Goal: Use online tool/utility: Utilize a website feature to perform a specific function

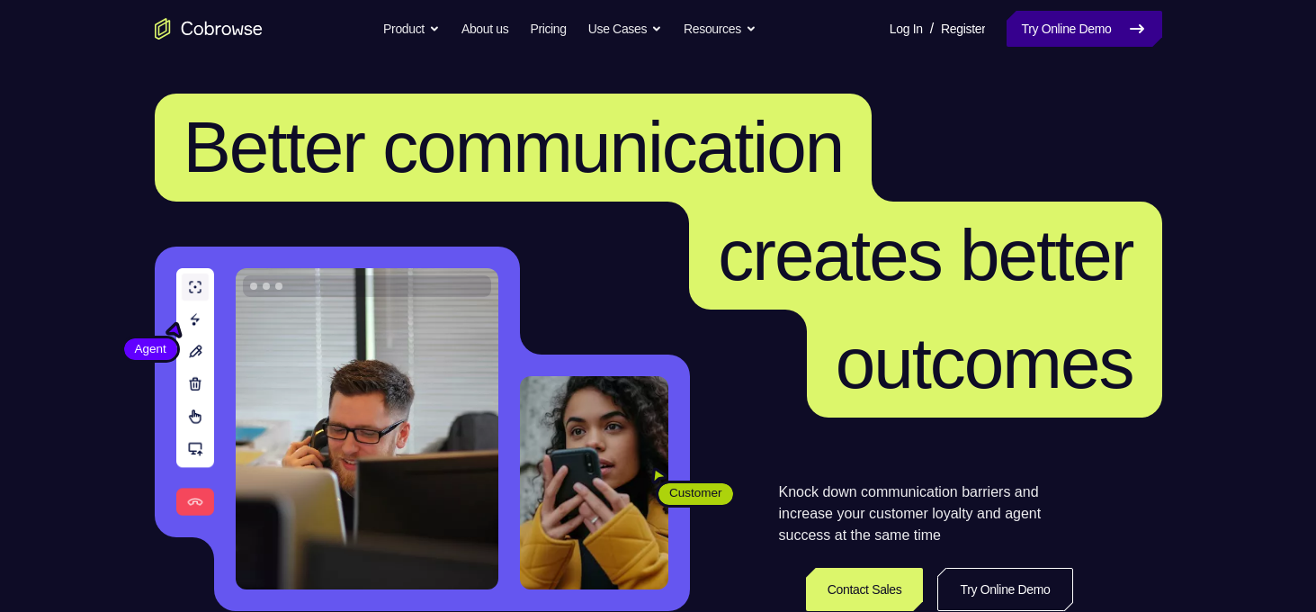
click at [1109, 35] on link "Try Online Demo" at bounding box center [1084, 29] width 155 height 36
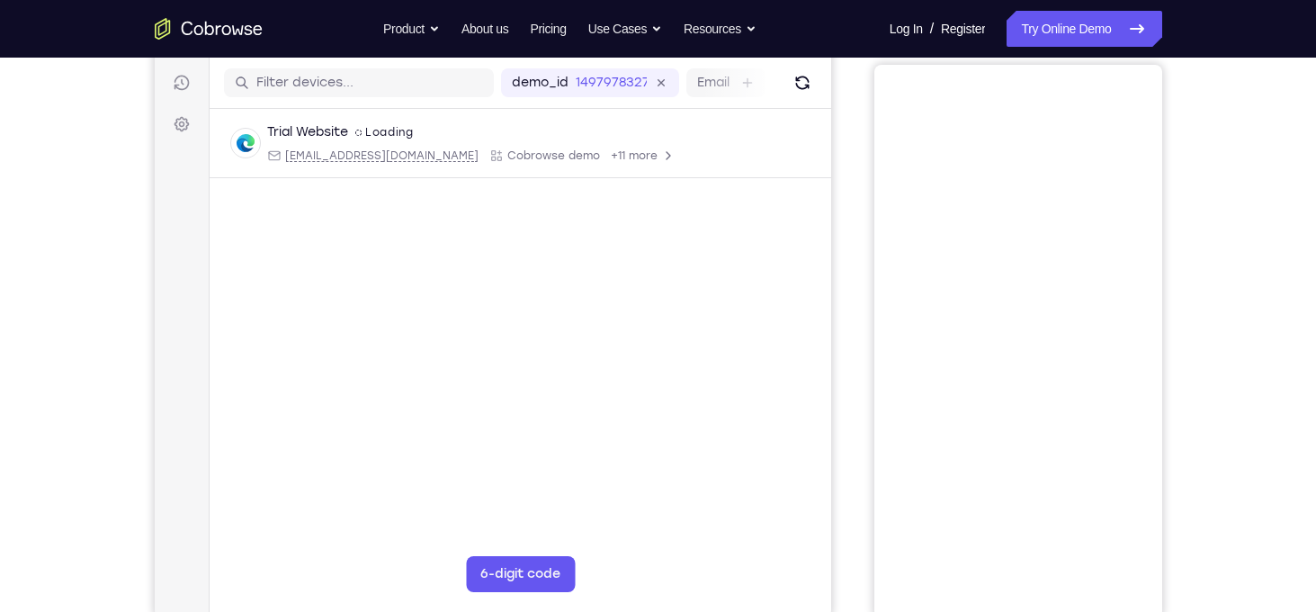
scroll to position [79, 0]
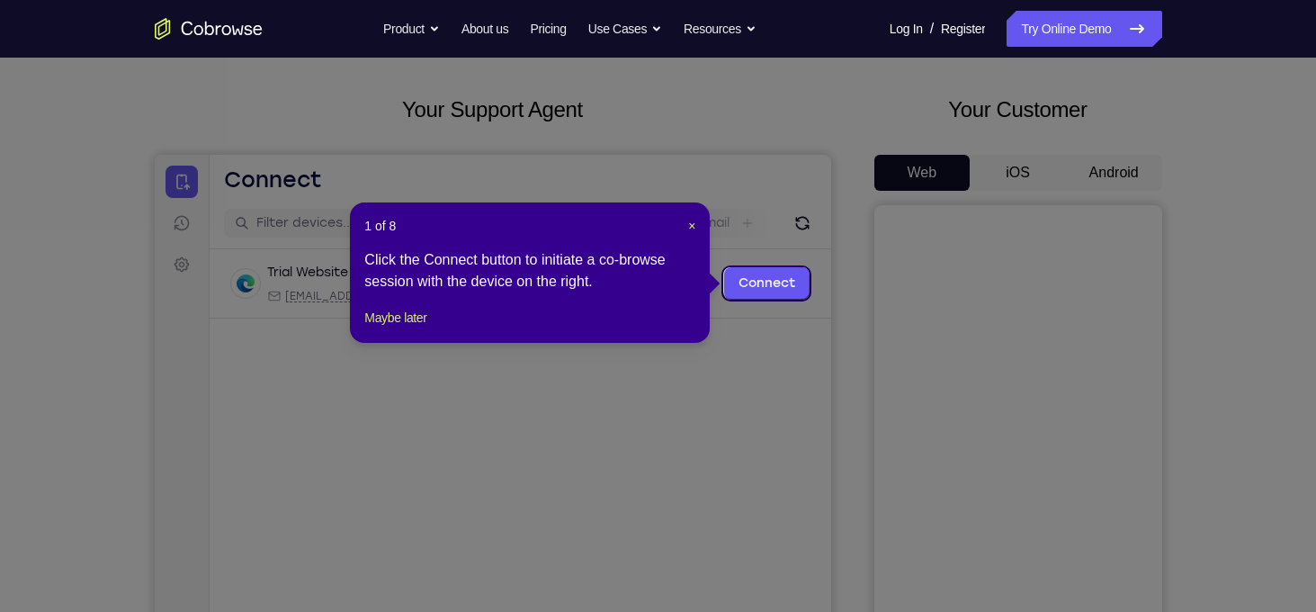
click at [1102, 162] on icon at bounding box center [665, 306] width 1330 height 612
click at [694, 229] on span "×" at bounding box center [691, 226] width 7 height 14
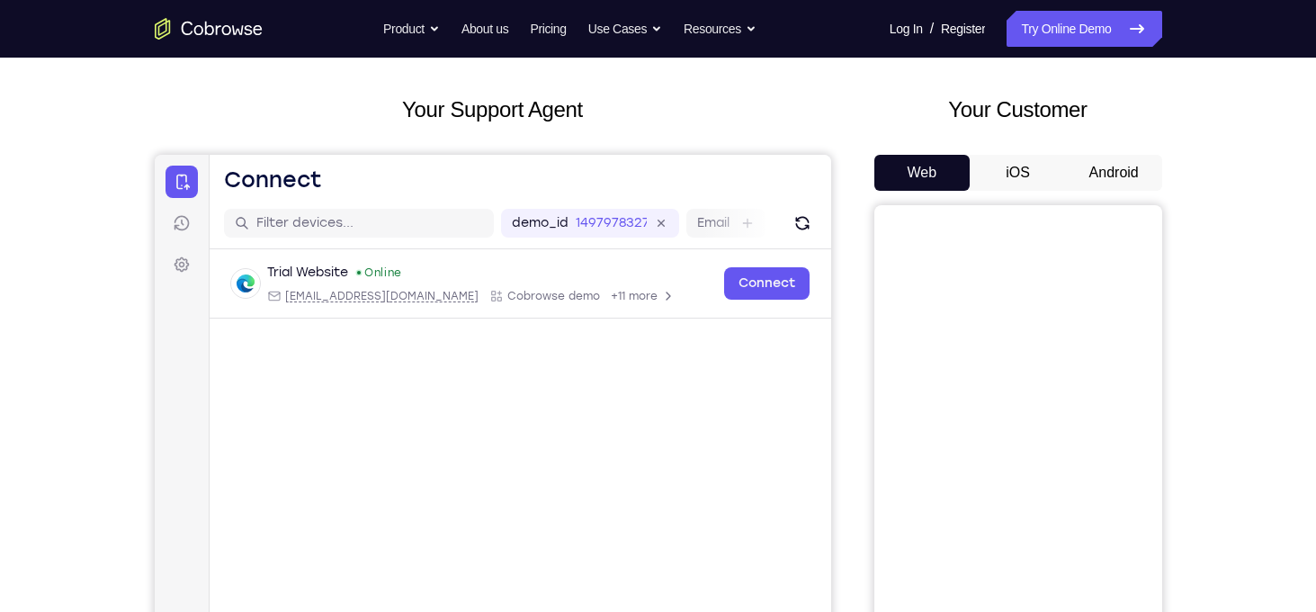
click at [1114, 186] on button "Android" at bounding box center [1114, 173] width 96 height 36
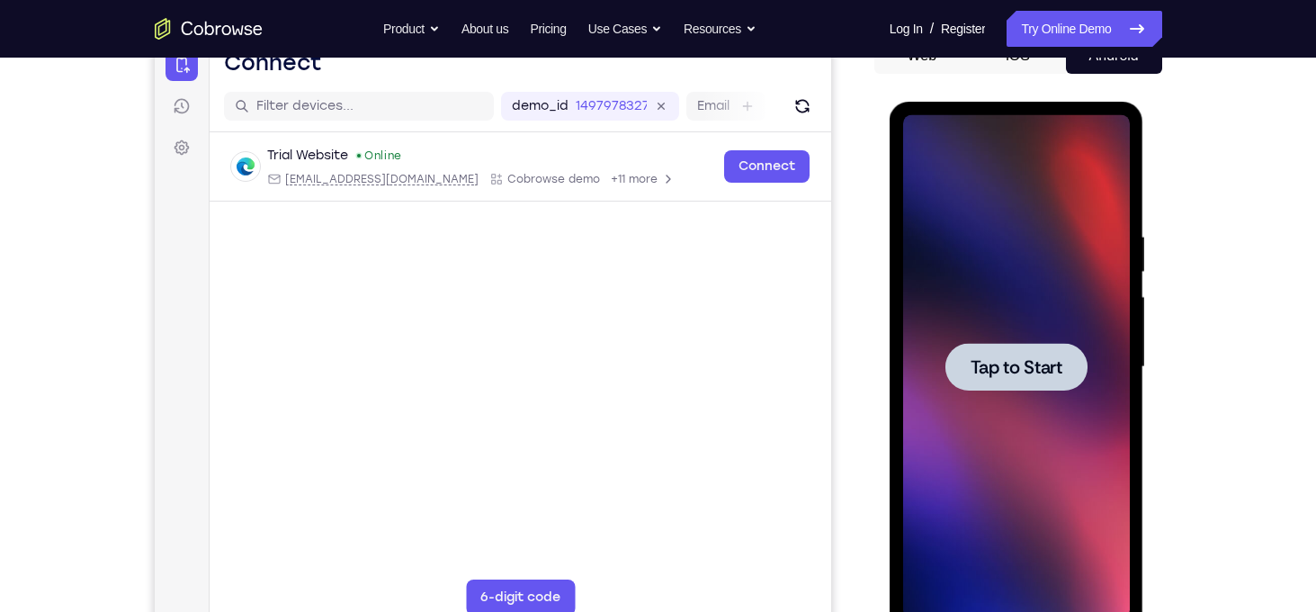
scroll to position [0, 0]
click at [1011, 390] on div at bounding box center [1017, 367] width 142 height 48
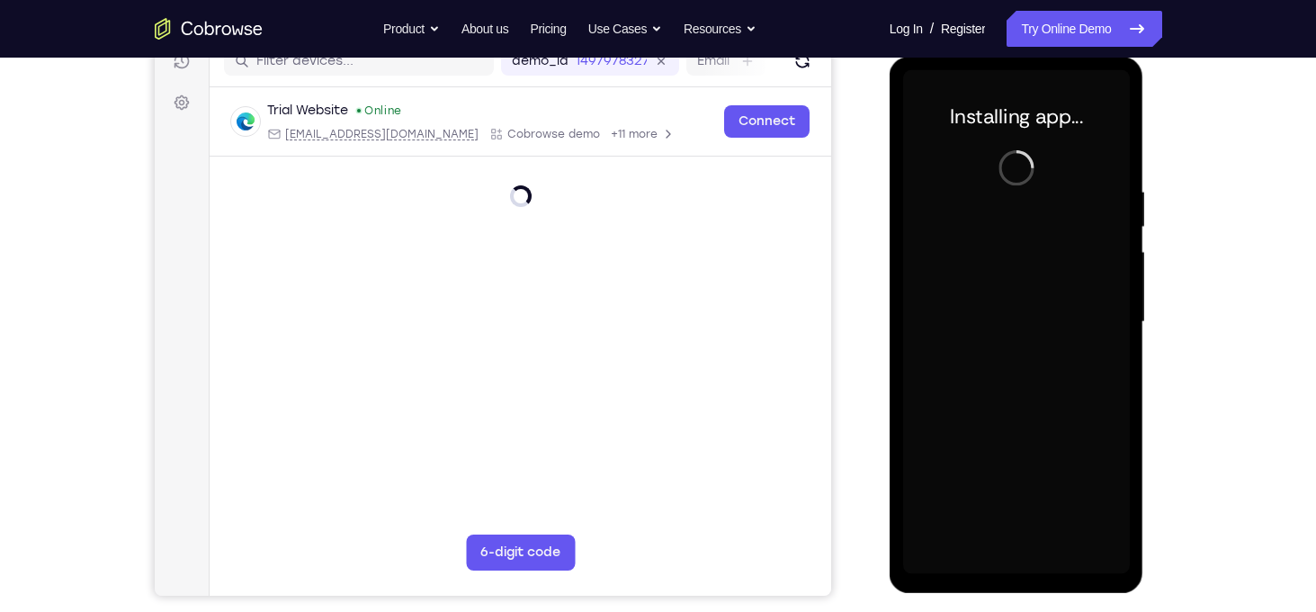
scroll to position [241, 0]
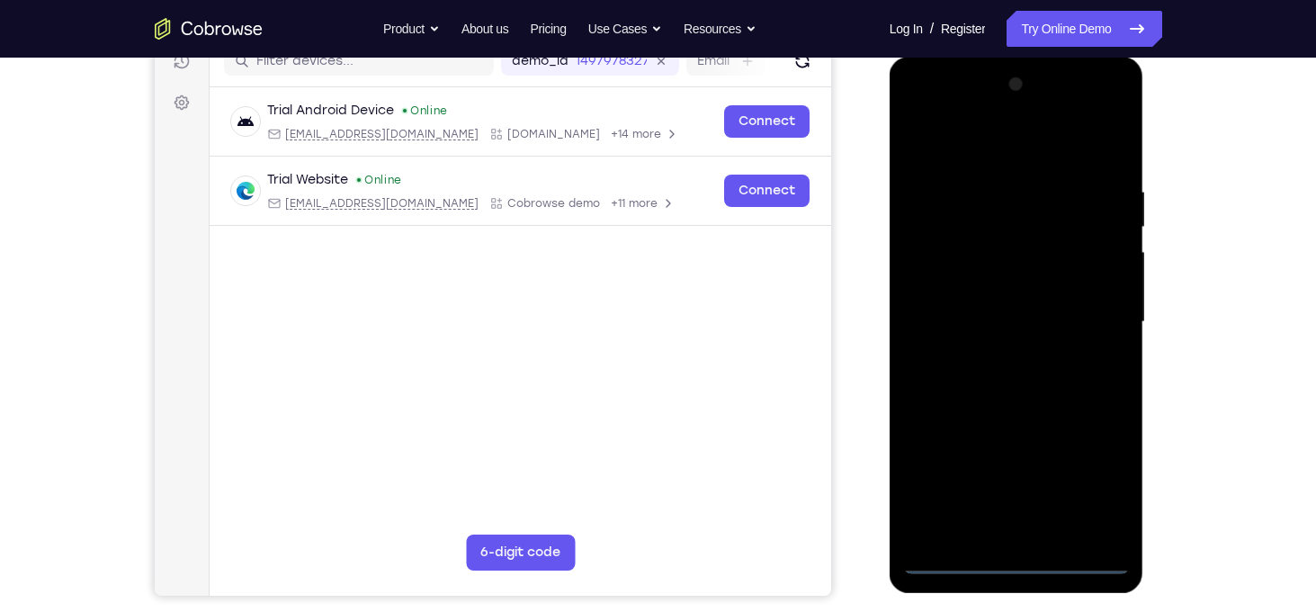
click at [1012, 564] on div at bounding box center [1016, 322] width 227 height 504
click at [1098, 478] on div at bounding box center [1016, 322] width 227 height 504
click at [919, 111] on div at bounding box center [1016, 322] width 227 height 504
click at [1092, 318] on div at bounding box center [1016, 322] width 227 height 504
click at [999, 354] on div at bounding box center [1016, 322] width 227 height 504
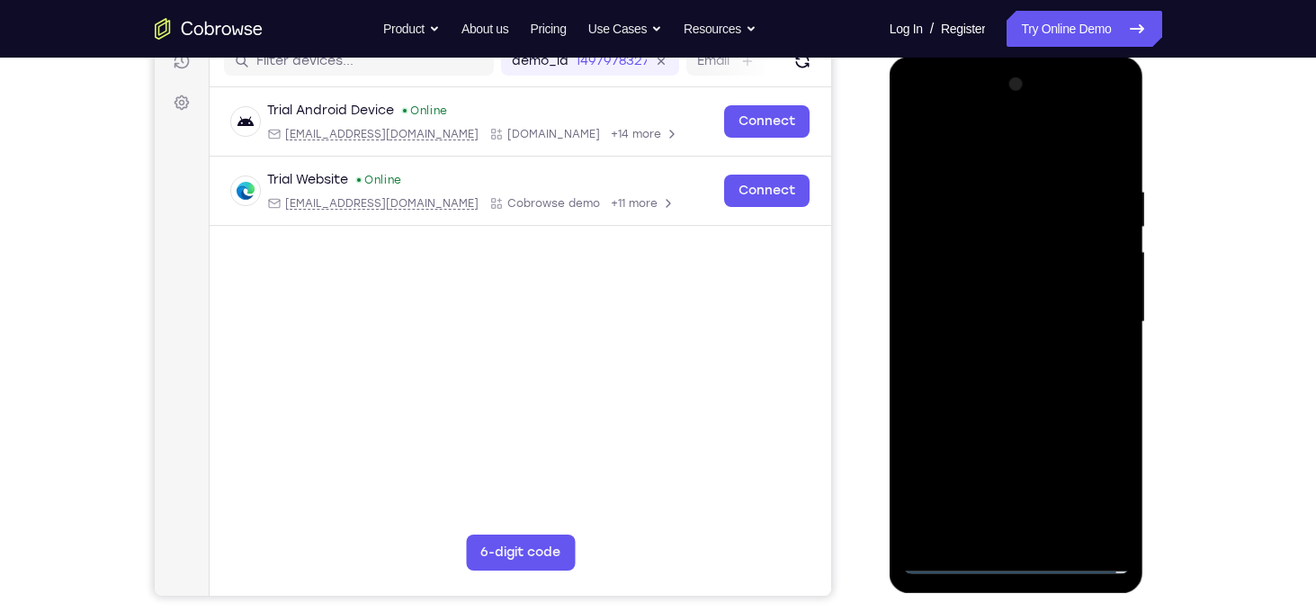
click at [981, 310] on div at bounding box center [1016, 322] width 227 height 504
click at [962, 288] on div at bounding box center [1016, 322] width 227 height 504
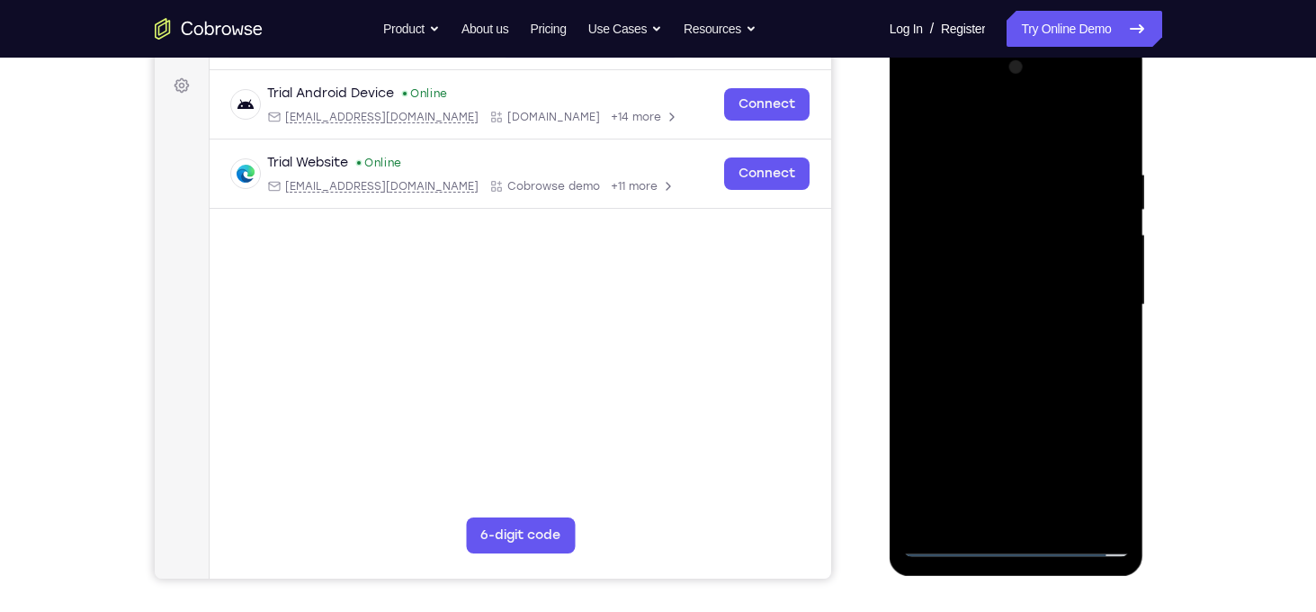
scroll to position [259, 0]
click at [1001, 297] on div at bounding box center [1016, 304] width 227 height 504
click at [966, 363] on div at bounding box center [1016, 304] width 227 height 504
click at [1002, 355] on div at bounding box center [1016, 304] width 227 height 504
click at [987, 329] on div at bounding box center [1016, 304] width 227 height 504
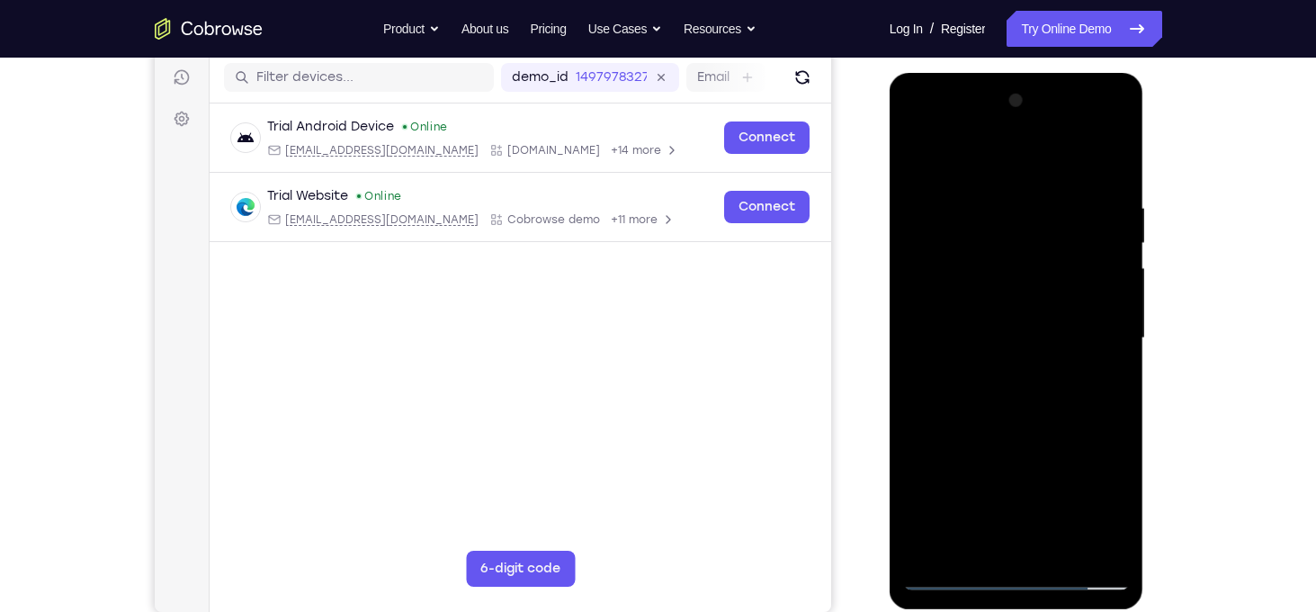
scroll to position [227, 0]
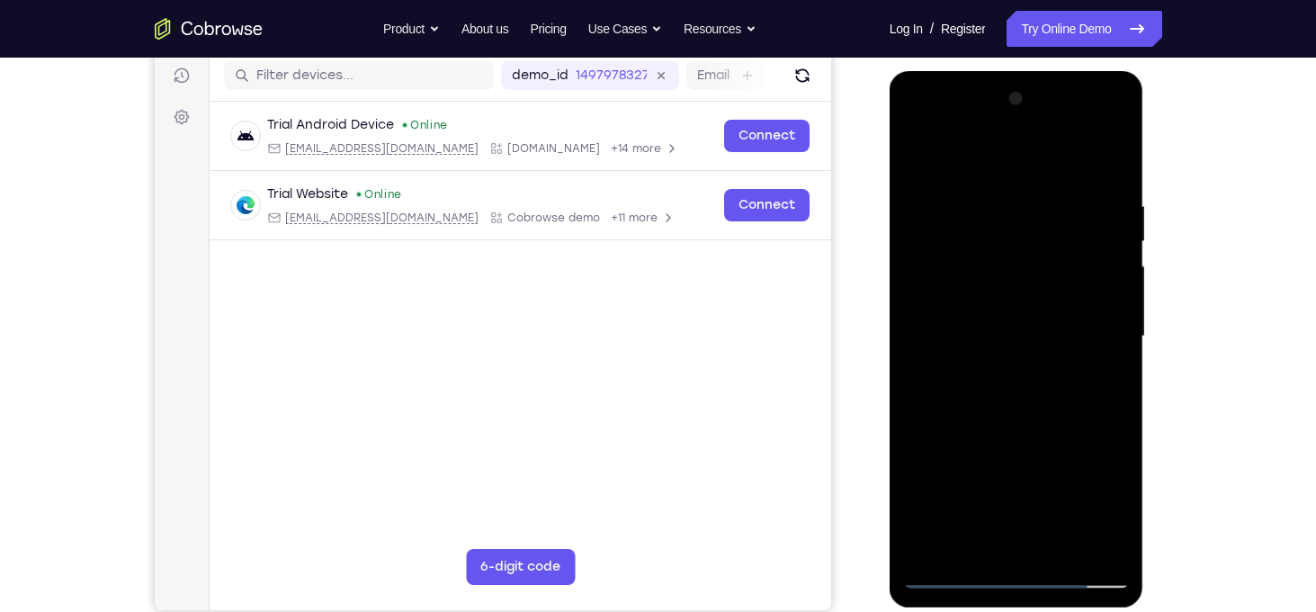
click at [952, 331] on div at bounding box center [1016, 337] width 227 height 504
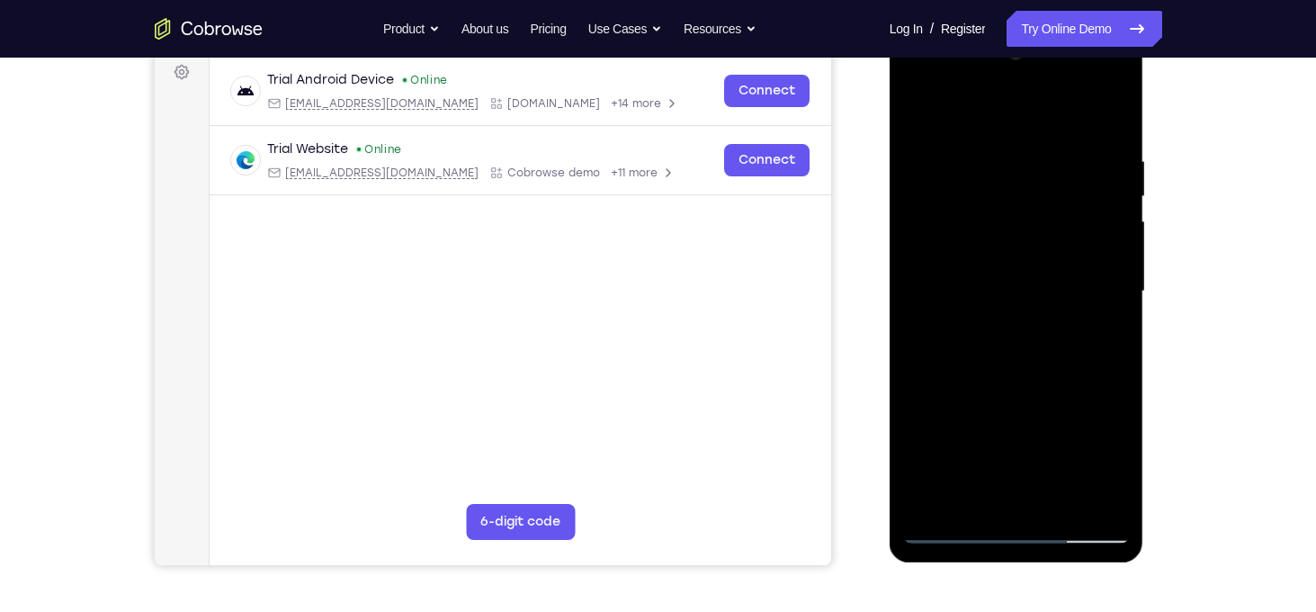
scroll to position [275, 0]
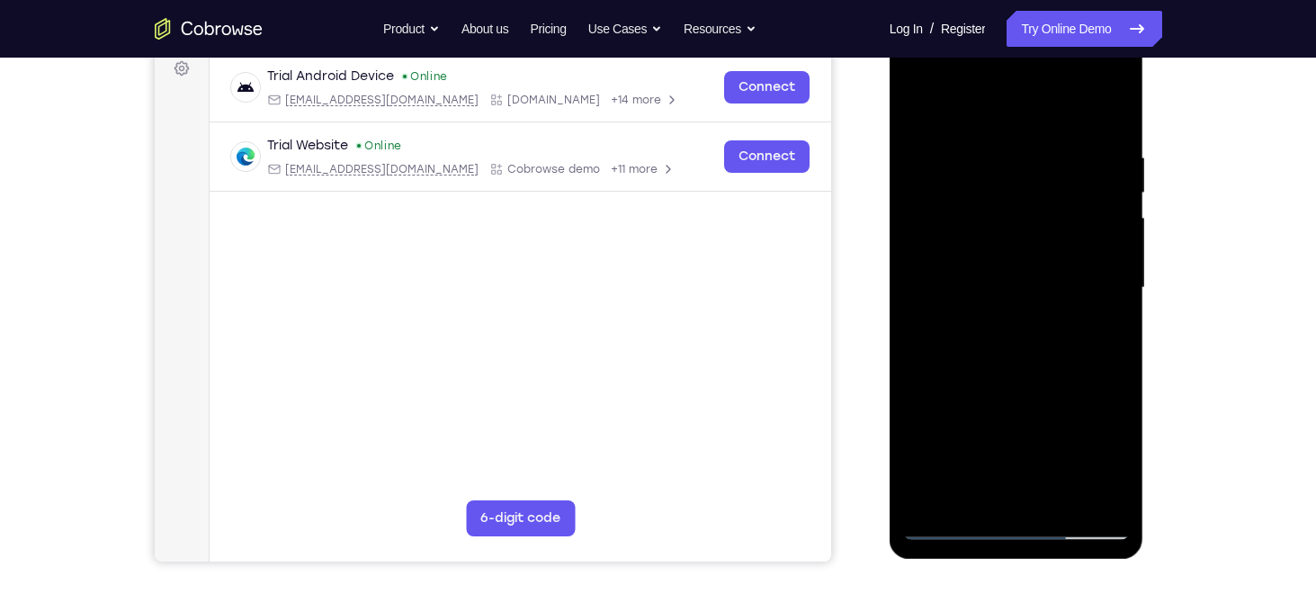
drag, startPoint x: 1095, startPoint y: 224, endPoint x: 1102, endPoint y: 131, distance: 93.0
click at [1102, 131] on div at bounding box center [1016, 288] width 227 height 504
click at [1041, 324] on div at bounding box center [1016, 288] width 227 height 504
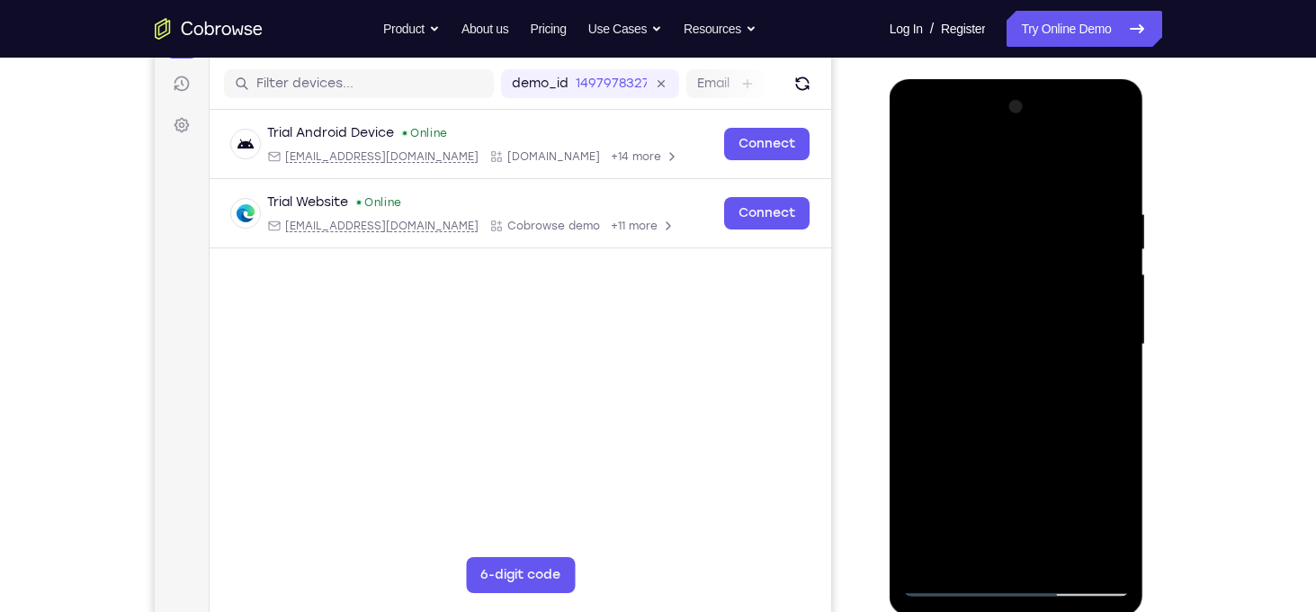
scroll to position [218, 0]
click at [1009, 382] on div at bounding box center [1016, 346] width 227 height 504
click at [1020, 397] on div at bounding box center [1016, 346] width 227 height 504
click at [920, 381] on div at bounding box center [1016, 346] width 227 height 504
click at [976, 327] on div at bounding box center [1016, 346] width 227 height 504
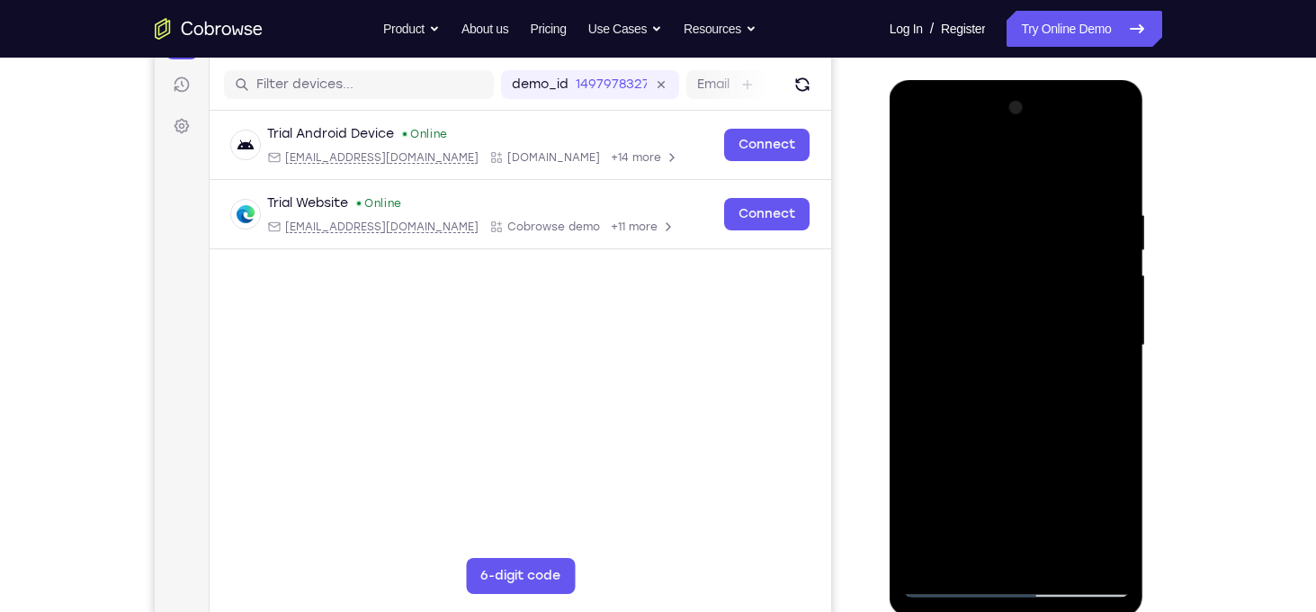
click at [965, 339] on div at bounding box center [1016, 346] width 227 height 504
click at [1106, 544] on div at bounding box center [1016, 346] width 227 height 504
drag, startPoint x: 1046, startPoint y: 282, endPoint x: 1073, endPoint y: 200, distance: 85.9
click at [1073, 200] on div at bounding box center [1016, 346] width 227 height 504
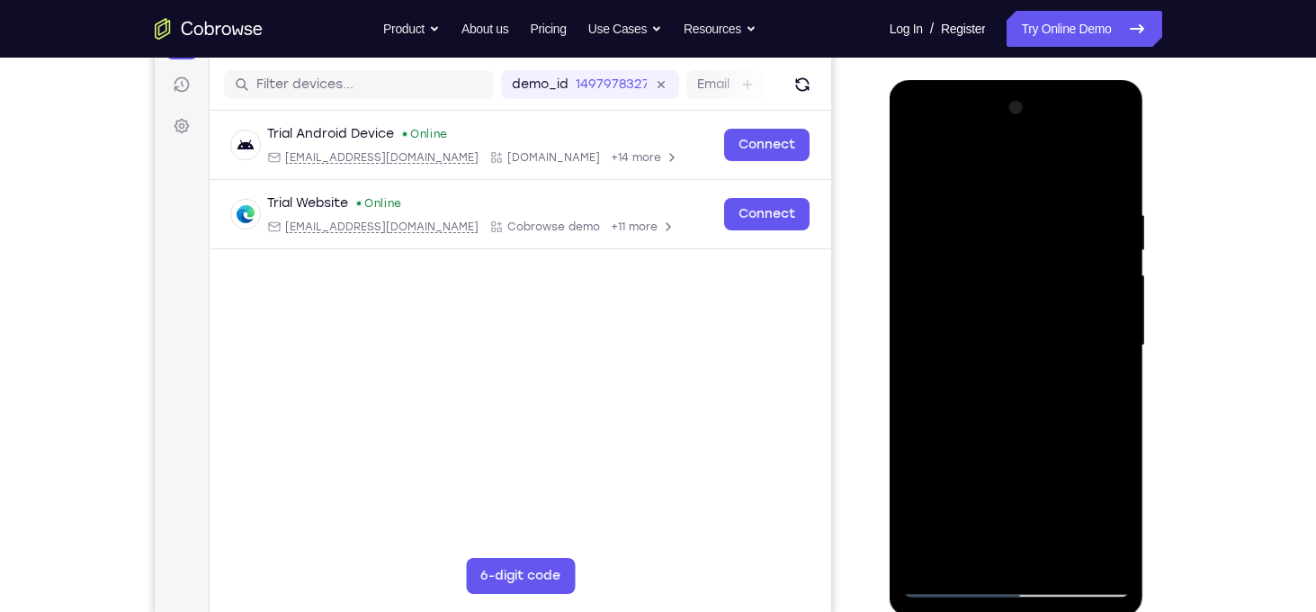
click at [1032, 382] on div at bounding box center [1016, 346] width 227 height 504
click at [924, 364] on div at bounding box center [1016, 346] width 227 height 504
click at [962, 310] on div at bounding box center [1016, 346] width 227 height 504
click at [966, 375] on div at bounding box center [1016, 346] width 227 height 504
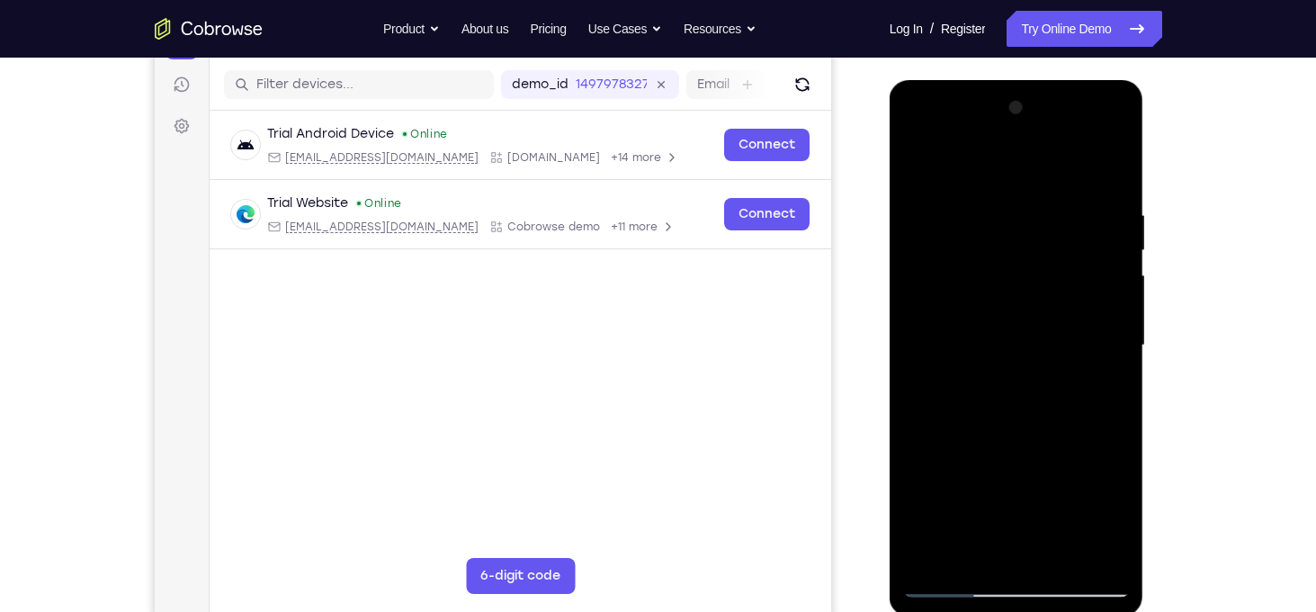
click at [1116, 180] on div at bounding box center [1016, 346] width 227 height 504
click at [1114, 163] on div at bounding box center [1016, 346] width 227 height 504
click at [1022, 193] on div at bounding box center [1016, 346] width 227 height 504
click at [953, 190] on div at bounding box center [1016, 346] width 227 height 504
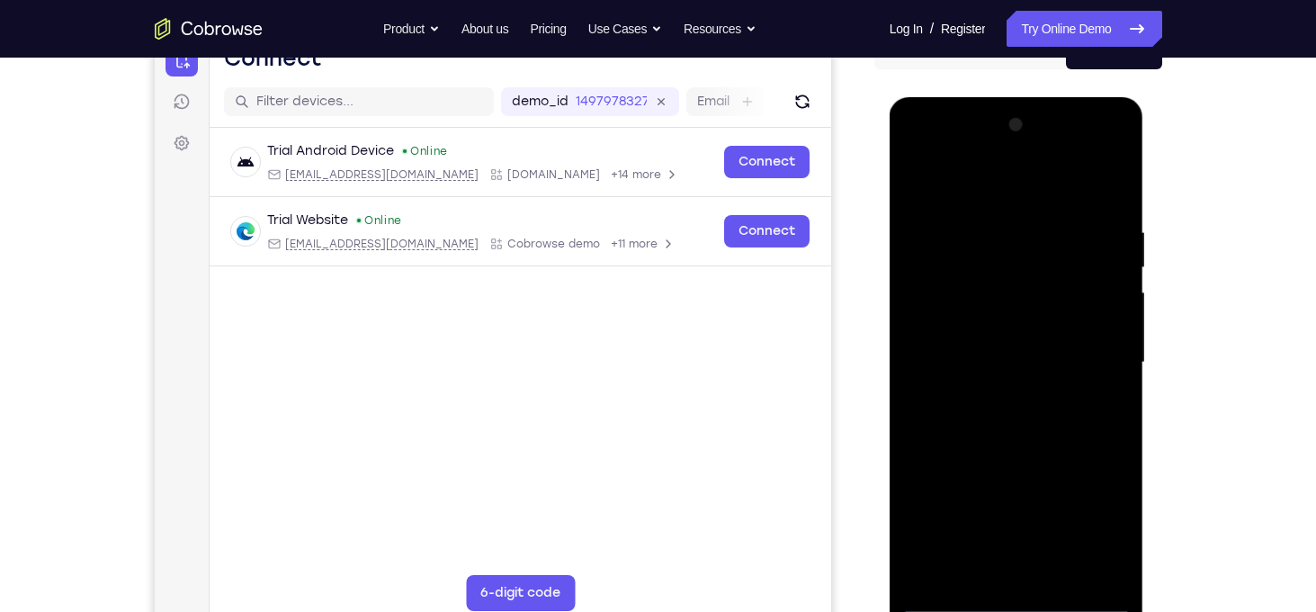
scroll to position [202, 0]
click at [1072, 310] on div at bounding box center [1016, 362] width 227 height 504
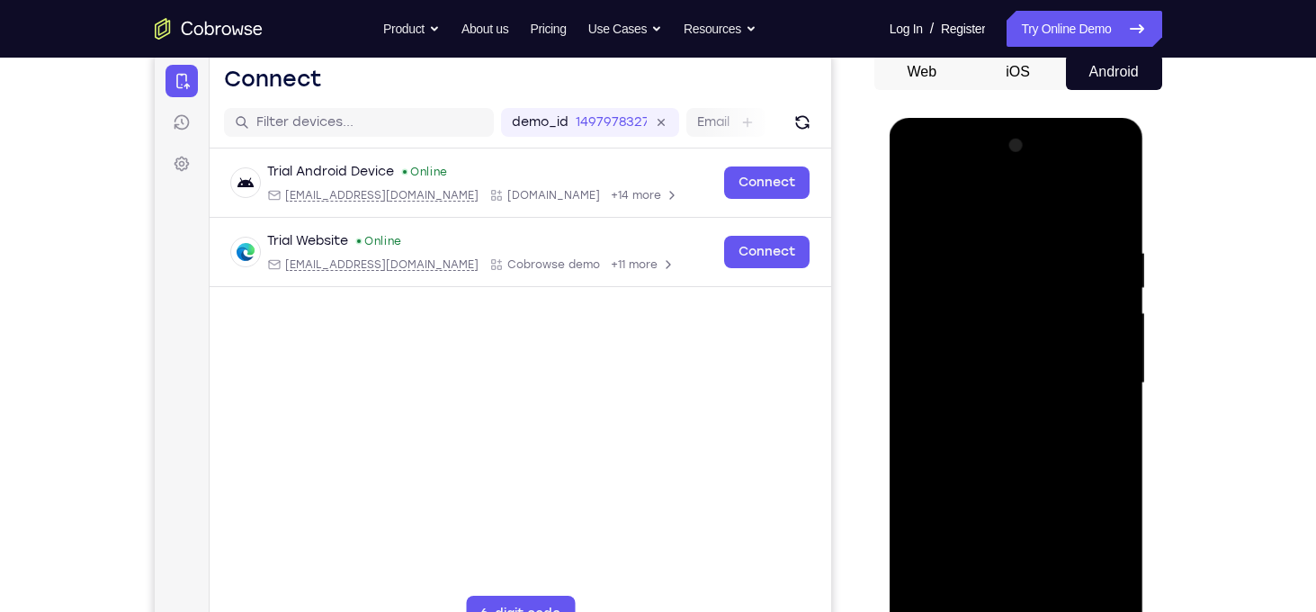
scroll to position [179, 0]
click at [920, 197] on div at bounding box center [1016, 384] width 227 height 504
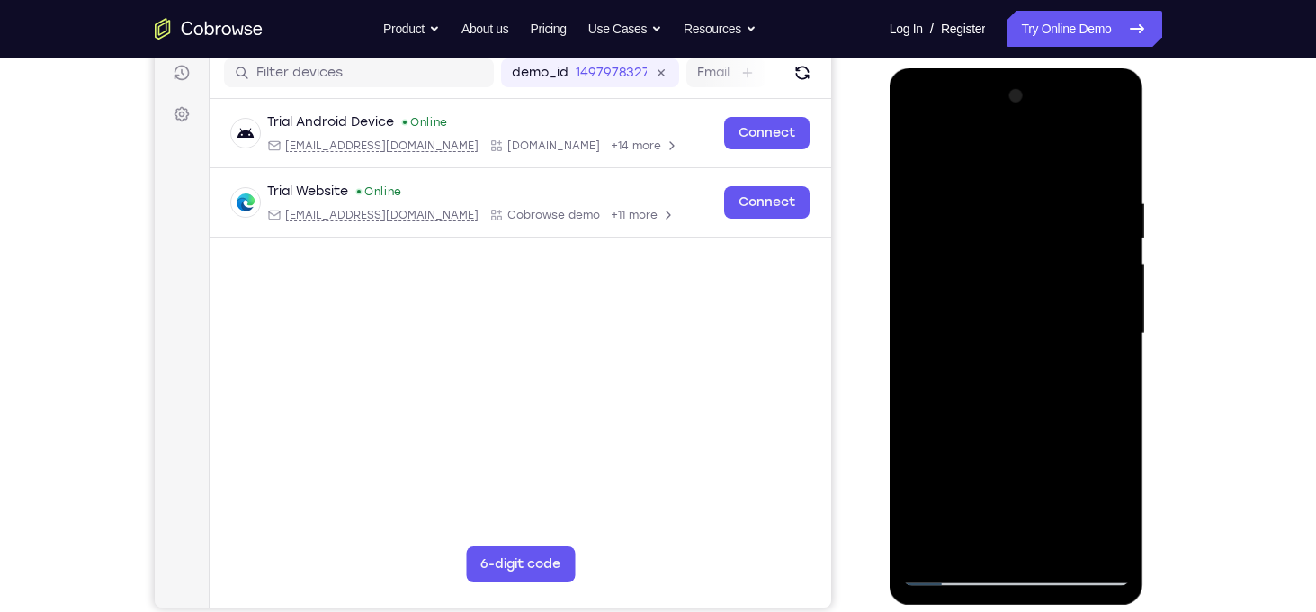
click at [922, 193] on div at bounding box center [1016, 334] width 227 height 504
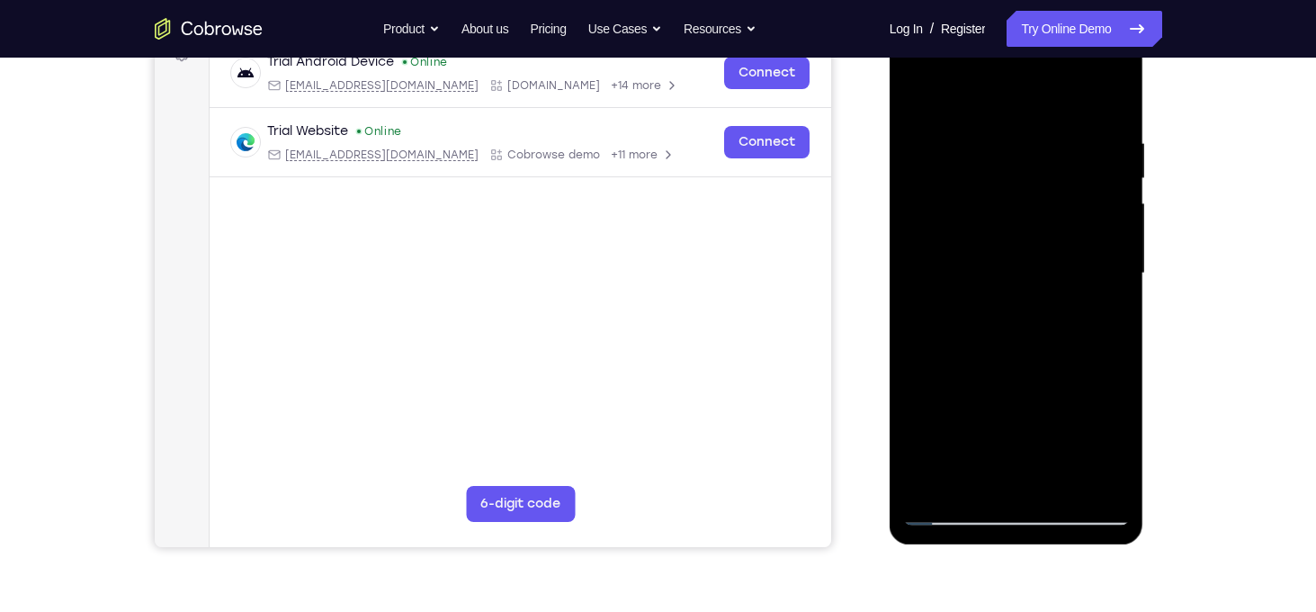
scroll to position [302, 0]
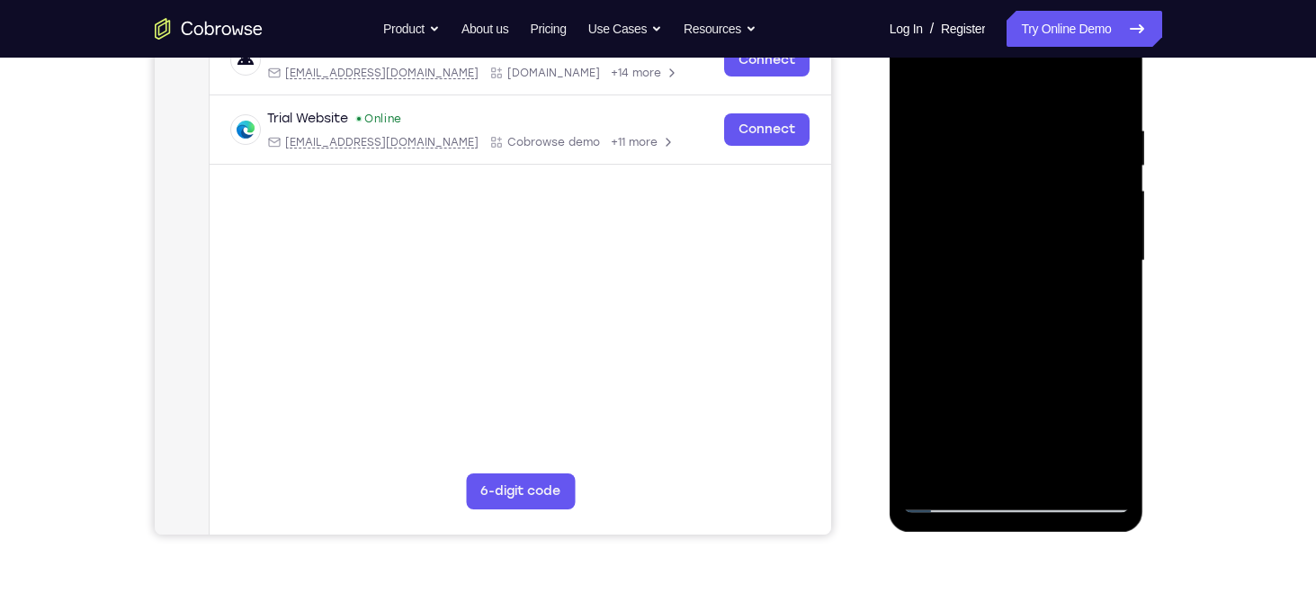
click at [1055, 472] on div at bounding box center [1016, 261] width 227 height 504
click at [1029, 361] on div at bounding box center [1016, 261] width 227 height 504
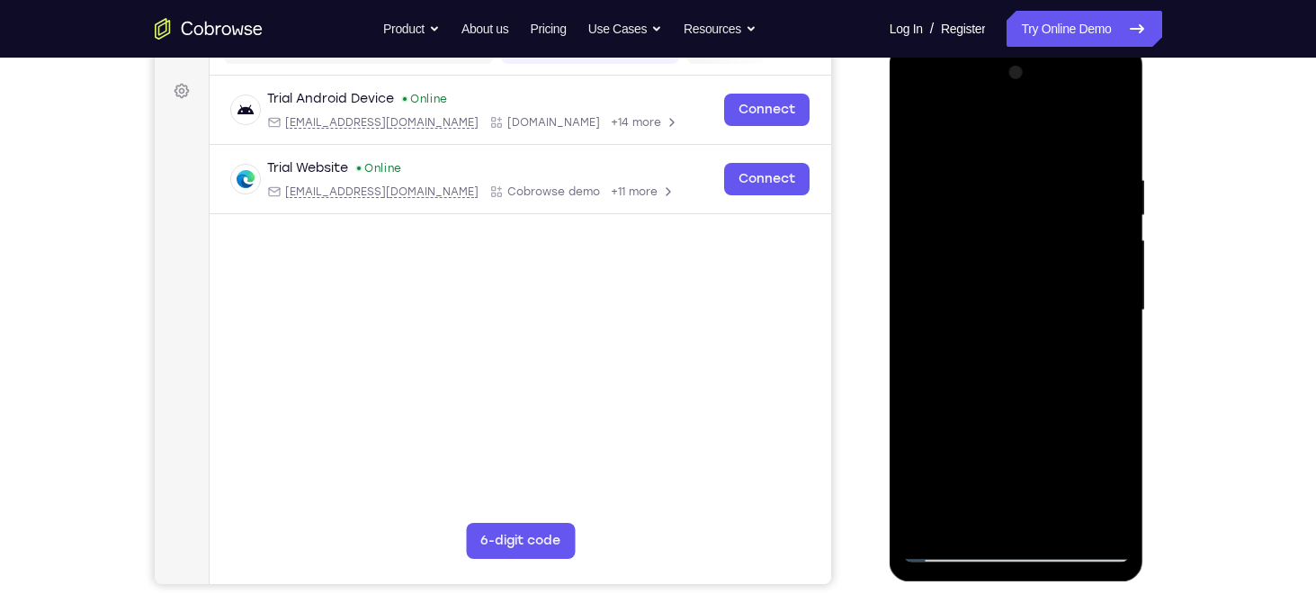
scroll to position [182, 0]
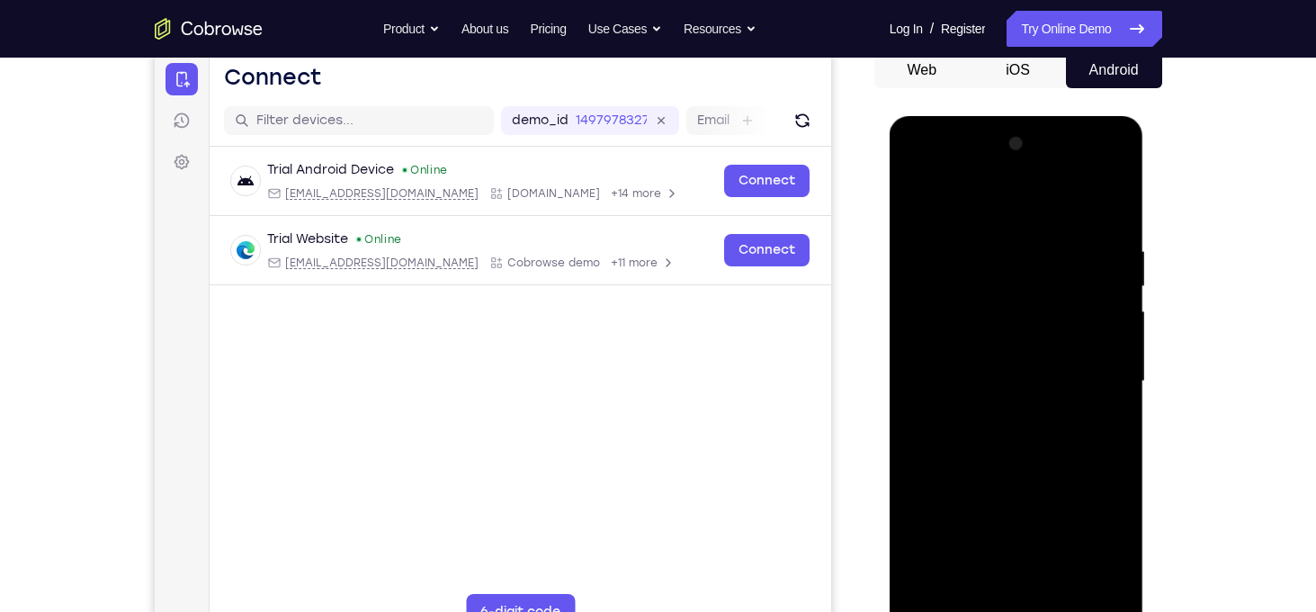
click at [921, 196] on div at bounding box center [1016, 382] width 227 height 504
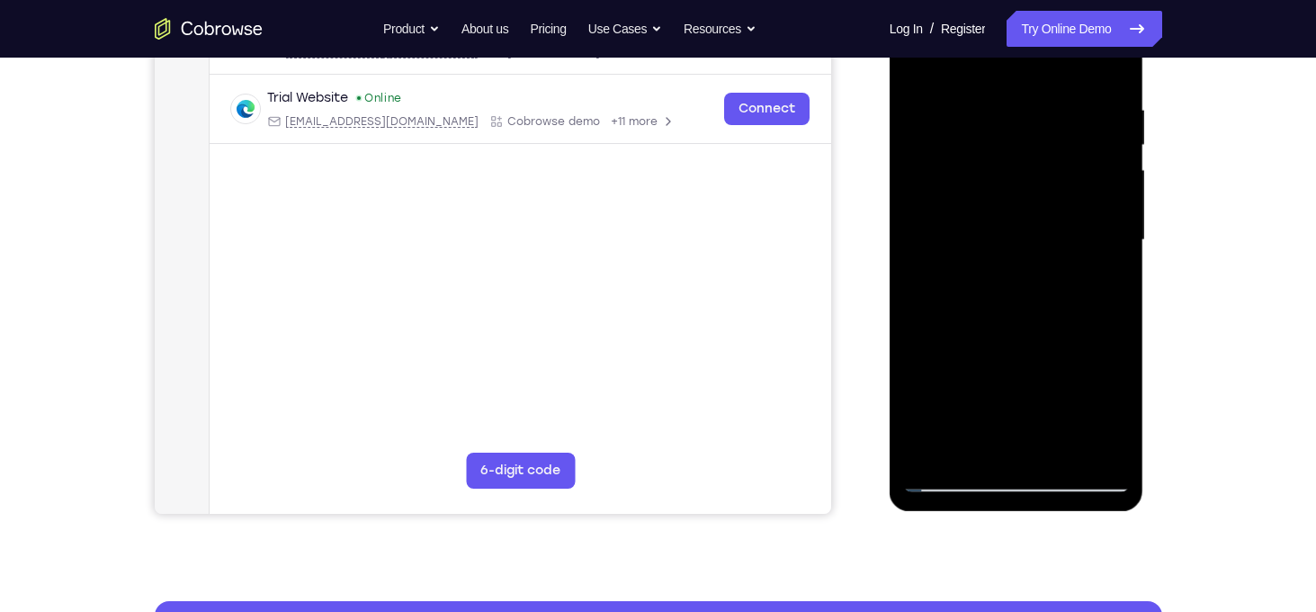
scroll to position [324, 0]
click at [1119, 314] on div at bounding box center [1016, 239] width 227 height 504
drag, startPoint x: 1036, startPoint y: 340, endPoint x: 1053, endPoint y: 258, distance: 83.6
click at [1053, 258] on div at bounding box center [1016, 239] width 227 height 504
click at [981, 287] on div at bounding box center [1016, 239] width 227 height 504
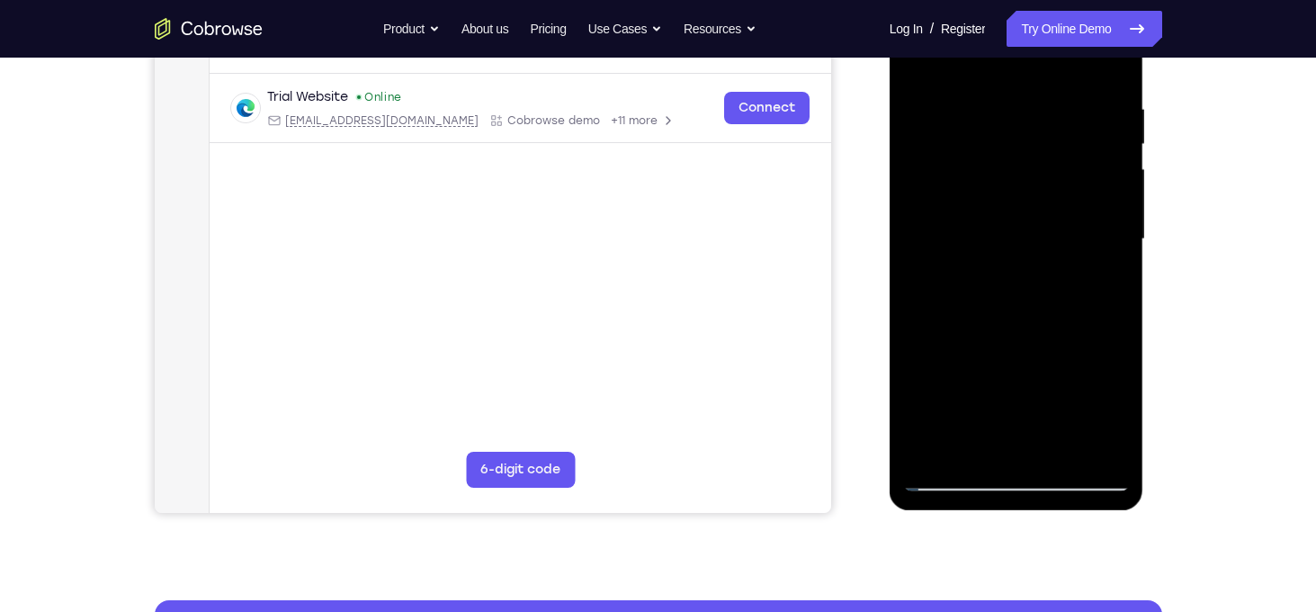
click at [981, 287] on div at bounding box center [1016, 239] width 227 height 504
drag, startPoint x: 981, startPoint y: 287, endPoint x: 1017, endPoint y: 114, distance: 176.5
click at [1017, 114] on div at bounding box center [1016, 239] width 227 height 504
drag, startPoint x: 1019, startPoint y: 278, endPoint x: 1078, endPoint y: 121, distance: 168.3
click at [1078, 121] on div at bounding box center [1016, 239] width 227 height 504
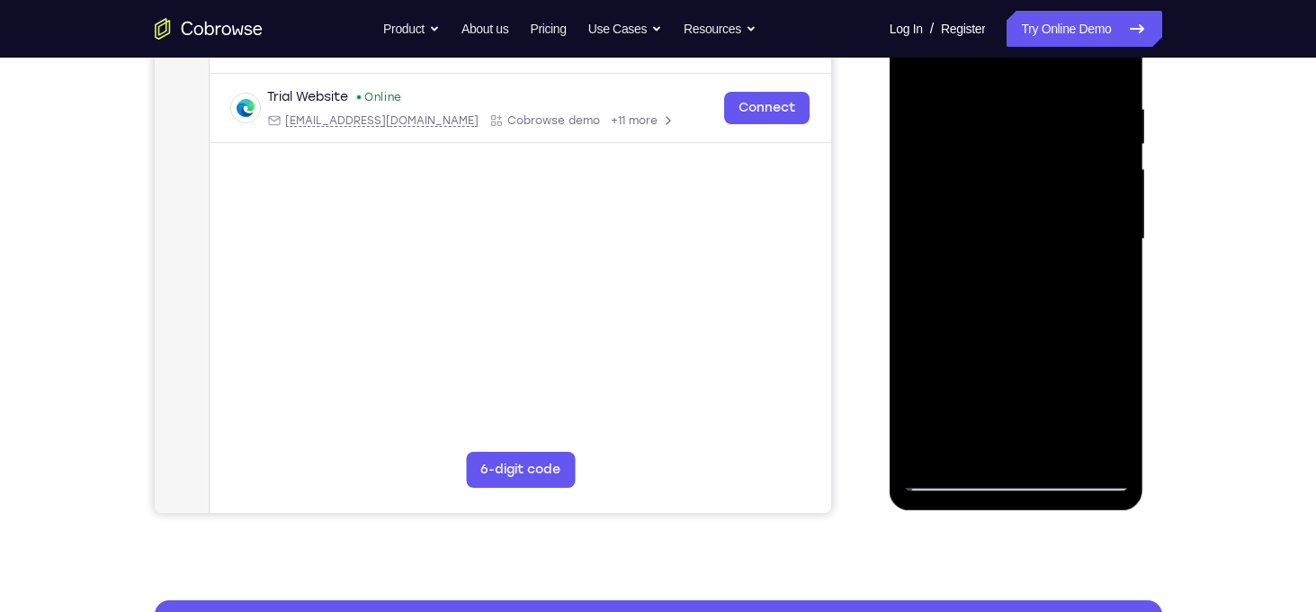
click at [1118, 259] on div at bounding box center [1016, 239] width 227 height 504
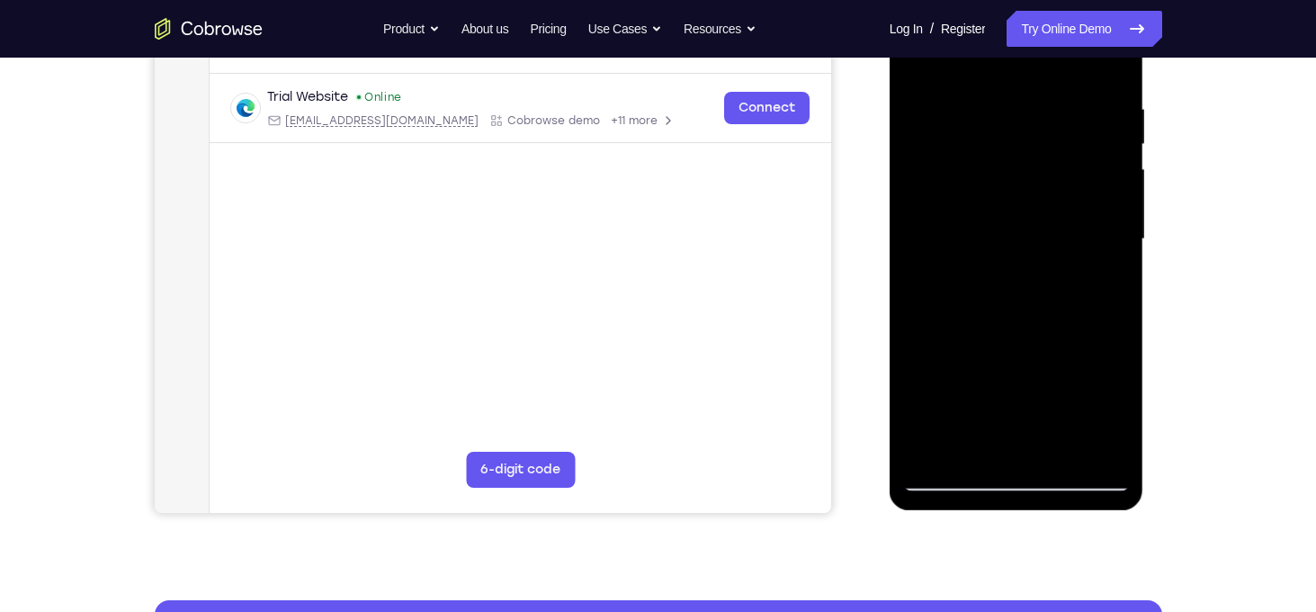
drag, startPoint x: 1000, startPoint y: 307, endPoint x: 1046, endPoint y: 55, distance: 256.3
click at [1046, 55] on div at bounding box center [1016, 239] width 227 height 504
drag, startPoint x: 985, startPoint y: 319, endPoint x: 1039, endPoint y: 121, distance: 204.3
click at [1039, 121] on div at bounding box center [1016, 239] width 227 height 504
drag, startPoint x: 1041, startPoint y: 369, endPoint x: 1074, endPoint y: 132, distance: 239.0
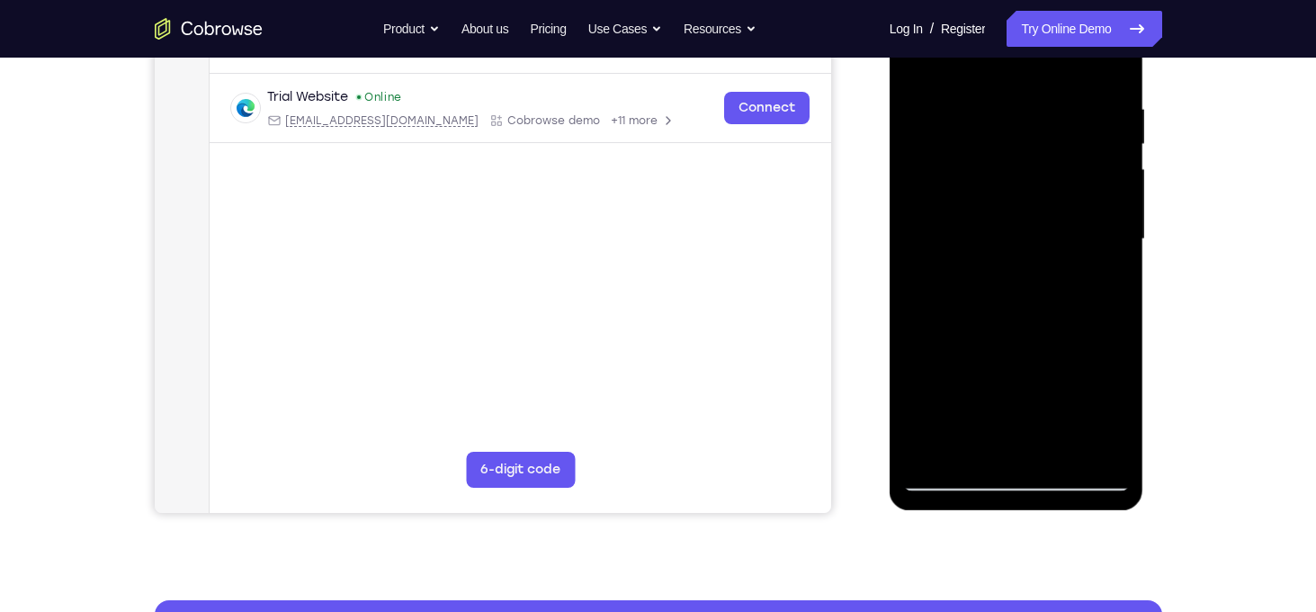
click at [1074, 132] on div at bounding box center [1016, 239] width 227 height 504
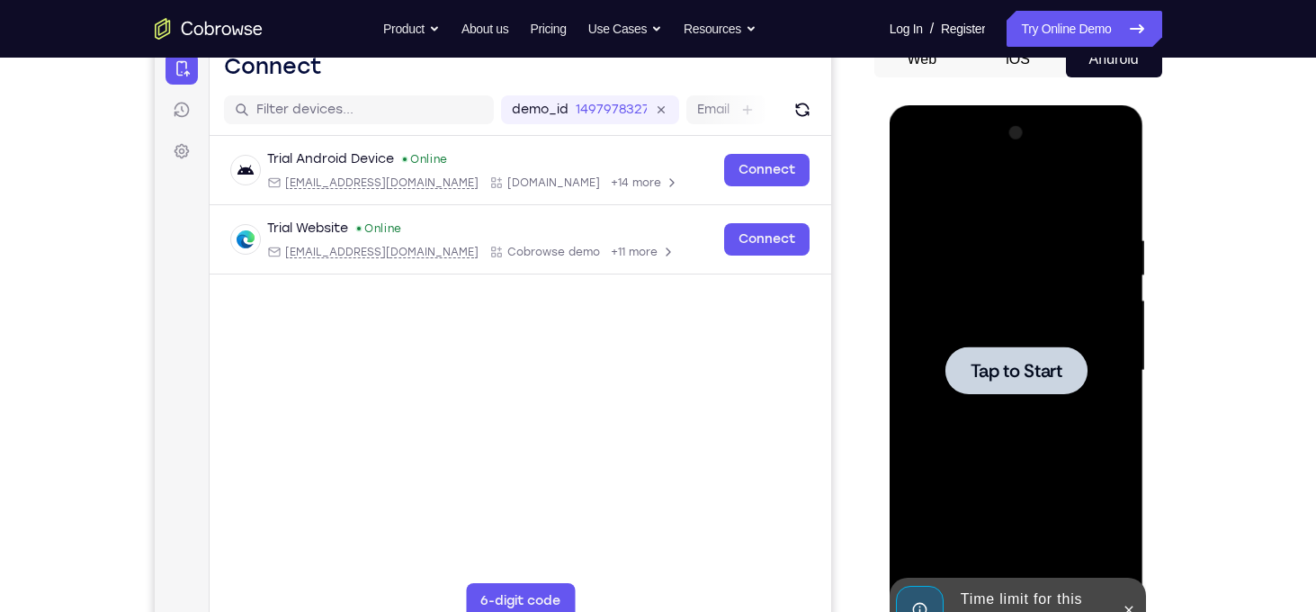
scroll to position [192, 0]
click at [1016, 377] on span "Tap to Start" at bounding box center [1017, 372] width 92 height 18
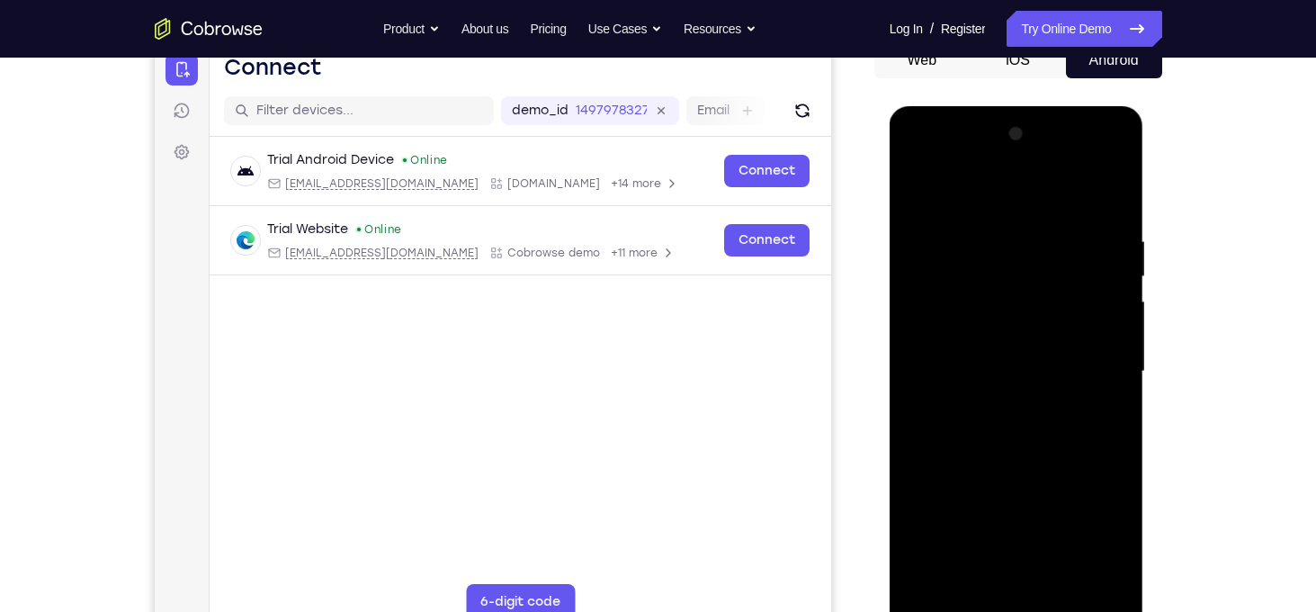
scroll to position [277, 0]
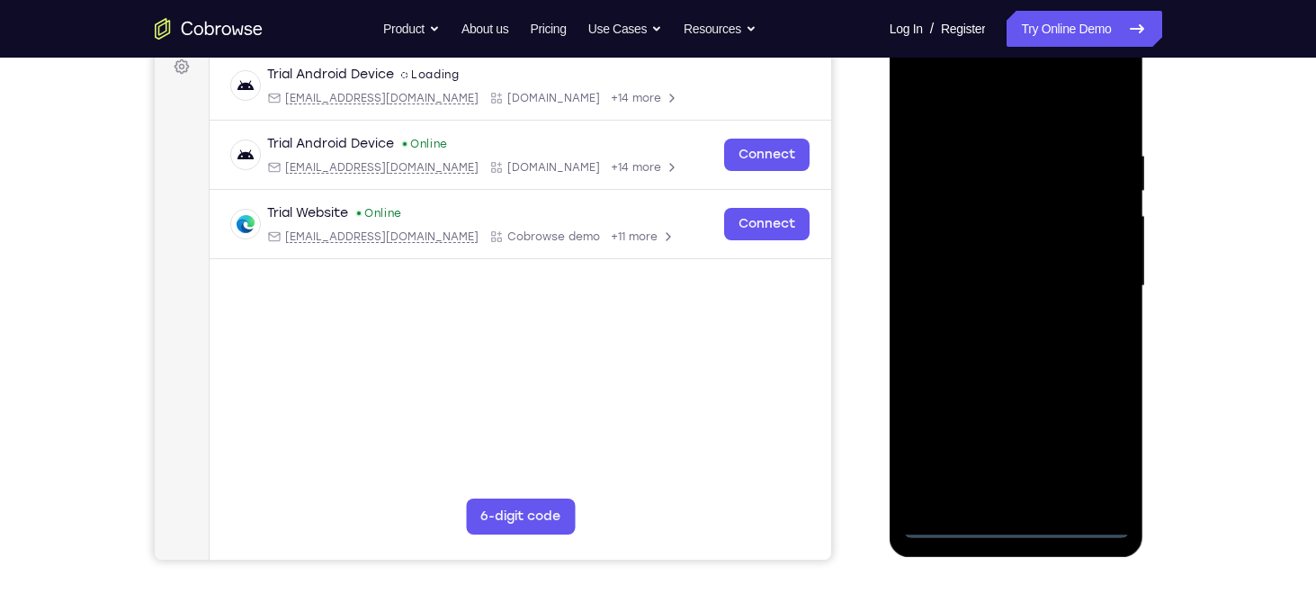
click at [1016, 525] on div at bounding box center [1016, 286] width 227 height 504
click at [1091, 445] on div at bounding box center [1016, 286] width 227 height 504
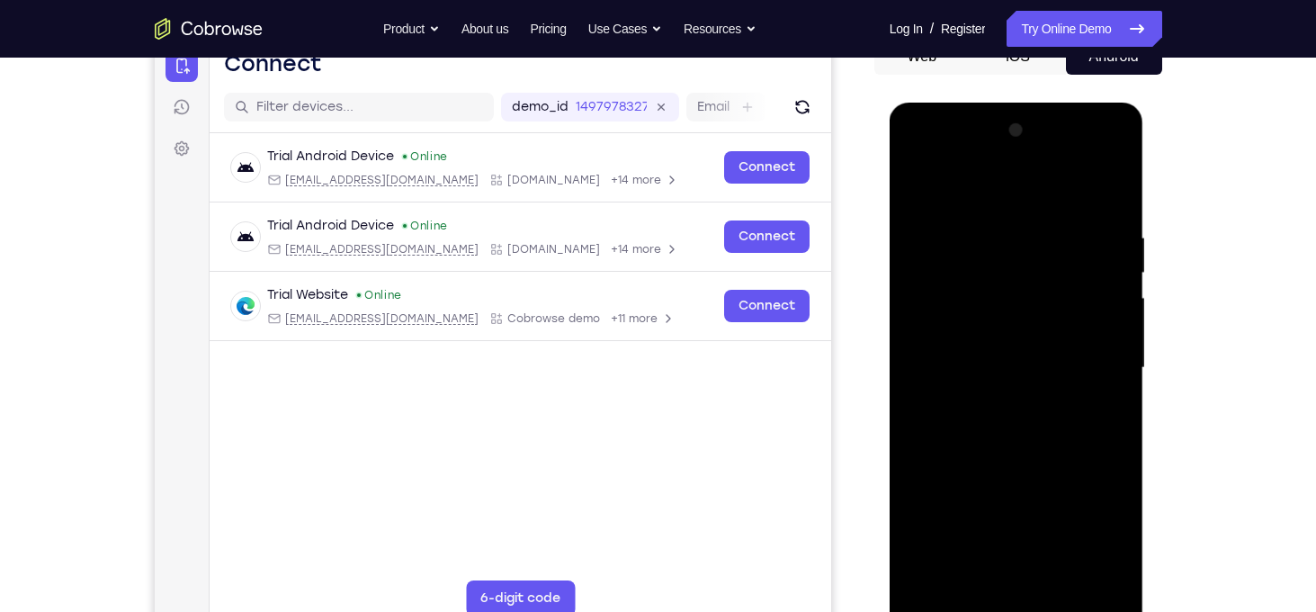
scroll to position [194, 0]
click at [922, 161] on div at bounding box center [1016, 369] width 227 height 504
click at [1097, 352] on div at bounding box center [1016, 369] width 227 height 504
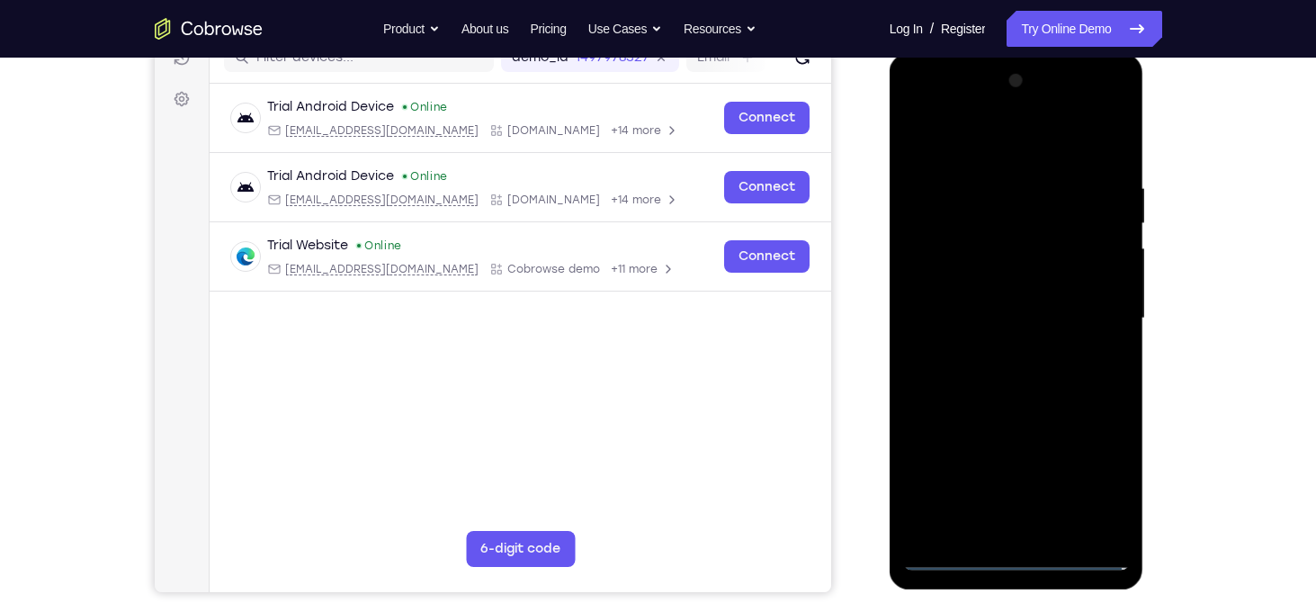
scroll to position [223, 0]
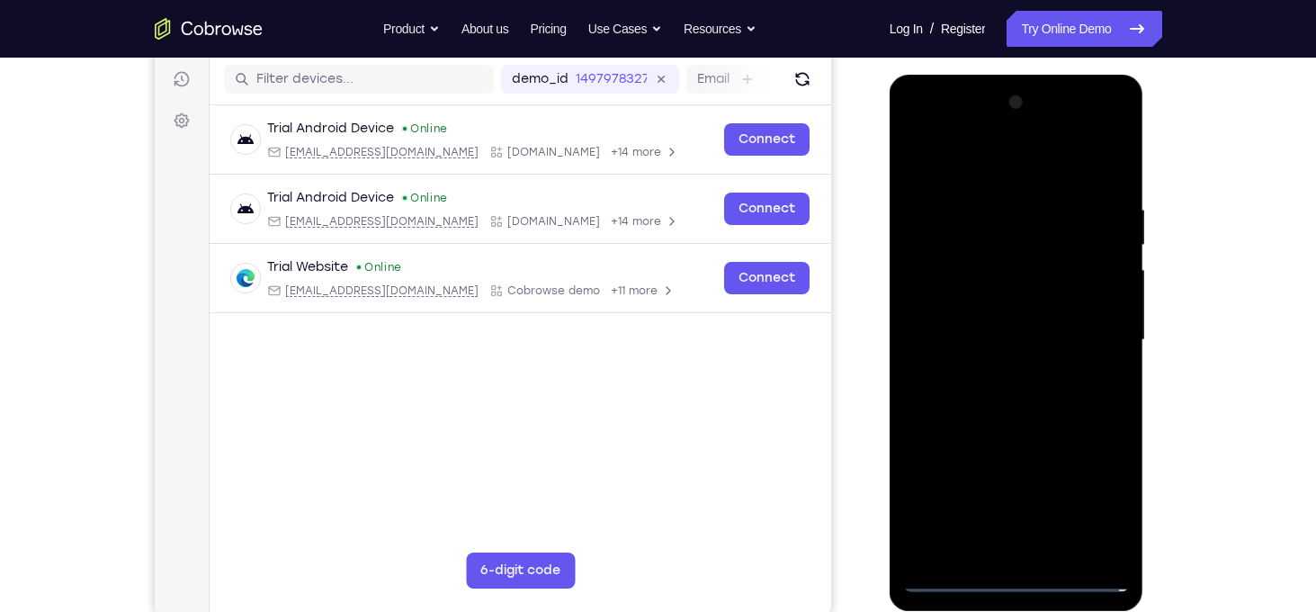
click at [994, 552] on div at bounding box center [1016, 340] width 227 height 504
click at [971, 324] on div at bounding box center [1016, 340] width 227 height 504
click at [953, 366] on div at bounding box center [1016, 340] width 227 height 504
click at [988, 339] on div at bounding box center [1016, 340] width 227 height 504
click at [1011, 422] on div at bounding box center [1016, 340] width 227 height 504
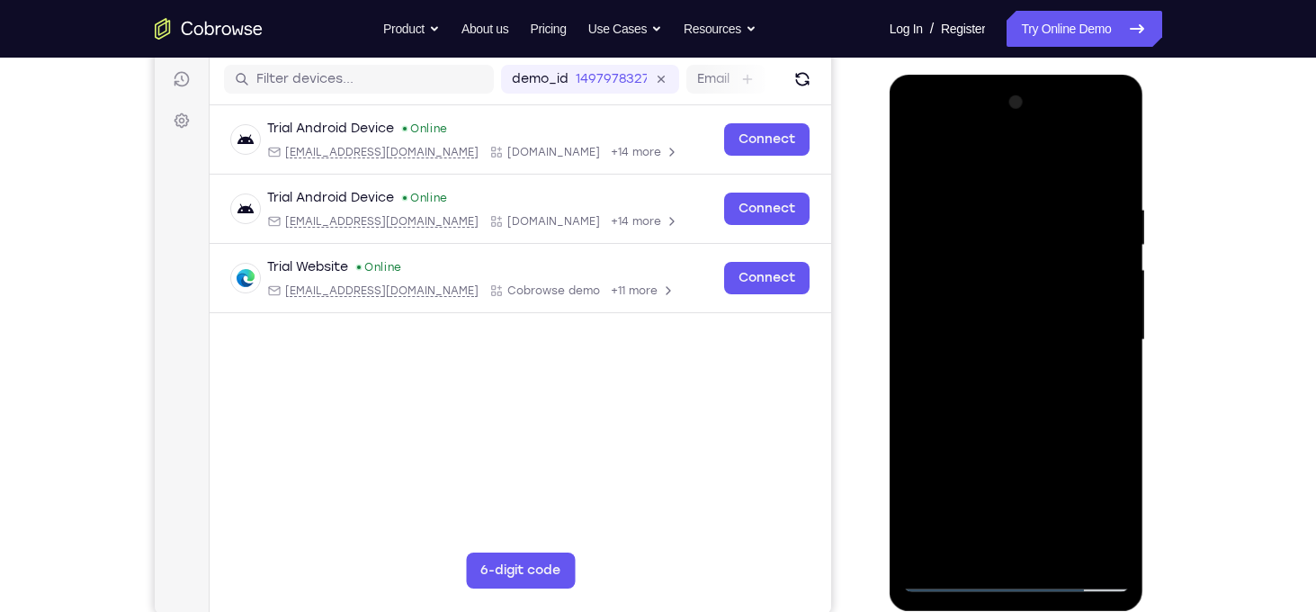
click at [1021, 165] on div at bounding box center [1016, 340] width 227 height 504
click at [980, 212] on div at bounding box center [1016, 340] width 227 height 504
drag, startPoint x: 1011, startPoint y: 173, endPoint x: 714, endPoint y: 215, distance: 300.8
click at [890, 215] on html "Online web based iOS Simulators and Android Emulators. Run iPhone, iPad, Mobile…" at bounding box center [1018, 345] width 256 height 540
click at [1113, 164] on div at bounding box center [1016, 340] width 227 height 504
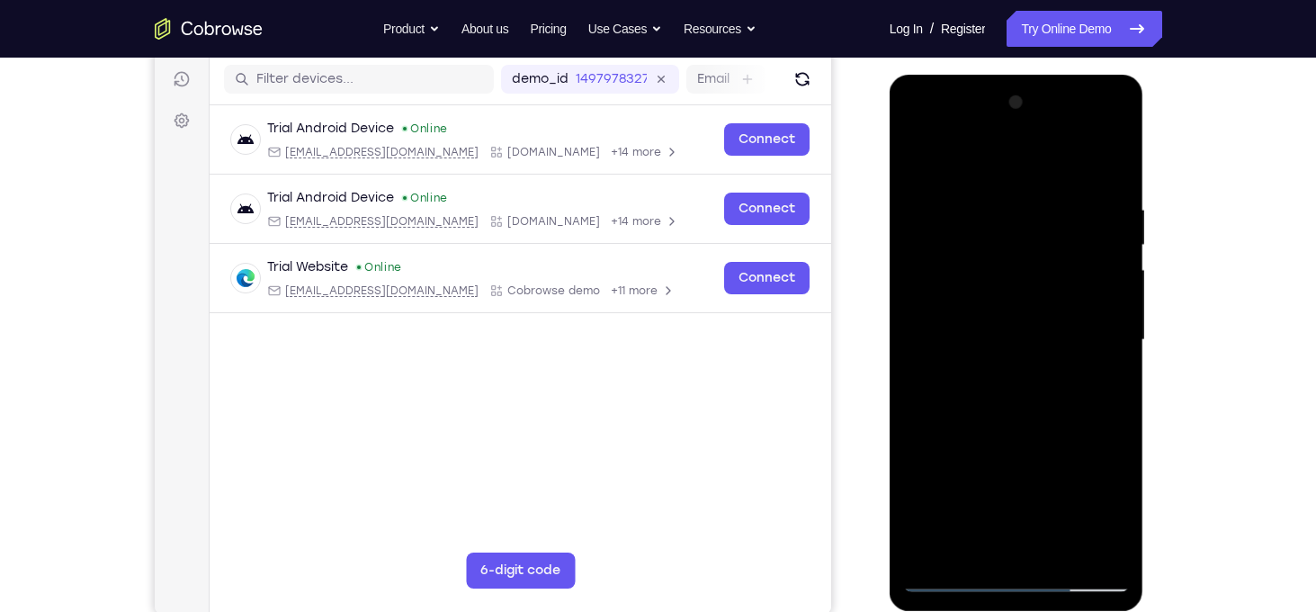
click at [1042, 198] on div at bounding box center [1016, 340] width 227 height 504
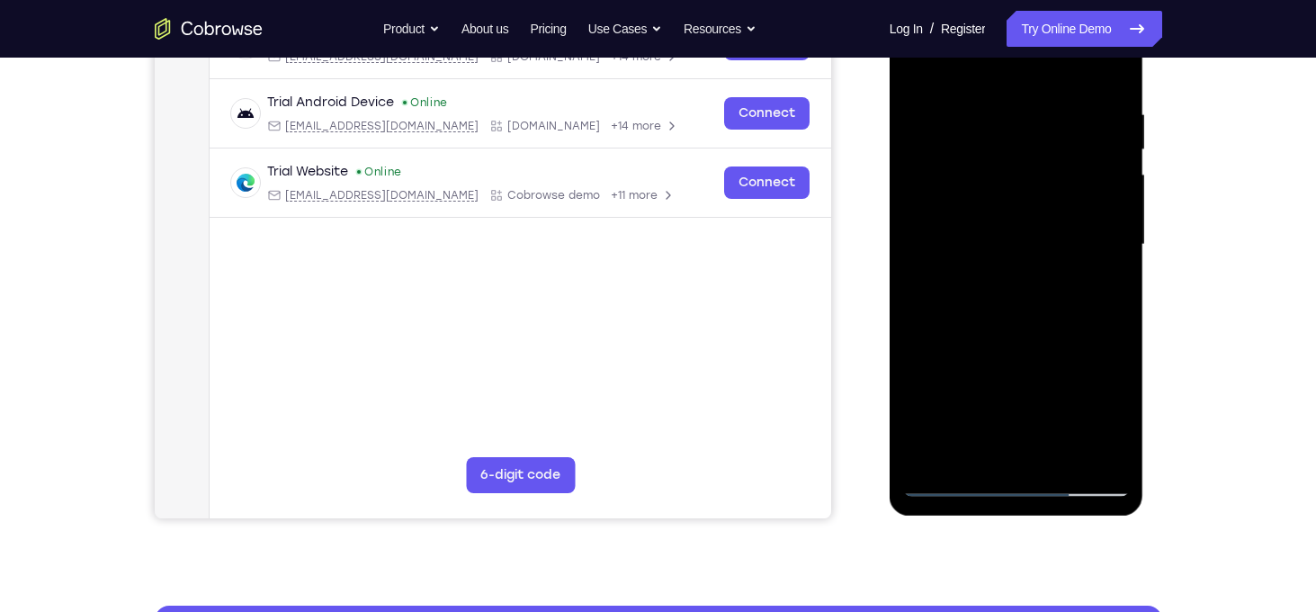
scroll to position [301, 0]
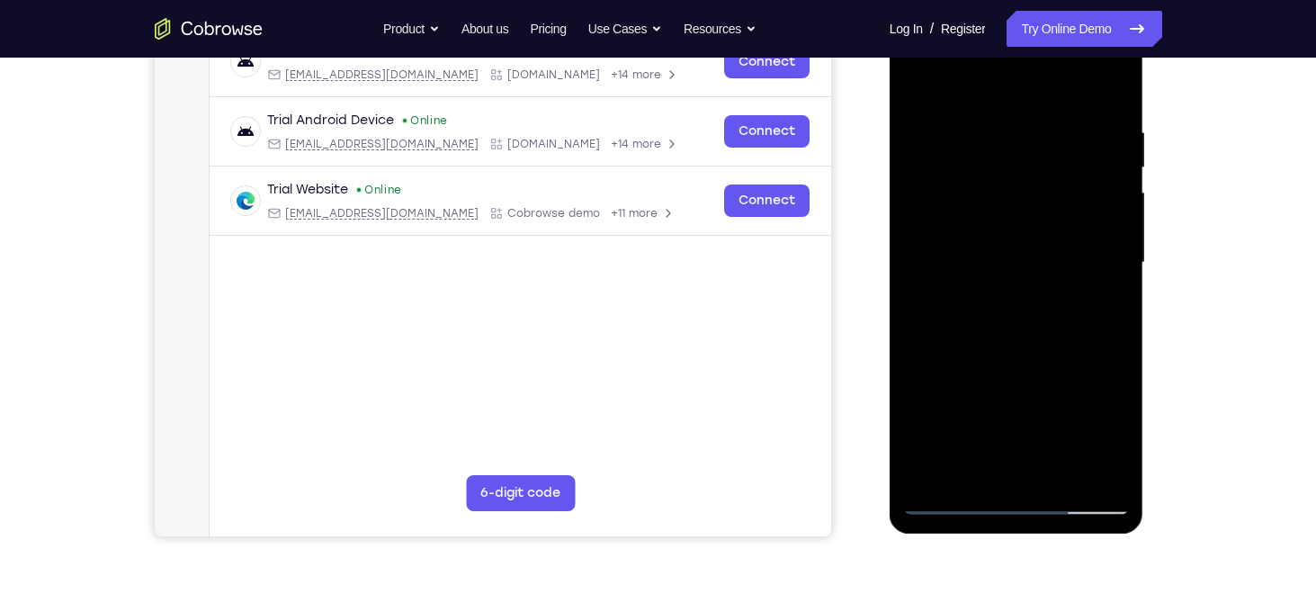
click at [1110, 88] on div at bounding box center [1016, 263] width 227 height 504
drag, startPoint x: 1079, startPoint y: 173, endPoint x: 1002, endPoint y: 182, distance: 77.0
click at [1002, 182] on div at bounding box center [1016, 263] width 227 height 504
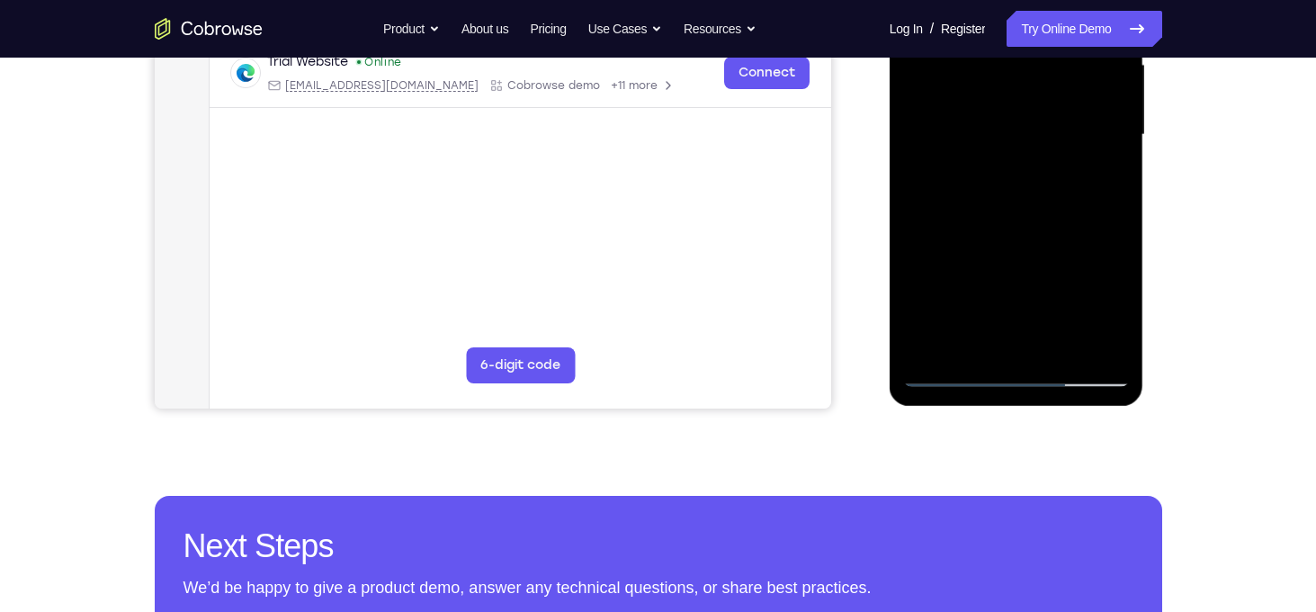
scroll to position [430, 0]
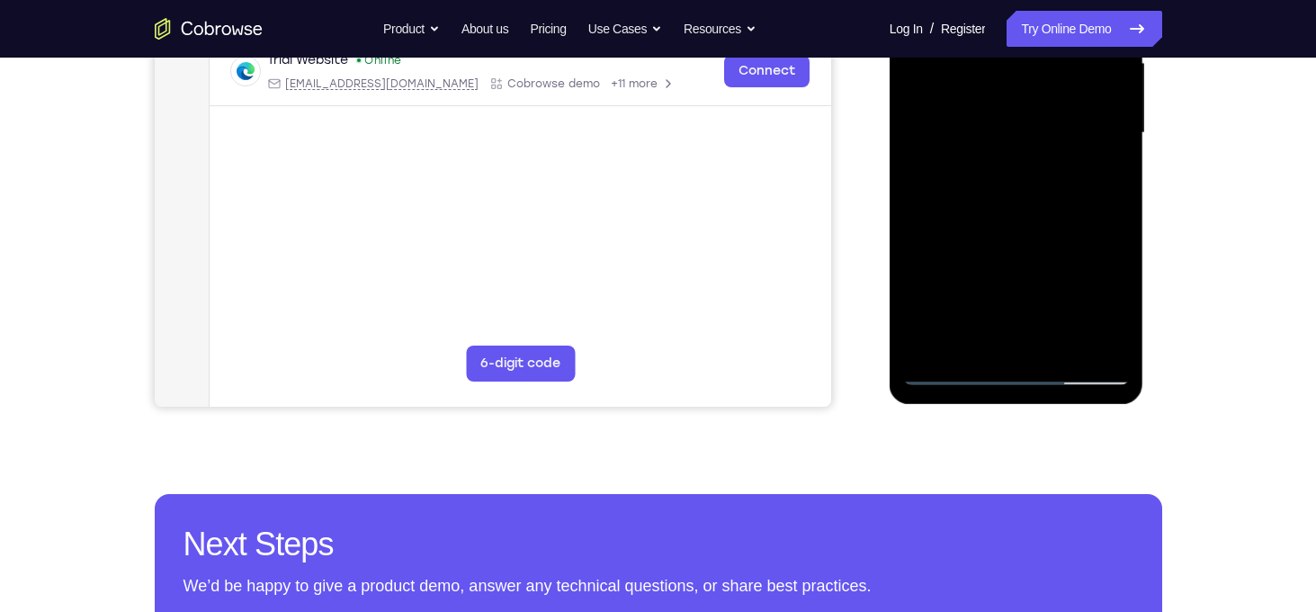
click at [1055, 342] on div at bounding box center [1016, 133] width 227 height 504
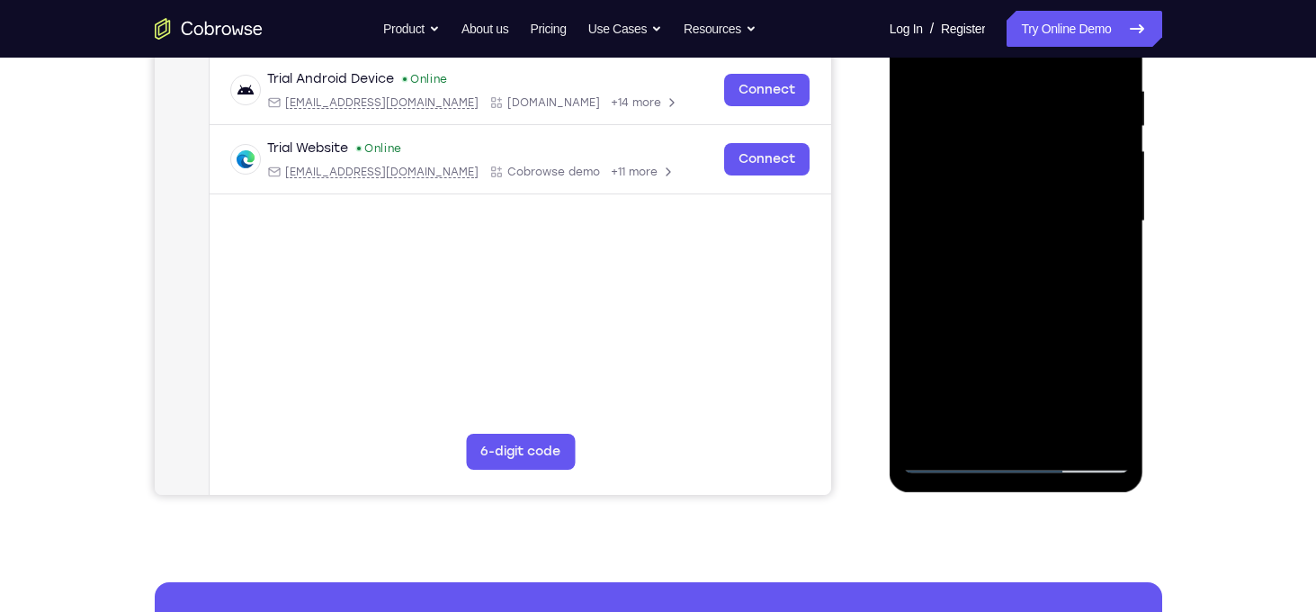
scroll to position [341, 0]
click at [1027, 319] on div at bounding box center [1016, 222] width 227 height 504
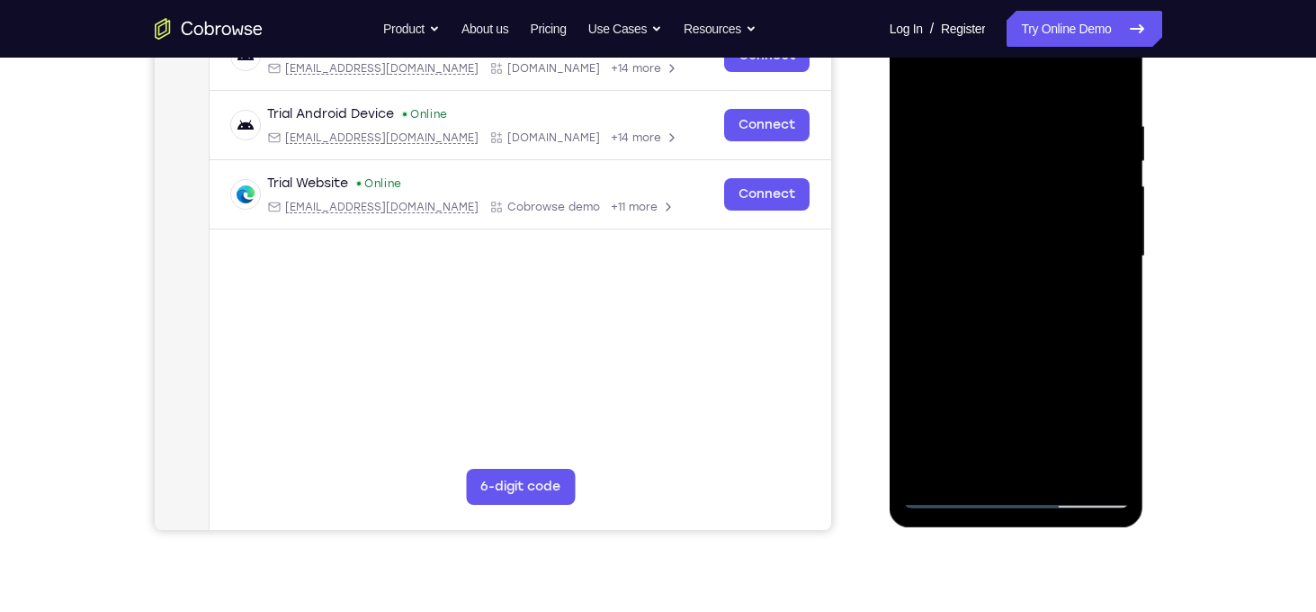
scroll to position [306, 0]
click at [923, 76] on div at bounding box center [1016, 257] width 227 height 504
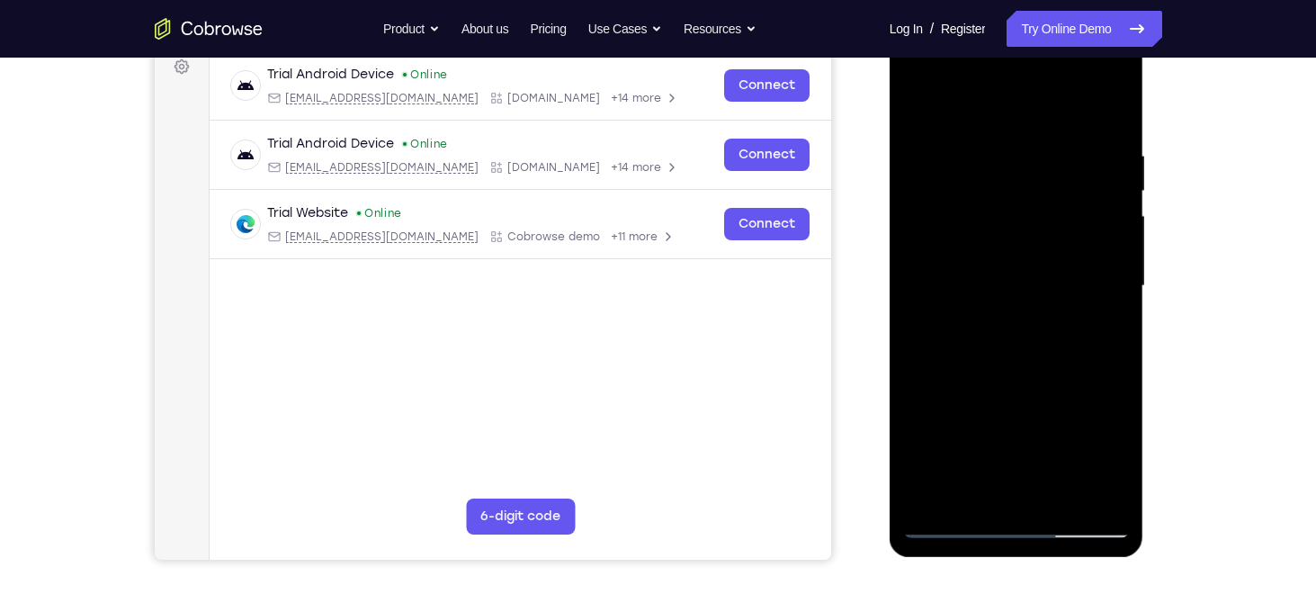
scroll to position [278, 0]
click at [1117, 102] on div at bounding box center [1016, 285] width 227 height 504
click at [1028, 141] on div at bounding box center [1016, 285] width 227 height 504
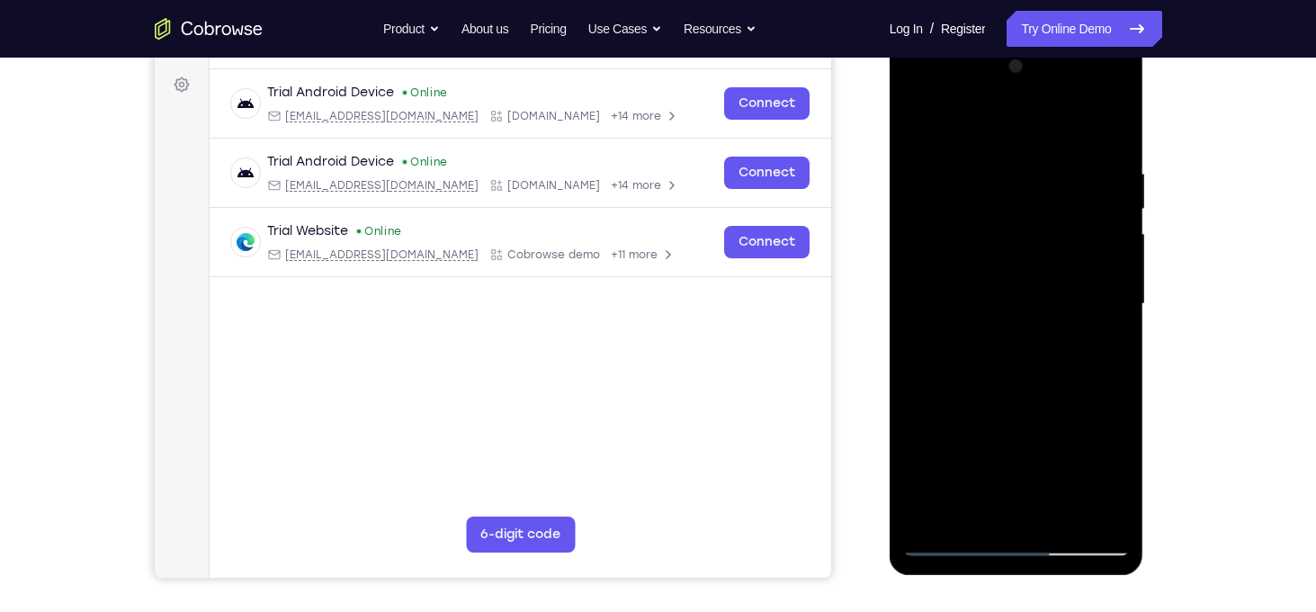
scroll to position [256, 0]
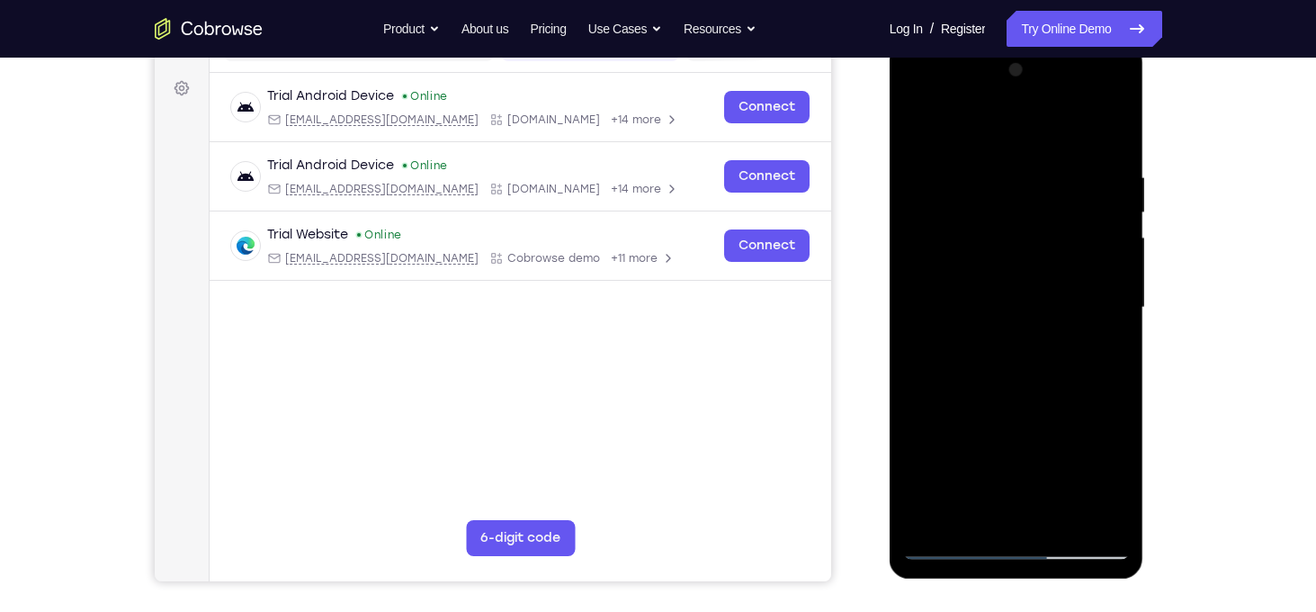
click at [927, 158] on div at bounding box center [1016, 308] width 227 height 504
click at [921, 128] on div at bounding box center [1016, 308] width 227 height 504
click at [936, 152] on div at bounding box center [1016, 308] width 227 height 504
click at [919, 129] on div at bounding box center [1016, 308] width 227 height 504
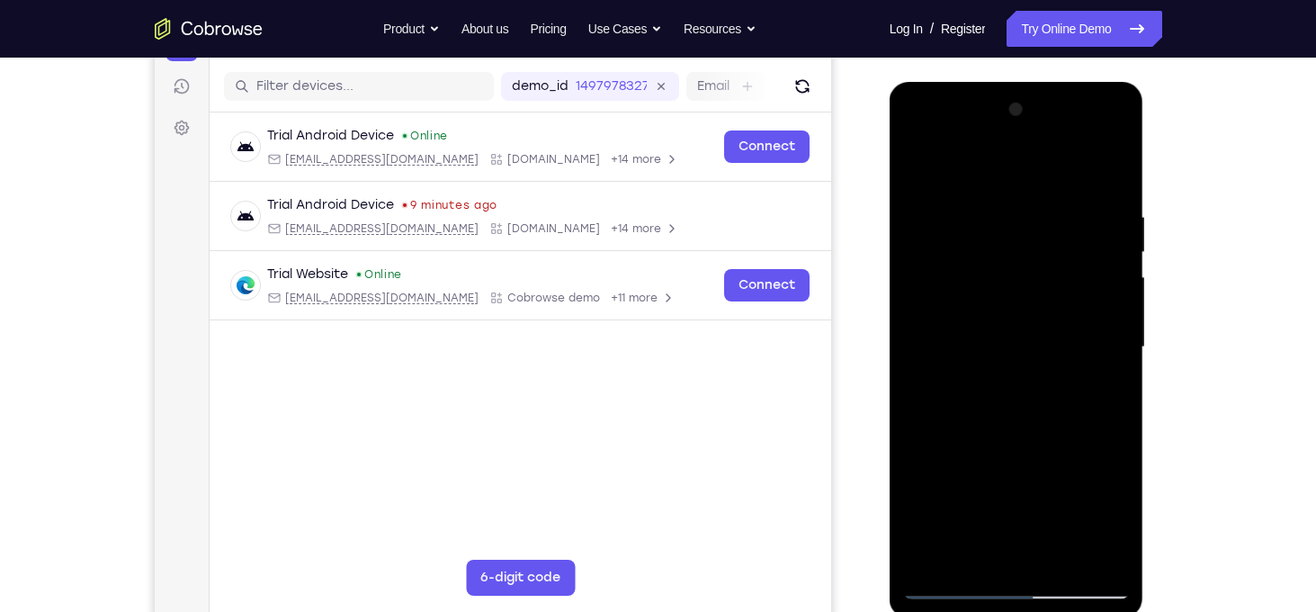
scroll to position [215, 0]
click at [917, 162] on div at bounding box center [1016, 348] width 227 height 504
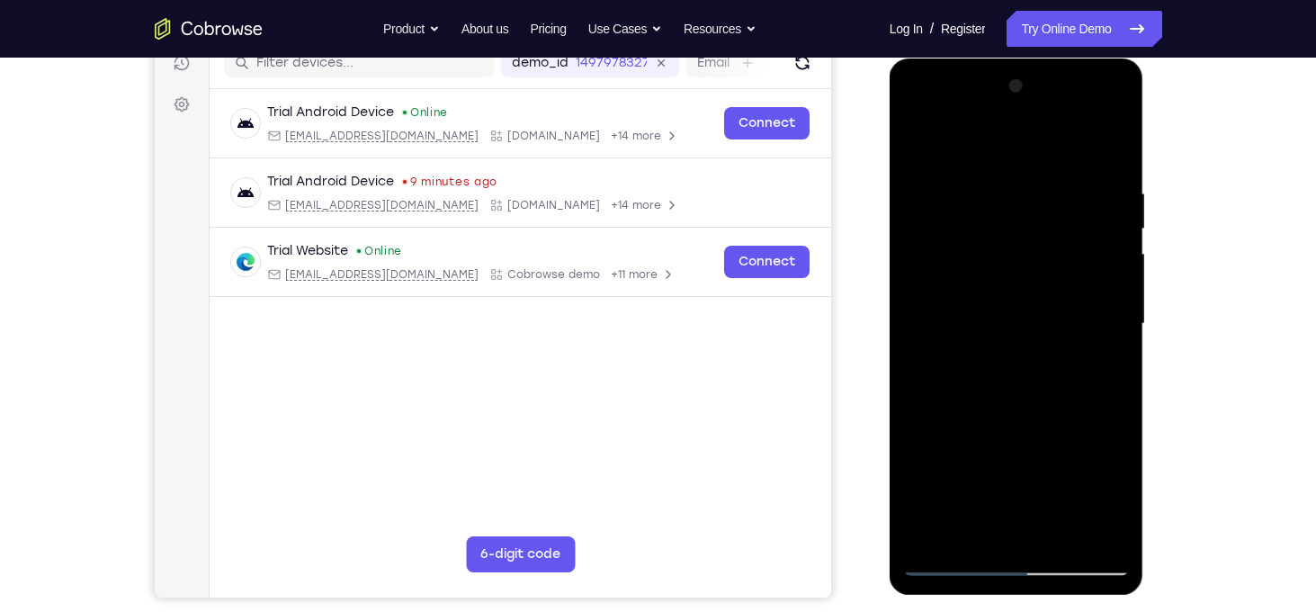
scroll to position [250, 0]
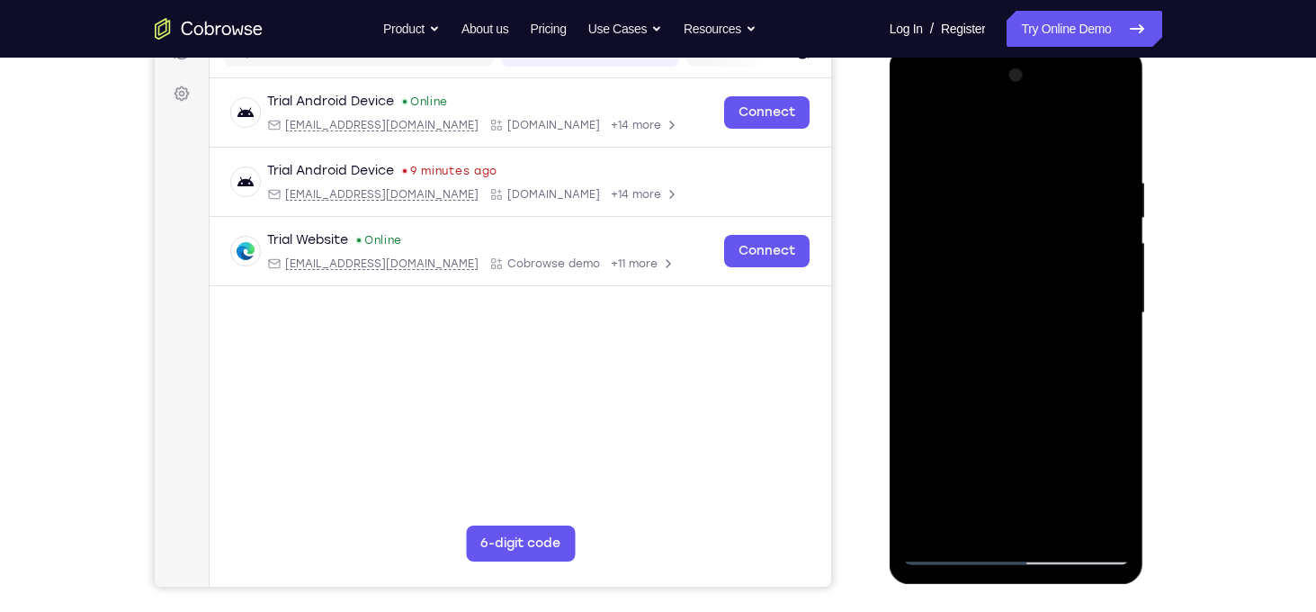
click at [1103, 156] on div at bounding box center [1016, 313] width 227 height 504
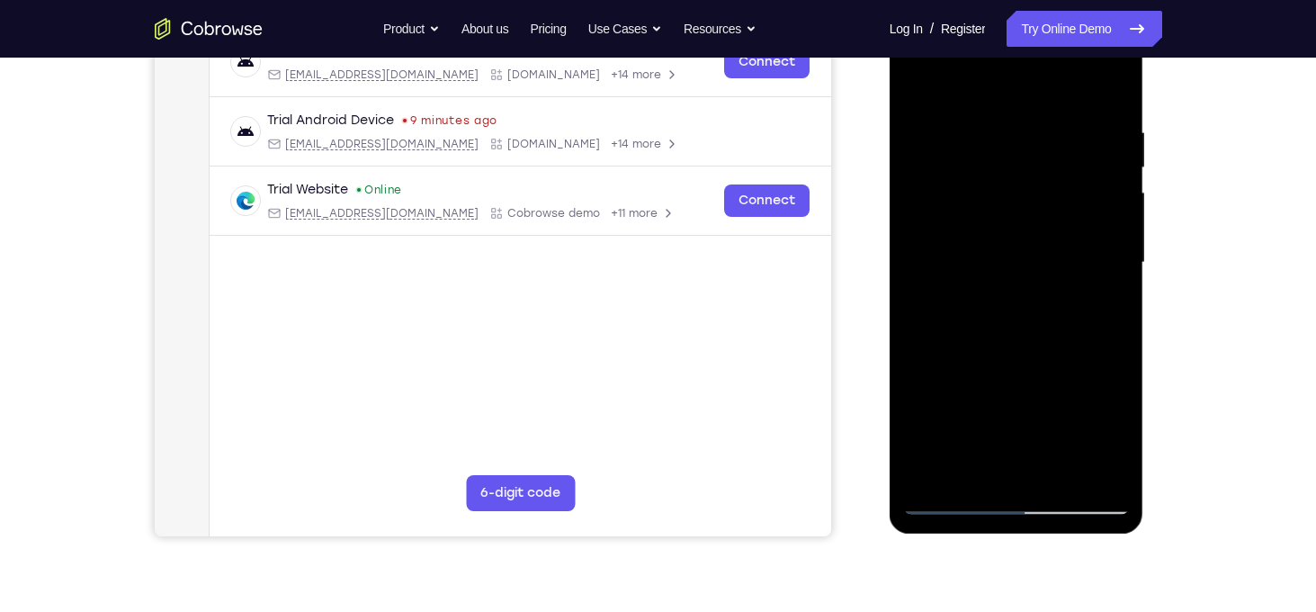
scroll to position [301, 0]
drag, startPoint x: 1055, startPoint y: 263, endPoint x: 964, endPoint y: 285, distance: 94.5
click at [964, 285] on div at bounding box center [1016, 262] width 227 height 504
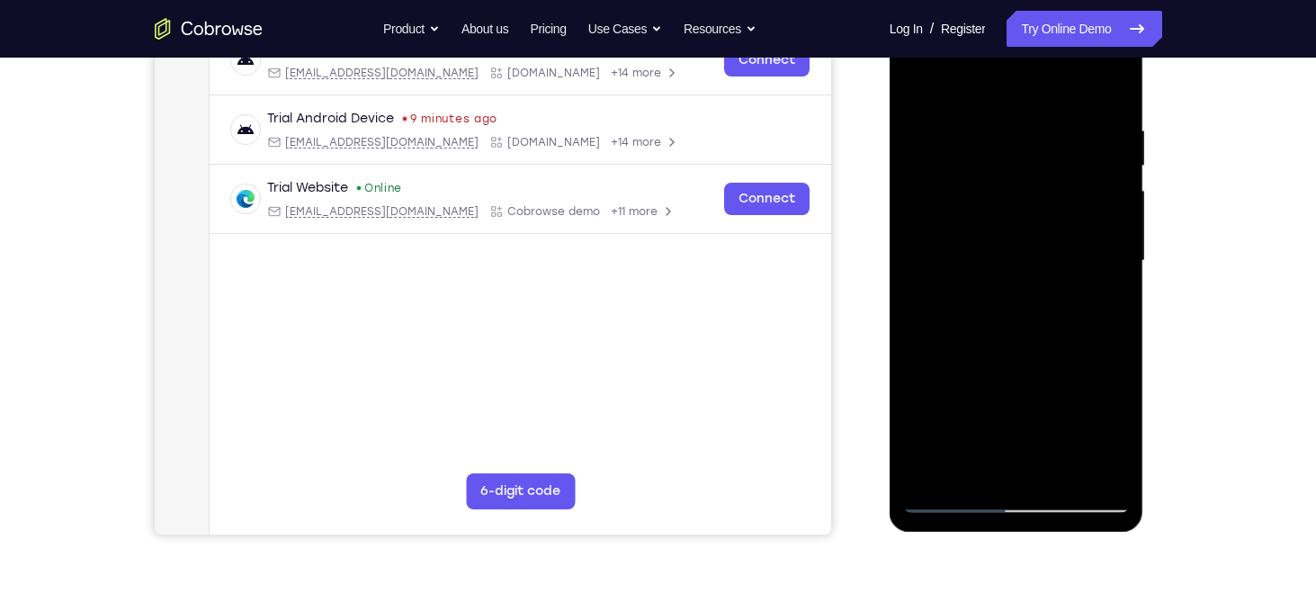
scroll to position [295, 0]
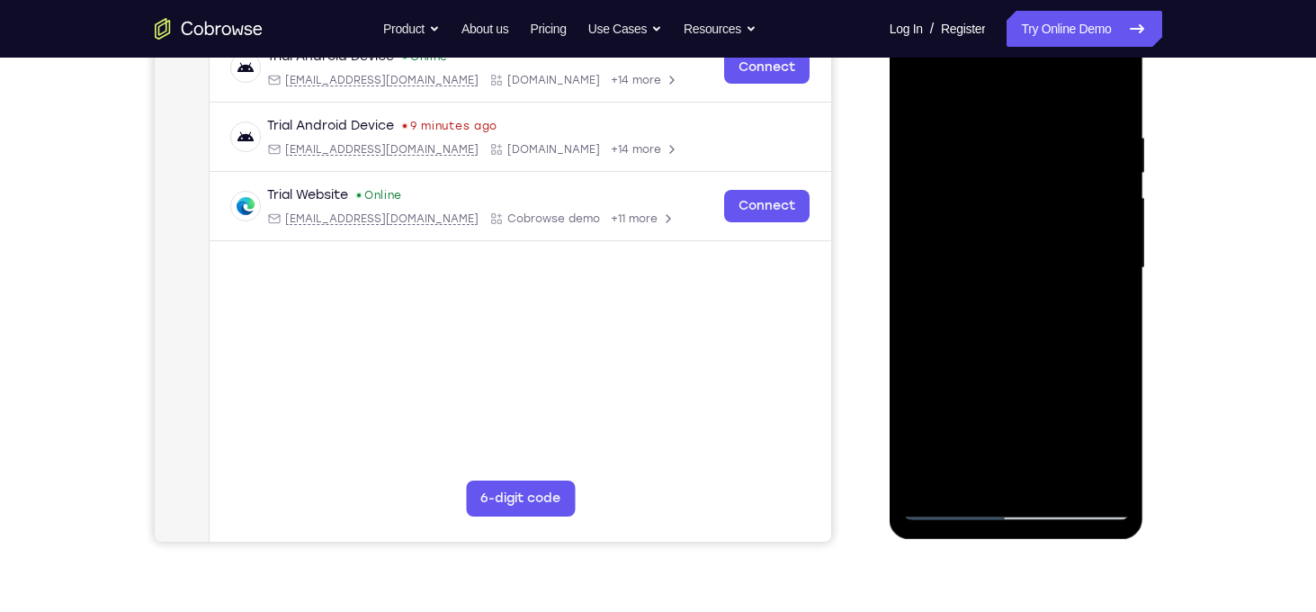
drag, startPoint x: 1067, startPoint y: 268, endPoint x: 903, endPoint y: 256, distance: 165.1
click at [903, 256] on div at bounding box center [1016, 268] width 227 height 504
drag, startPoint x: 1047, startPoint y: 256, endPoint x: 921, endPoint y: 274, distance: 127.4
click at [921, 274] on div at bounding box center [1016, 268] width 227 height 504
click at [1120, 258] on div at bounding box center [1016, 268] width 227 height 504
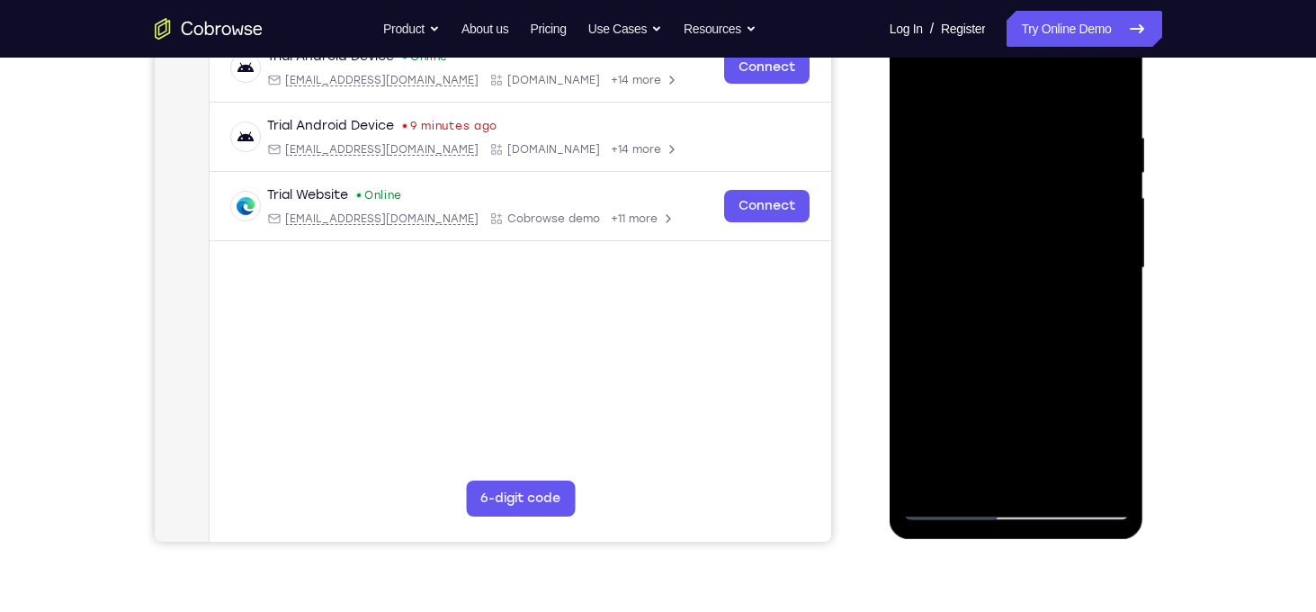
drag, startPoint x: 1064, startPoint y: 270, endPoint x: 916, endPoint y: 259, distance: 148.9
click at [916, 259] on div at bounding box center [1016, 268] width 227 height 504
drag, startPoint x: 1078, startPoint y: 266, endPoint x: 949, endPoint y: 271, distance: 128.8
click at [949, 271] on div at bounding box center [1016, 268] width 227 height 504
drag, startPoint x: 1077, startPoint y: 224, endPoint x: 903, endPoint y: 229, distance: 174.6
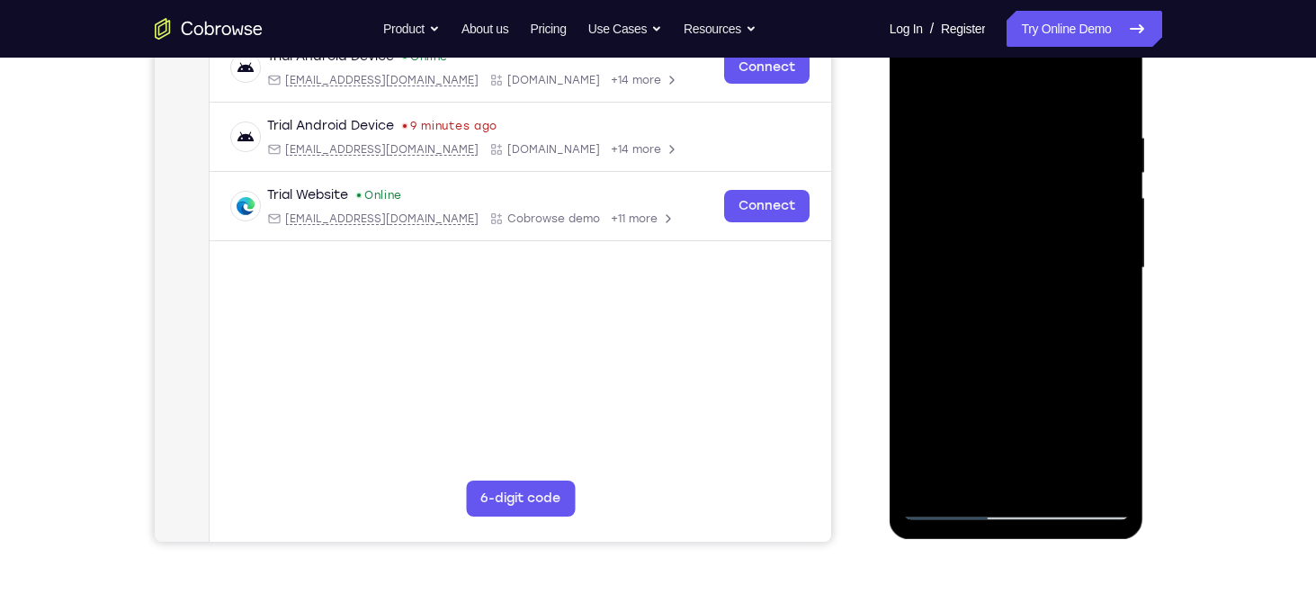
click at [903, 229] on div at bounding box center [1017, 271] width 255 height 536
click at [1117, 228] on div at bounding box center [1016, 268] width 227 height 504
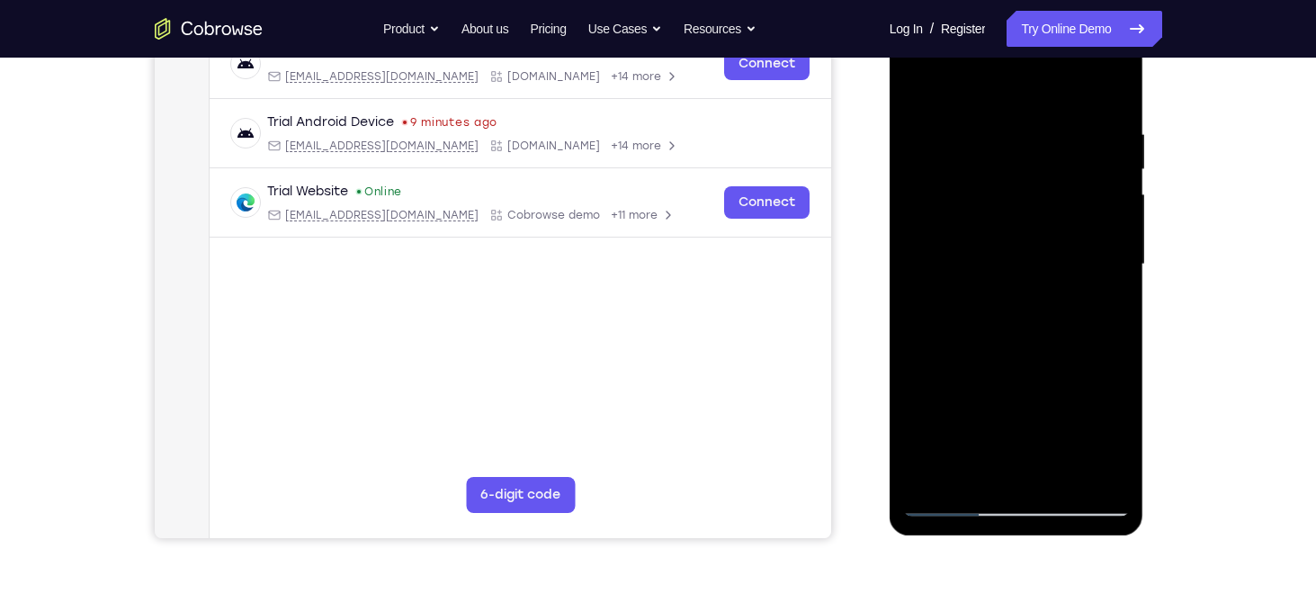
scroll to position [284, 0]
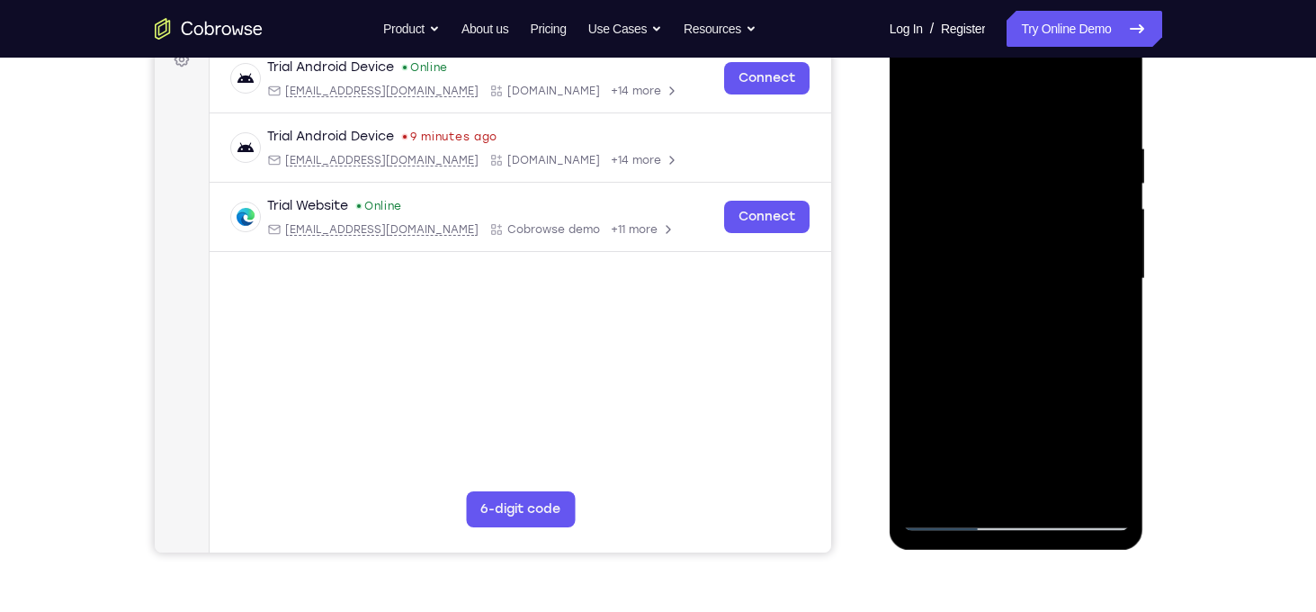
click at [1106, 264] on div at bounding box center [1016, 279] width 227 height 504
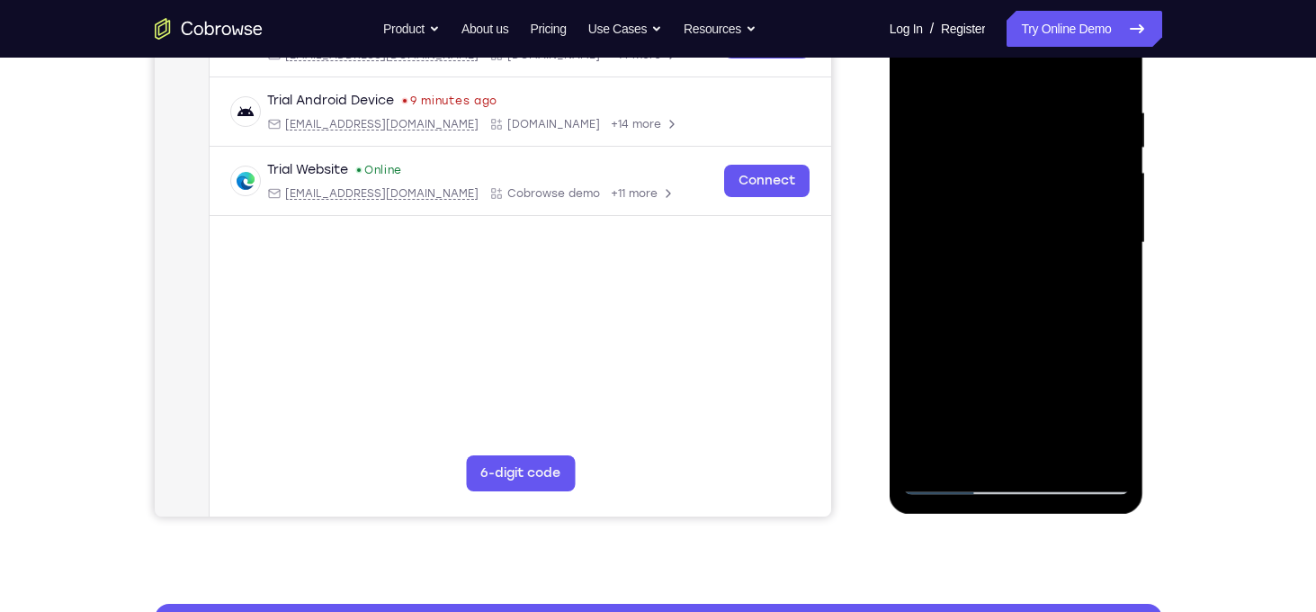
scroll to position [320, 0]
click at [1106, 264] on div at bounding box center [1016, 243] width 227 height 504
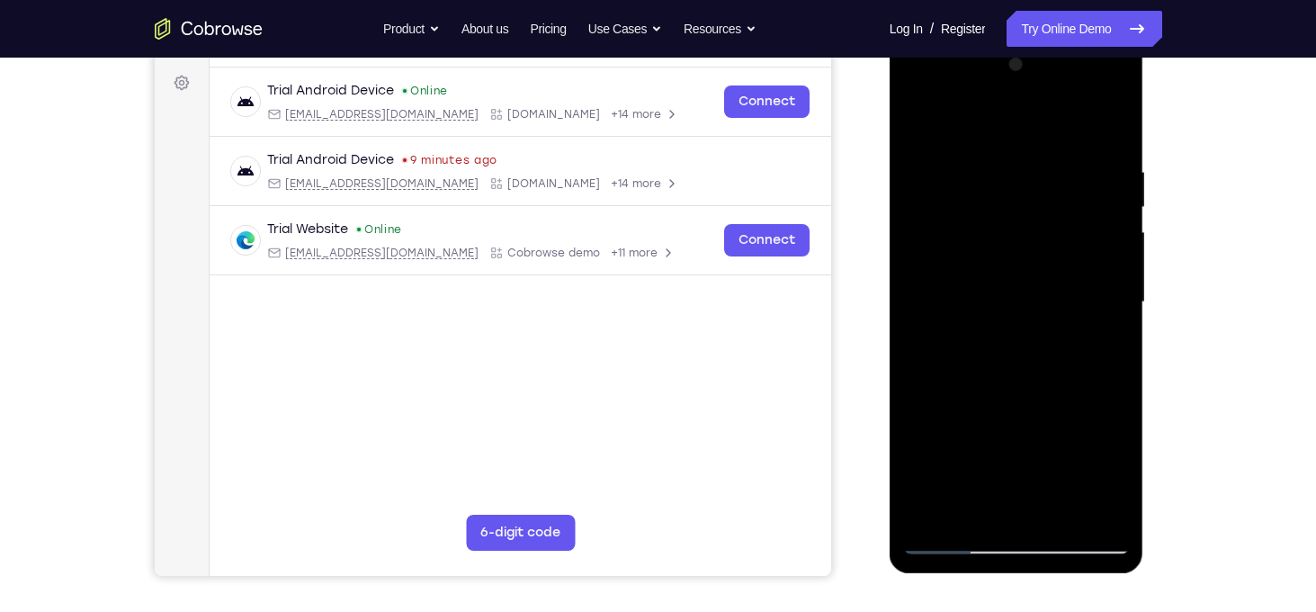
scroll to position [264, 0]
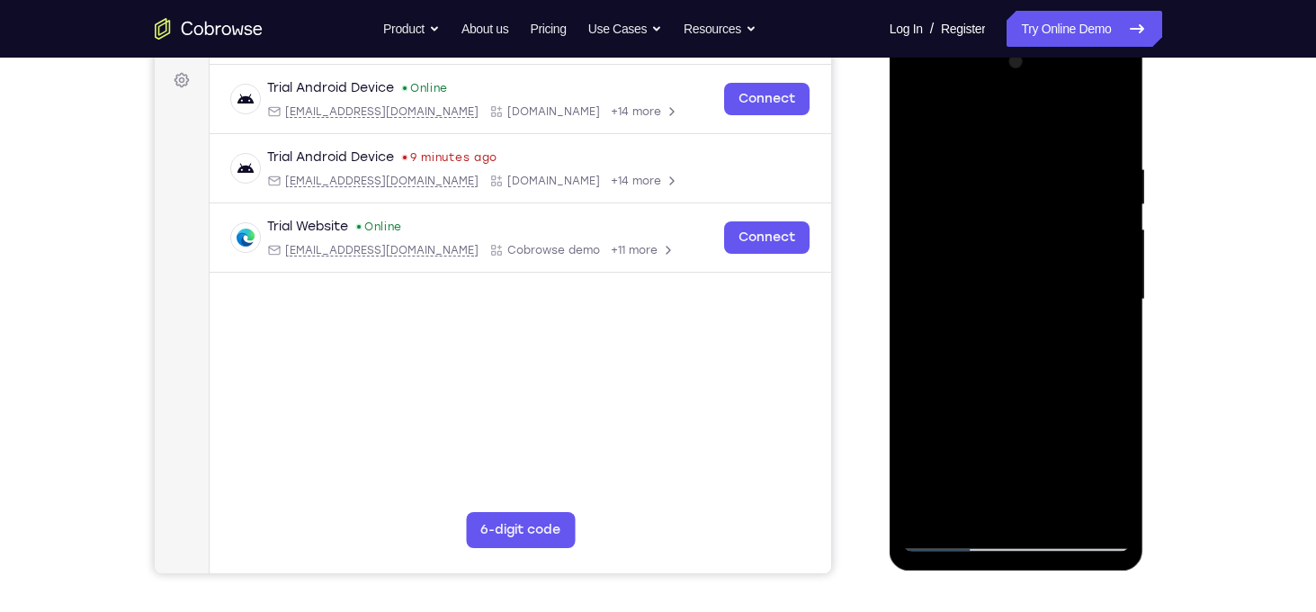
click at [1106, 264] on div at bounding box center [1016, 300] width 227 height 504
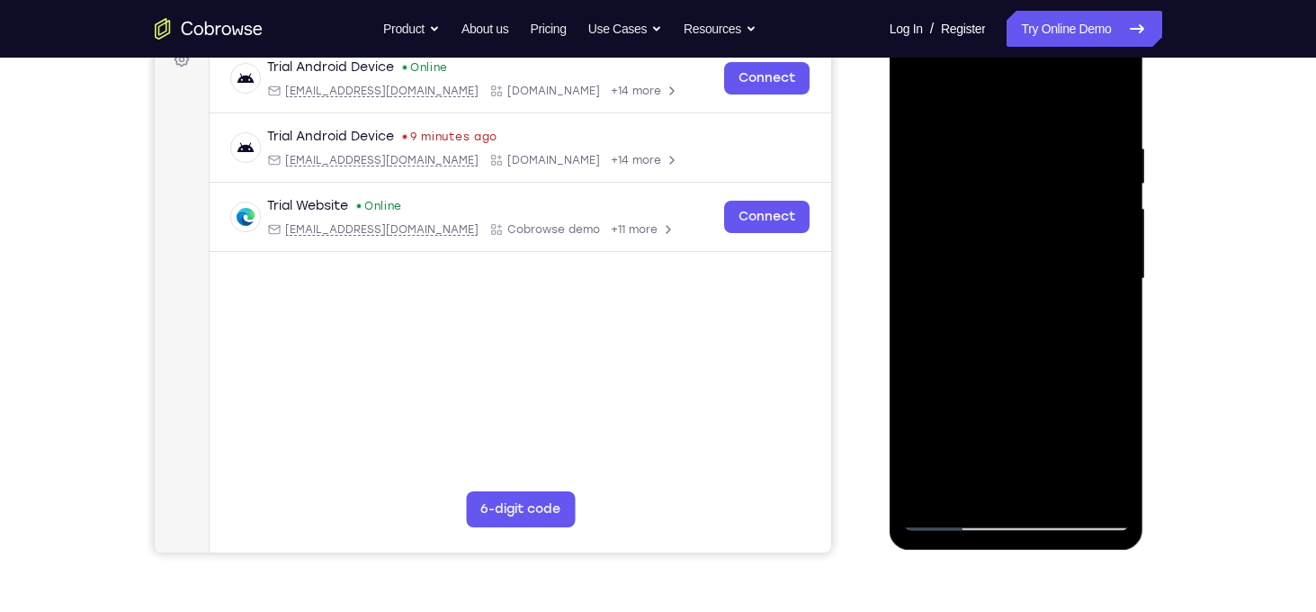
scroll to position [295, 0]
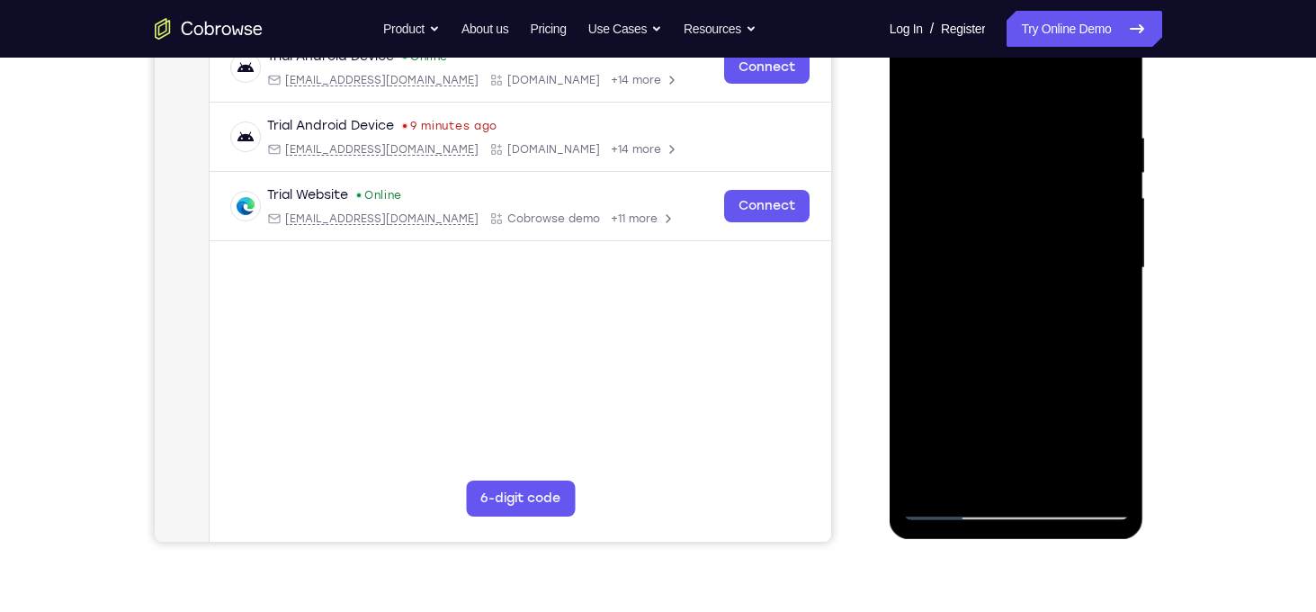
click at [1106, 264] on div at bounding box center [1016, 268] width 227 height 504
click at [1116, 264] on div at bounding box center [1016, 268] width 227 height 504
click at [1117, 219] on div at bounding box center [1016, 268] width 227 height 504
click at [1105, 94] on div at bounding box center [1016, 268] width 227 height 504
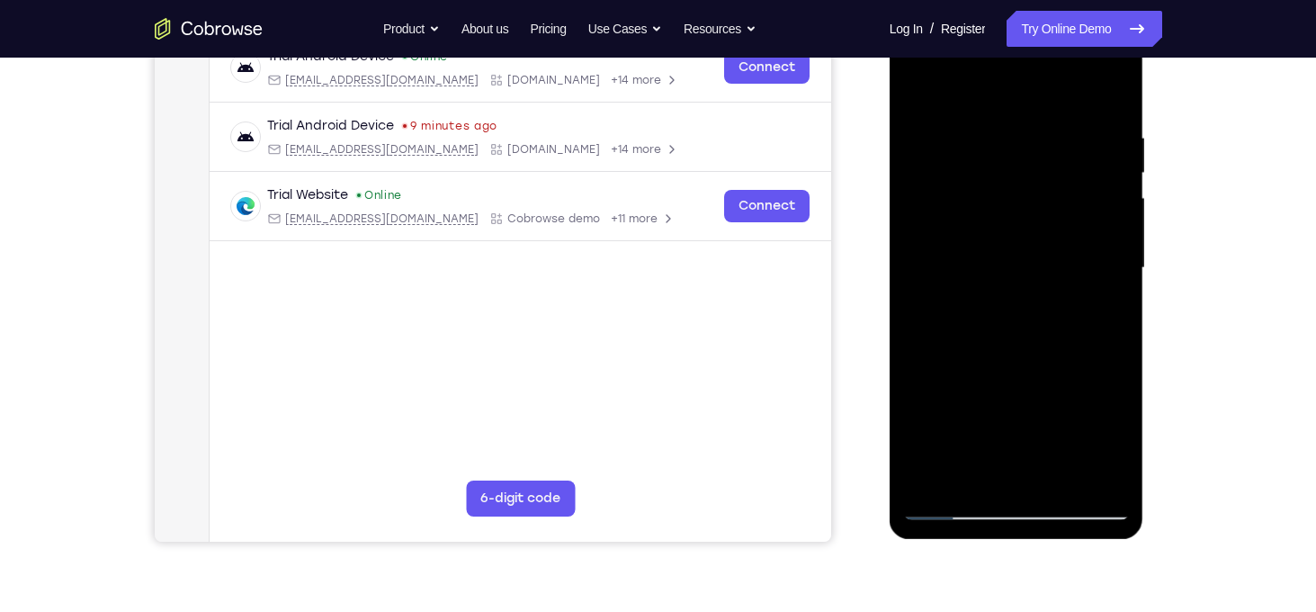
click at [1111, 84] on div at bounding box center [1016, 268] width 227 height 504
click at [1090, 166] on div at bounding box center [1016, 268] width 227 height 504
click at [1033, 176] on div at bounding box center [1016, 268] width 227 height 504
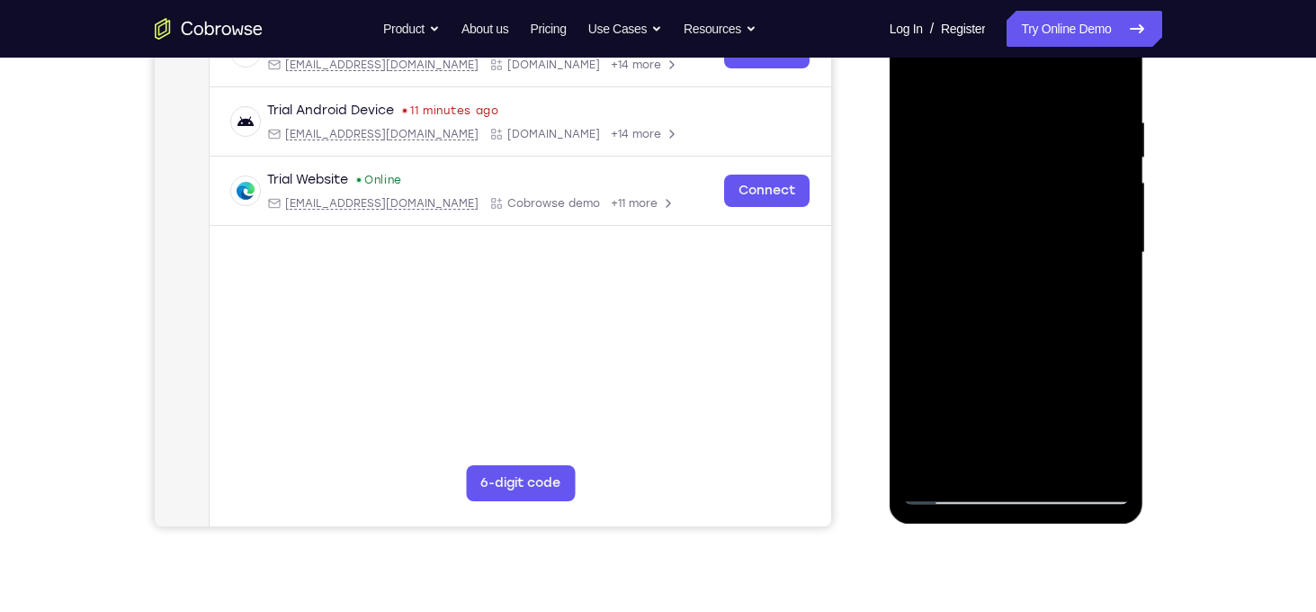
scroll to position [274, 0]
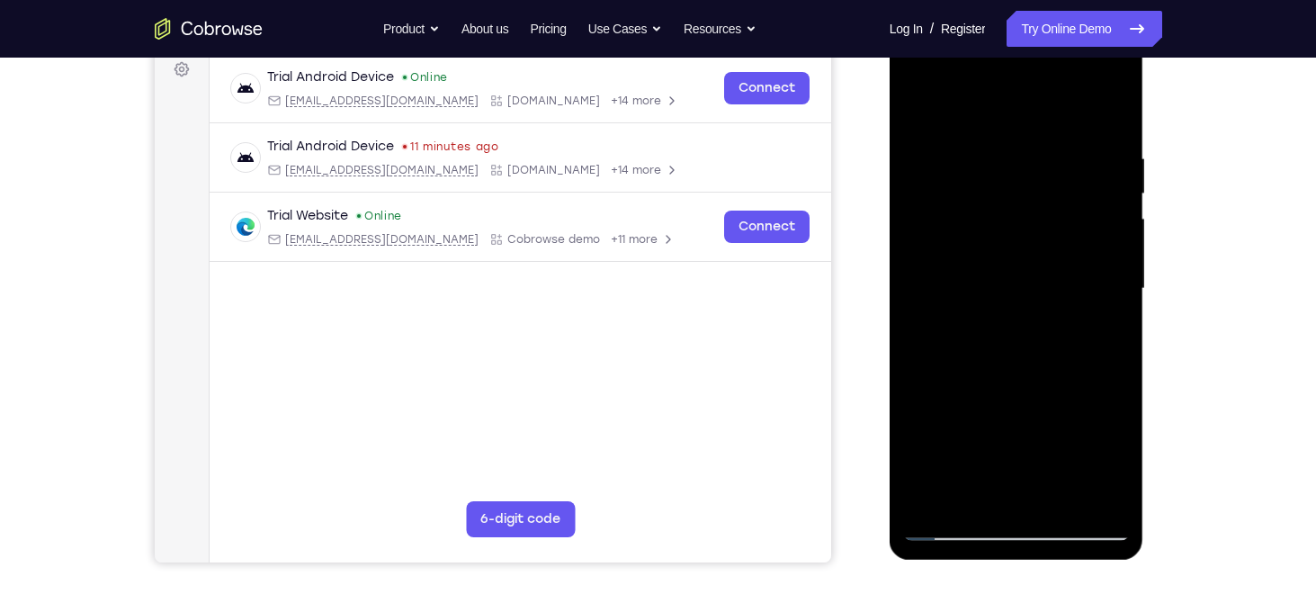
click at [921, 103] on div at bounding box center [1016, 289] width 227 height 504
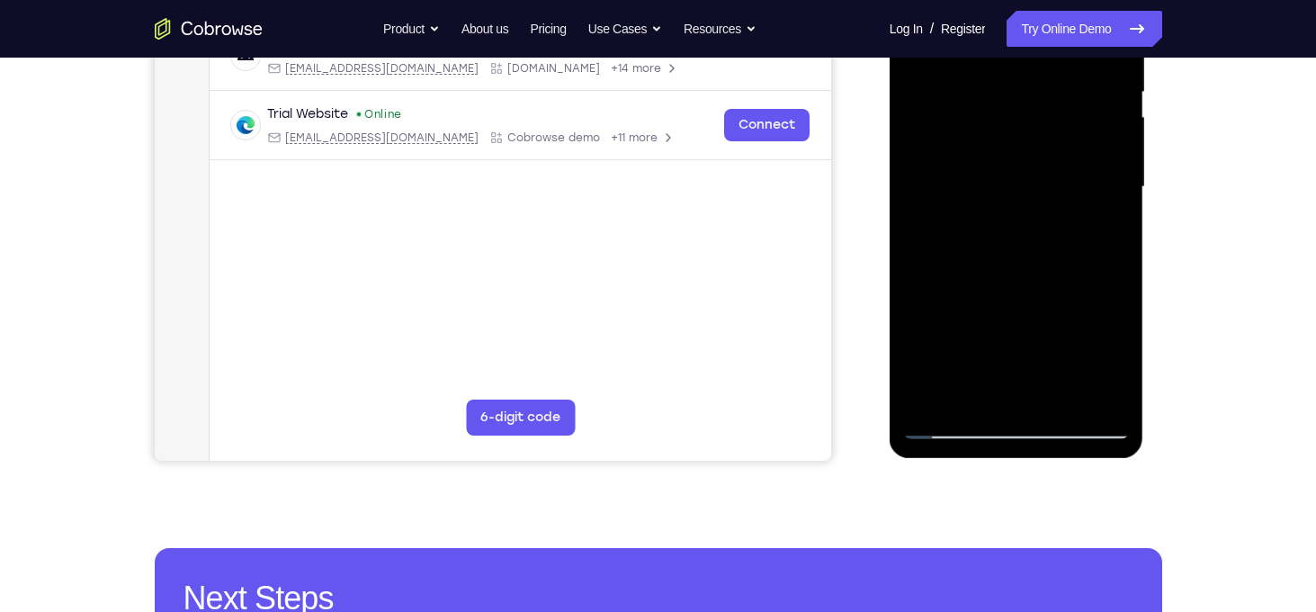
scroll to position [378, 0]
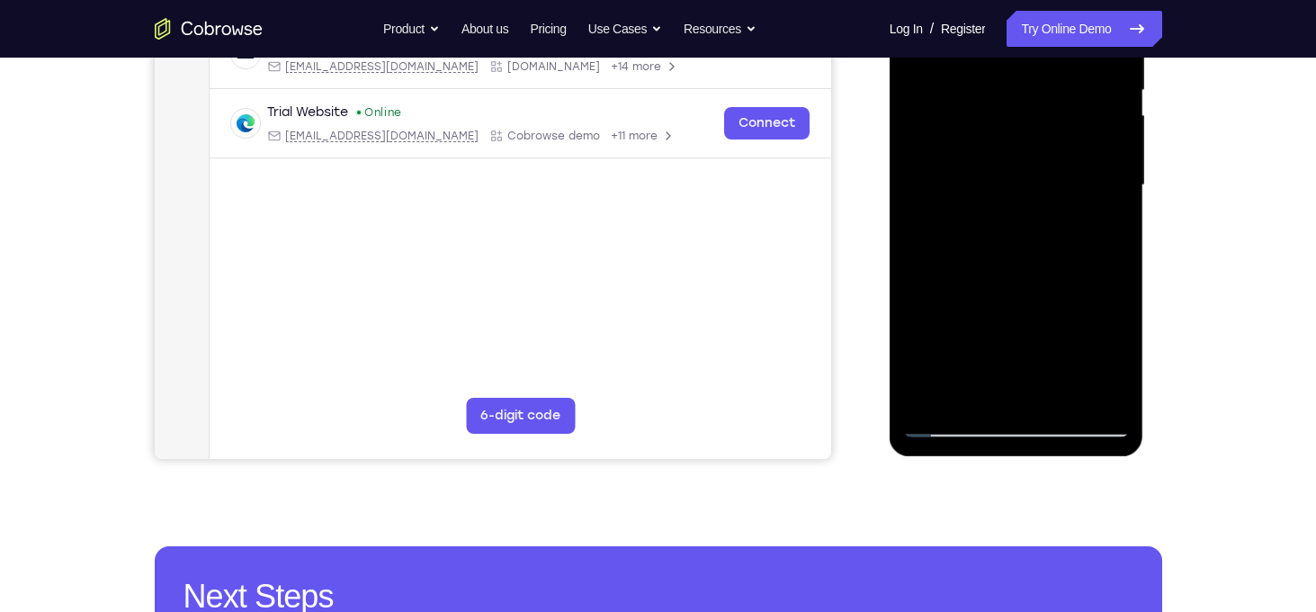
click at [1097, 389] on div at bounding box center [1016, 185] width 227 height 504
click at [925, 184] on div at bounding box center [1016, 185] width 227 height 504
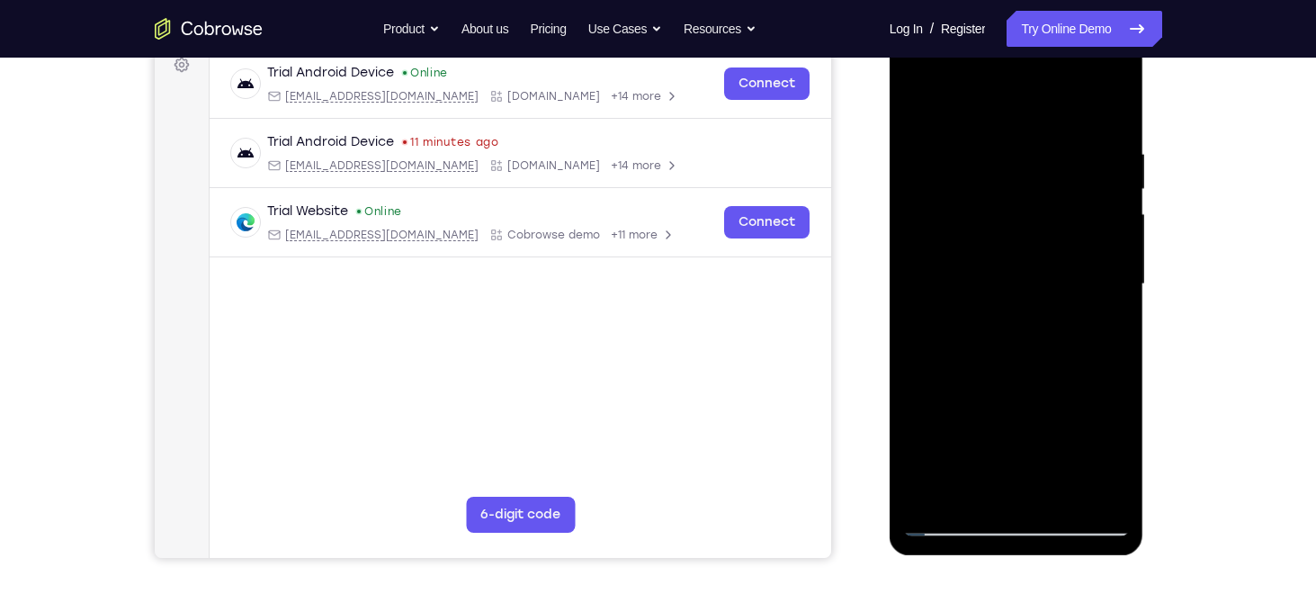
scroll to position [280, 0]
click at [1079, 160] on div at bounding box center [1016, 283] width 227 height 504
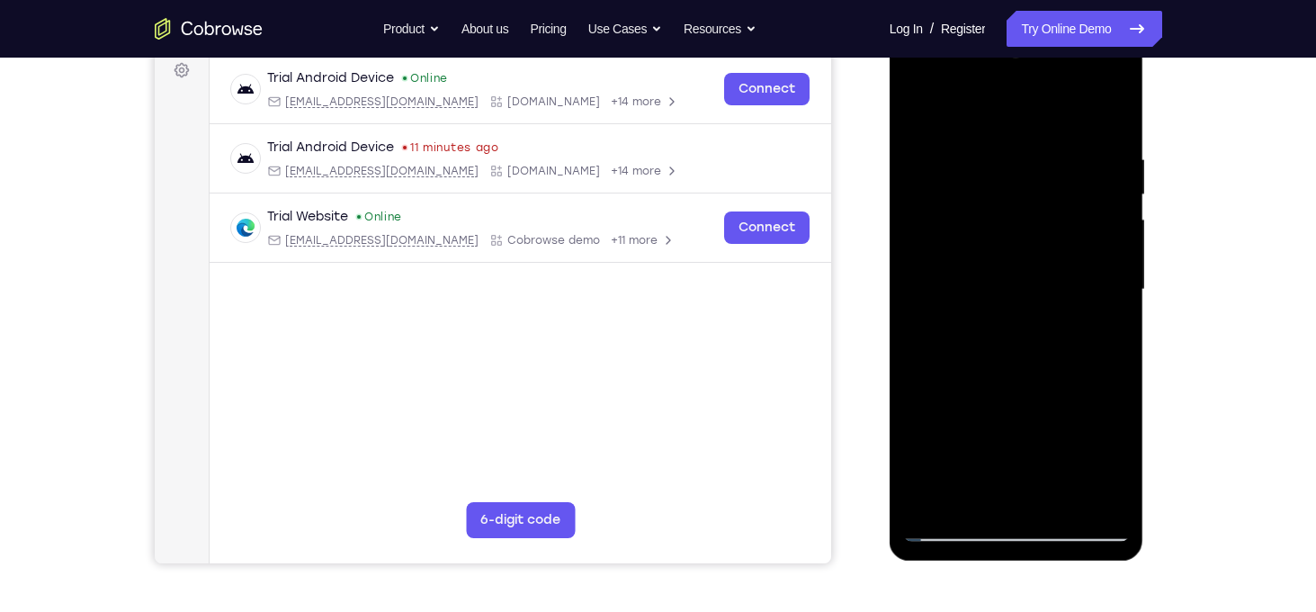
scroll to position [271, 0]
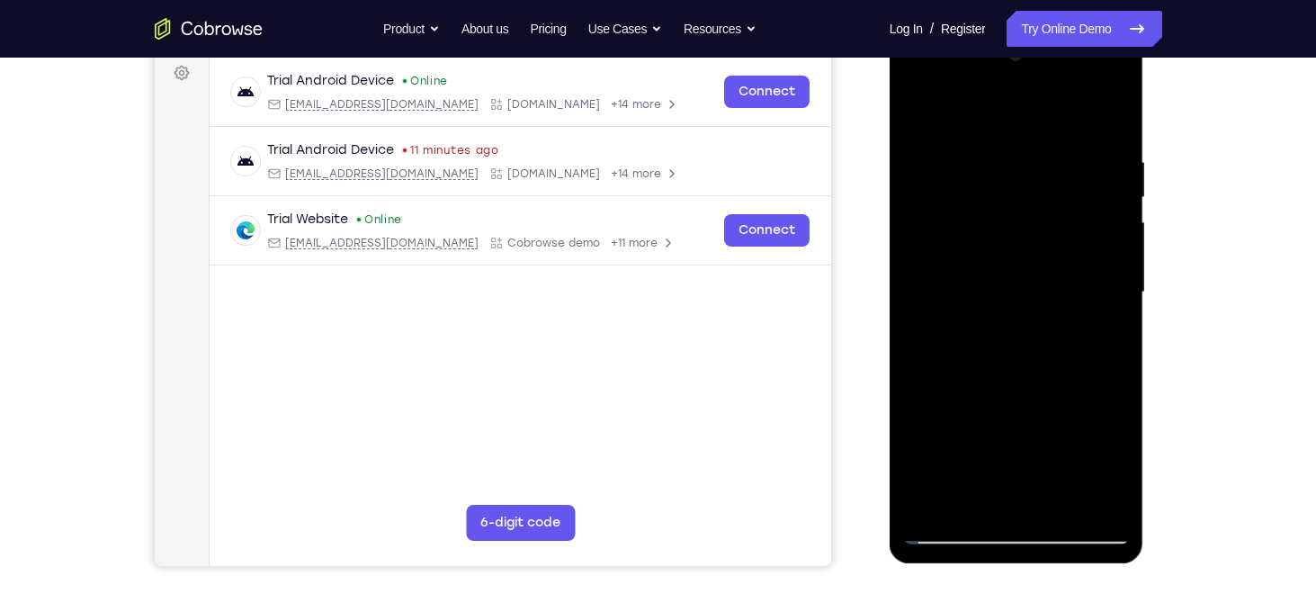
click at [1050, 150] on div at bounding box center [1016, 292] width 227 height 504
click at [1118, 120] on div at bounding box center [1016, 292] width 227 height 504
click at [987, 155] on div at bounding box center [1016, 292] width 227 height 504
click at [1113, 115] on div at bounding box center [1016, 292] width 227 height 504
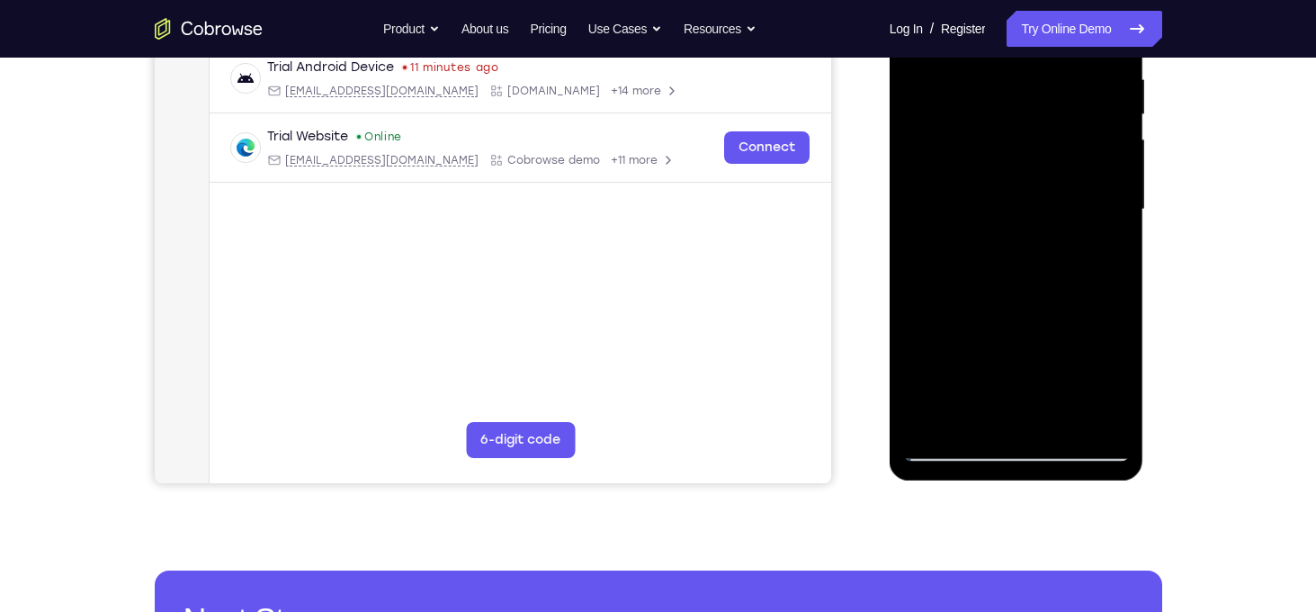
drag, startPoint x: 1023, startPoint y: 220, endPoint x: 1054, endPoint y: 250, distance: 43.3
click at [1054, 250] on div at bounding box center [1016, 210] width 227 height 504
click at [921, 202] on div at bounding box center [1016, 210] width 227 height 504
click at [1120, 202] on div at bounding box center [1016, 210] width 227 height 504
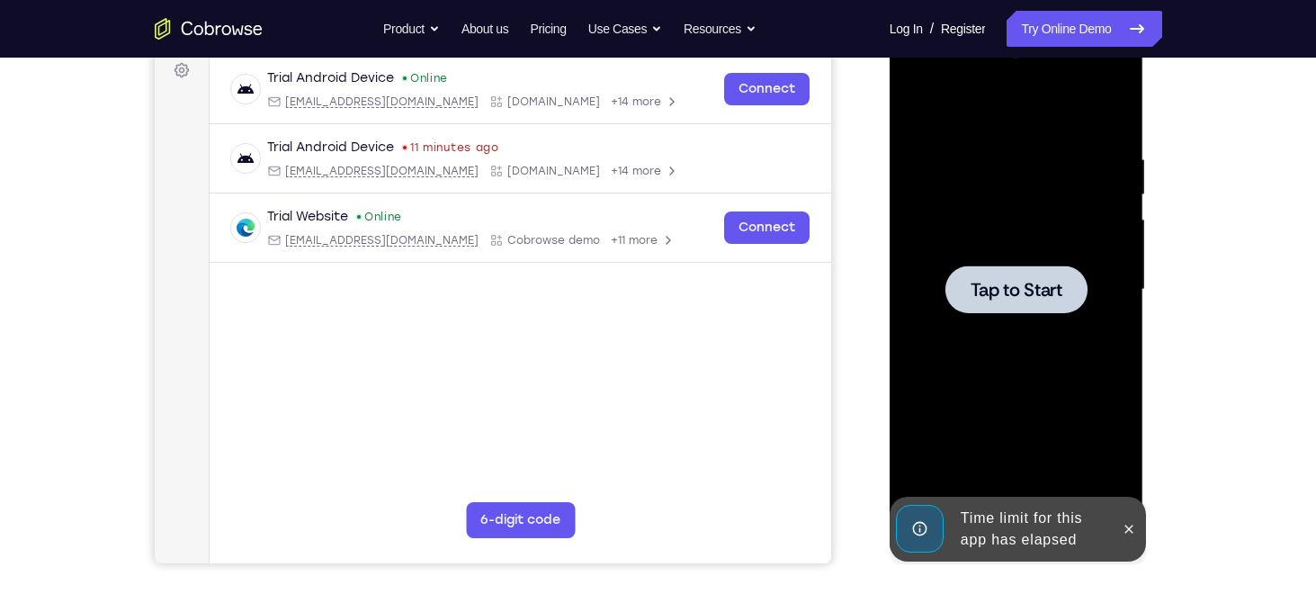
scroll to position [259, 0]
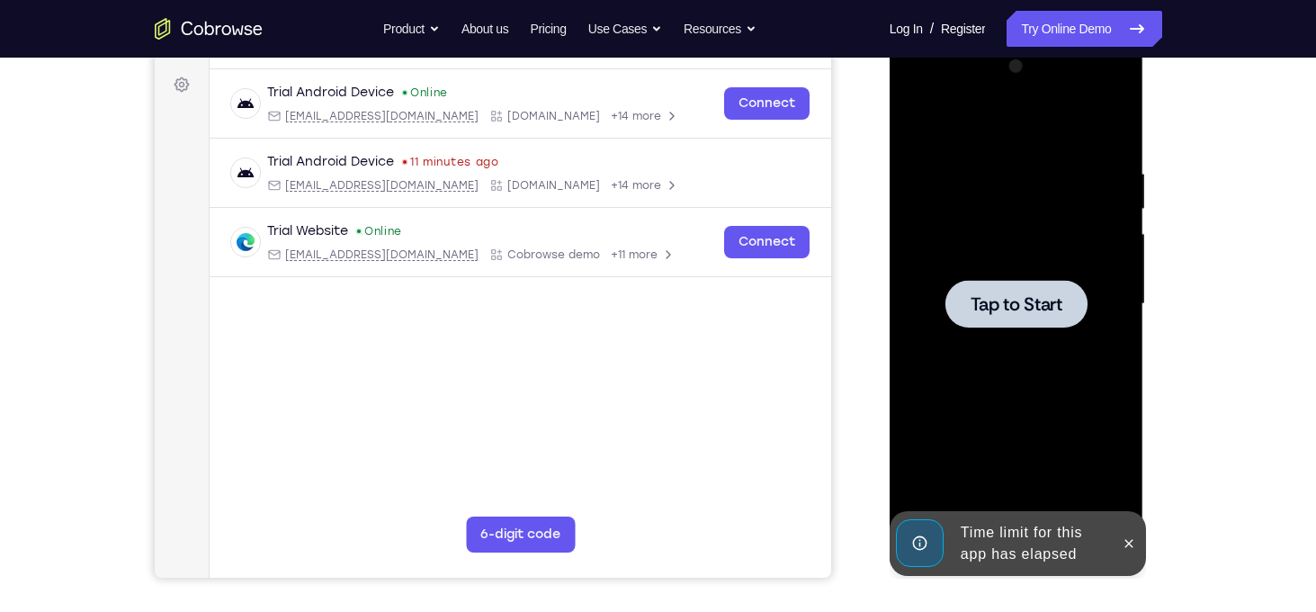
click at [1029, 280] on div at bounding box center [1017, 304] width 142 height 48
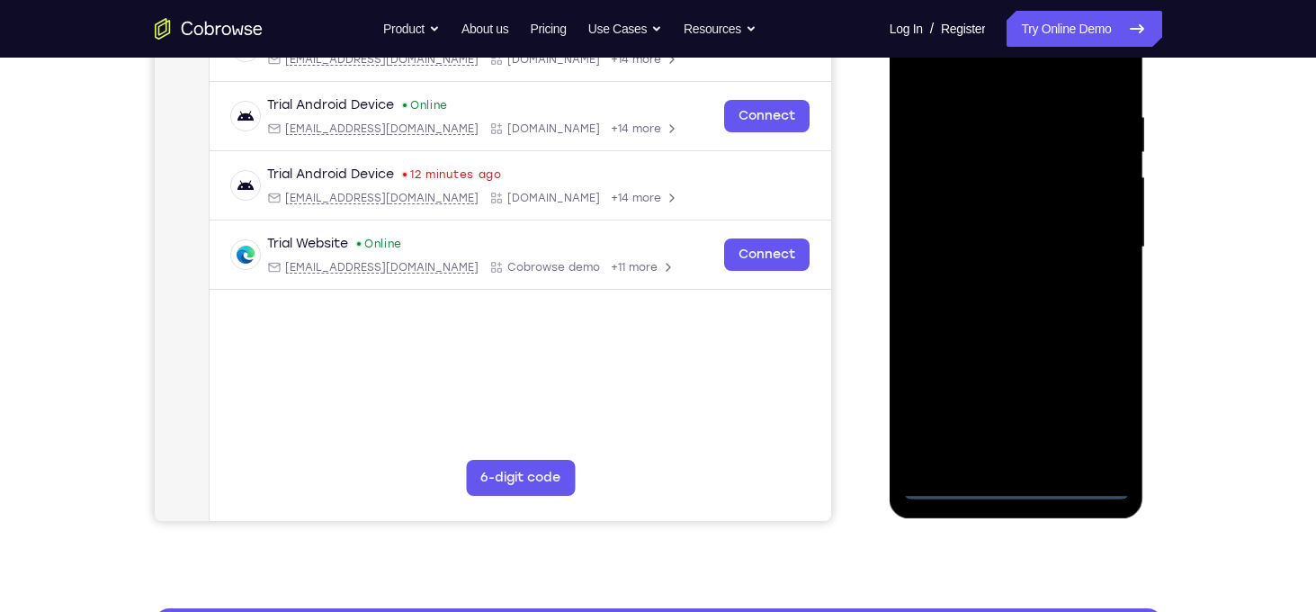
scroll to position [317, 0]
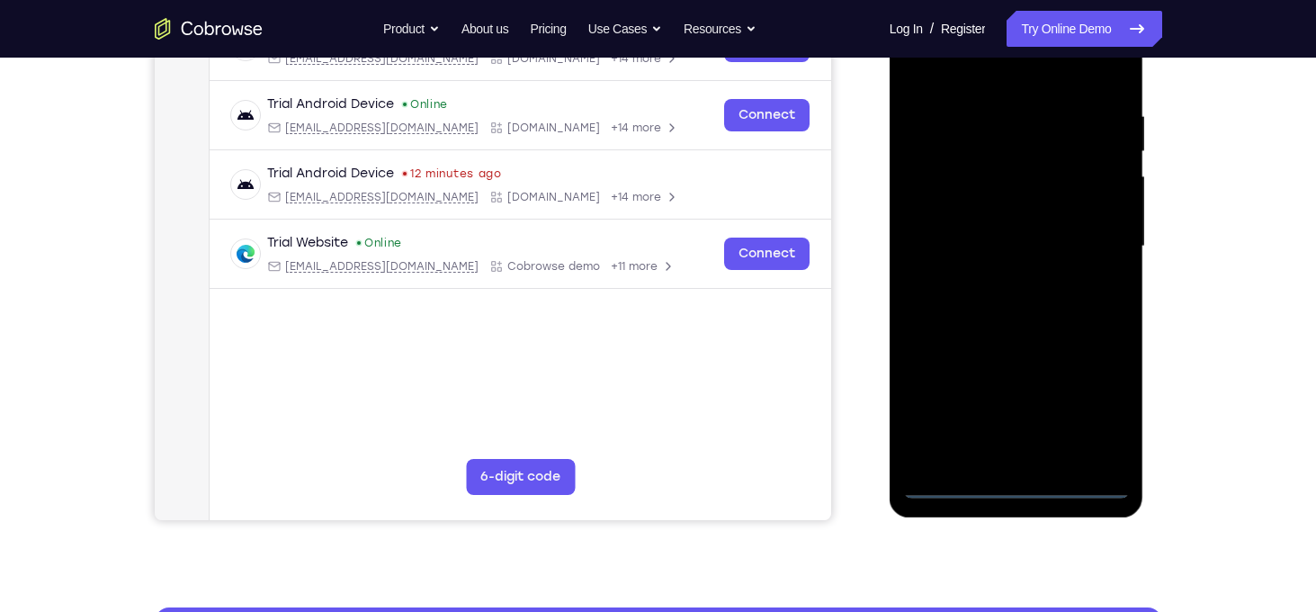
click at [1011, 485] on div at bounding box center [1016, 247] width 227 height 504
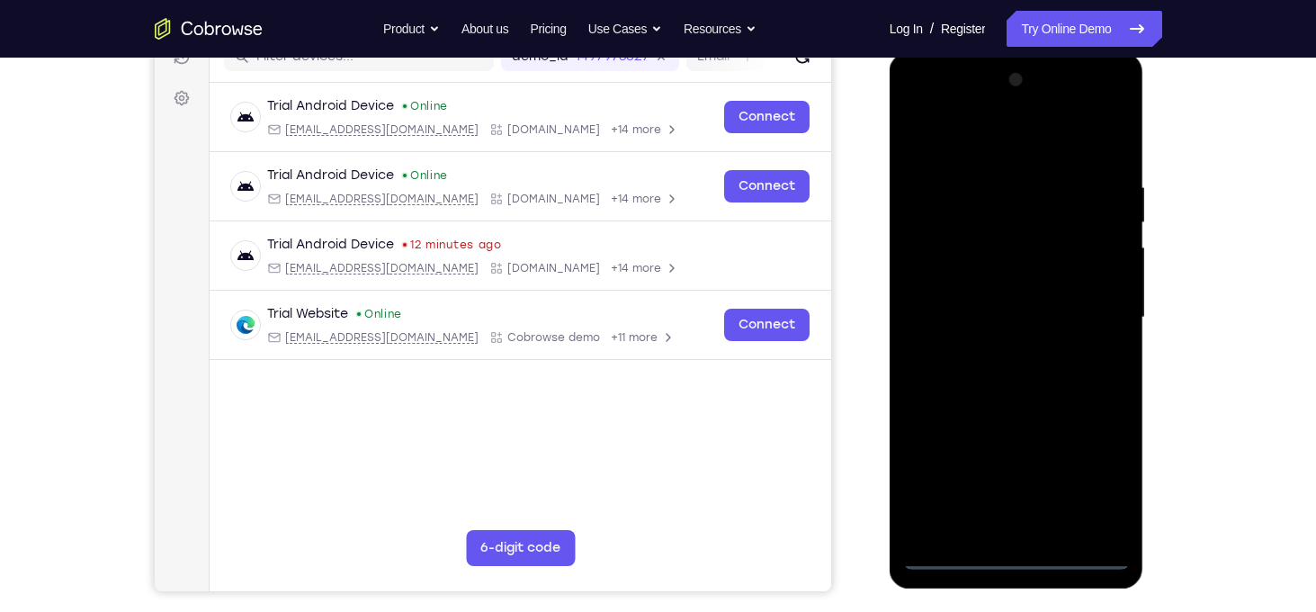
click at [1100, 473] on div at bounding box center [1016, 318] width 227 height 504
click at [920, 106] on div at bounding box center [1016, 318] width 227 height 504
click at [1088, 312] on div at bounding box center [1016, 318] width 227 height 504
click at [998, 347] on div at bounding box center [1016, 318] width 227 height 504
click at [992, 304] on div at bounding box center [1016, 318] width 227 height 504
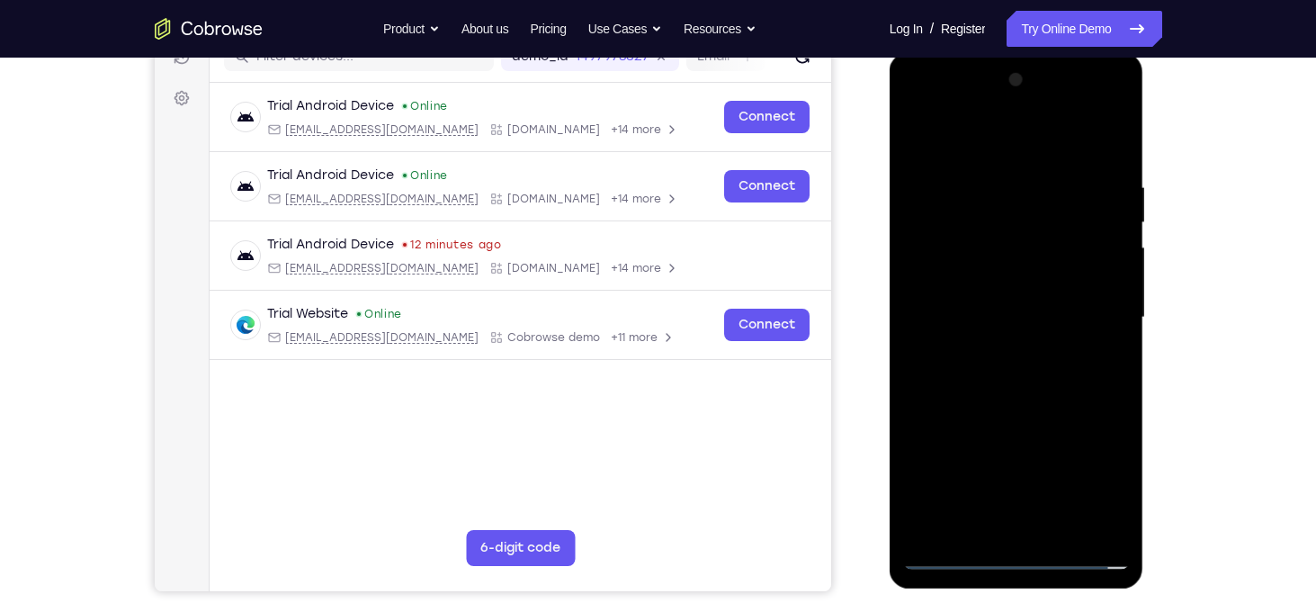
click at [950, 347] on div at bounding box center [1016, 318] width 227 height 504
click at [1008, 326] on div at bounding box center [1016, 318] width 227 height 504
click at [1042, 404] on div at bounding box center [1016, 318] width 227 height 504
click at [989, 185] on div at bounding box center [1016, 318] width 227 height 504
drag, startPoint x: 1013, startPoint y: 133, endPoint x: 651, endPoint y: 172, distance: 364.7
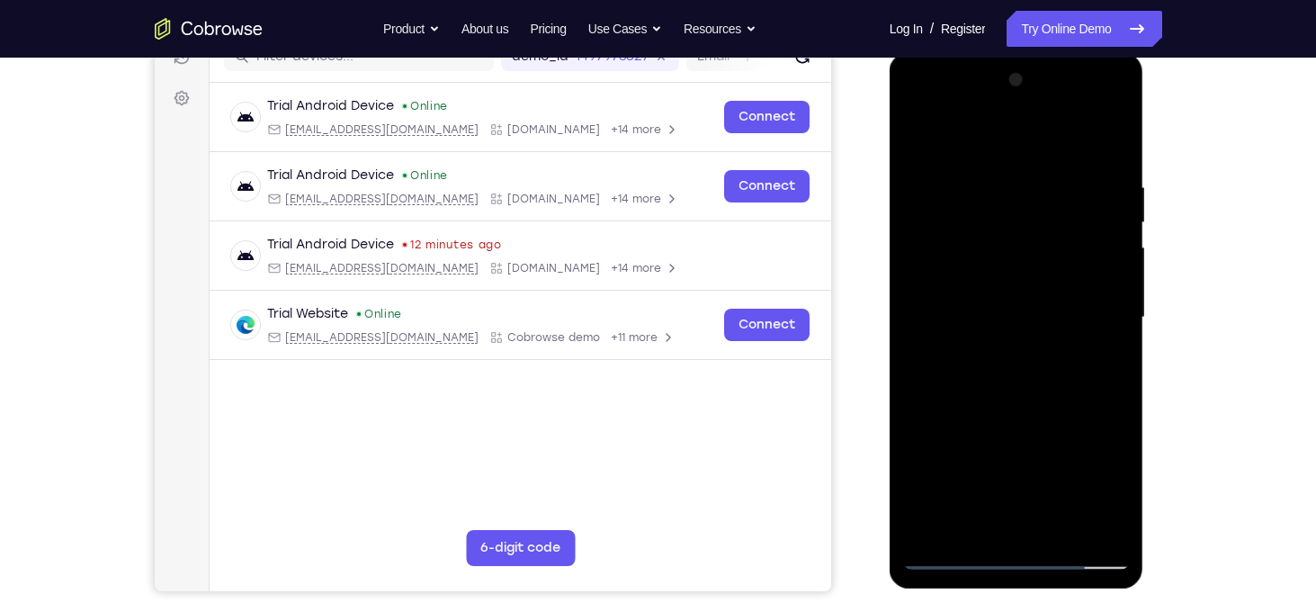
click at [890, 172] on html "Online web based iOS Simulators and Android Emulators. Run iPhone, iPad, Mobile…" at bounding box center [1018, 322] width 256 height 540
click at [1073, 336] on div at bounding box center [1016, 318] width 227 height 504
drag, startPoint x: 938, startPoint y: 126, endPoint x: 1231, endPoint y: 98, distance: 294.7
click at [1146, 98] on html "Online web based iOS Simulators and Android Emulators. Run iPhone, iPad, Mobile…" at bounding box center [1018, 322] width 256 height 540
click at [1101, 146] on div at bounding box center [1016, 318] width 227 height 504
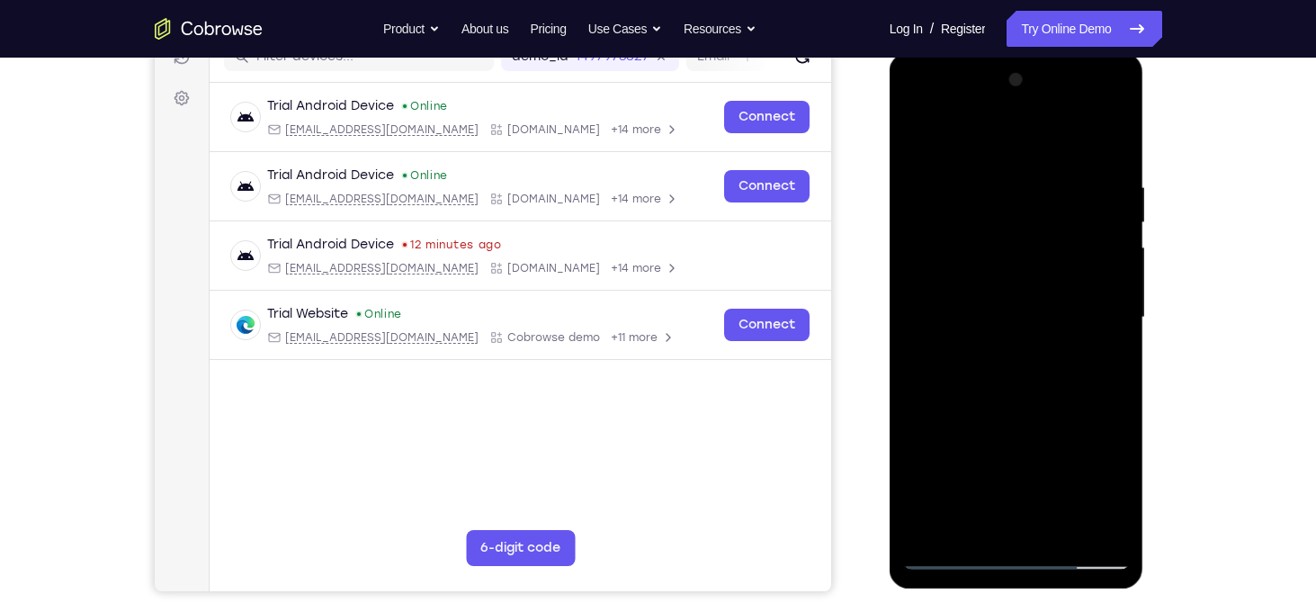
click at [1096, 534] on div at bounding box center [1016, 318] width 227 height 504
click at [912, 311] on div at bounding box center [1016, 318] width 227 height 504
click at [998, 239] on div at bounding box center [1016, 318] width 227 height 504
click at [1119, 310] on div at bounding box center [1016, 318] width 227 height 504
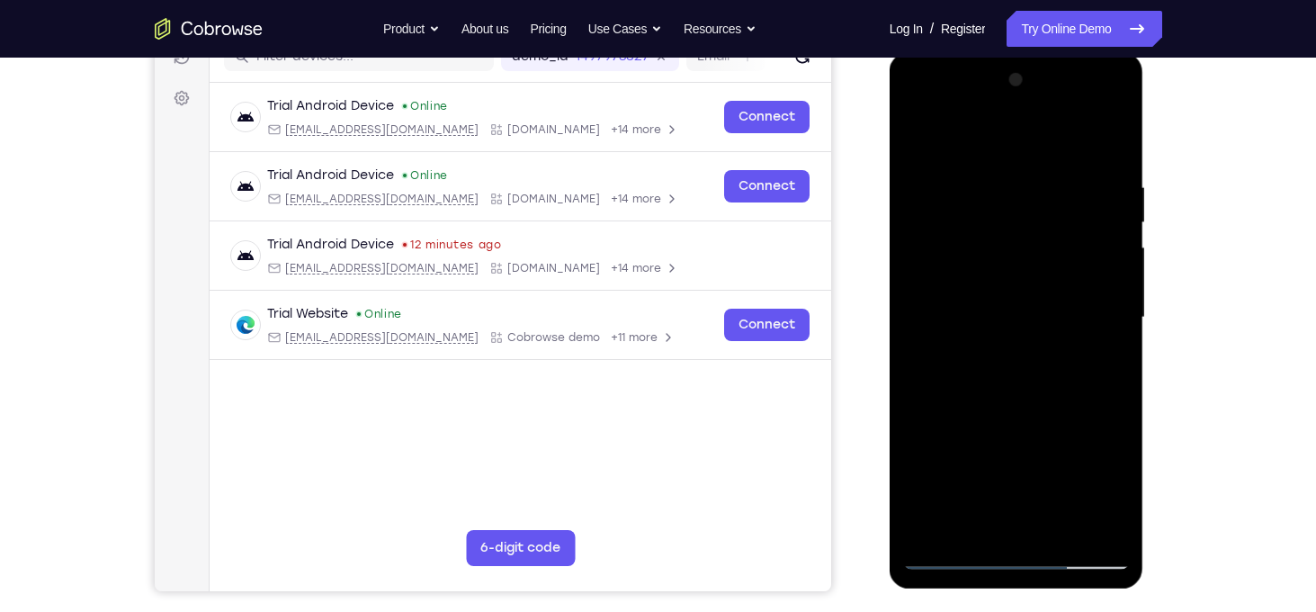
click at [1119, 310] on div at bounding box center [1016, 318] width 227 height 504
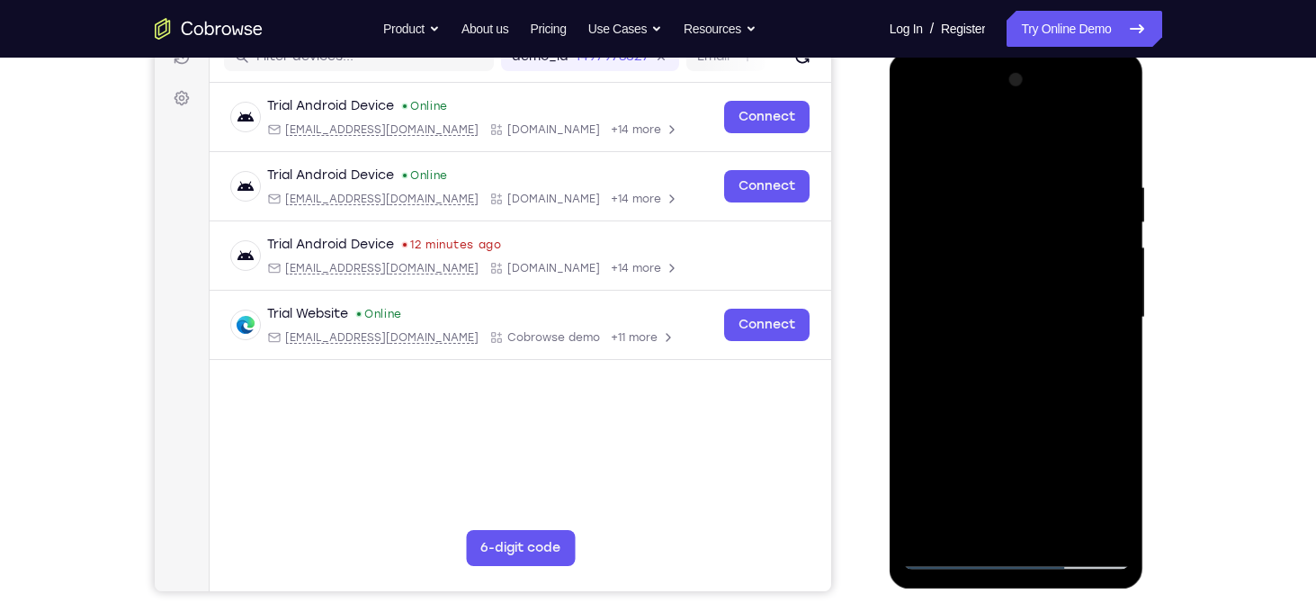
click at [1119, 310] on div at bounding box center [1016, 318] width 227 height 504
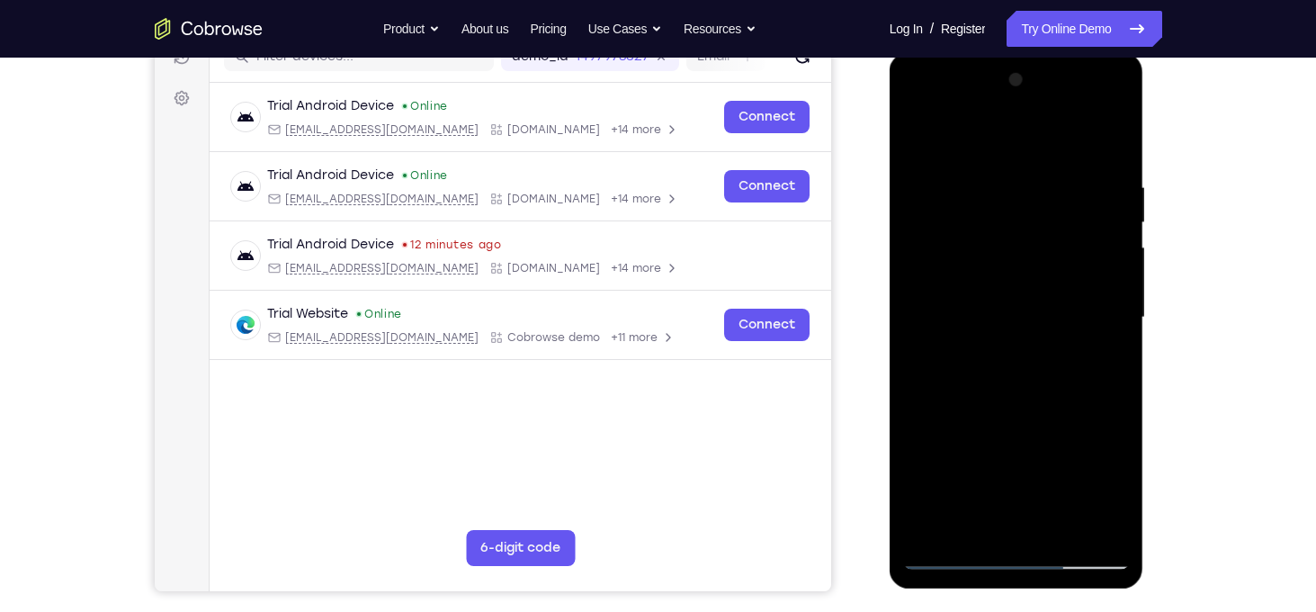
click at [1119, 310] on div at bounding box center [1016, 318] width 227 height 504
click at [930, 517] on div at bounding box center [1016, 318] width 227 height 504
drag, startPoint x: 1019, startPoint y: 352, endPoint x: 1044, endPoint y: 247, distance: 107.4
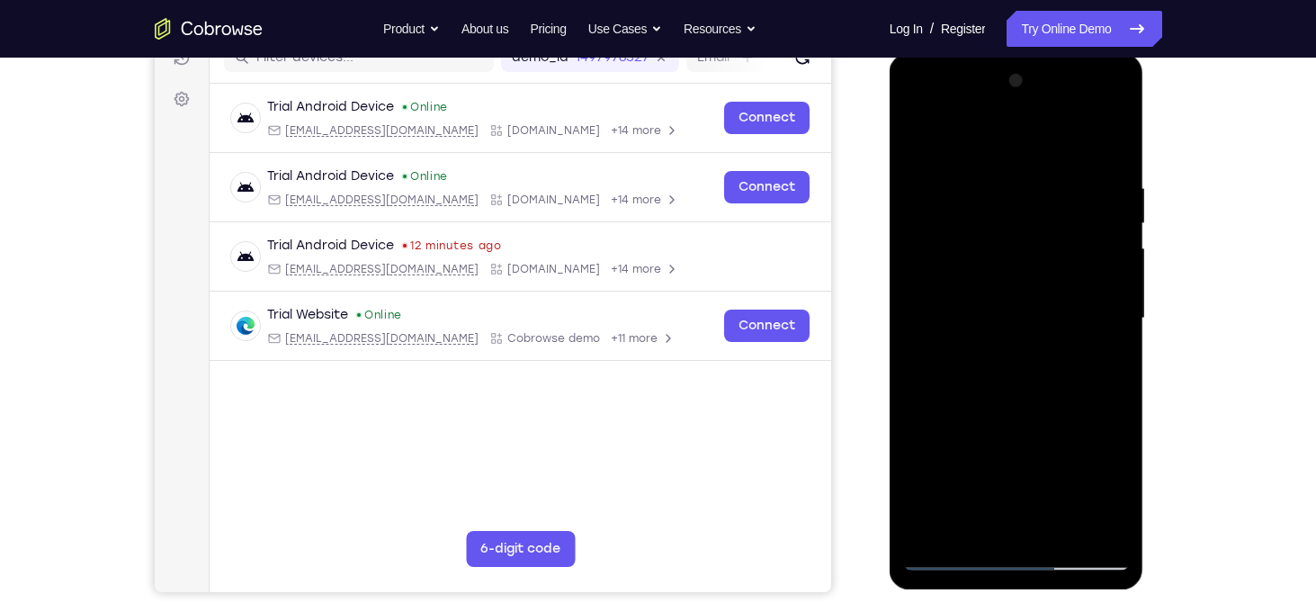
click at [1044, 247] on div at bounding box center [1016, 319] width 227 height 504
drag, startPoint x: 987, startPoint y: 385, endPoint x: 1033, endPoint y: 255, distance: 138.3
click at [1033, 255] on div at bounding box center [1016, 319] width 227 height 504
drag, startPoint x: 997, startPoint y: 367, endPoint x: 1020, endPoint y: 280, distance: 90.4
click at [1020, 280] on div at bounding box center [1016, 319] width 227 height 504
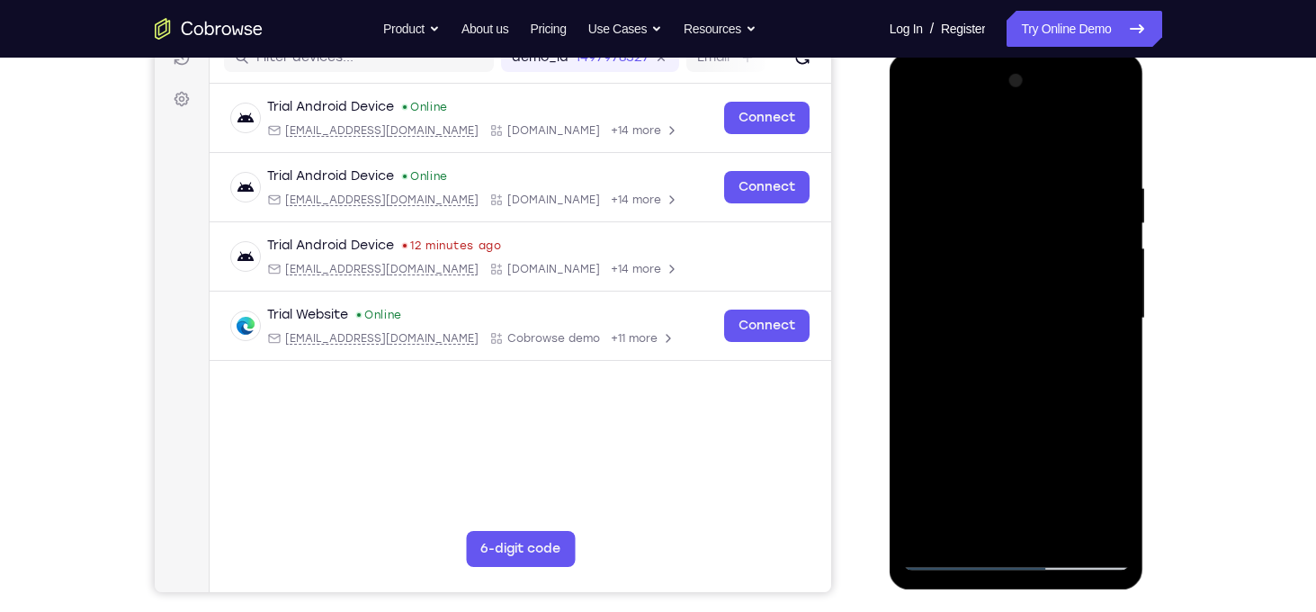
drag, startPoint x: 1002, startPoint y: 317, endPoint x: 1002, endPoint y: 400, distance: 83.7
click at [1002, 400] on div at bounding box center [1016, 319] width 227 height 504
drag, startPoint x: 1012, startPoint y: 329, endPoint x: 1009, endPoint y: 423, distance: 93.7
click at [1009, 423] on div at bounding box center [1016, 319] width 227 height 504
drag, startPoint x: 1002, startPoint y: 332, endPoint x: 997, endPoint y: 427, distance: 95.5
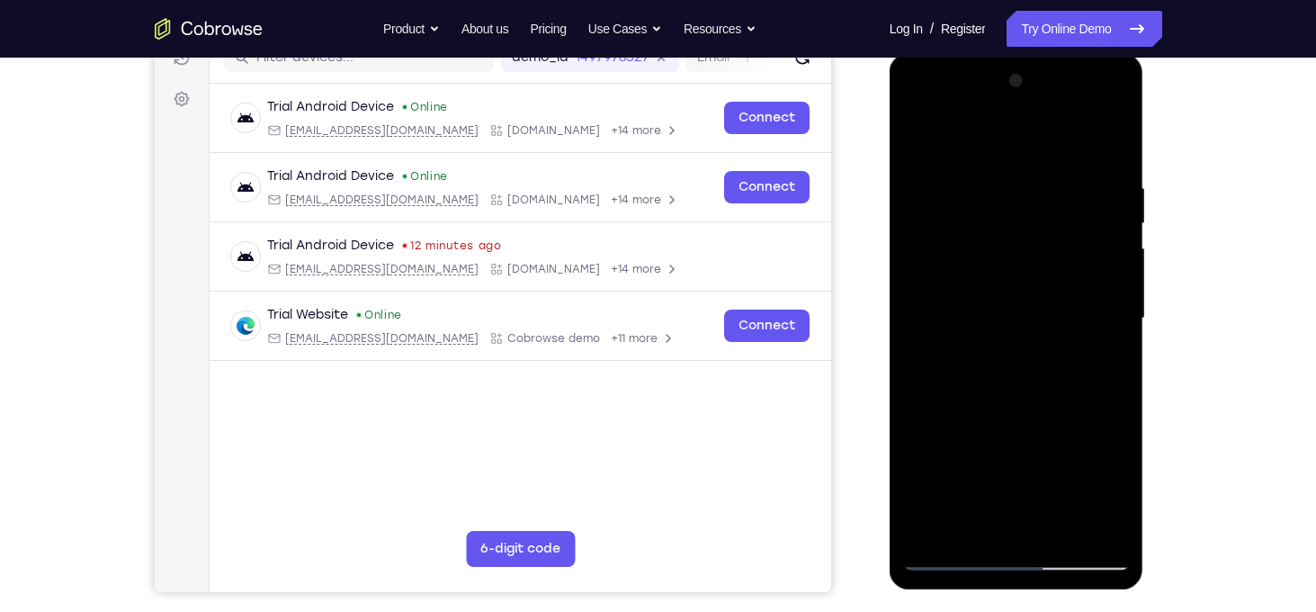
click at [997, 427] on div at bounding box center [1016, 319] width 227 height 504
drag, startPoint x: 992, startPoint y: 326, endPoint x: 989, endPoint y: 442, distance: 116.1
click at [989, 442] on div at bounding box center [1016, 319] width 227 height 504
drag, startPoint x: 987, startPoint y: 323, endPoint x: 984, endPoint y: 435, distance: 111.6
click at [984, 435] on div at bounding box center [1016, 319] width 227 height 504
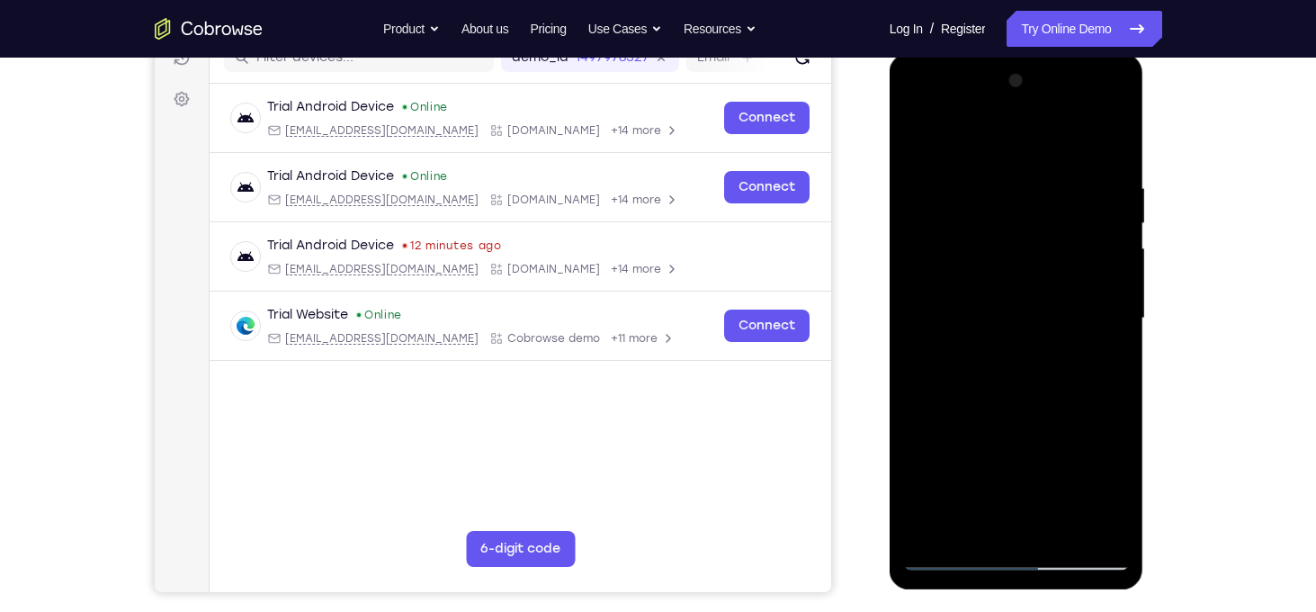
drag, startPoint x: 969, startPoint y: 403, endPoint x: 985, endPoint y: 291, distance: 113.6
click at [985, 291] on div at bounding box center [1016, 319] width 227 height 504
drag, startPoint x: 952, startPoint y: 395, endPoint x: 1007, endPoint y: 283, distance: 125.2
click at [1007, 283] on div at bounding box center [1016, 319] width 227 height 504
drag, startPoint x: 984, startPoint y: 394, endPoint x: 1009, endPoint y: 291, distance: 106.5
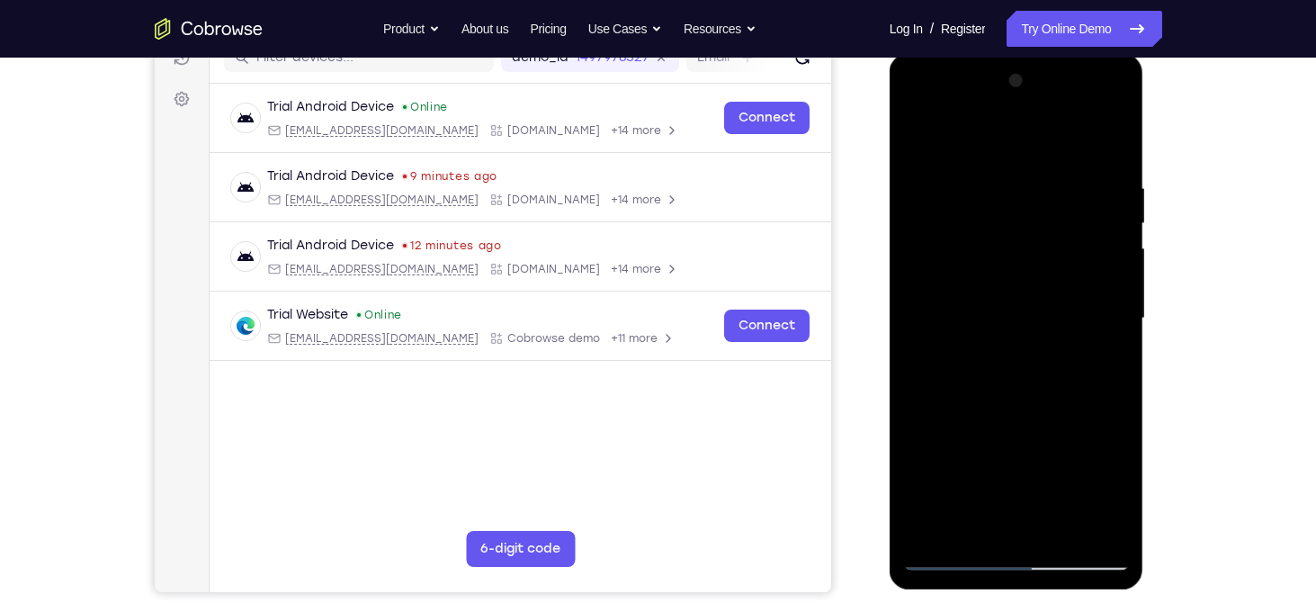
click at [1009, 291] on div at bounding box center [1016, 319] width 227 height 504
drag, startPoint x: 1010, startPoint y: 345, endPoint x: 1007, endPoint y: 275, distance: 69.3
click at [1007, 275] on div at bounding box center [1016, 319] width 227 height 504
drag, startPoint x: 1004, startPoint y: 336, endPoint x: 1017, endPoint y: 271, distance: 66.0
click at [1017, 271] on div at bounding box center [1016, 319] width 227 height 504
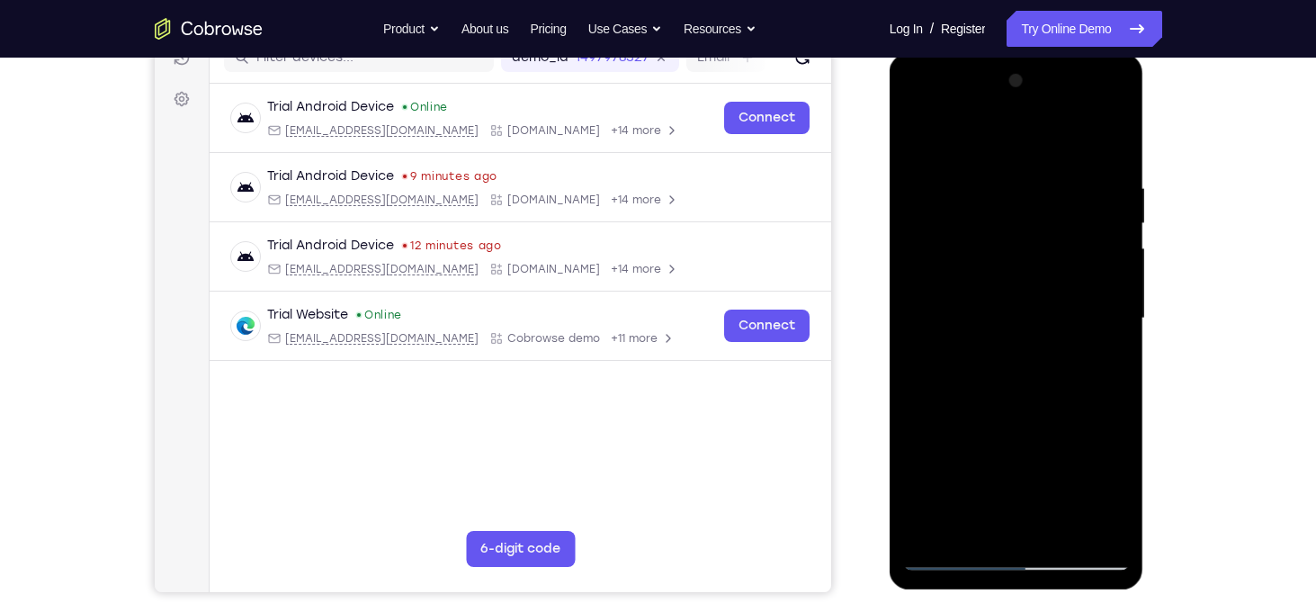
drag, startPoint x: 981, startPoint y: 378, endPoint x: 1005, endPoint y: 315, distance: 67.5
click at [1005, 315] on div at bounding box center [1016, 319] width 227 height 504
click at [936, 238] on div at bounding box center [1016, 319] width 227 height 504
click at [1116, 297] on div at bounding box center [1016, 319] width 227 height 504
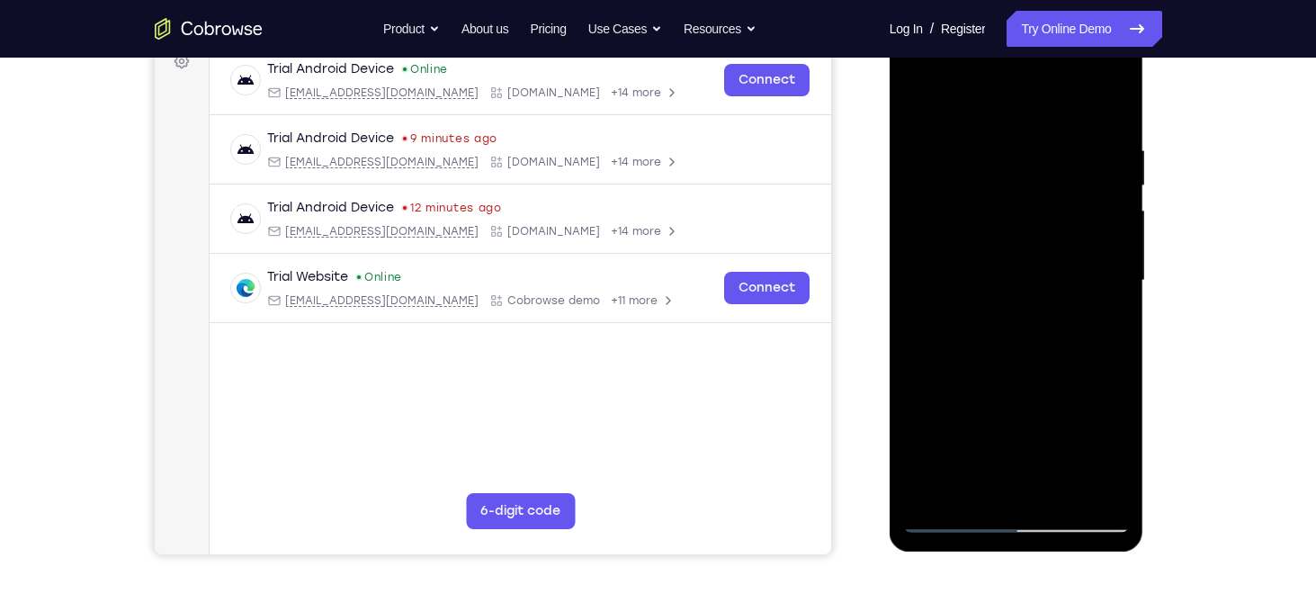
click at [940, 481] on div at bounding box center [1016, 281] width 227 height 504
drag, startPoint x: 977, startPoint y: 376, endPoint x: 1032, endPoint y: 247, distance: 140.7
click at [1032, 247] on div at bounding box center [1016, 281] width 227 height 504
drag, startPoint x: 993, startPoint y: 361, endPoint x: 1029, endPoint y: 282, distance: 87.4
click at [1029, 282] on div at bounding box center [1016, 281] width 227 height 504
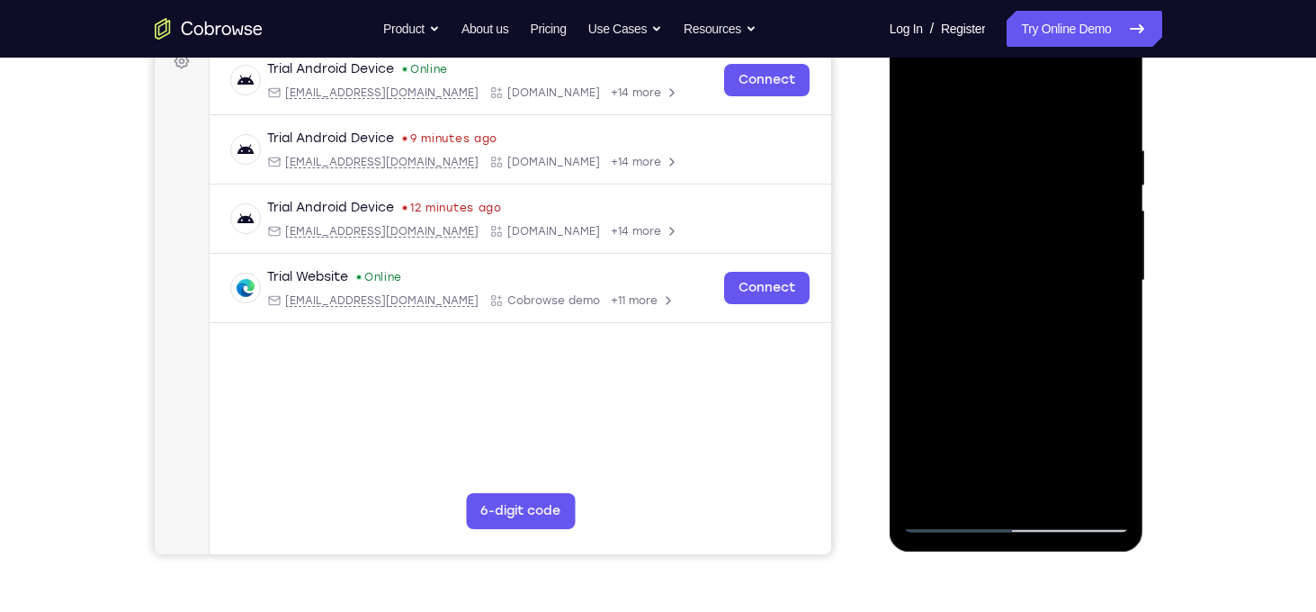
drag, startPoint x: 1029, startPoint y: 282, endPoint x: 1019, endPoint y: 395, distance: 113.9
click at [1019, 395] on div at bounding box center [1016, 281] width 227 height 504
drag, startPoint x: 1020, startPoint y: 310, endPoint x: 1027, endPoint y: 460, distance: 149.5
click at [1027, 460] on div at bounding box center [1016, 281] width 227 height 504
click at [938, 194] on div at bounding box center [1016, 281] width 227 height 504
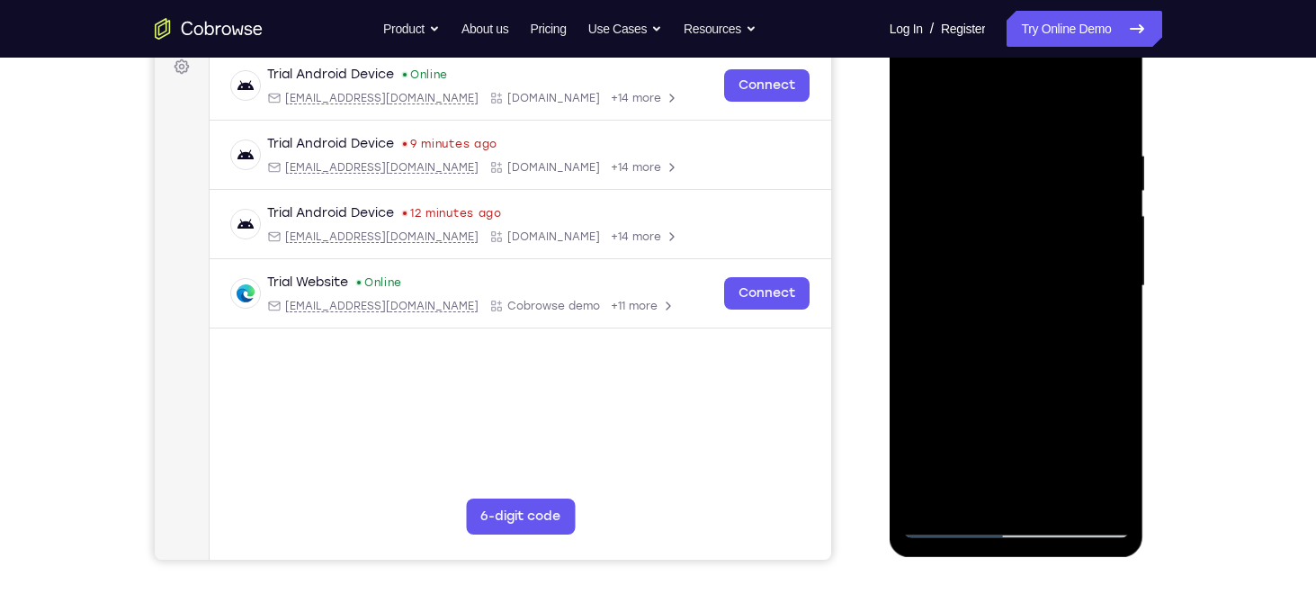
scroll to position [277, 0]
click at [945, 484] on div at bounding box center [1016, 286] width 227 height 504
click at [936, 194] on div at bounding box center [1016, 286] width 227 height 504
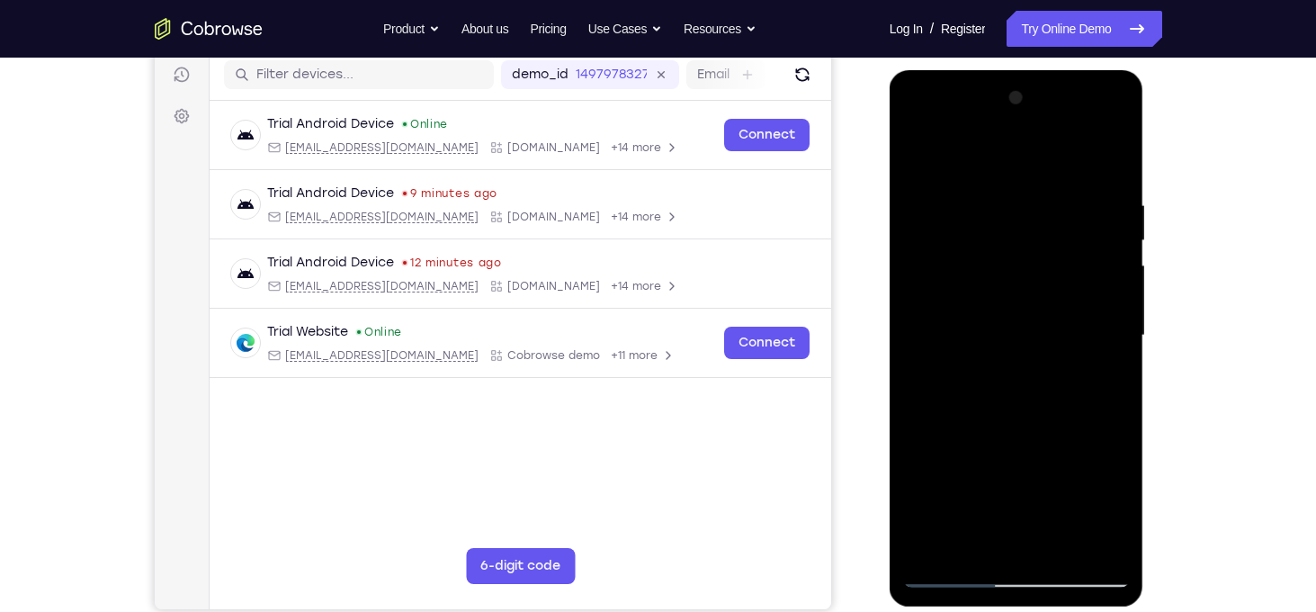
click at [986, 193] on div at bounding box center [1016, 336] width 227 height 504
click at [1113, 164] on div at bounding box center [1016, 336] width 227 height 504
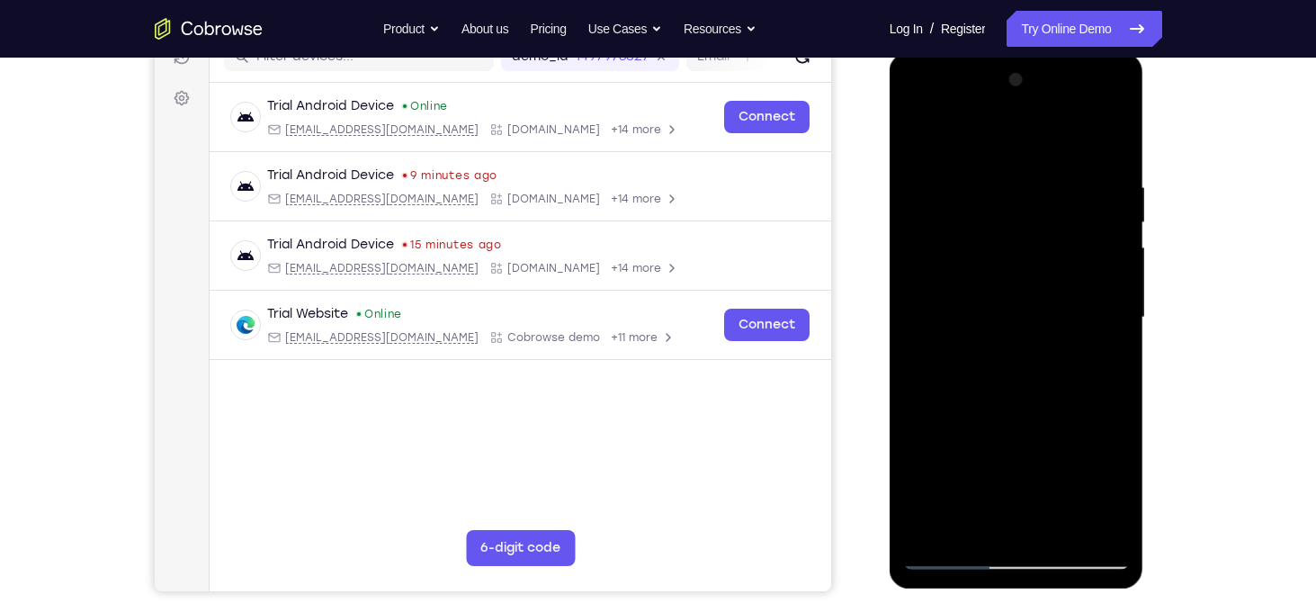
scroll to position [243, 0]
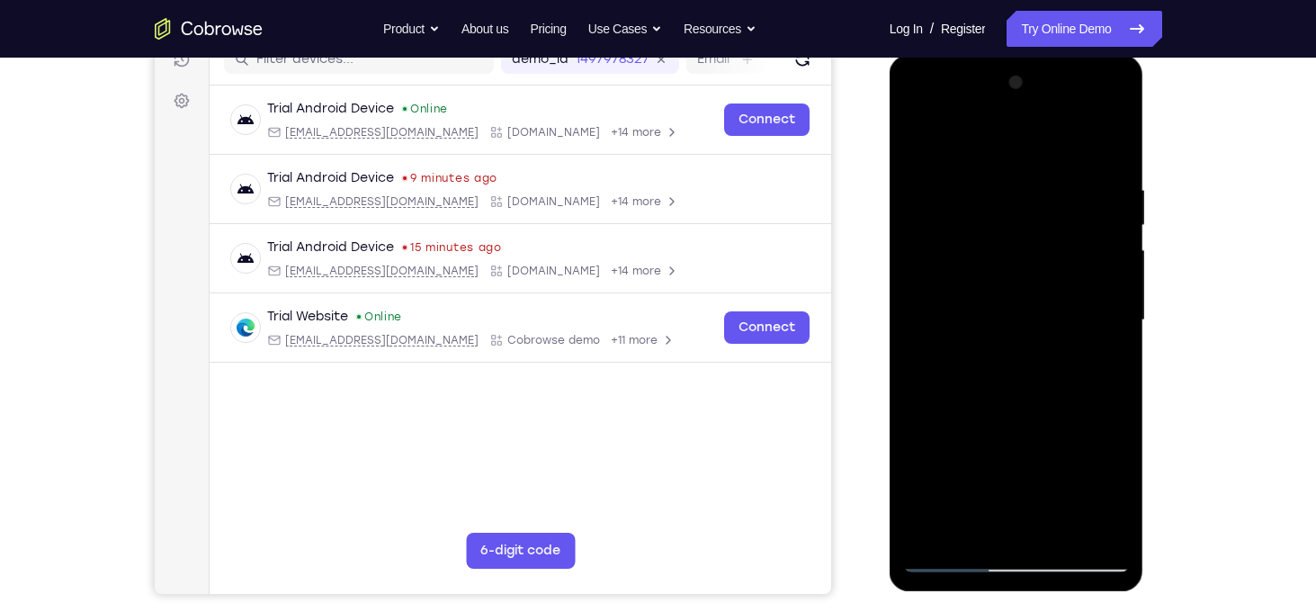
click at [1041, 176] on div at bounding box center [1016, 320] width 227 height 504
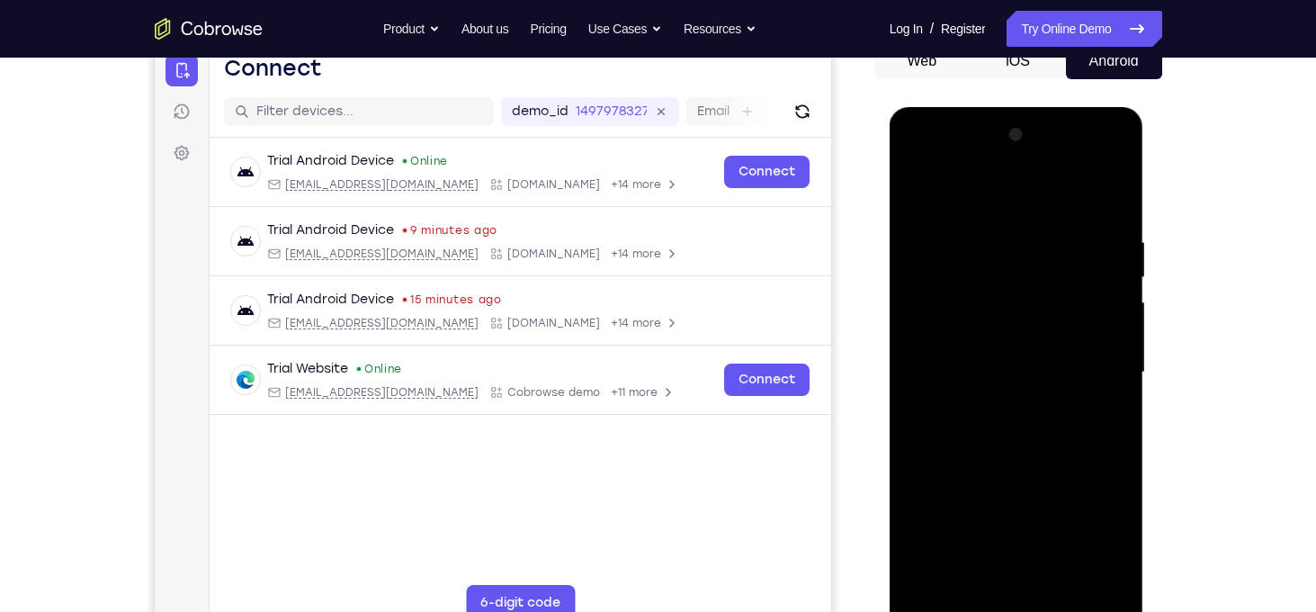
scroll to position [190, 0]
click at [1109, 200] on div at bounding box center [1016, 373] width 227 height 504
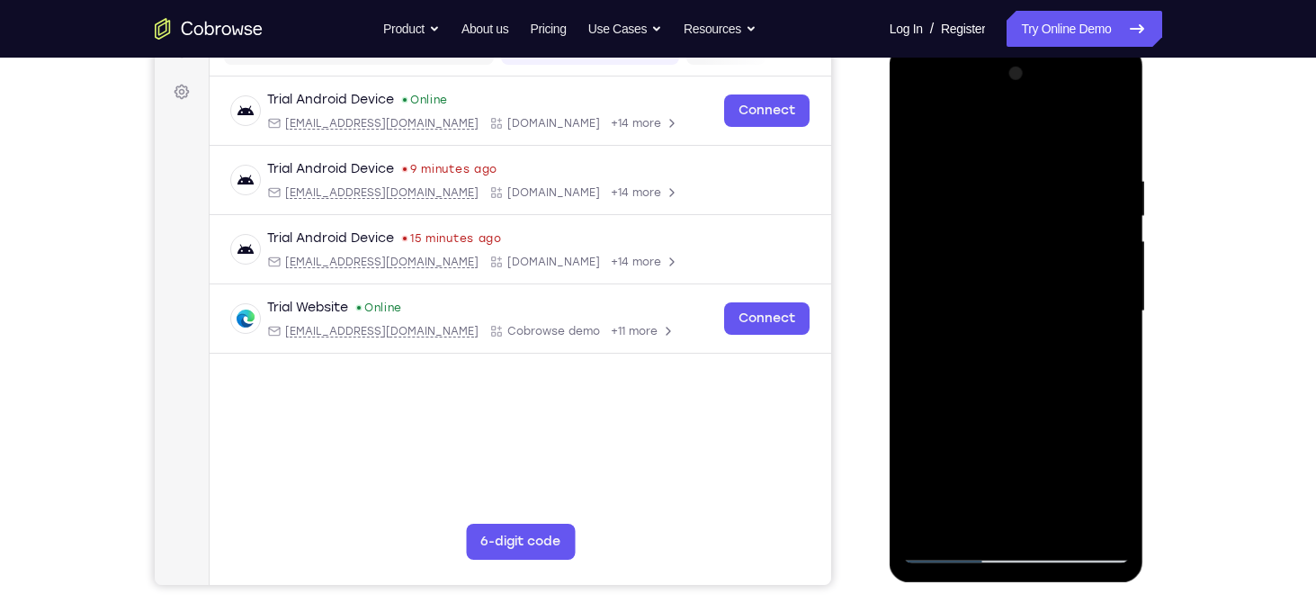
scroll to position [253, 0]
drag, startPoint x: 989, startPoint y: 380, endPoint x: 1052, endPoint y: 245, distance: 148.9
click at [1052, 245] on div at bounding box center [1016, 310] width 227 height 504
drag, startPoint x: 1014, startPoint y: 391, endPoint x: 1091, endPoint y: 206, distance: 200.0
click at [1091, 206] on div at bounding box center [1016, 310] width 227 height 504
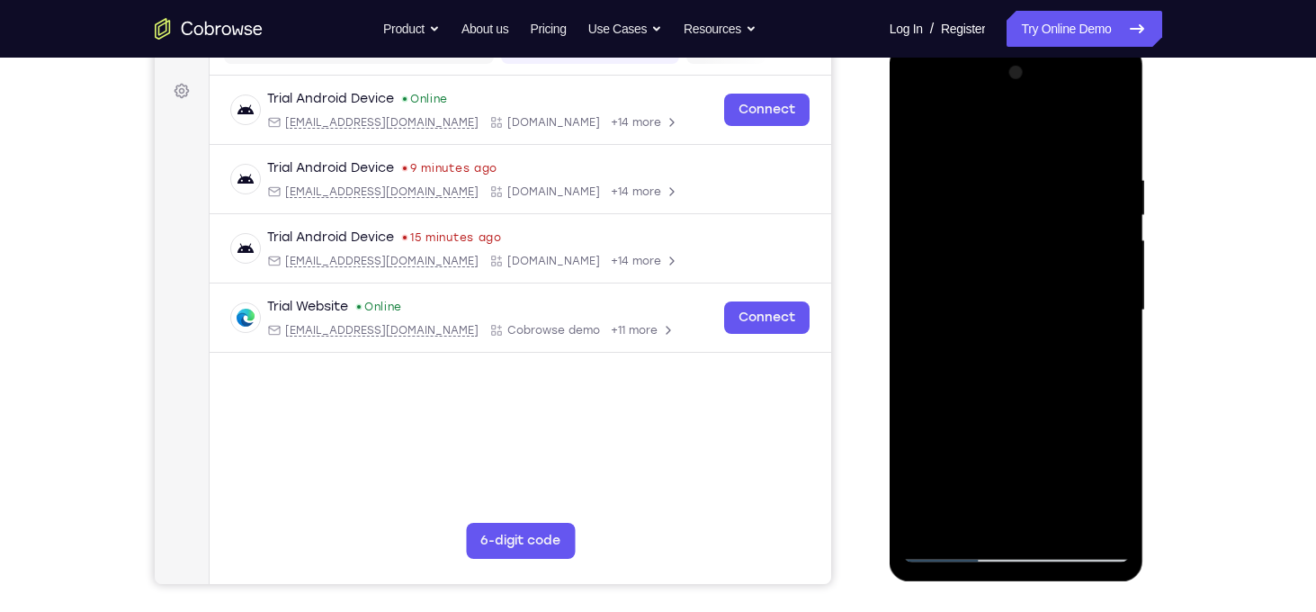
drag, startPoint x: 1059, startPoint y: 328, endPoint x: 1105, endPoint y: 213, distance: 124.0
click at [1105, 213] on div at bounding box center [1016, 310] width 227 height 504
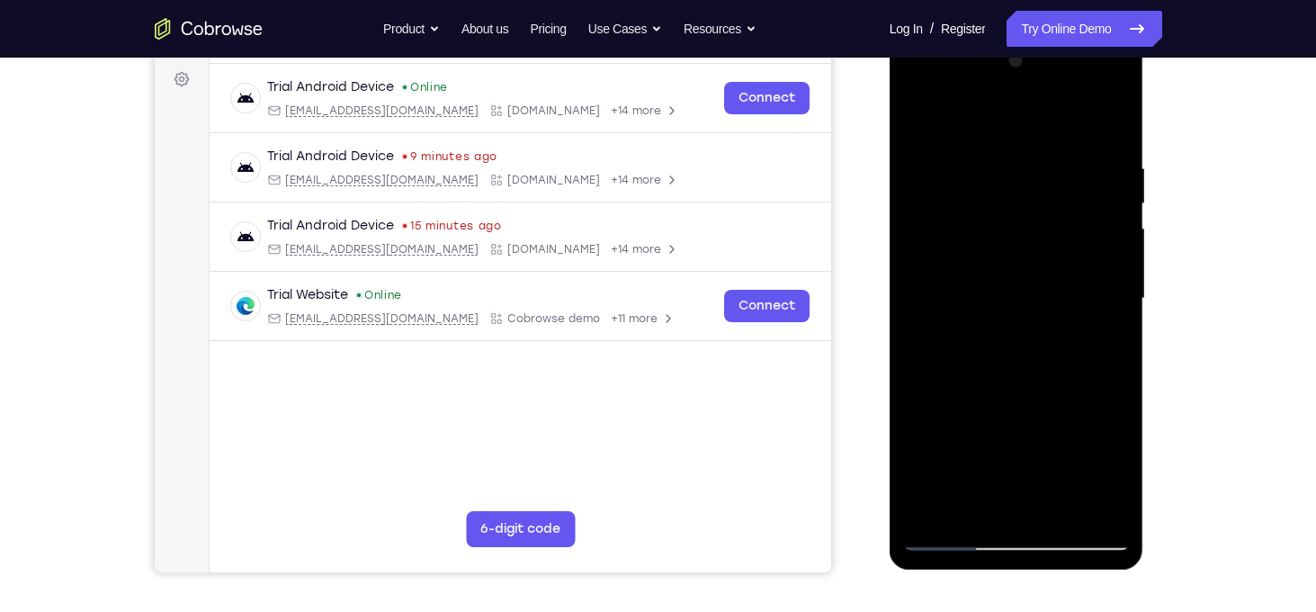
scroll to position [267, 0]
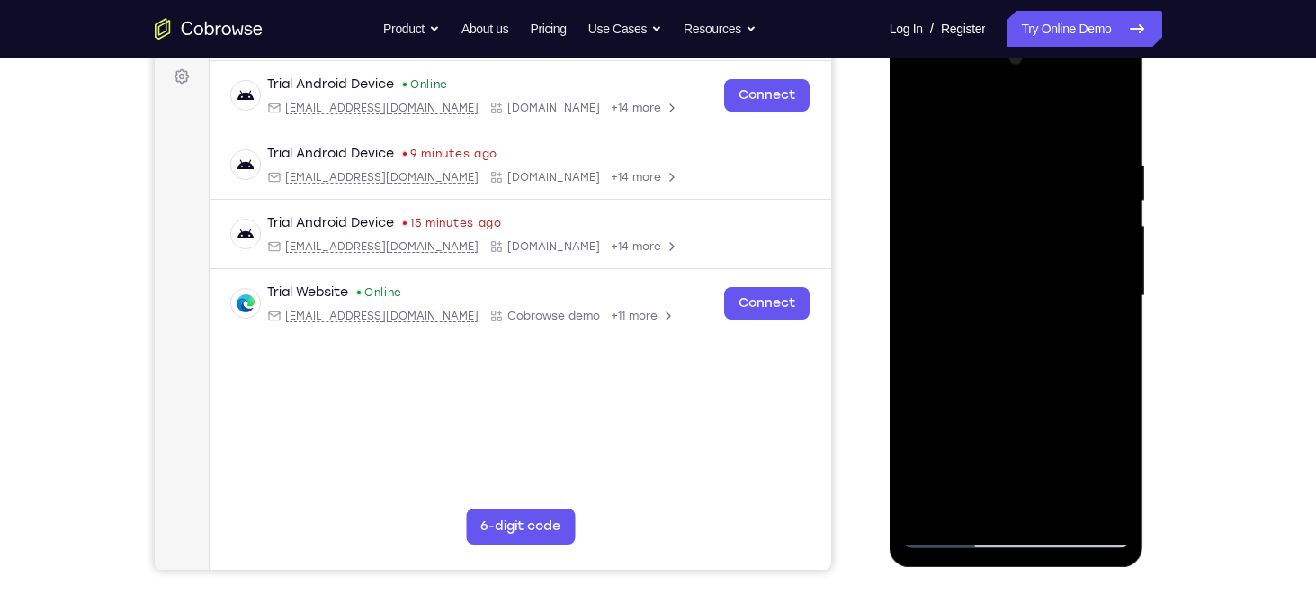
drag, startPoint x: 1011, startPoint y: 361, endPoint x: 1101, endPoint y: 116, distance: 261.1
click at [1101, 116] on div at bounding box center [1016, 296] width 227 height 504
drag, startPoint x: 1051, startPoint y: 388, endPoint x: 1114, endPoint y: 166, distance: 230.1
click at [1114, 166] on div at bounding box center [1016, 296] width 227 height 504
drag, startPoint x: 1050, startPoint y: 360, endPoint x: 1067, endPoint y: 270, distance: 91.6
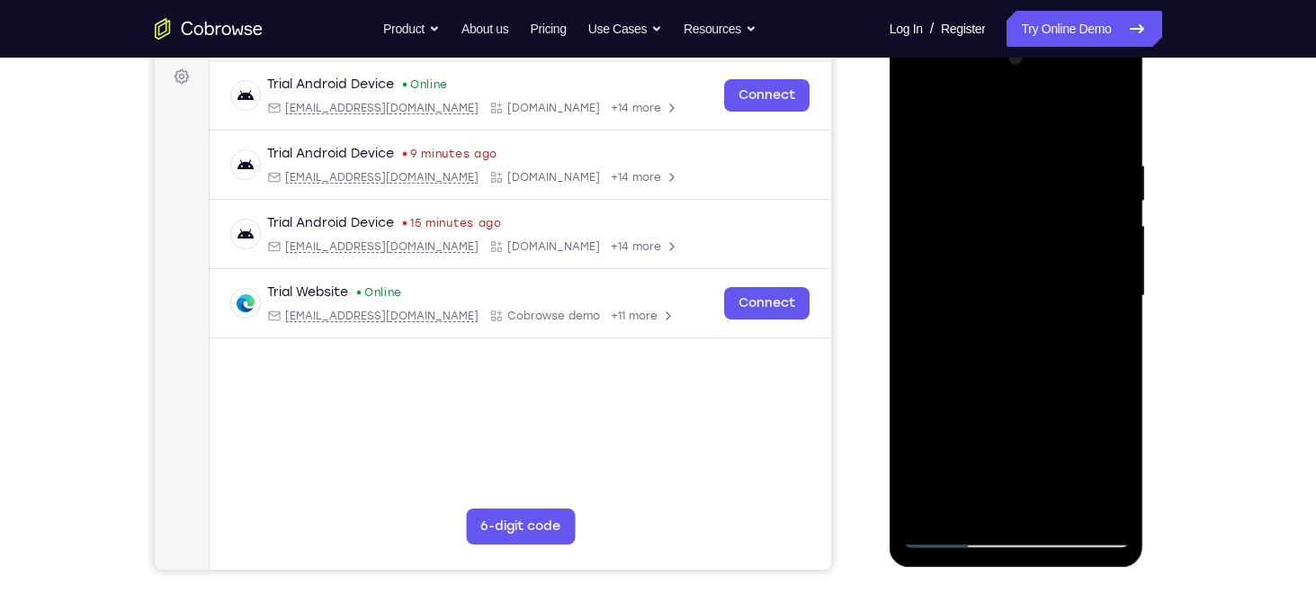
click at [1067, 270] on div at bounding box center [1016, 296] width 227 height 504
drag, startPoint x: 1000, startPoint y: 411, endPoint x: 1029, endPoint y: 319, distance: 97.3
click at [1029, 319] on div at bounding box center [1016, 296] width 227 height 504
click at [1119, 293] on div at bounding box center [1016, 296] width 227 height 504
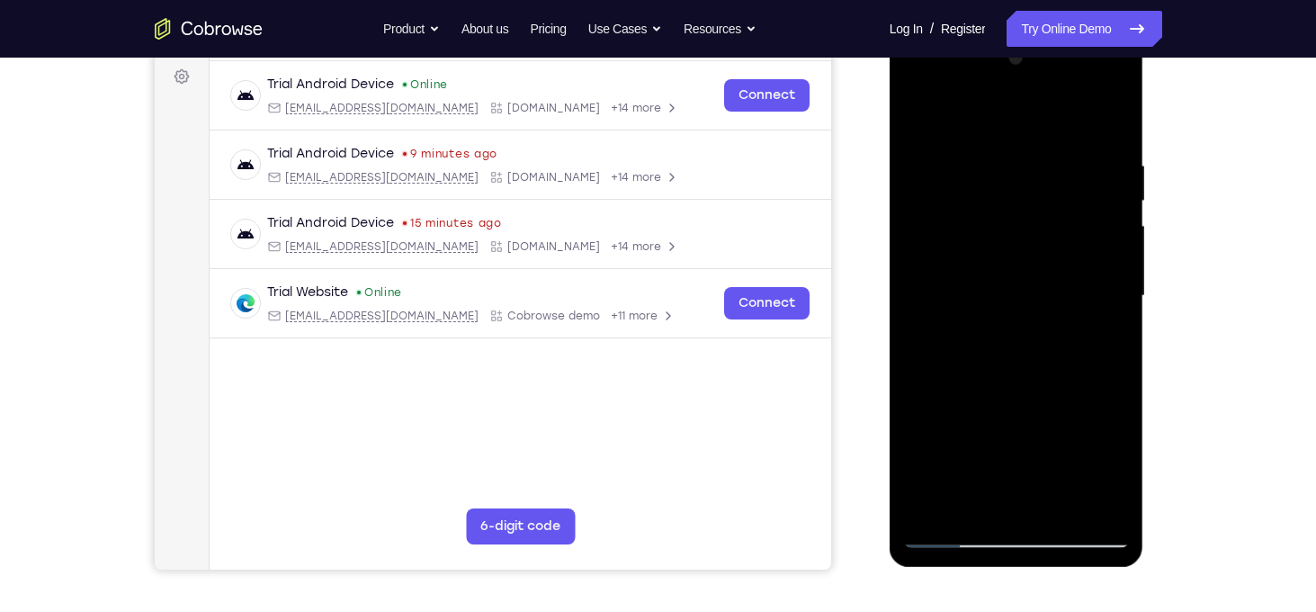
click at [1119, 293] on div at bounding box center [1016, 296] width 227 height 504
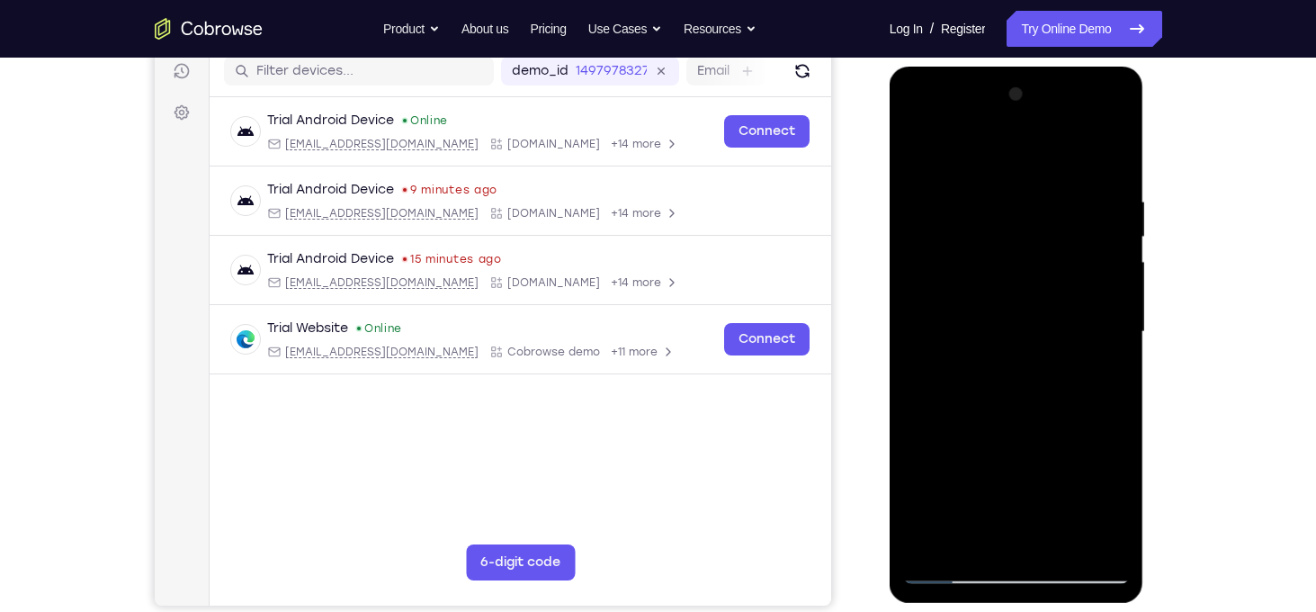
scroll to position [239, 0]
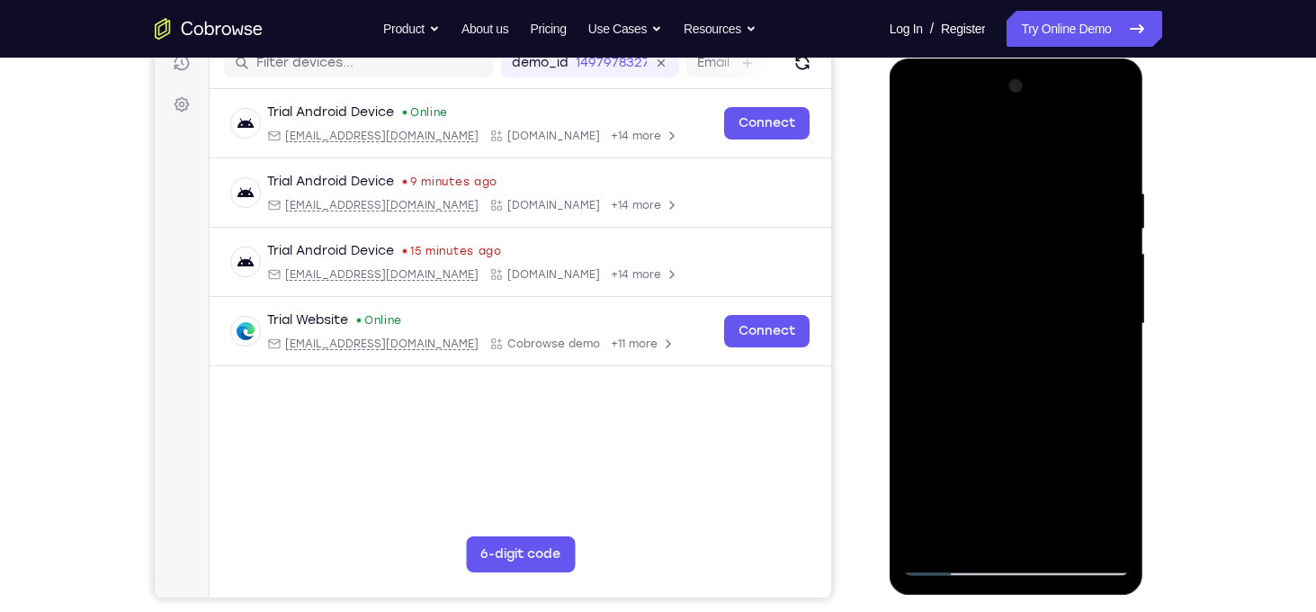
click at [1117, 325] on div at bounding box center [1016, 324] width 227 height 504
drag, startPoint x: 1034, startPoint y: 409, endPoint x: 1104, endPoint y: 229, distance: 194.0
click at [1104, 229] on div at bounding box center [1016, 324] width 227 height 504
click at [1121, 510] on div at bounding box center [1016, 324] width 227 height 504
drag, startPoint x: 1043, startPoint y: 440, endPoint x: 1059, endPoint y: 265, distance: 175.3
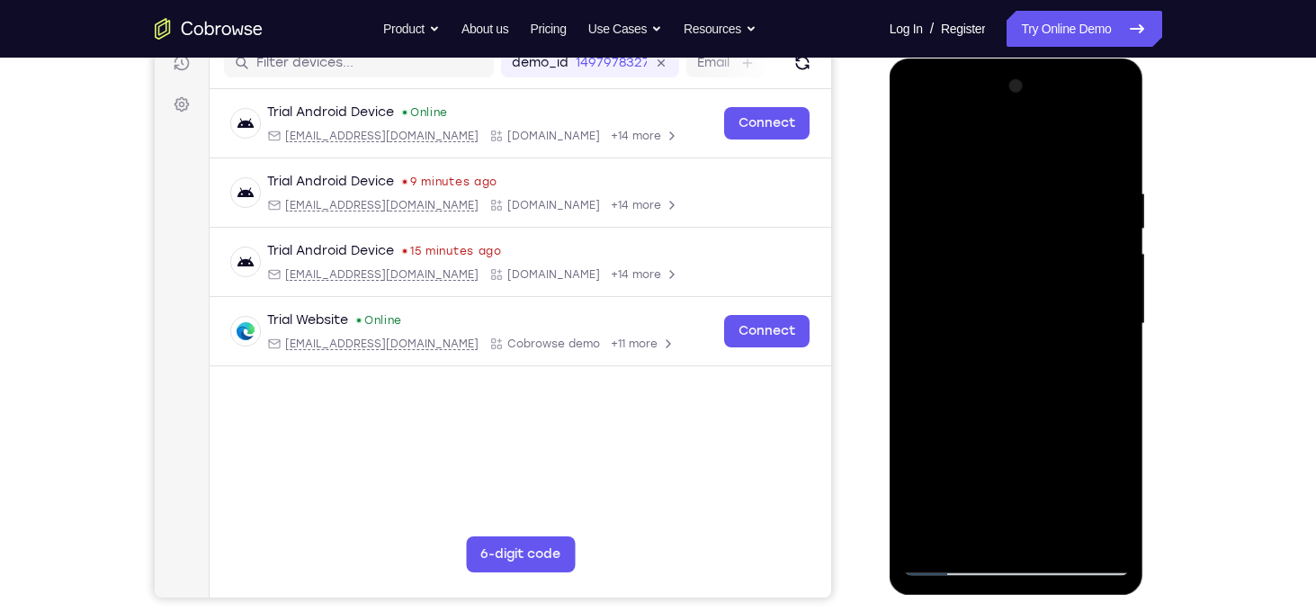
click at [1059, 265] on div at bounding box center [1016, 324] width 227 height 504
drag, startPoint x: 1052, startPoint y: 439, endPoint x: 1108, endPoint y: 142, distance: 302.1
click at [1108, 142] on div at bounding box center [1016, 324] width 227 height 504
drag, startPoint x: 999, startPoint y: 401, endPoint x: 1073, endPoint y: 232, distance: 184.6
click at [1073, 232] on div at bounding box center [1016, 324] width 227 height 504
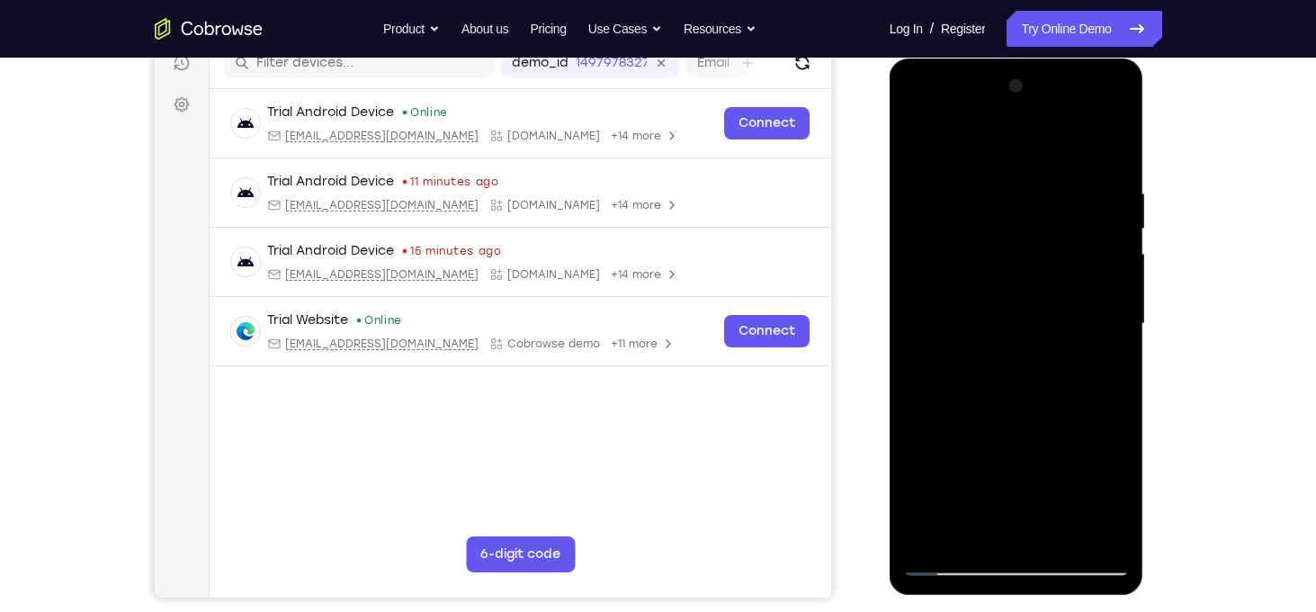
drag, startPoint x: 1019, startPoint y: 455, endPoint x: 1064, endPoint y: 247, distance: 212.9
click at [1064, 247] on div at bounding box center [1016, 324] width 227 height 504
drag, startPoint x: 1028, startPoint y: 406, endPoint x: 1066, endPoint y: 223, distance: 186.7
click at [1066, 223] on div at bounding box center [1016, 324] width 227 height 504
drag, startPoint x: 1025, startPoint y: 428, endPoint x: 1070, endPoint y: 240, distance: 193.4
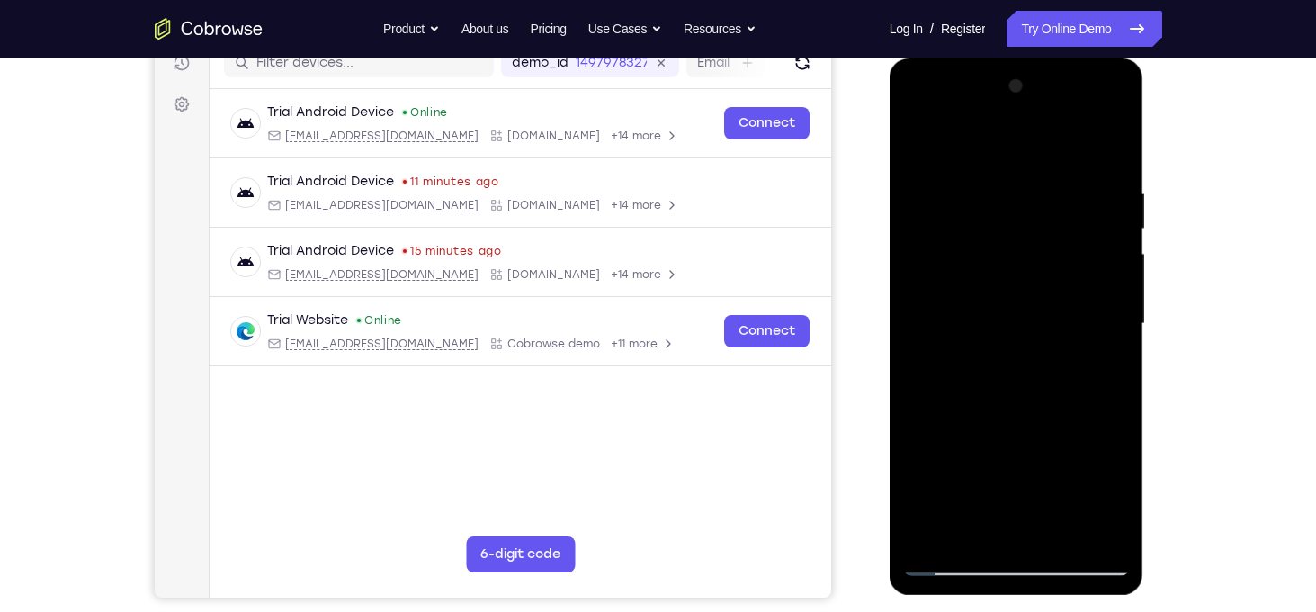
click at [1070, 240] on div at bounding box center [1016, 324] width 227 height 504
drag, startPoint x: 1029, startPoint y: 454, endPoint x: 1069, endPoint y: 292, distance: 166.1
click at [1069, 292] on div at bounding box center [1016, 324] width 227 height 504
drag, startPoint x: 1011, startPoint y: 432, endPoint x: 1043, endPoint y: 215, distance: 219.1
click at [1043, 215] on div at bounding box center [1016, 324] width 227 height 504
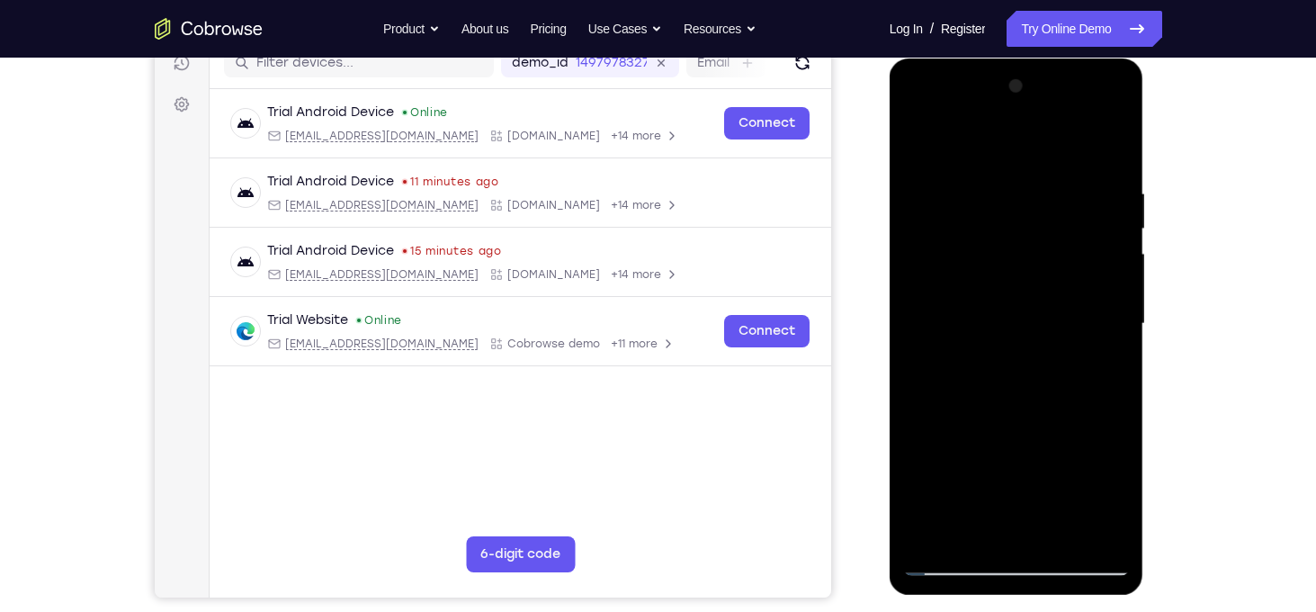
drag, startPoint x: 1020, startPoint y: 464, endPoint x: 1074, endPoint y: 176, distance: 293.1
click at [1074, 176] on div at bounding box center [1016, 324] width 227 height 504
drag, startPoint x: 986, startPoint y: 450, endPoint x: 1035, endPoint y: 281, distance: 176.0
click at [1035, 281] on div at bounding box center [1016, 324] width 227 height 504
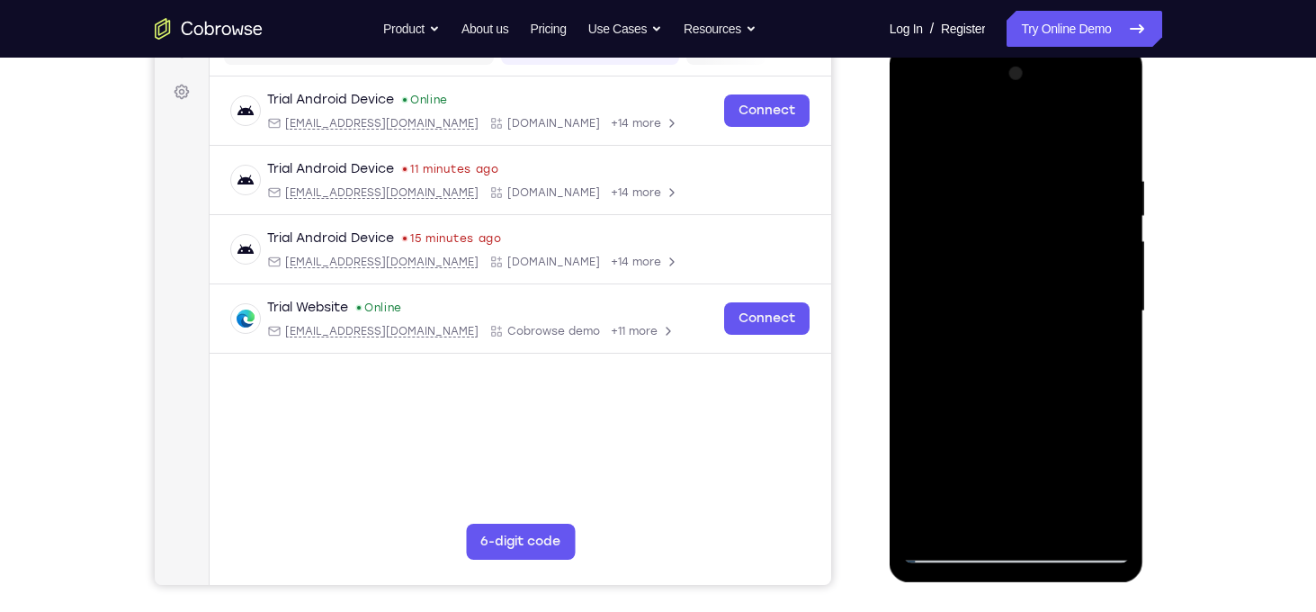
drag, startPoint x: 1035, startPoint y: 268, endPoint x: 1081, endPoint y: 143, distance: 133.2
click at [1081, 143] on div at bounding box center [1016, 311] width 227 height 504
drag, startPoint x: 1022, startPoint y: 370, endPoint x: 1095, endPoint y: 96, distance: 283.1
click at [1095, 96] on div at bounding box center [1016, 311] width 227 height 504
drag, startPoint x: 1058, startPoint y: 241, endPoint x: 1059, endPoint y: 382, distance: 140.4
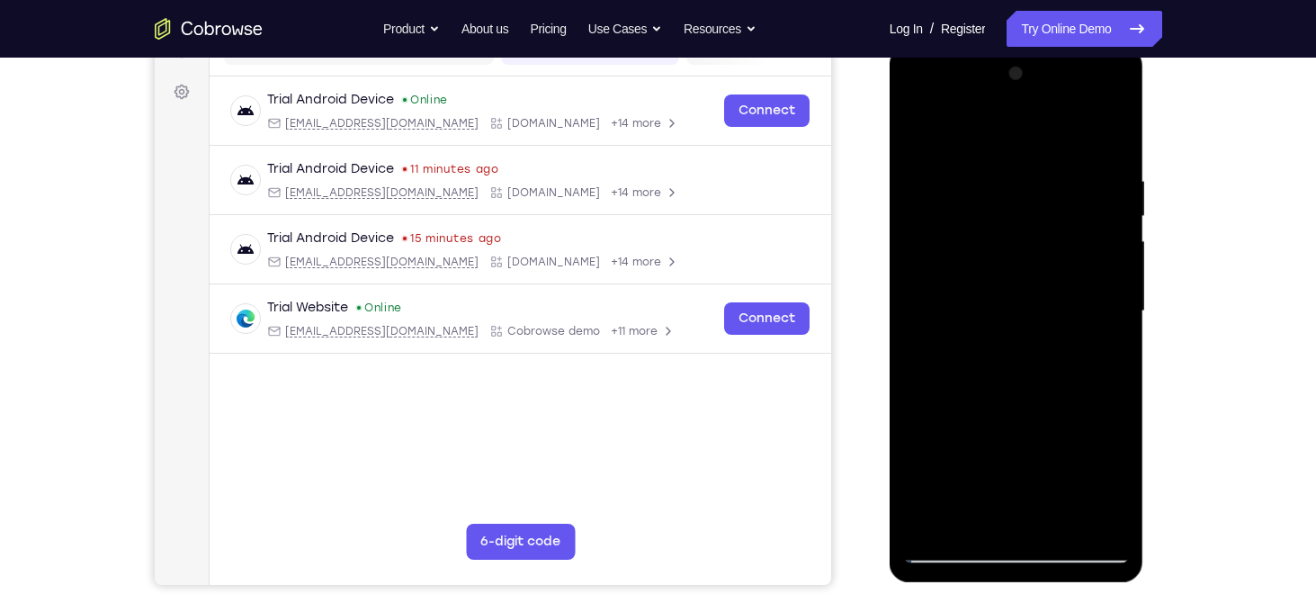
click at [1059, 382] on div at bounding box center [1016, 311] width 227 height 504
drag, startPoint x: 1018, startPoint y: 453, endPoint x: 1079, endPoint y: 186, distance: 273.3
click at [1079, 186] on div at bounding box center [1016, 311] width 227 height 504
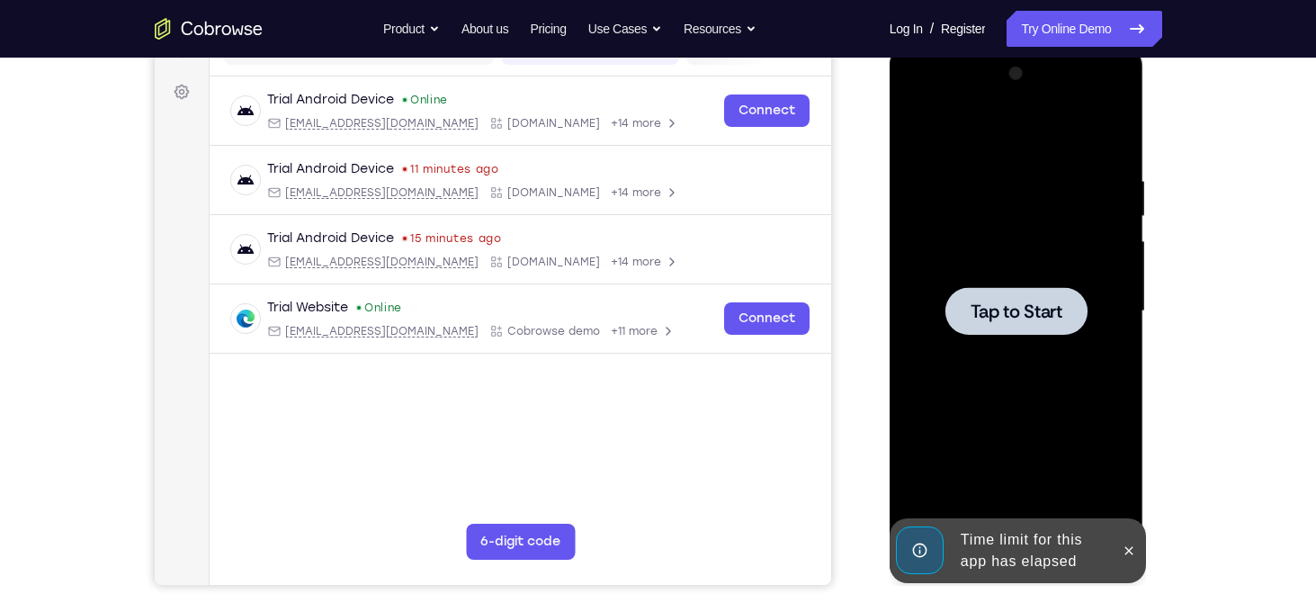
drag, startPoint x: 1046, startPoint y: 403, endPoint x: 1105, endPoint y: 227, distance: 186.1
click at [1105, 46] on div "Tap to Start" at bounding box center [1017, 46] width 255 height 0
click at [1050, 324] on div at bounding box center [1017, 311] width 142 height 48
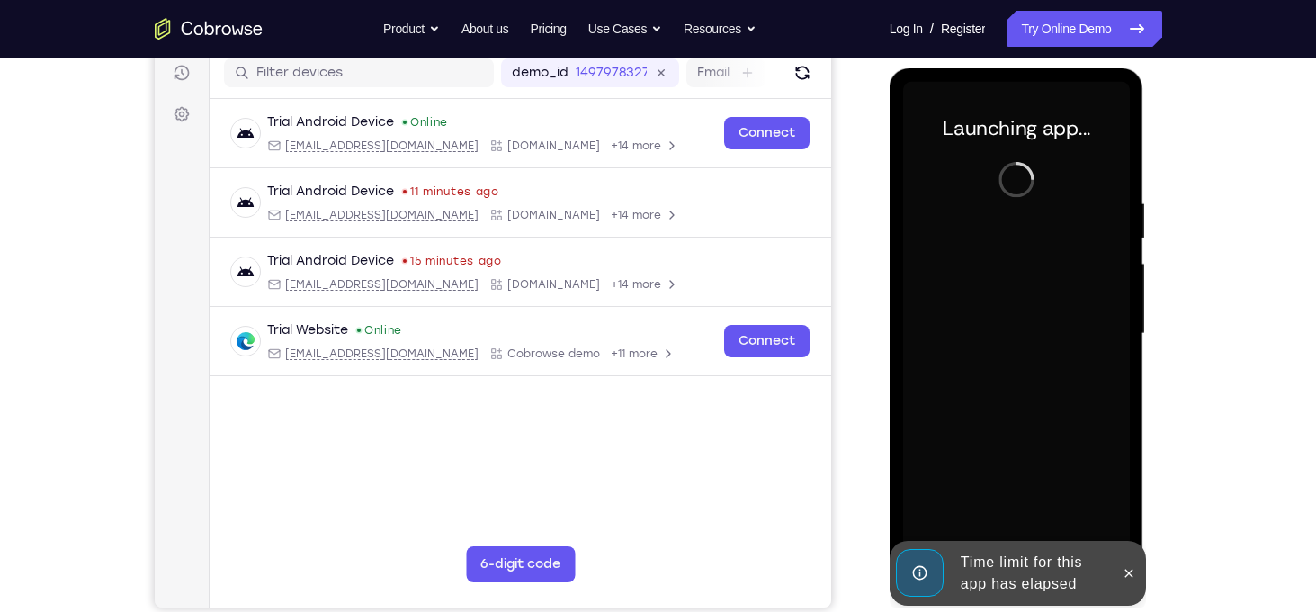
scroll to position [230, 0]
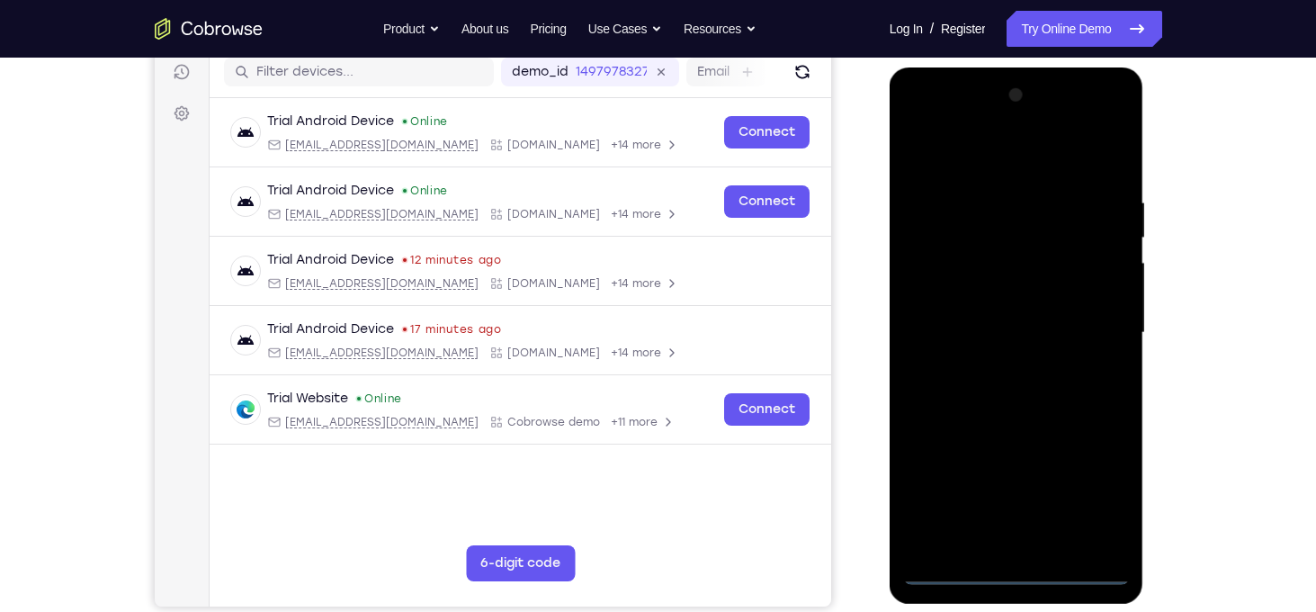
click at [1023, 570] on div at bounding box center [1016, 333] width 227 height 504
click at [1094, 496] on div at bounding box center [1016, 333] width 227 height 504
click at [919, 136] on div at bounding box center [1016, 333] width 227 height 504
click at [1088, 324] on div at bounding box center [1016, 333] width 227 height 504
click at [1034, 491] on div at bounding box center [1016, 333] width 227 height 504
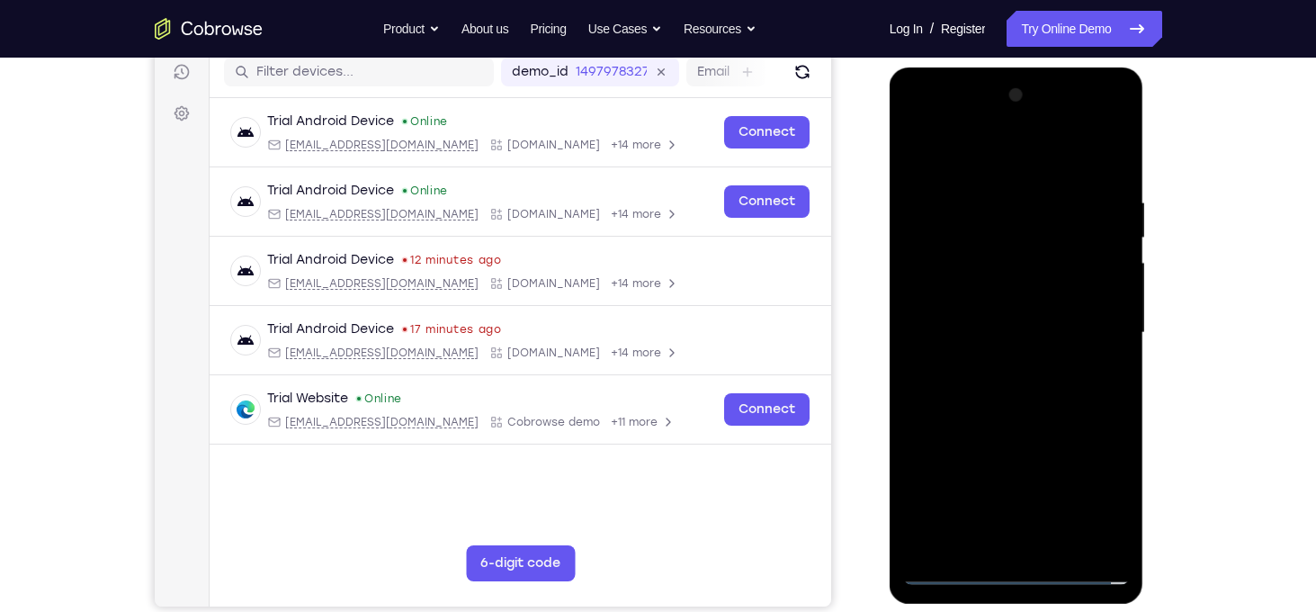
click at [998, 370] on div at bounding box center [1016, 333] width 227 height 504
click at [999, 313] on div at bounding box center [1016, 333] width 227 height 504
click at [980, 299] on div at bounding box center [1016, 333] width 227 height 504
click at [974, 329] on div at bounding box center [1016, 333] width 227 height 504
click at [994, 399] on div at bounding box center [1016, 333] width 227 height 504
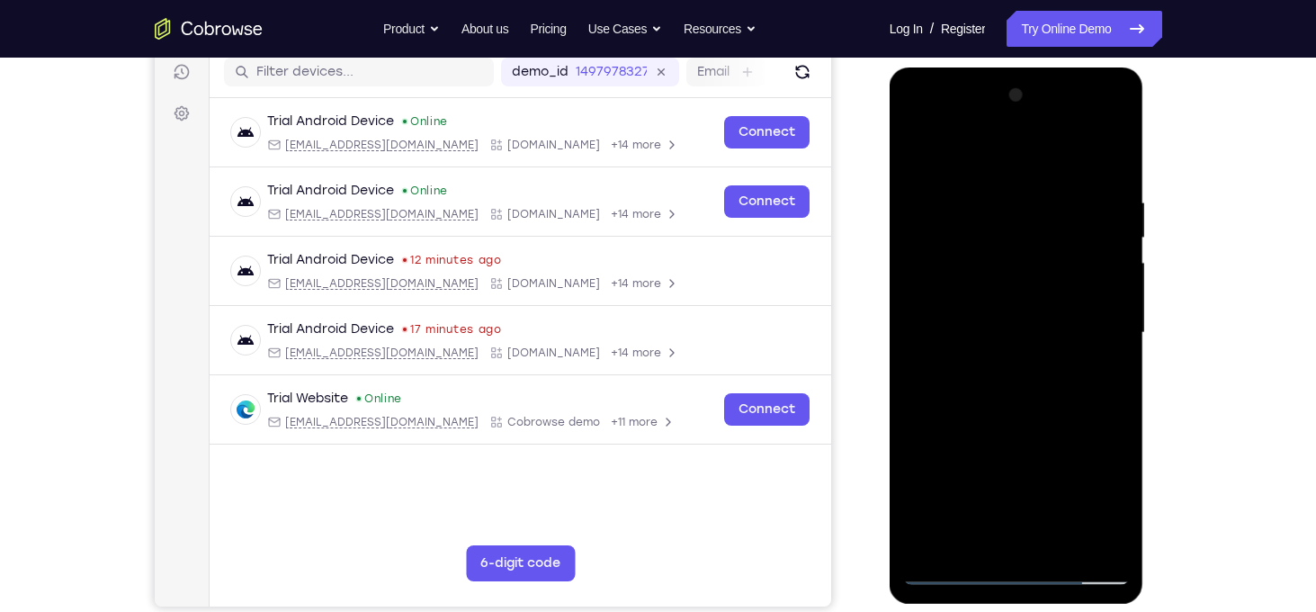
click at [1028, 370] on div at bounding box center [1016, 333] width 227 height 504
click at [1107, 165] on div at bounding box center [1016, 333] width 227 height 504
click at [1106, 177] on div at bounding box center [1016, 333] width 227 height 504
click at [1063, 543] on div at bounding box center [1016, 333] width 227 height 504
click at [1030, 432] on div at bounding box center [1016, 333] width 227 height 504
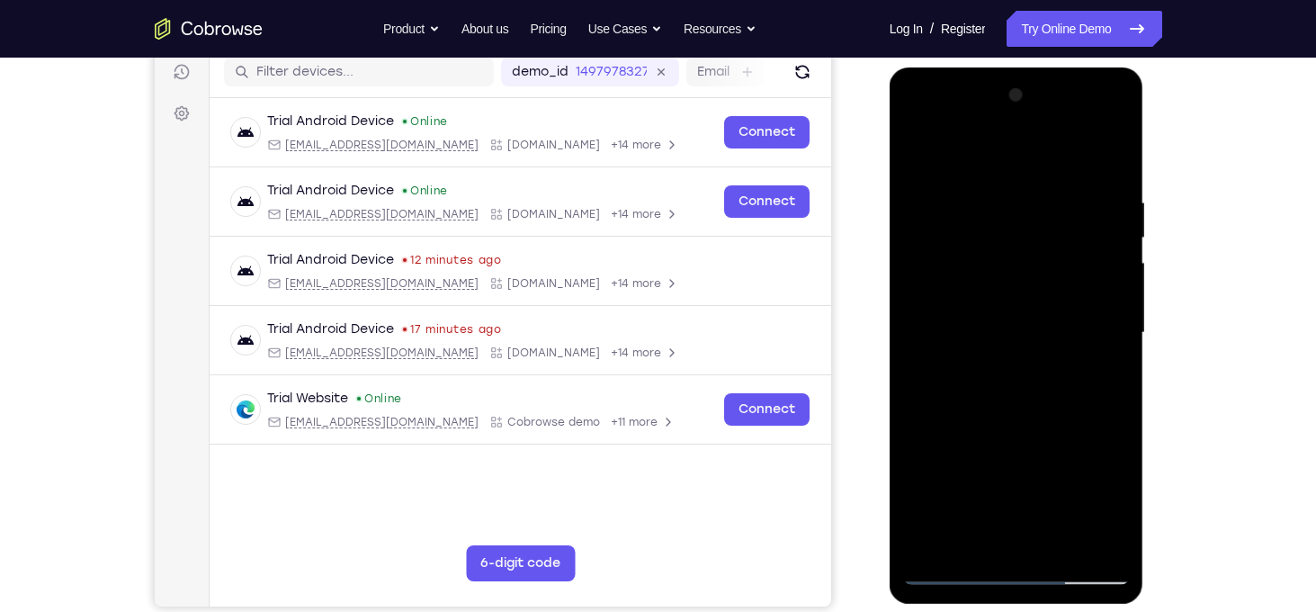
drag, startPoint x: 993, startPoint y: 414, endPoint x: 1084, endPoint y: 171, distance: 259.4
click at [1084, 171] on div at bounding box center [1016, 333] width 227 height 504
drag, startPoint x: 1002, startPoint y: 414, endPoint x: 1062, endPoint y: 275, distance: 151.1
click at [1062, 275] on div at bounding box center [1016, 333] width 227 height 504
drag, startPoint x: 972, startPoint y: 489, endPoint x: 1077, endPoint y: 658, distance: 199.3
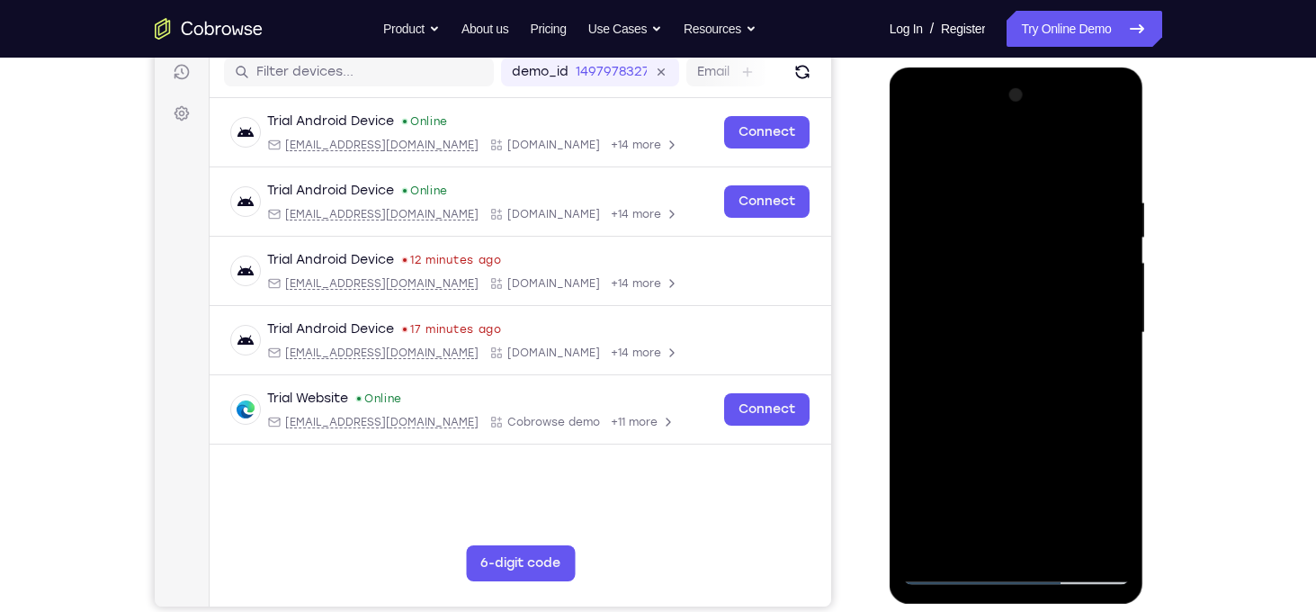
click at [1077, 607] on html "Online web based iOS Simulators and Android Emulators. Run iPhone, iPad, Mobile…" at bounding box center [1018, 337] width 256 height 540
click at [922, 150] on div at bounding box center [1016, 333] width 227 height 504
click at [1048, 196] on div at bounding box center [1016, 333] width 227 height 504
drag, startPoint x: 1100, startPoint y: 286, endPoint x: 955, endPoint y: 300, distance: 146.4
click at [955, 300] on div at bounding box center [1016, 333] width 227 height 504
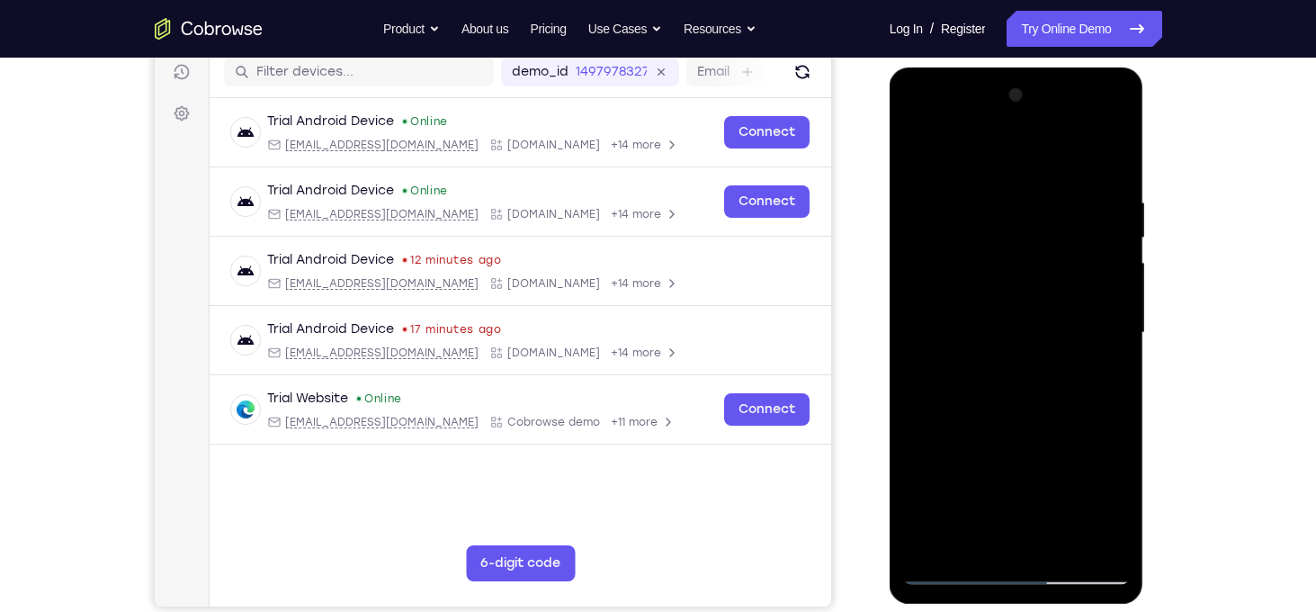
drag, startPoint x: 1030, startPoint y: 315, endPoint x: 846, endPoint y: 335, distance: 185.5
click at [890, 335] on html "Online web based iOS Simulators and Android Emulators. Run iPhone, iPad, Mobile…" at bounding box center [1018, 337] width 256 height 540
drag, startPoint x: 1067, startPoint y: 396, endPoint x: 849, endPoint y: 421, distance: 220.1
click at [890, 421] on html "Online web based iOS Simulators and Android Emulators. Run iPhone, iPad, Mobile…" at bounding box center [1018, 337] width 256 height 540
drag, startPoint x: 1077, startPoint y: 312, endPoint x: 879, endPoint y: 328, distance: 198.6
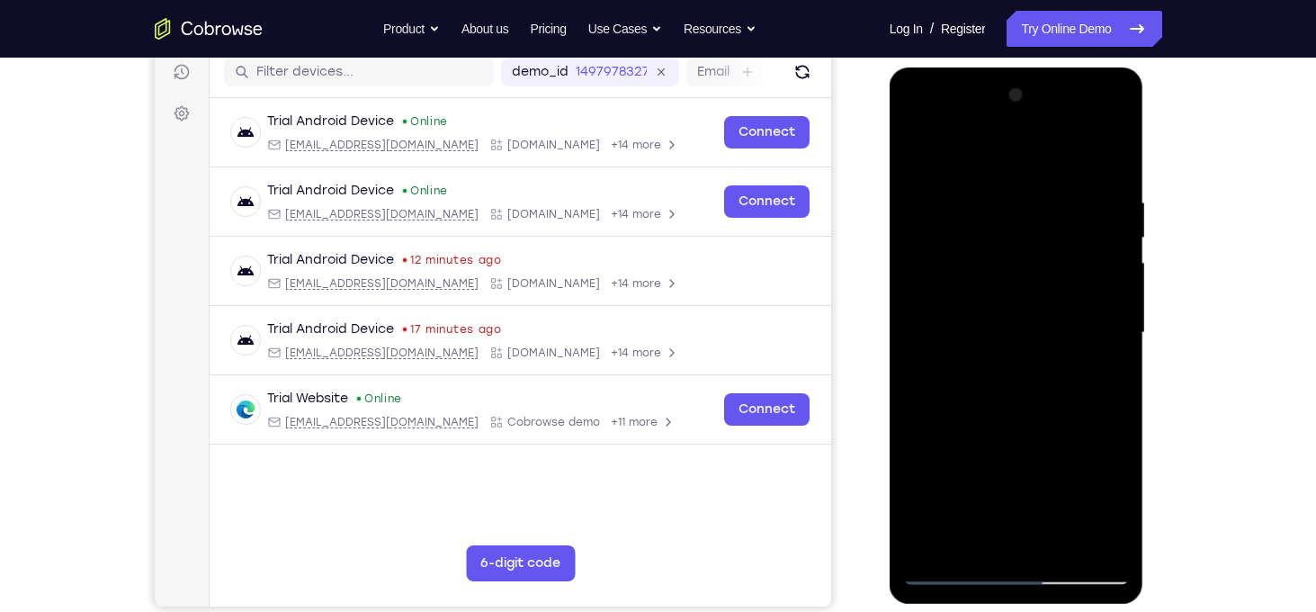
click at [890, 328] on html "Online web based iOS Simulators and Android Emulators. Run iPhone, iPad, Mobile…" at bounding box center [1018, 337] width 256 height 540
drag, startPoint x: 1074, startPoint y: 325, endPoint x: 894, endPoint y: 331, distance: 180.1
click at [894, 331] on div at bounding box center [1017, 335] width 255 height 536
drag, startPoint x: 1069, startPoint y: 340, endPoint x: 950, endPoint y: 337, distance: 118.8
click at [950, 337] on div at bounding box center [1016, 333] width 227 height 504
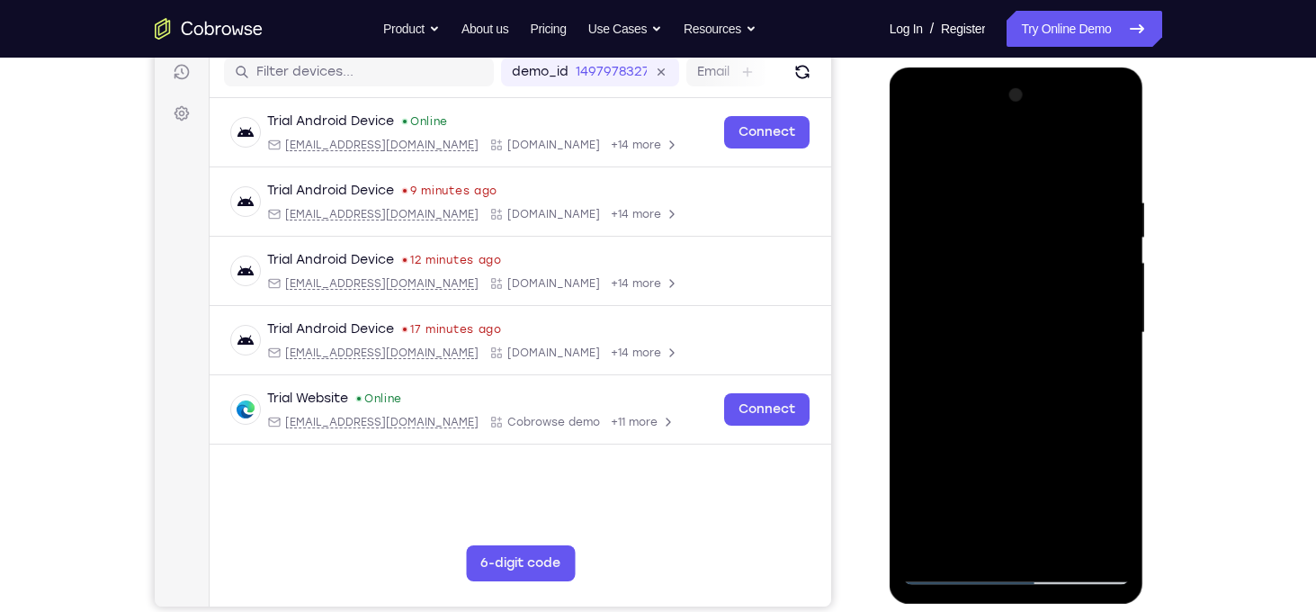
drag, startPoint x: 1065, startPoint y: 299, endPoint x: 867, endPoint y: 325, distance: 200.6
click at [890, 325] on html "Online web based iOS Simulators and Android Emulators. Run iPhone, iPad, Mobile…" at bounding box center [1018, 337] width 256 height 540
click at [1120, 303] on div at bounding box center [1016, 333] width 227 height 504
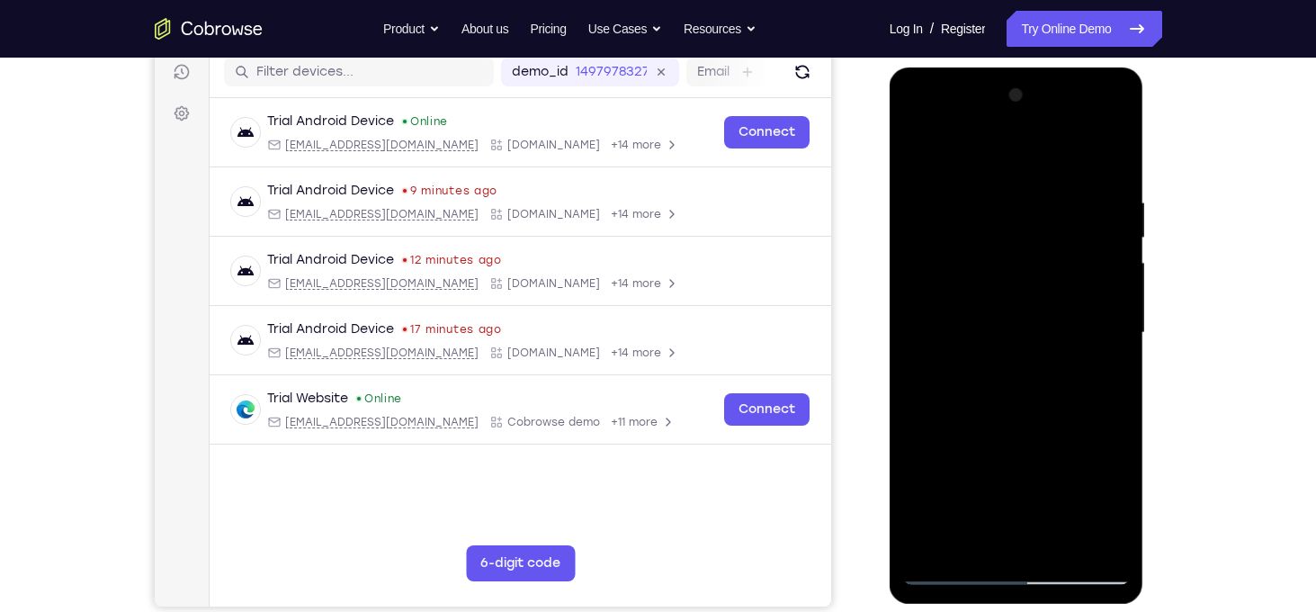
click at [1120, 303] on div at bounding box center [1016, 333] width 227 height 504
click at [1108, 155] on div at bounding box center [1016, 333] width 227 height 504
drag, startPoint x: 1069, startPoint y: 187, endPoint x: 961, endPoint y: 203, distance: 109.2
click at [961, 203] on div at bounding box center [1016, 333] width 227 height 504
drag, startPoint x: 1061, startPoint y: 178, endPoint x: 924, endPoint y: 186, distance: 137.0
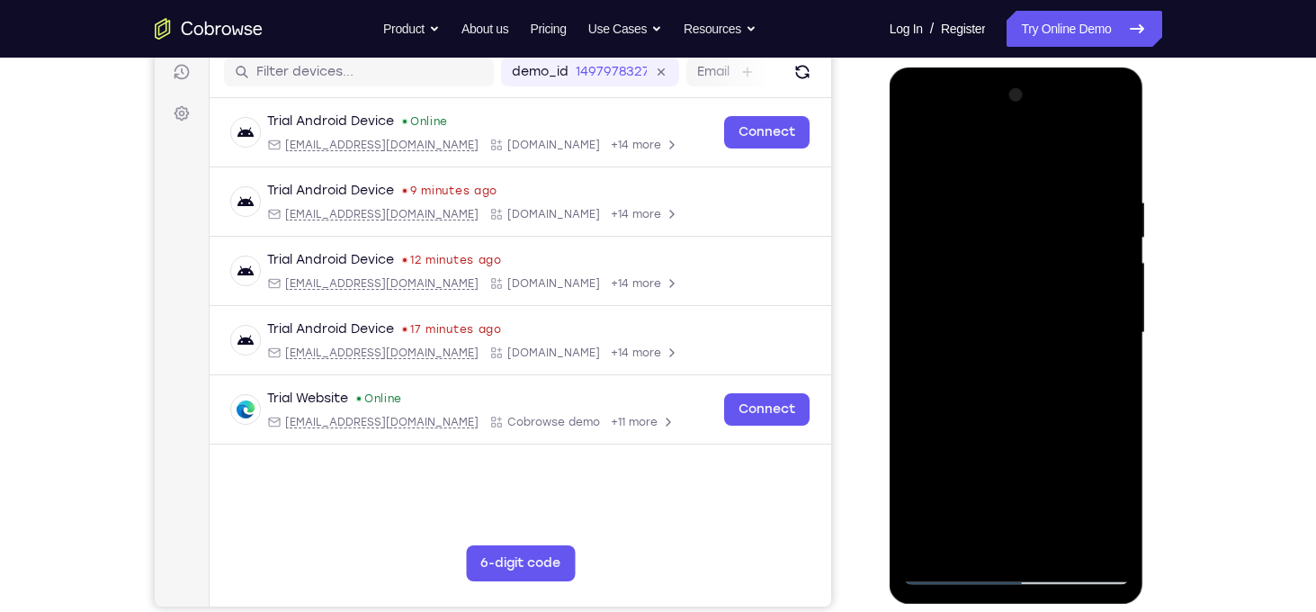
click at [924, 186] on div at bounding box center [1016, 333] width 227 height 504
click at [1077, 175] on div at bounding box center [1016, 333] width 227 height 504
click at [1118, 335] on div at bounding box center [1016, 333] width 227 height 504
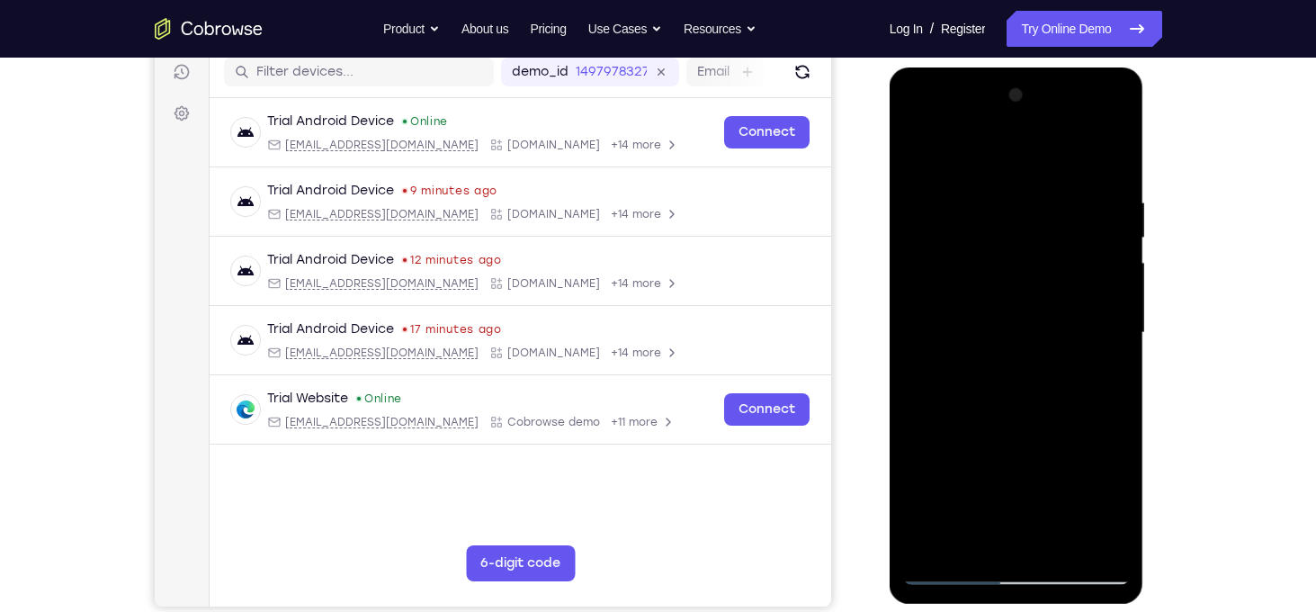
click at [1118, 335] on div at bounding box center [1016, 333] width 227 height 504
click at [1119, 341] on div at bounding box center [1016, 333] width 227 height 504
click at [995, 347] on div at bounding box center [1016, 333] width 227 height 504
click at [1115, 338] on div at bounding box center [1016, 333] width 227 height 504
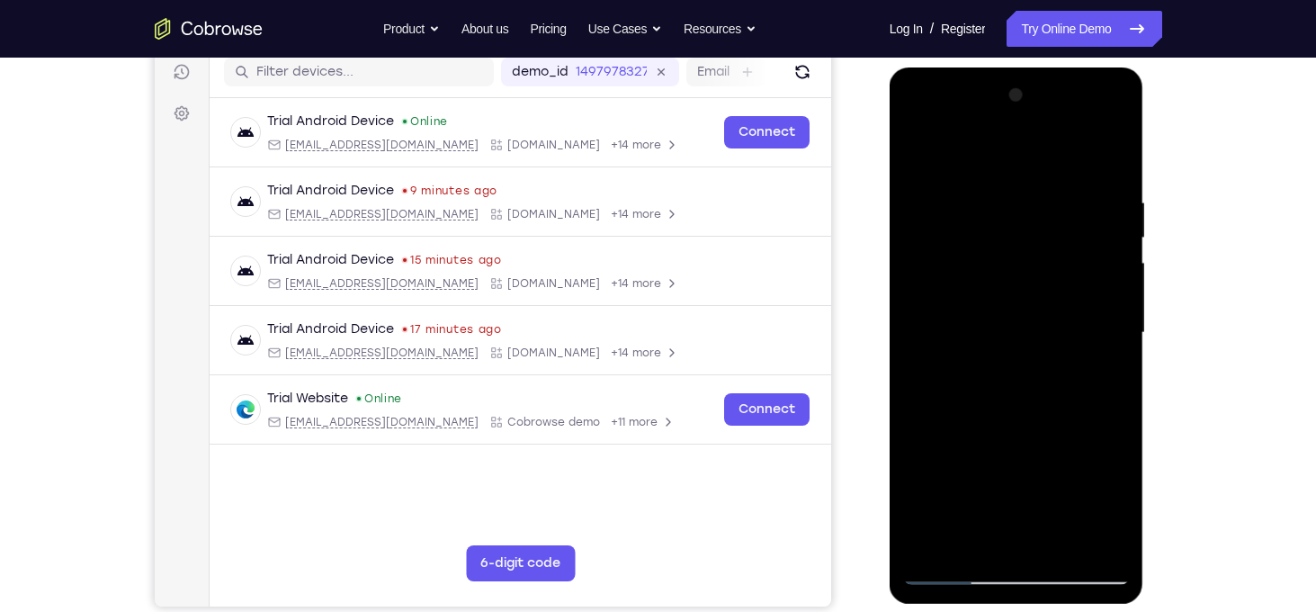
click at [1109, 157] on div at bounding box center [1016, 333] width 227 height 504
click at [1036, 197] on div at bounding box center [1016, 333] width 227 height 504
click at [1123, 265] on div at bounding box center [1016, 333] width 227 height 504
click at [1107, 159] on div at bounding box center [1016, 333] width 227 height 504
drag, startPoint x: 1002, startPoint y: 447, endPoint x: 1050, endPoint y: 180, distance: 271.6
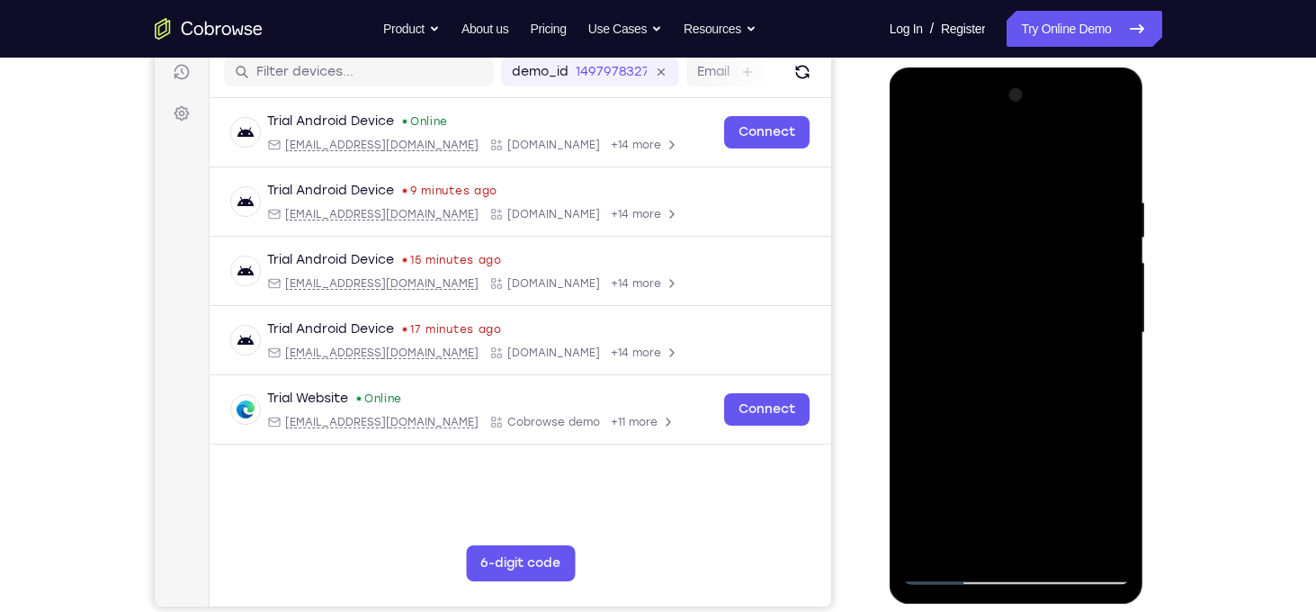
click at [1050, 180] on div at bounding box center [1016, 333] width 227 height 504
drag, startPoint x: 1032, startPoint y: 474, endPoint x: 1023, endPoint y: 284, distance: 190.1
click at [1023, 284] on div at bounding box center [1016, 333] width 227 height 504
drag, startPoint x: 1023, startPoint y: 412, endPoint x: 1068, endPoint y: 178, distance: 238.2
click at [1068, 178] on div at bounding box center [1016, 333] width 227 height 504
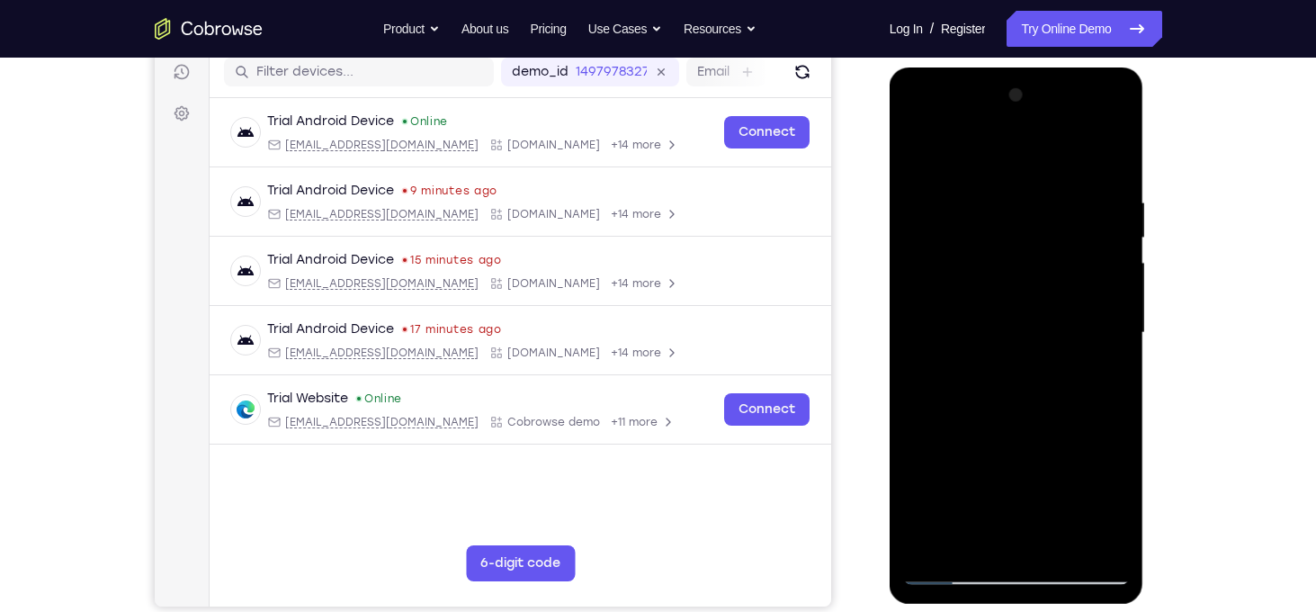
drag, startPoint x: 1011, startPoint y: 393, endPoint x: 1044, endPoint y: 170, distance: 225.6
click at [1044, 170] on div at bounding box center [1016, 333] width 227 height 504
drag, startPoint x: 998, startPoint y: 465, endPoint x: 1075, endPoint y: 266, distance: 213.4
click at [1075, 266] on div at bounding box center [1016, 333] width 227 height 504
drag, startPoint x: 961, startPoint y: 401, endPoint x: 1039, endPoint y: 153, distance: 260.4
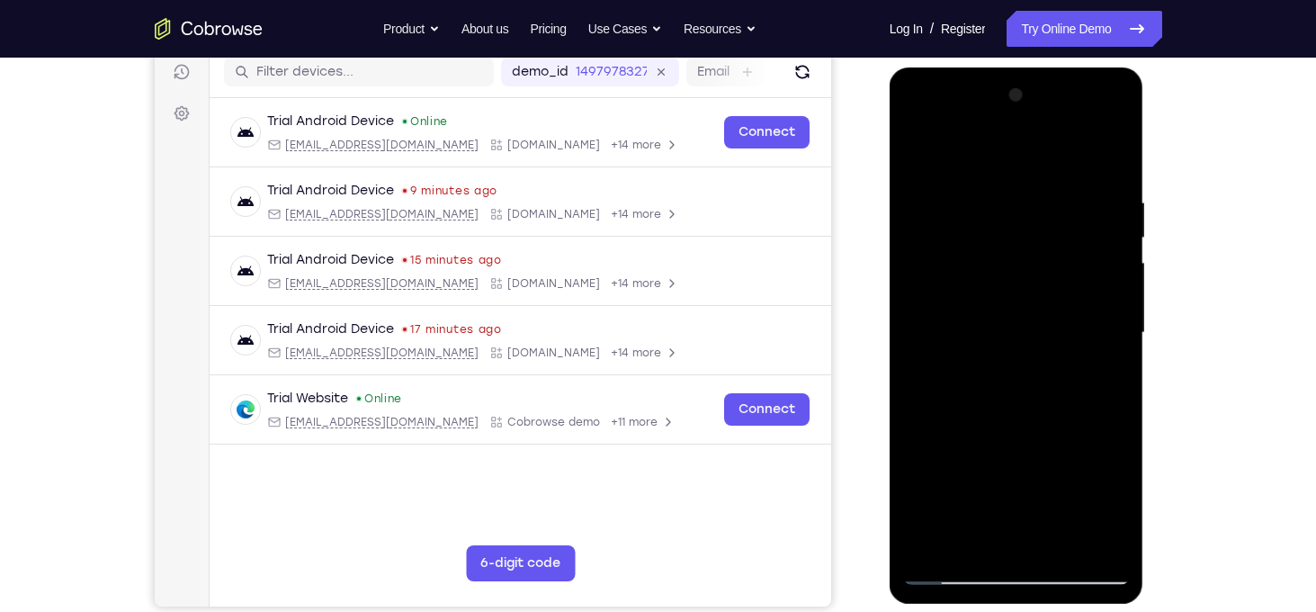
click at [1039, 153] on div at bounding box center [1016, 333] width 227 height 504
drag, startPoint x: 1012, startPoint y: 448, endPoint x: 1052, endPoint y: 182, distance: 269.3
click at [1052, 182] on div at bounding box center [1016, 333] width 227 height 504
drag, startPoint x: 1013, startPoint y: 439, endPoint x: 1083, endPoint y: 145, distance: 302.5
click at [1083, 145] on div at bounding box center [1016, 333] width 227 height 504
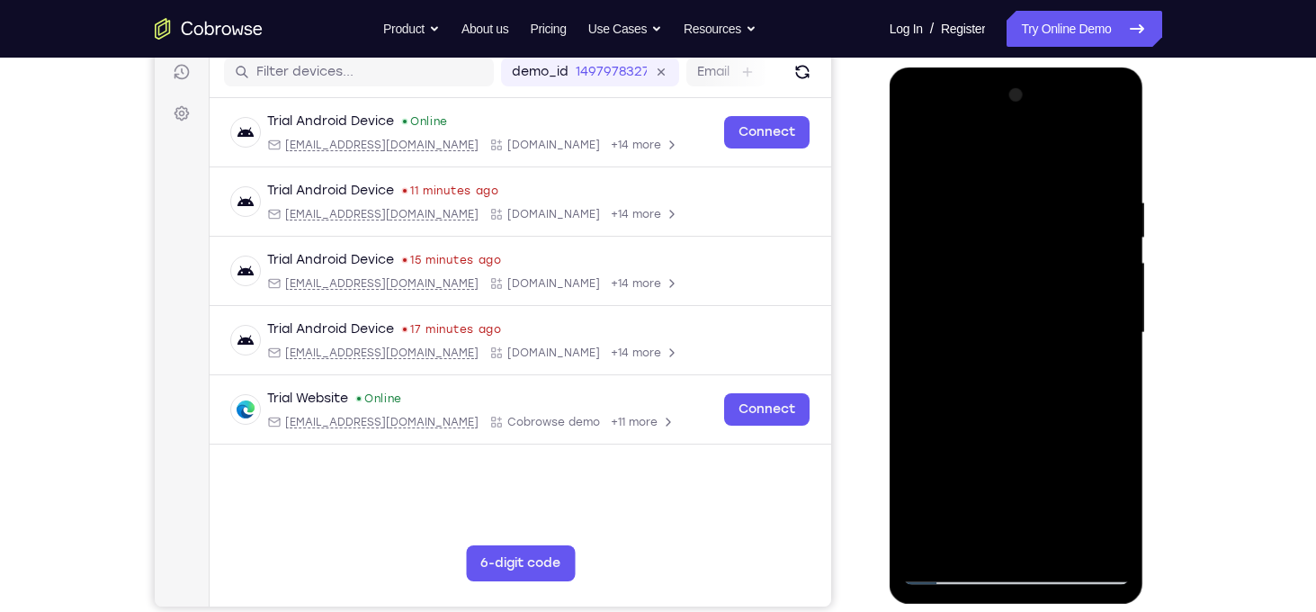
drag, startPoint x: 1035, startPoint y: 477, endPoint x: 1069, endPoint y: 263, distance: 216.9
click at [1069, 263] on div at bounding box center [1016, 333] width 227 height 504
drag, startPoint x: 1027, startPoint y: 436, endPoint x: 1063, endPoint y: 253, distance: 187.1
click at [1063, 253] on div at bounding box center [1016, 333] width 227 height 504
drag, startPoint x: 1032, startPoint y: 424, endPoint x: 1056, endPoint y: 275, distance: 150.4
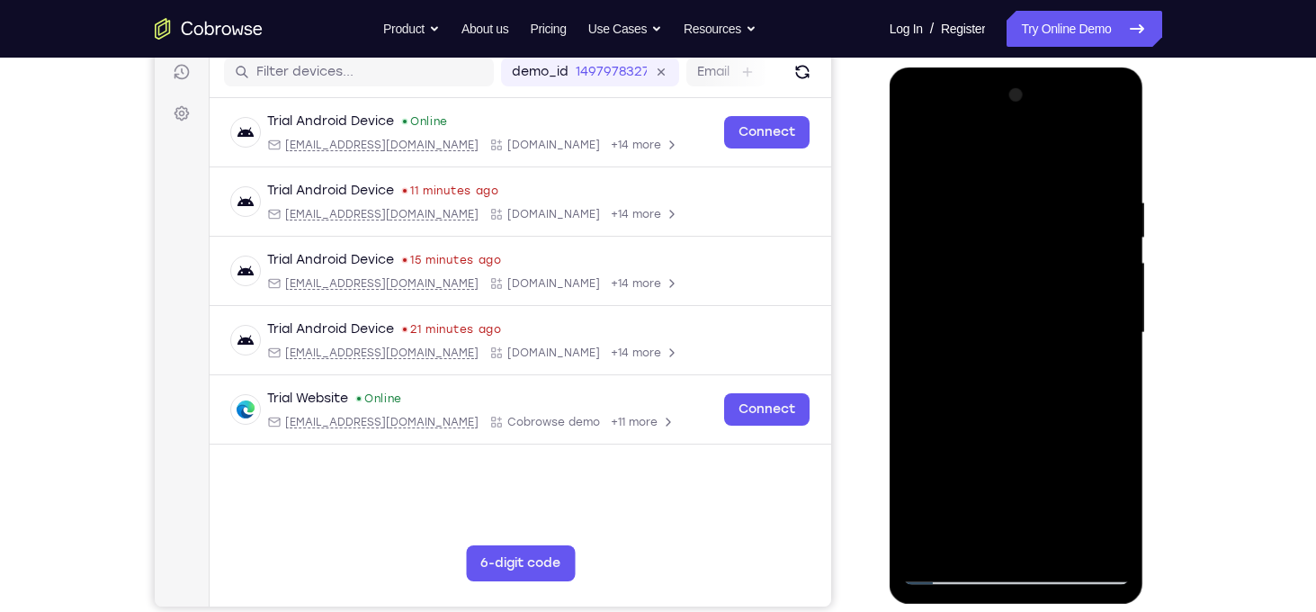
click at [1056, 275] on div at bounding box center [1016, 333] width 227 height 504
click at [1061, 538] on div at bounding box center [1016, 333] width 227 height 504
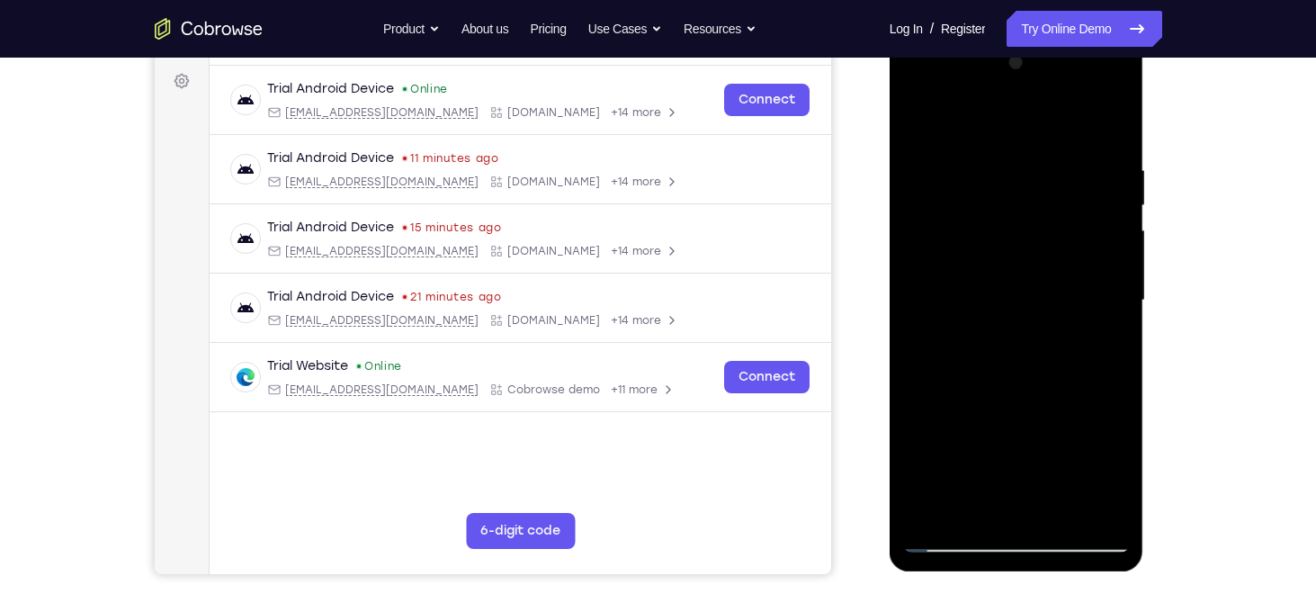
scroll to position [223, 0]
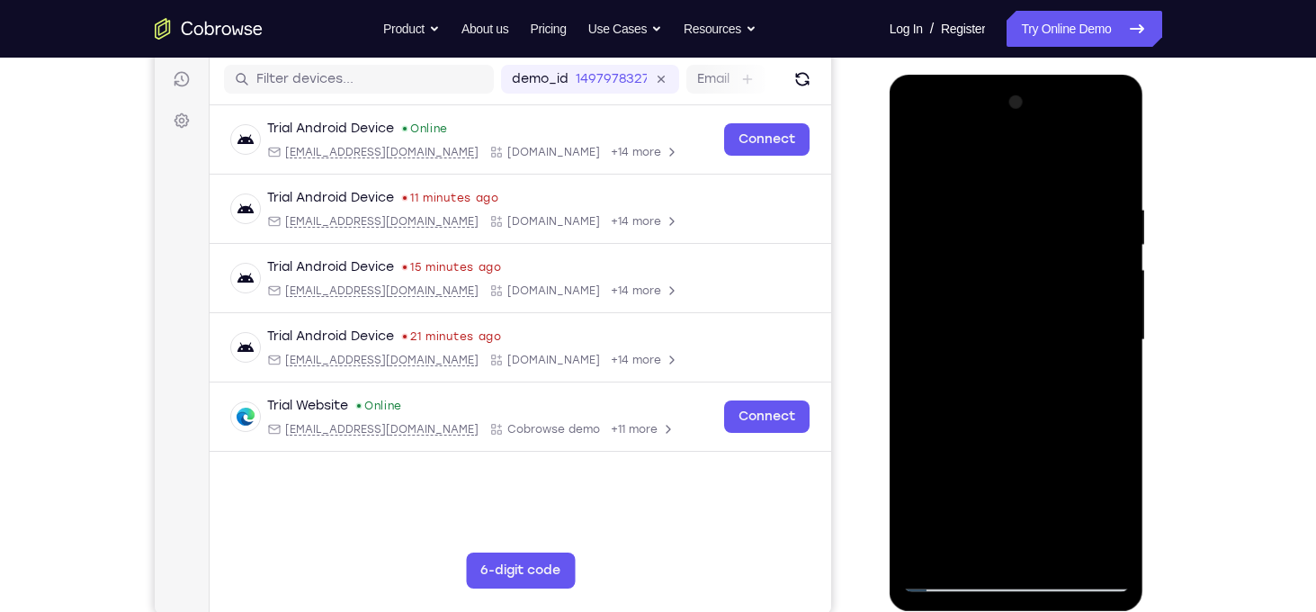
click at [916, 155] on div at bounding box center [1016, 340] width 227 height 504
drag, startPoint x: 1011, startPoint y: 439, endPoint x: 1052, endPoint y: 208, distance: 234.9
click at [1052, 208] on div at bounding box center [1016, 340] width 227 height 504
drag, startPoint x: 1026, startPoint y: 495, endPoint x: 1030, endPoint y: 228, distance: 267.3
click at [1030, 228] on div at bounding box center [1016, 340] width 227 height 504
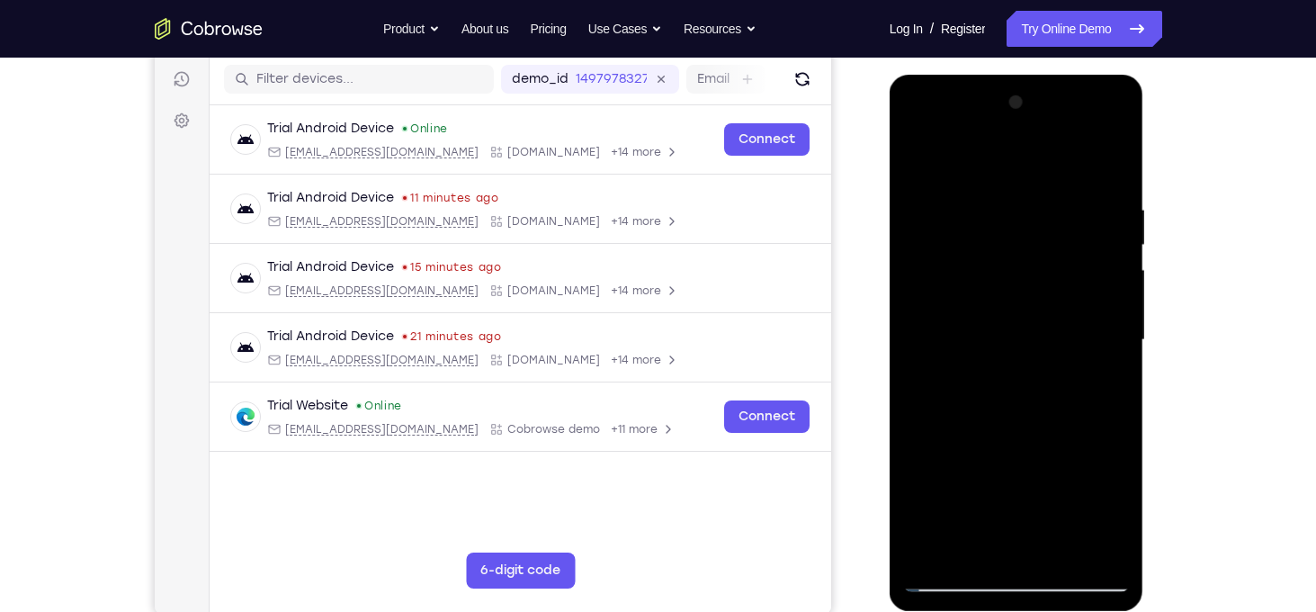
drag, startPoint x: 1008, startPoint y: 387, endPoint x: 1047, endPoint y: 211, distance: 180.8
click at [1047, 211] on div at bounding box center [1016, 340] width 227 height 504
drag, startPoint x: 1013, startPoint y: 382, endPoint x: 1060, endPoint y: 179, distance: 207.8
click at [1060, 179] on div at bounding box center [1016, 340] width 227 height 504
drag, startPoint x: 973, startPoint y: 445, endPoint x: 995, endPoint y: 445, distance: 22.5
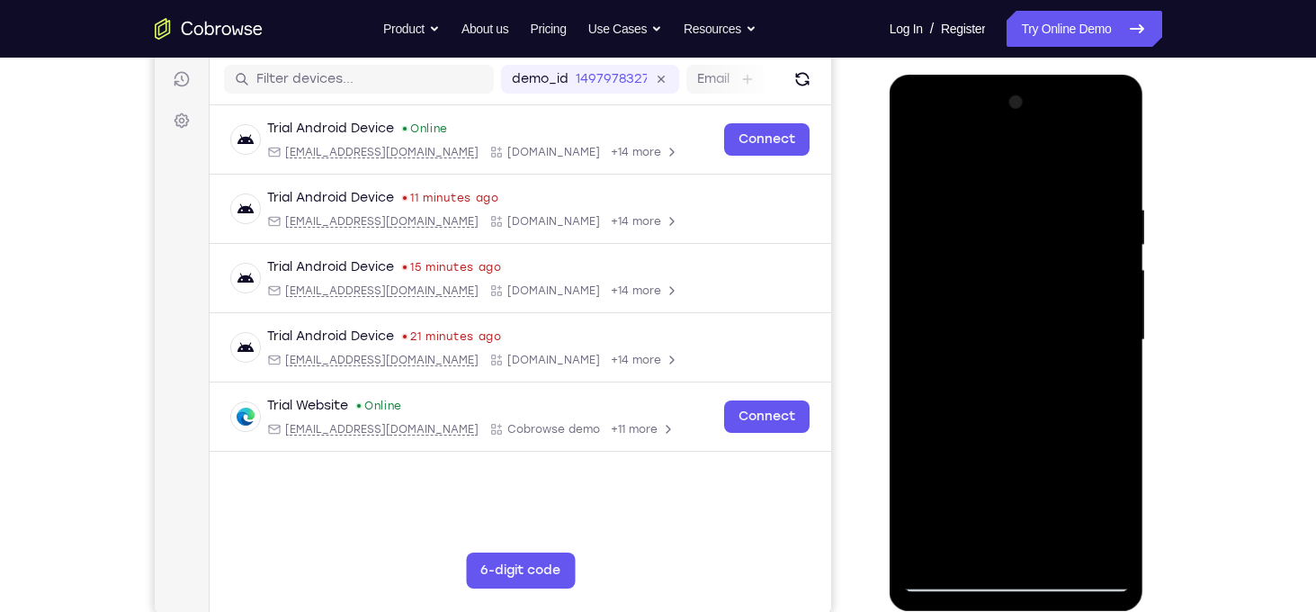
click at [995, 445] on div at bounding box center [1016, 340] width 227 height 504
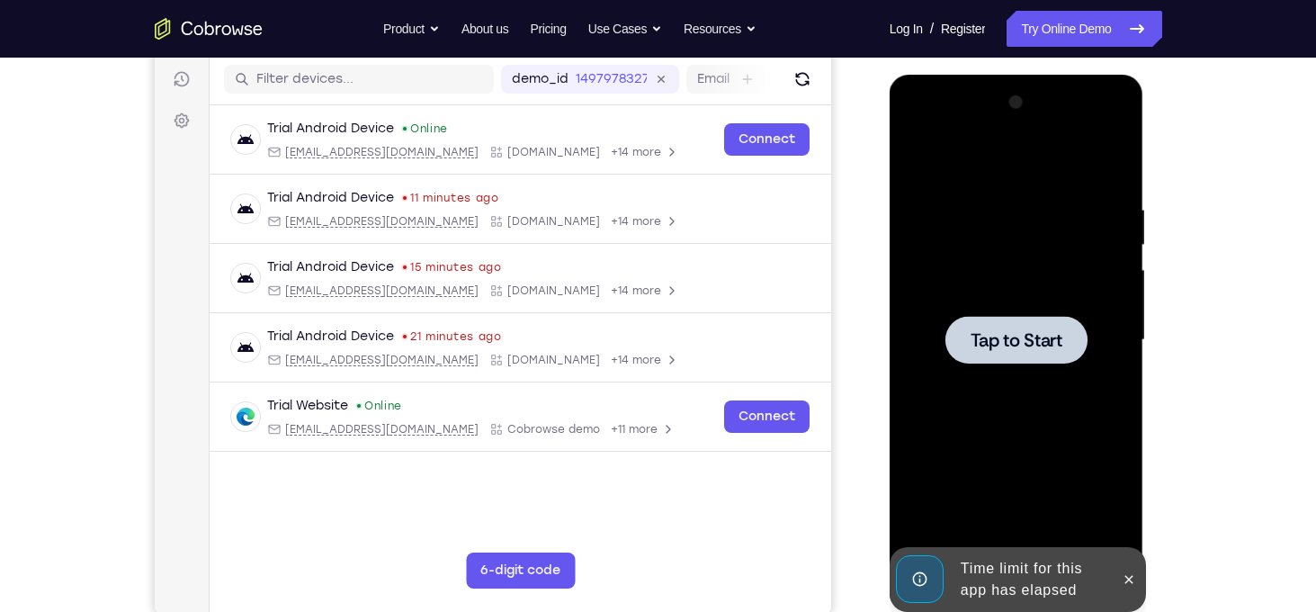
click at [1120, 156] on div at bounding box center [1016, 340] width 227 height 504
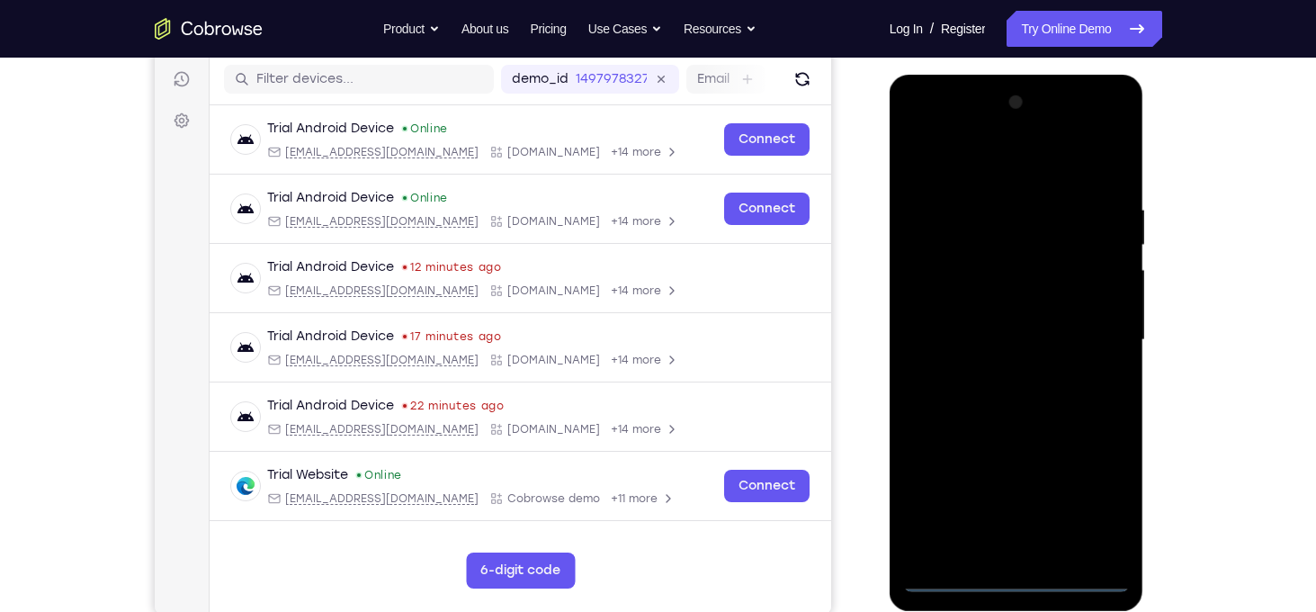
click at [1020, 579] on div at bounding box center [1016, 340] width 227 height 504
click at [1079, 498] on div at bounding box center [1016, 340] width 227 height 504
click at [1089, 496] on div at bounding box center [1016, 340] width 227 height 504
click at [919, 129] on div at bounding box center [1016, 340] width 227 height 504
click at [1097, 332] on div at bounding box center [1016, 340] width 227 height 504
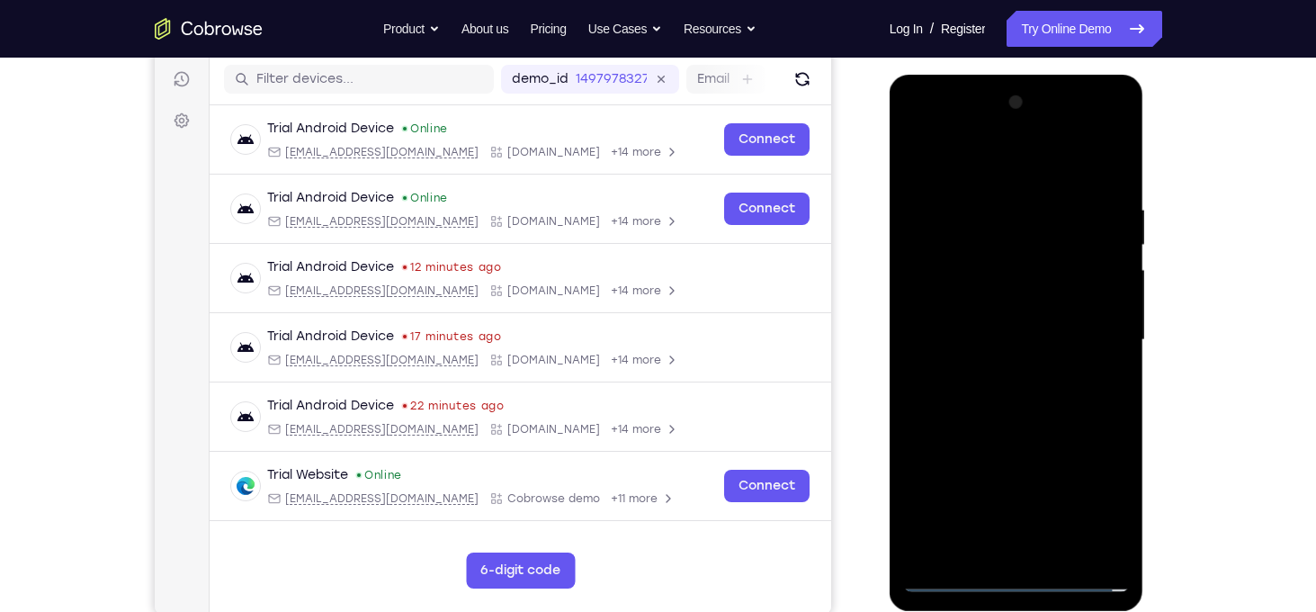
click at [996, 374] on div at bounding box center [1016, 340] width 227 height 504
click at [969, 319] on div at bounding box center [1016, 340] width 227 height 504
click at [948, 364] on div at bounding box center [1016, 340] width 227 height 504
click at [994, 344] on div at bounding box center [1016, 340] width 227 height 504
click at [1004, 418] on div at bounding box center [1016, 340] width 227 height 504
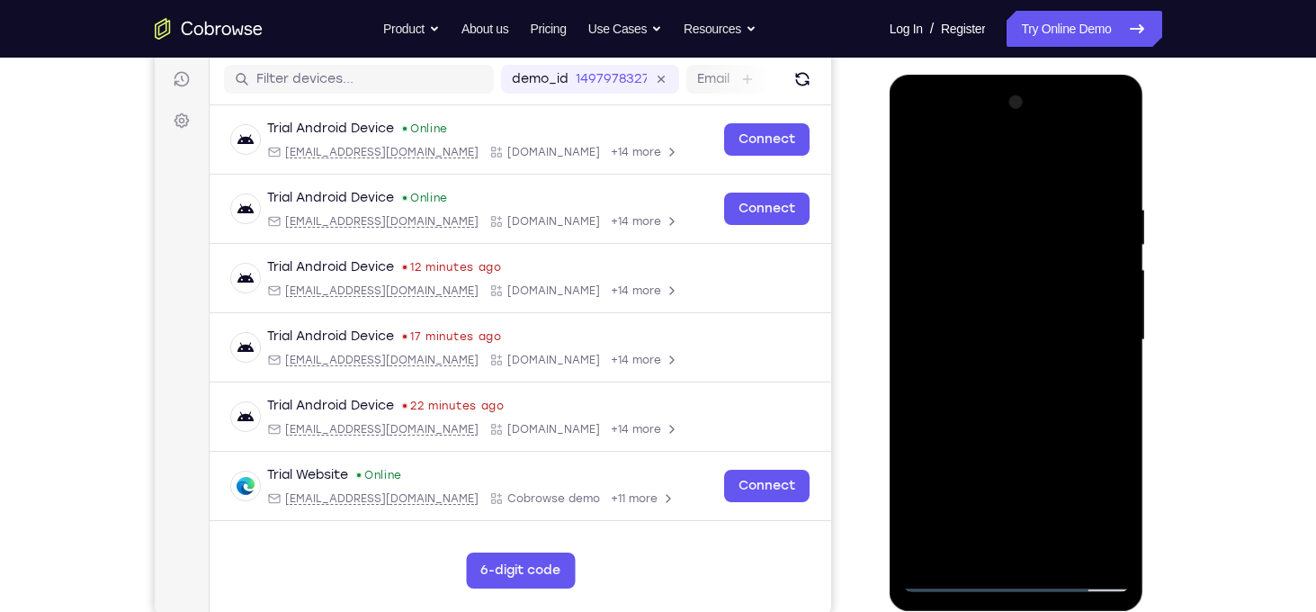
drag, startPoint x: 971, startPoint y: 172, endPoint x: 1332, endPoint y: 67, distance: 375.6
click at [1146, 75] on html "Online web based iOS Simulators and Android Emulators. Run iPhone, iPad, Mobile…" at bounding box center [1018, 345] width 256 height 540
click at [1117, 157] on div at bounding box center [1016, 340] width 227 height 504
click at [991, 184] on div at bounding box center [1016, 340] width 227 height 504
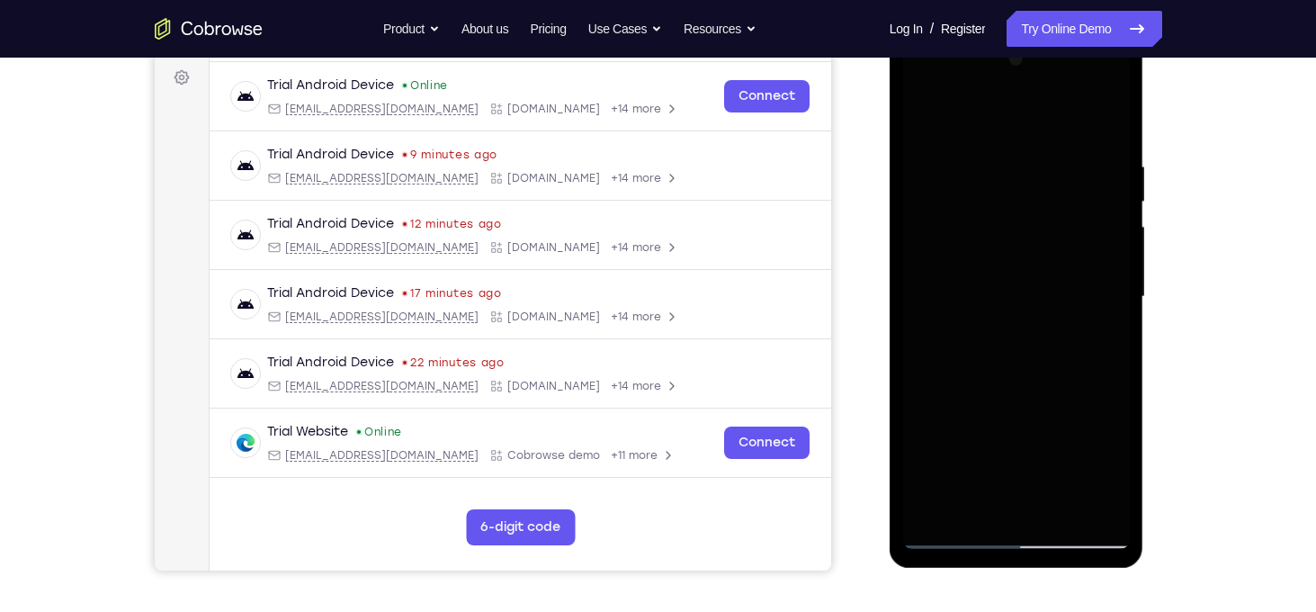
scroll to position [268, 0]
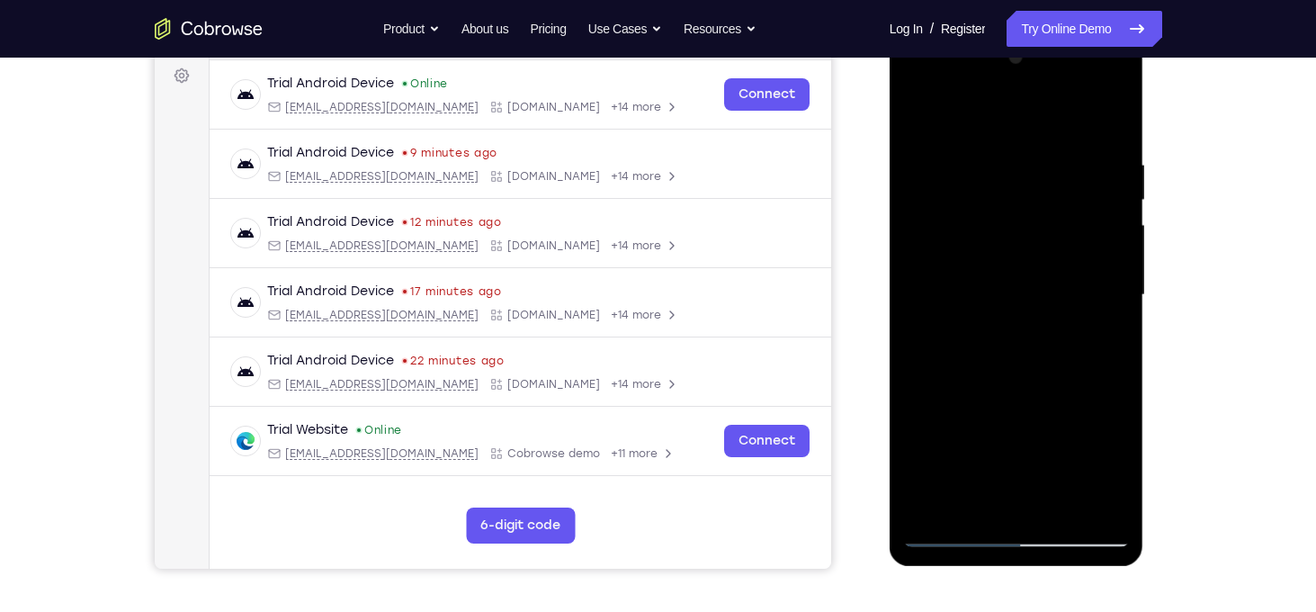
click at [1025, 373] on div at bounding box center [1016, 295] width 227 height 504
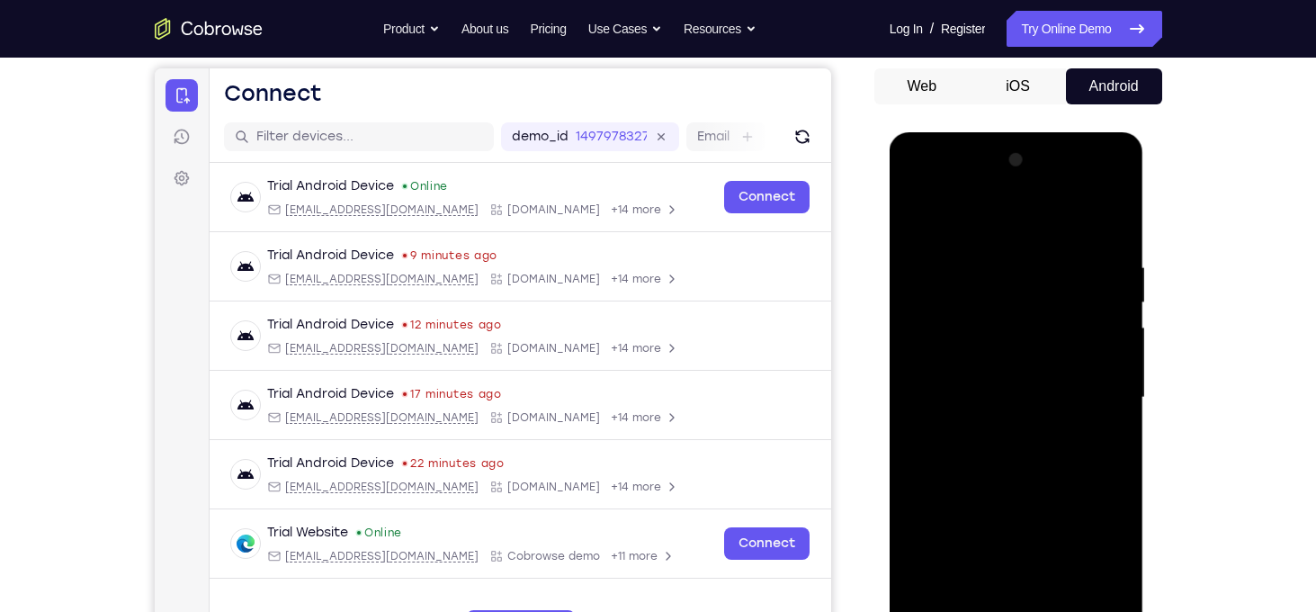
scroll to position [159, 0]
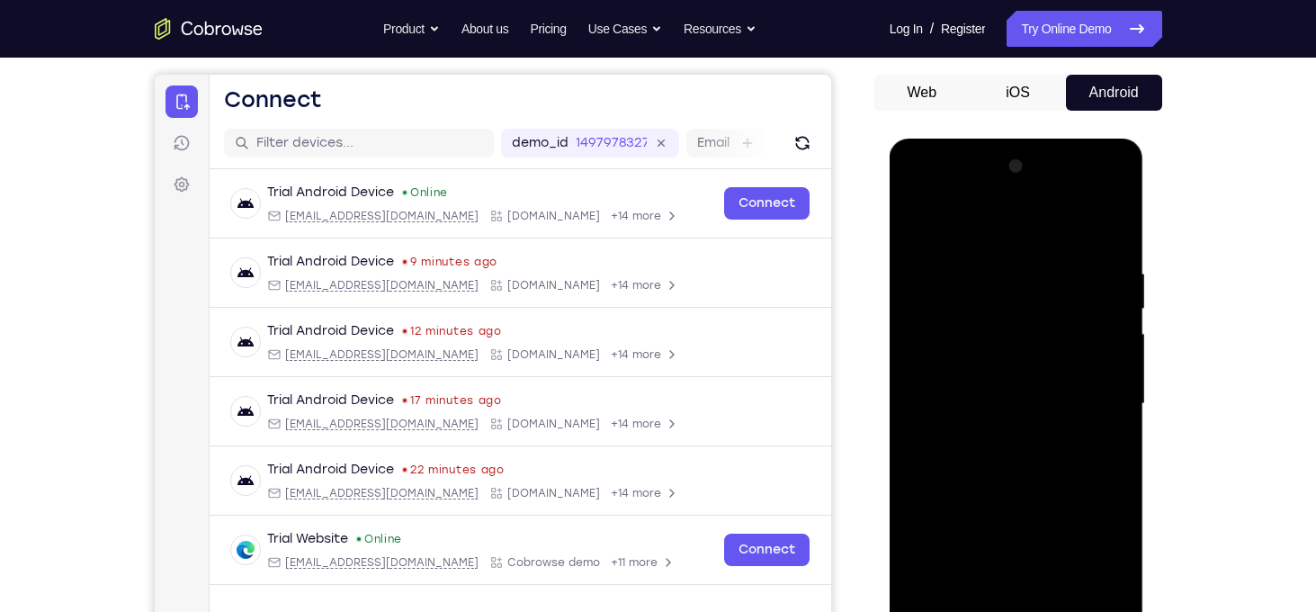
click at [919, 222] on div at bounding box center [1016, 404] width 227 height 504
click at [921, 222] on div at bounding box center [1016, 404] width 227 height 504
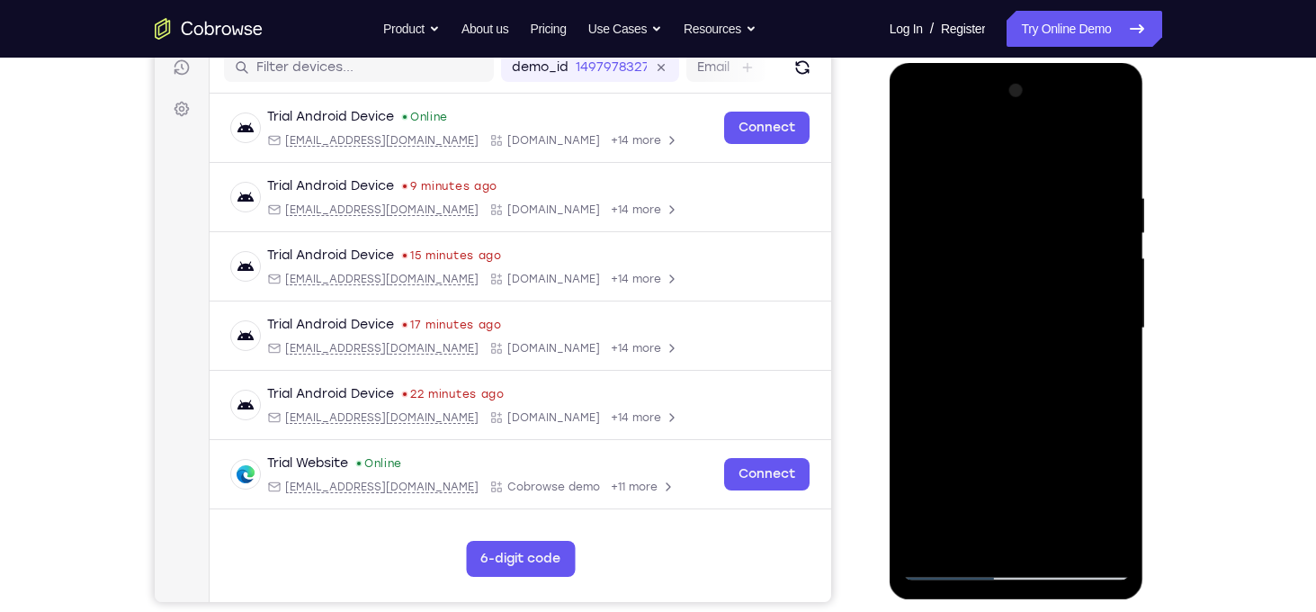
scroll to position [236, 0]
drag, startPoint x: 1039, startPoint y: 370, endPoint x: 1075, endPoint y: 177, distance: 195.9
click at [1075, 177] on div at bounding box center [1016, 328] width 227 height 504
drag, startPoint x: 1032, startPoint y: 452, endPoint x: 1056, endPoint y: 156, distance: 297.0
click at [1056, 156] on div at bounding box center [1016, 328] width 227 height 504
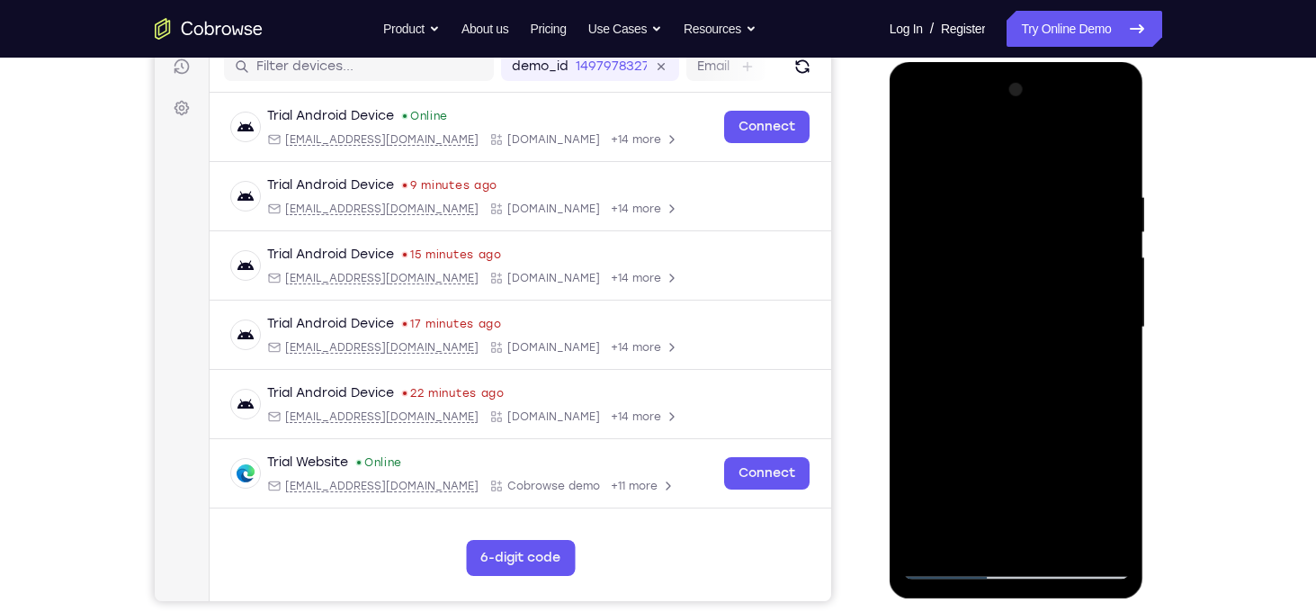
drag, startPoint x: 1019, startPoint y: 448, endPoint x: 1056, endPoint y: 195, distance: 255.7
click at [1056, 195] on div at bounding box center [1016, 328] width 227 height 504
drag, startPoint x: 1020, startPoint y: 372, endPoint x: 1058, endPoint y: 154, distance: 221.2
click at [1058, 154] on div at bounding box center [1016, 328] width 227 height 504
drag, startPoint x: 983, startPoint y: 368, endPoint x: 1051, endPoint y: 139, distance: 238.6
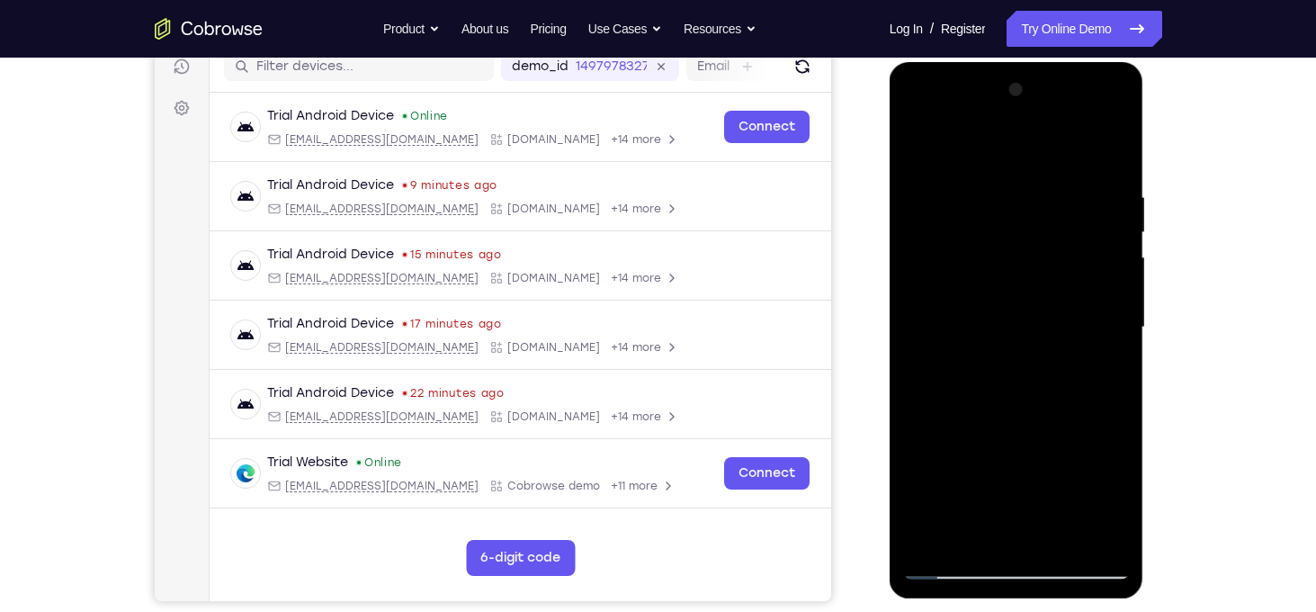
click at [1051, 139] on div at bounding box center [1016, 328] width 227 height 504
drag, startPoint x: 991, startPoint y: 436, endPoint x: 1082, endPoint y: 236, distance: 220.3
click at [1082, 236] on div at bounding box center [1016, 328] width 227 height 504
click at [1055, 535] on div at bounding box center [1016, 328] width 227 height 504
click at [1011, 210] on div at bounding box center [1016, 328] width 227 height 504
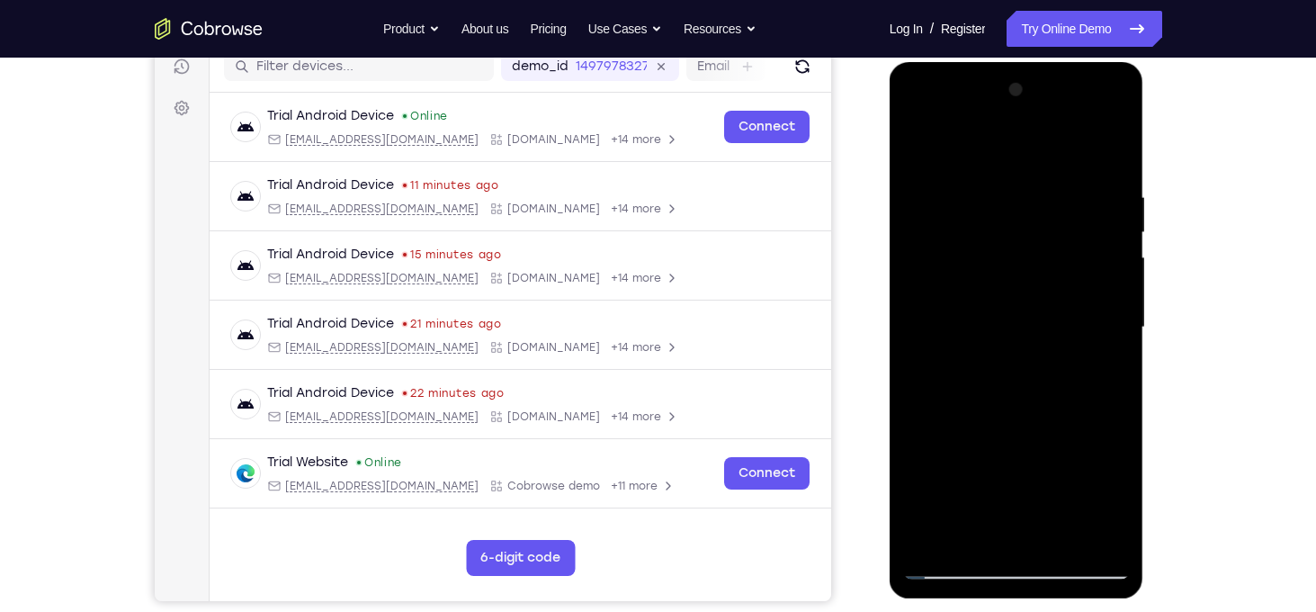
click at [1001, 424] on div at bounding box center [1016, 328] width 227 height 504
click at [928, 150] on div at bounding box center [1016, 328] width 227 height 504
drag, startPoint x: 1014, startPoint y: 422, endPoint x: 1094, endPoint y: 220, distance: 217.7
click at [1094, 220] on div at bounding box center [1016, 328] width 227 height 504
click at [1077, 62] on div at bounding box center [1017, 62] width 255 height 0
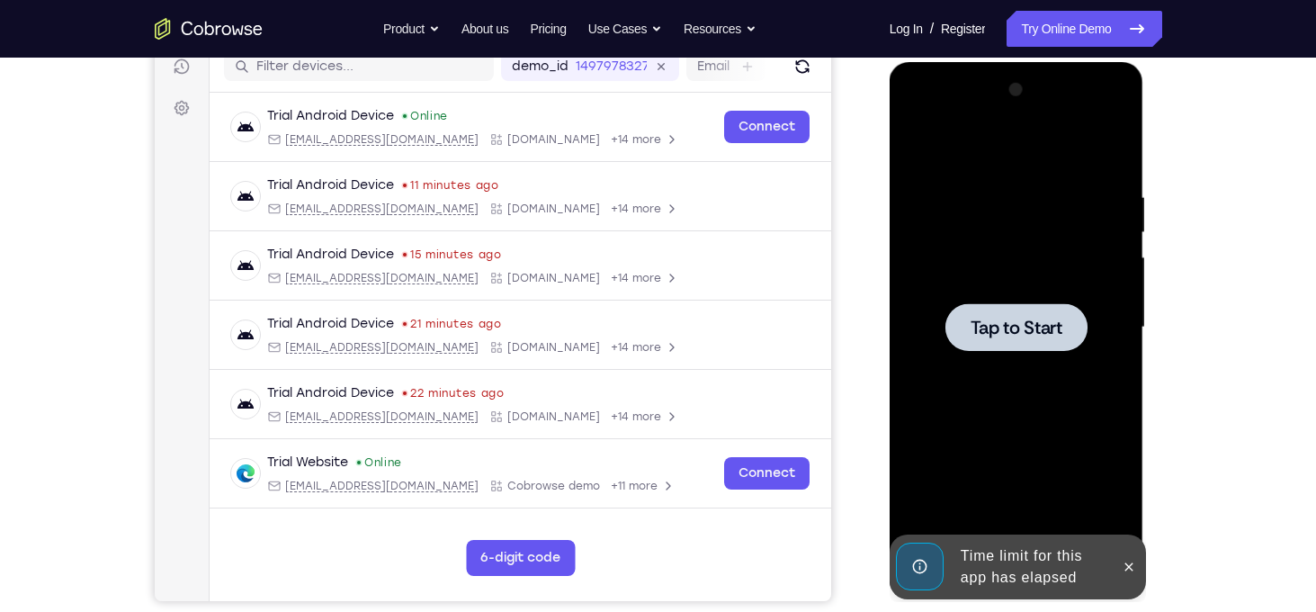
click at [1033, 310] on div at bounding box center [1017, 327] width 142 height 48
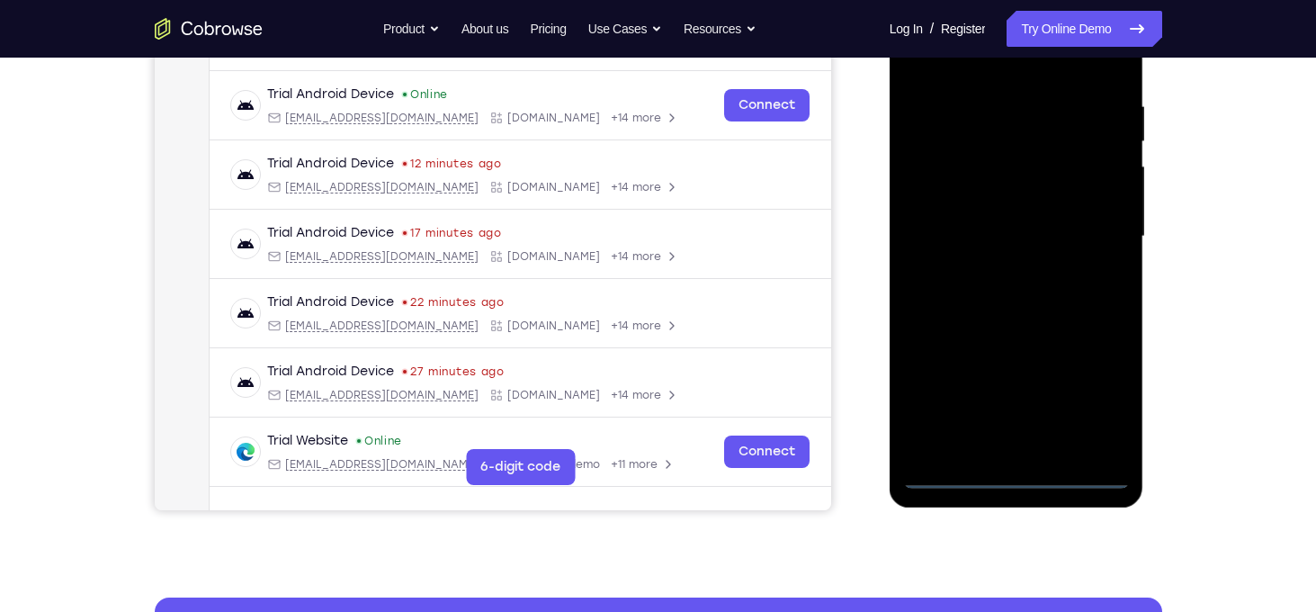
scroll to position [328, 0]
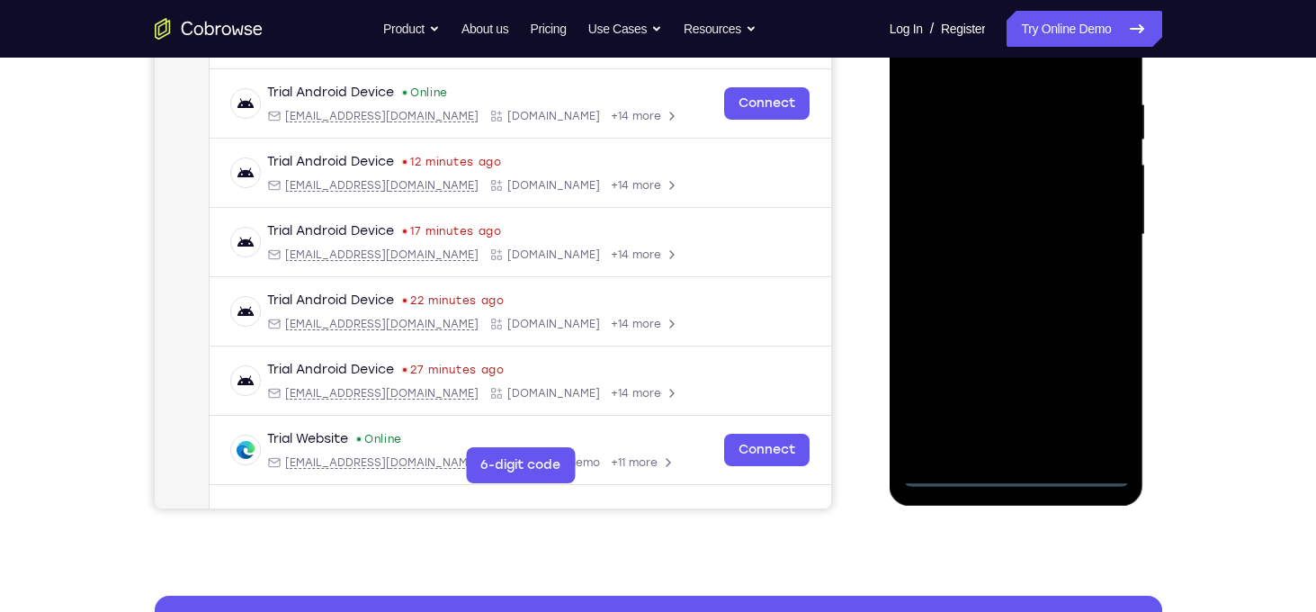
click at [1014, 465] on div at bounding box center [1016, 235] width 227 height 504
click at [1022, 467] on div at bounding box center [1016, 235] width 227 height 504
click at [1085, 392] on div at bounding box center [1016, 235] width 227 height 504
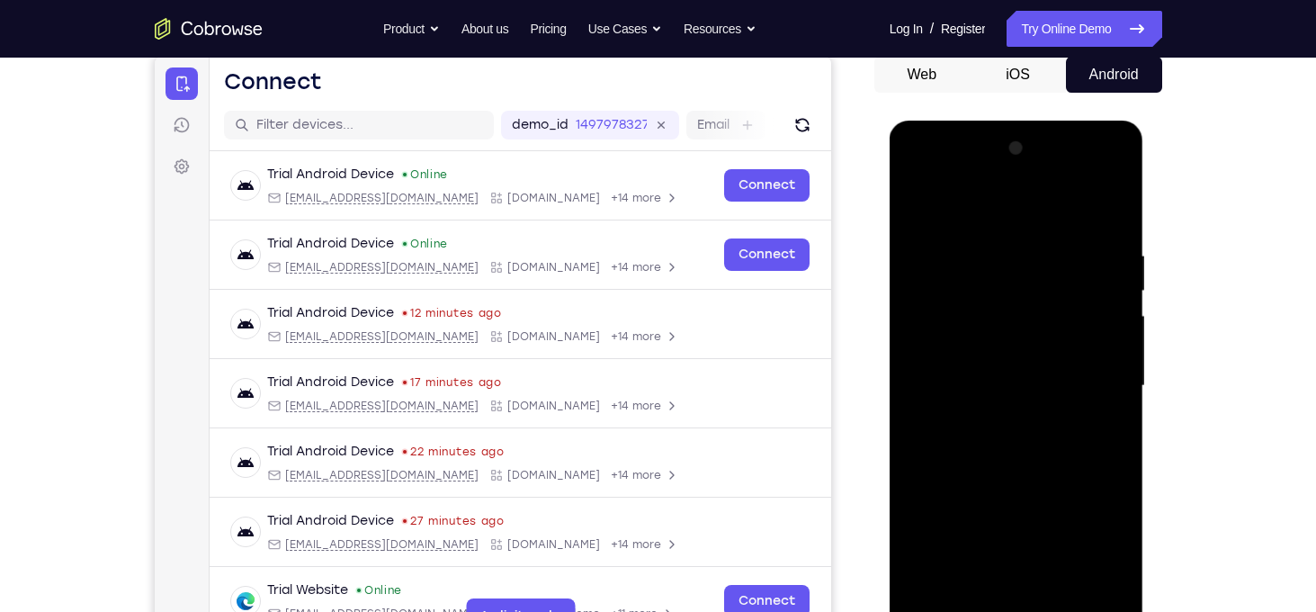
scroll to position [180, 0]
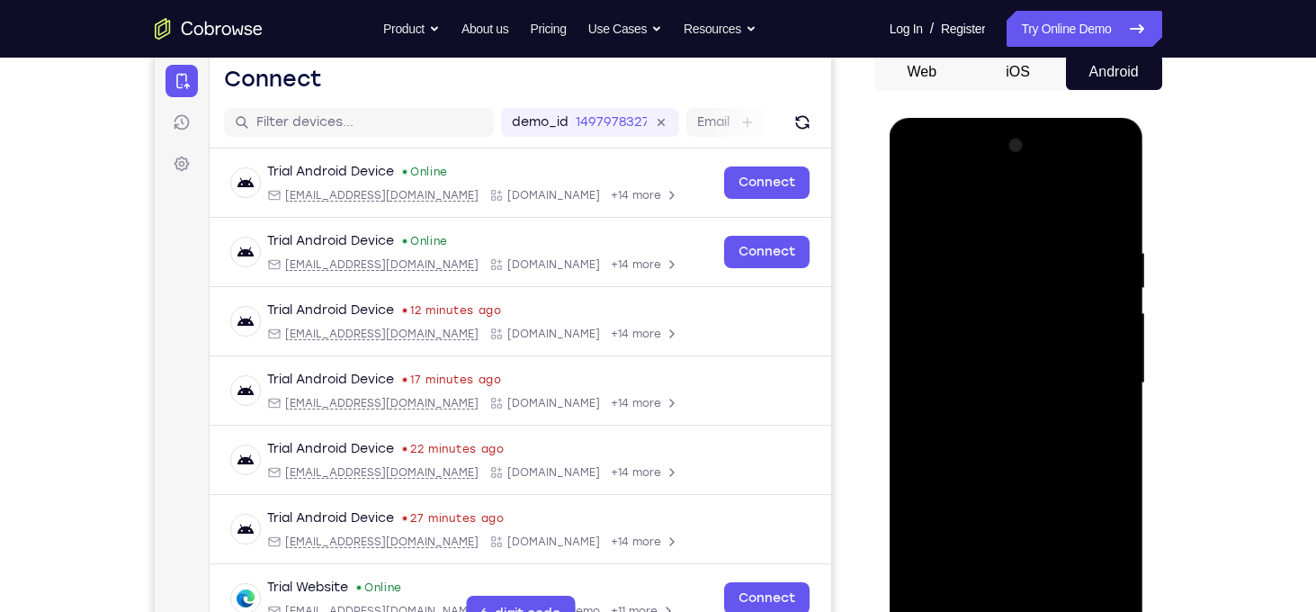
click at [919, 167] on div at bounding box center [1016, 383] width 227 height 504
click at [1087, 371] on div at bounding box center [1016, 383] width 227 height 504
click at [998, 586] on div at bounding box center [1016, 383] width 227 height 504
click at [1003, 358] on div at bounding box center [1016, 383] width 227 height 504
click at [962, 352] on div at bounding box center [1016, 383] width 227 height 504
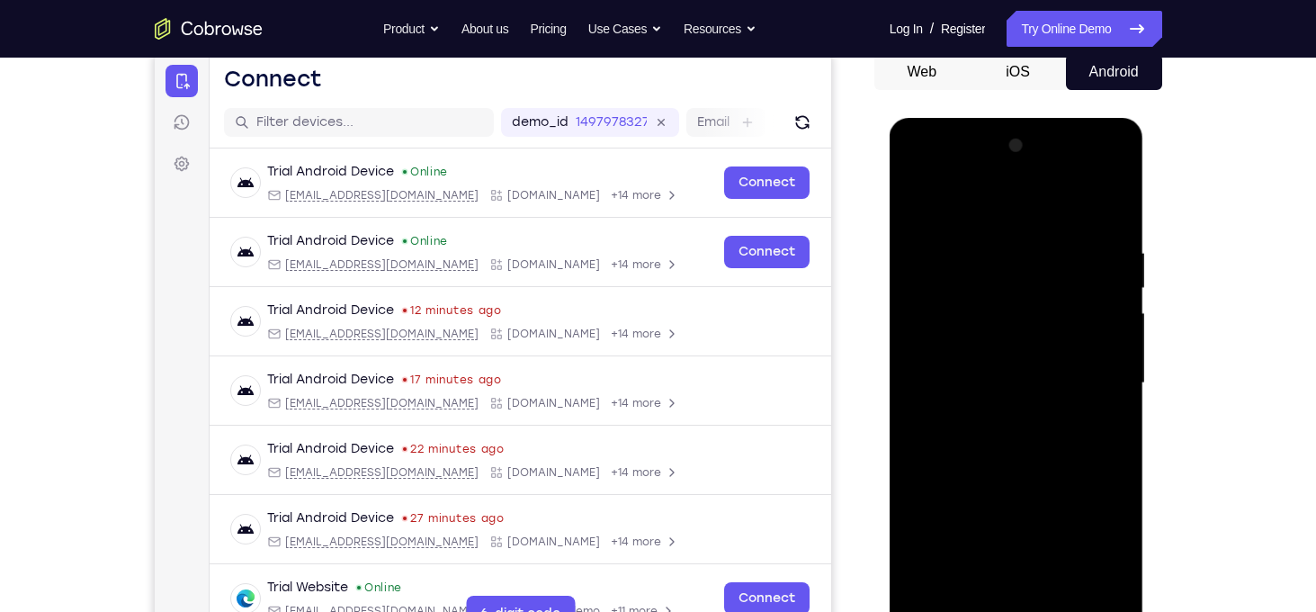
click at [1031, 388] on div at bounding box center [1016, 383] width 227 height 504
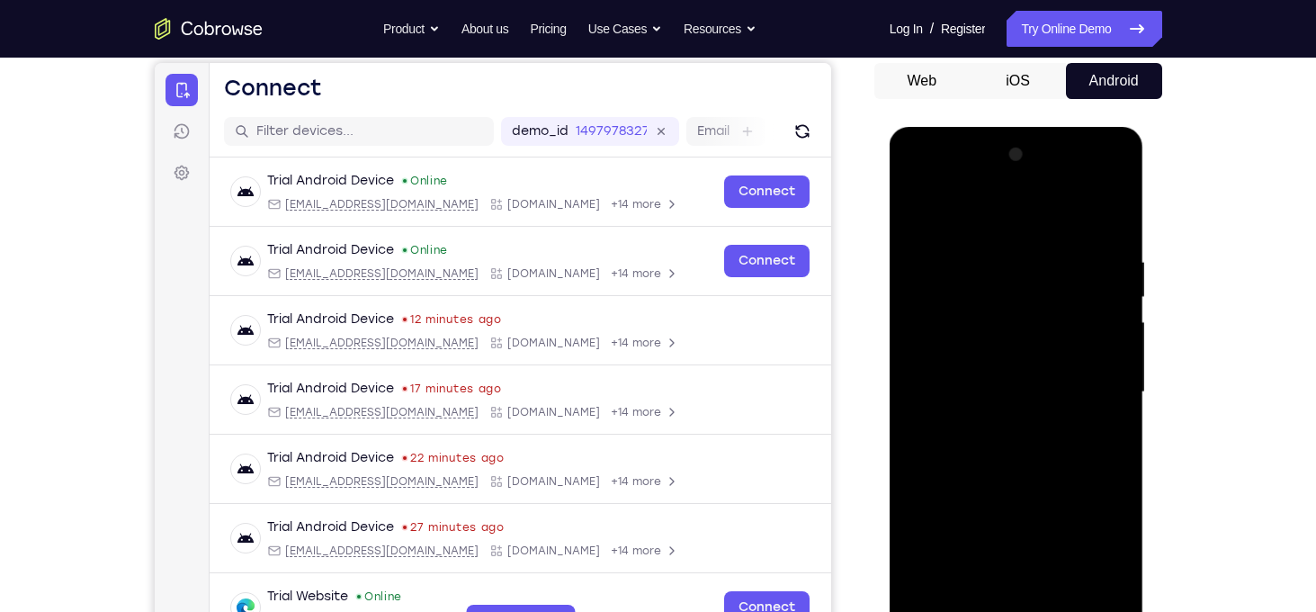
drag, startPoint x: 1007, startPoint y: 403, endPoint x: 1060, endPoint y: 320, distance: 98.3
click at [1060, 320] on div at bounding box center [1016, 392] width 227 height 504
click at [1021, 439] on div at bounding box center [1016, 392] width 227 height 504
drag, startPoint x: 1014, startPoint y: 398, endPoint x: 1091, endPoint y: 238, distance: 177.9
click at [1091, 238] on div at bounding box center [1016, 392] width 227 height 504
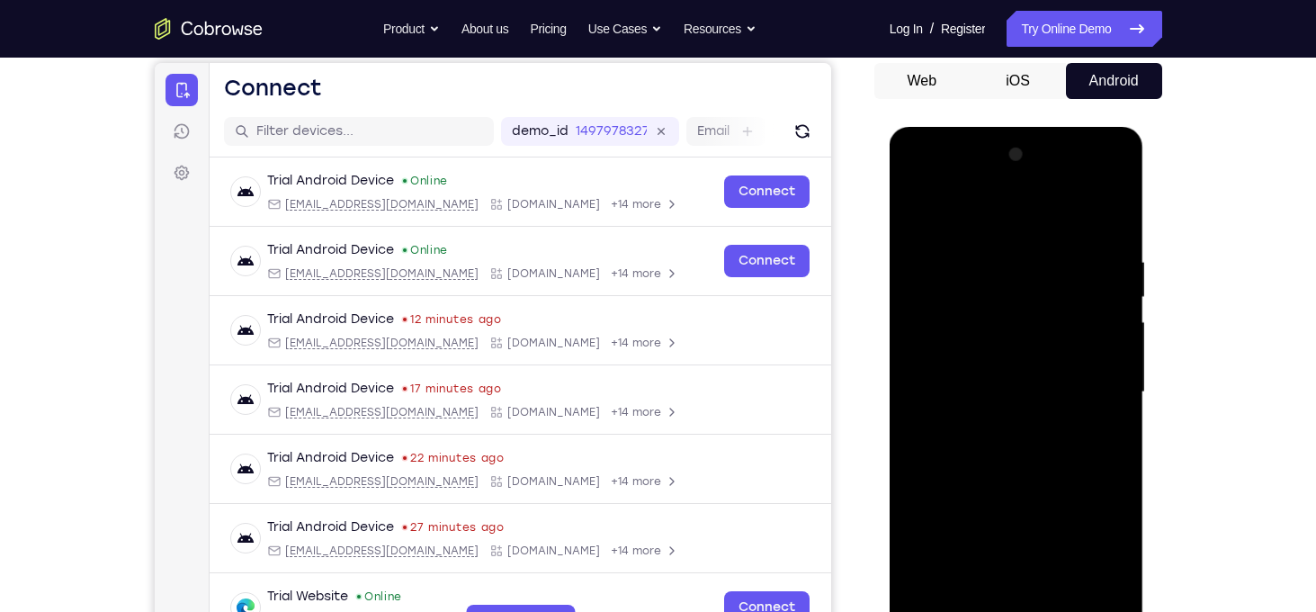
drag, startPoint x: 1025, startPoint y: 438, endPoint x: 1090, endPoint y: 249, distance: 199.8
click at [1090, 249] on div at bounding box center [1016, 392] width 227 height 504
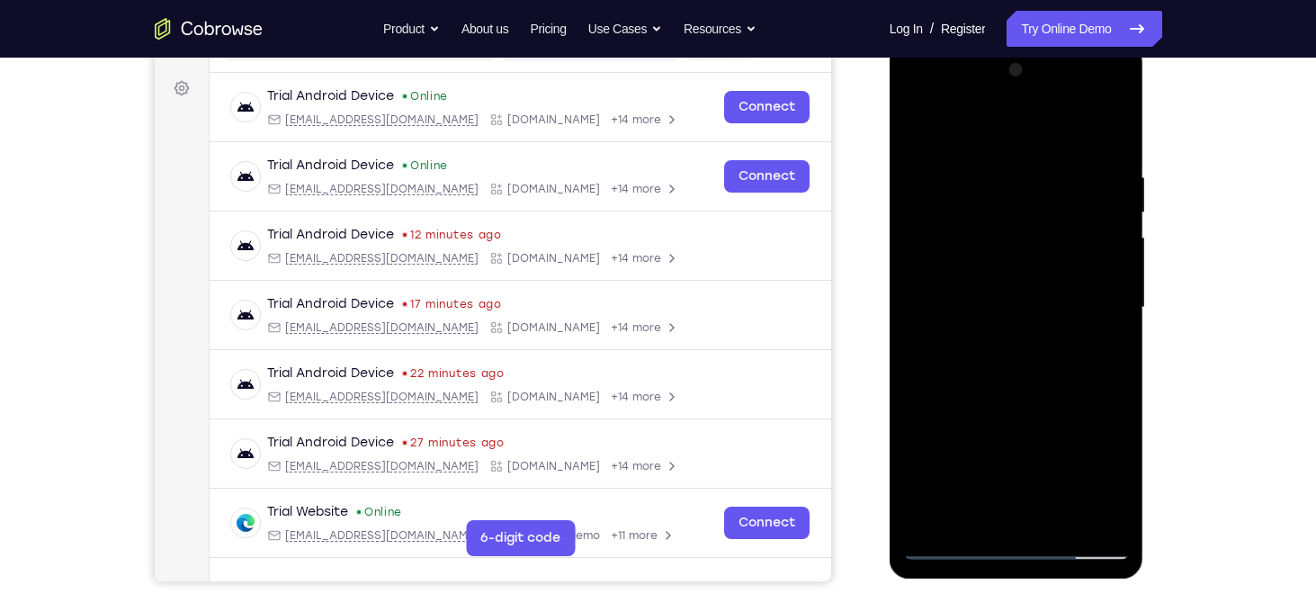
scroll to position [256, 0]
drag, startPoint x: 1024, startPoint y: 380, endPoint x: 1064, endPoint y: 302, distance: 87.3
click at [1064, 302] on div at bounding box center [1016, 308] width 227 height 504
drag, startPoint x: 1013, startPoint y: 436, endPoint x: 1082, endPoint y: 208, distance: 238.6
click at [1082, 208] on div at bounding box center [1016, 308] width 227 height 504
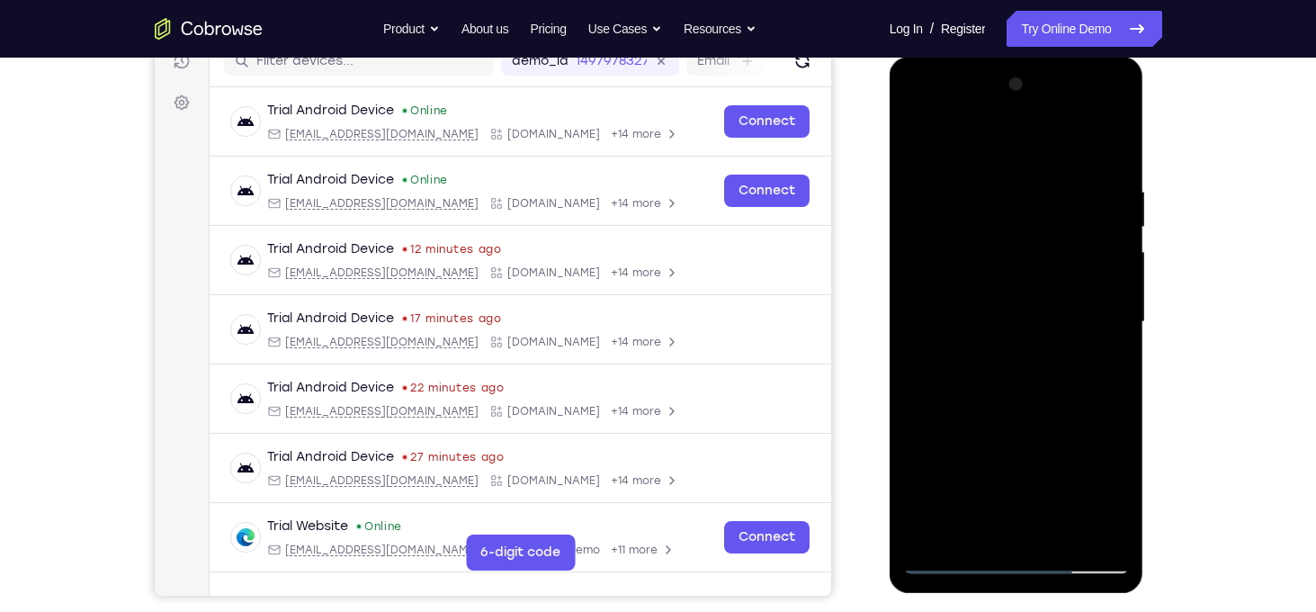
scroll to position [238, 0]
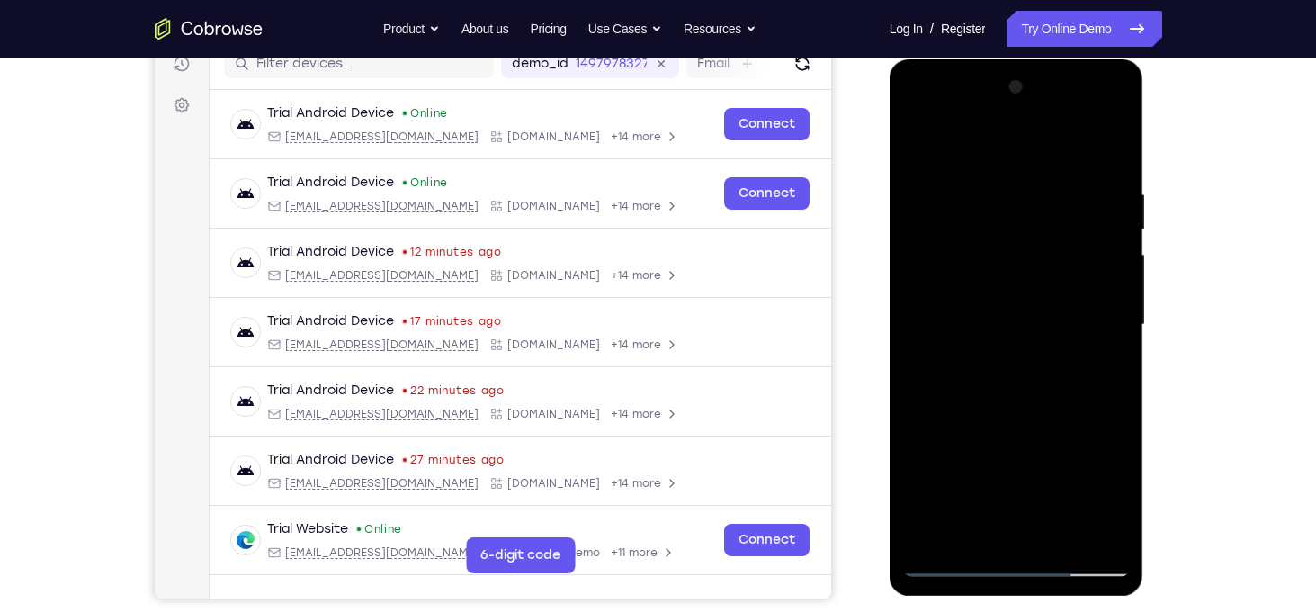
drag, startPoint x: 1061, startPoint y: 403, endPoint x: 1087, endPoint y: 251, distance: 154.3
click at [1087, 251] on div at bounding box center [1016, 325] width 227 height 504
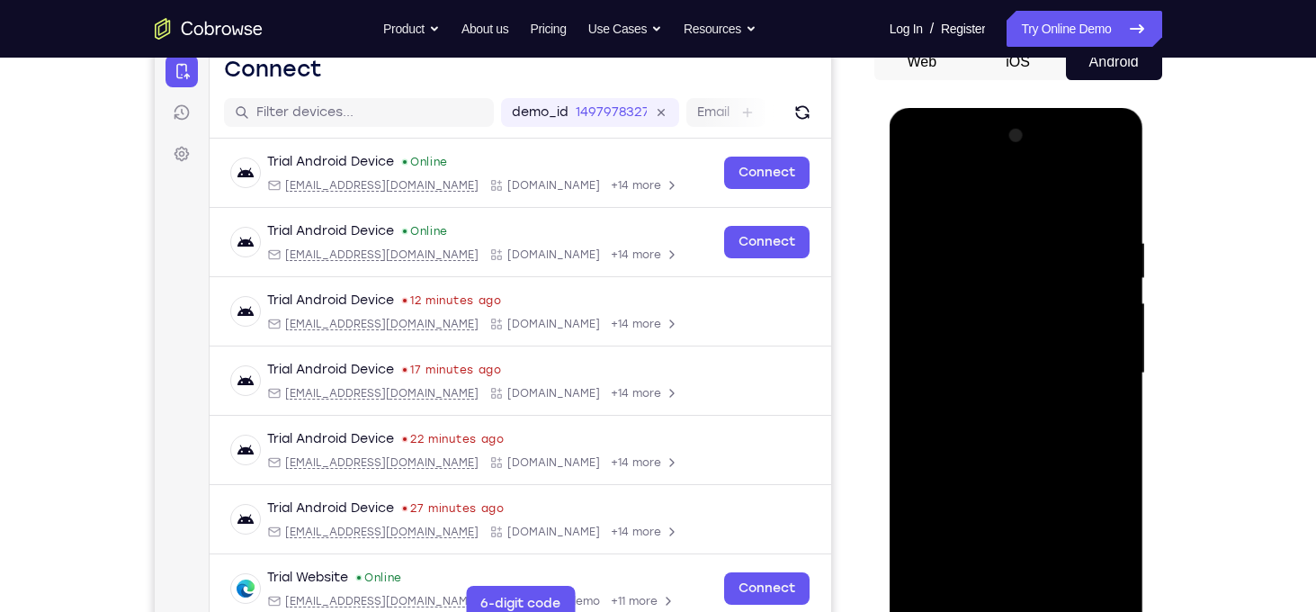
scroll to position [191, 0]
drag, startPoint x: 1037, startPoint y: 387, endPoint x: 1082, endPoint y: 191, distance: 201.5
click at [1082, 191] on div at bounding box center [1016, 373] width 227 height 504
drag, startPoint x: 1016, startPoint y: 410, endPoint x: 1073, endPoint y: 198, distance: 219.8
click at [1073, 198] on div at bounding box center [1016, 373] width 227 height 504
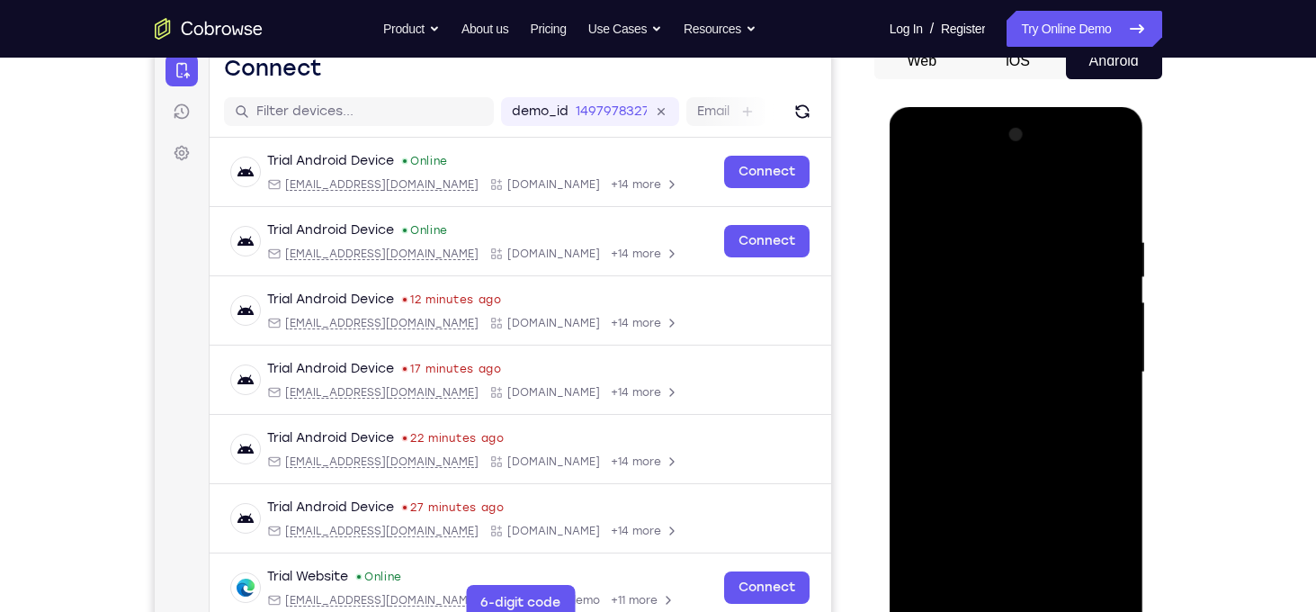
drag, startPoint x: 982, startPoint y: 451, endPoint x: 970, endPoint y: 436, distance: 18.6
click at [970, 436] on div at bounding box center [1016, 373] width 227 height 504
drag, startPoint x: 970, startPoint y: 436, endPoint x: 1009, endPoint y: 259, distance: 181.4
click at [1009, 259] on div at bounding box center [1016, 373] width 227 height 504
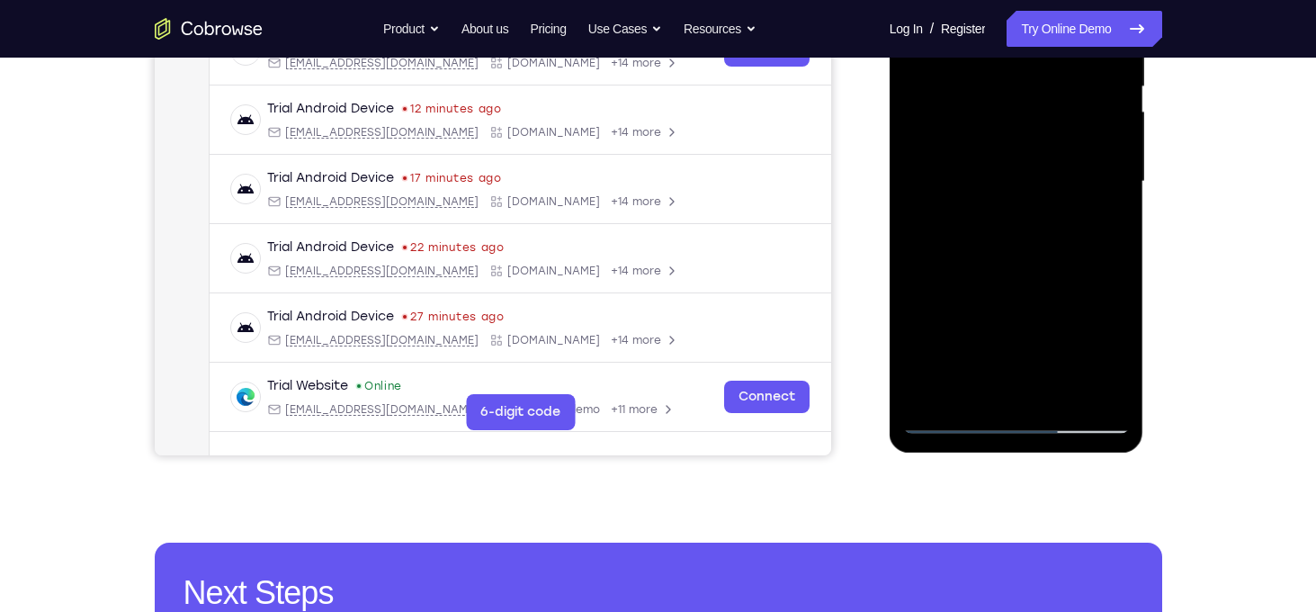
scroll to position [402, 0]
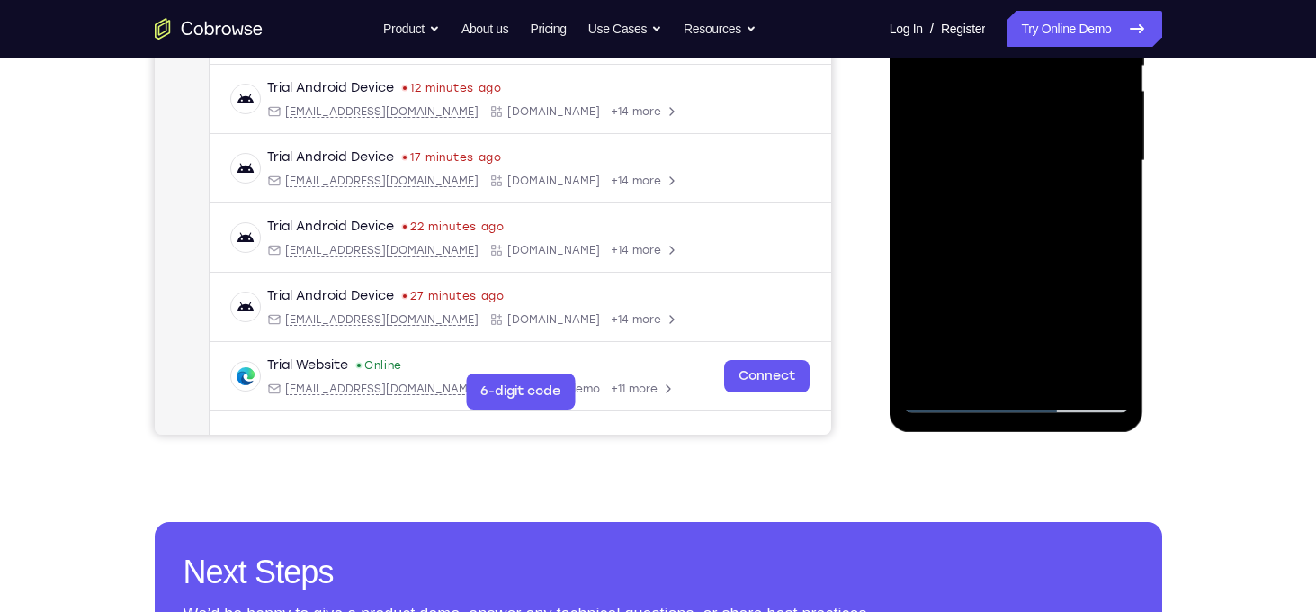
click at [932, 368] on div at bounding box center [1016, 161] width 227 height 504
click at [976, 373] on div at bounding box center [1016, 161] width 227 height 504
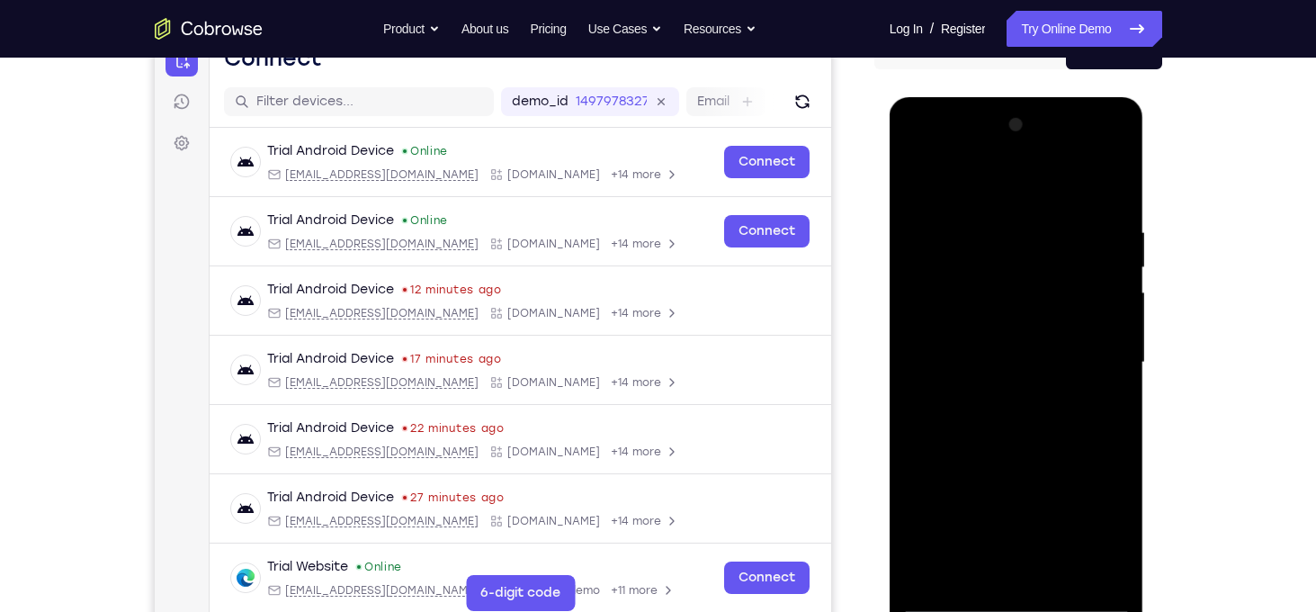
scroll to position [202, 0]
click at [970, 182] on div at bounding box center [1016, 362] width 227 height 504
click at [1111, 229] on div at bounding box center [1016, 362] width 227 height 504
click at [964, 176] on div at bounding box center [1016, 362] width 227 height 504
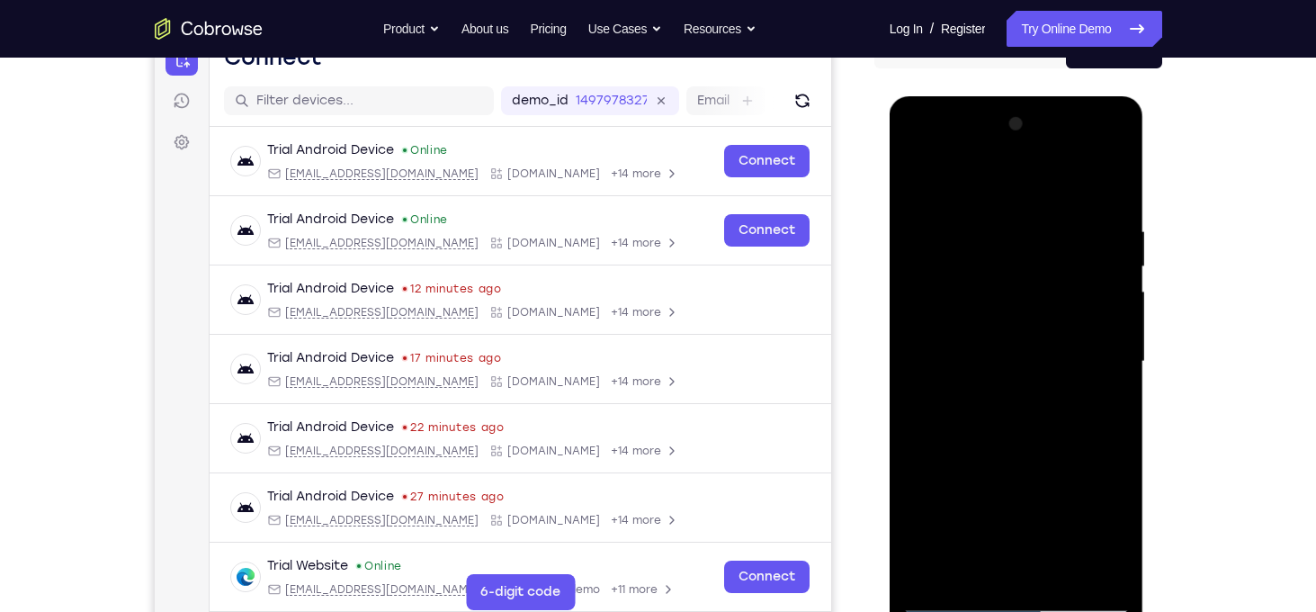
click at [1107, 419] on div at bounding box center [1016, 362] width 227 height 504
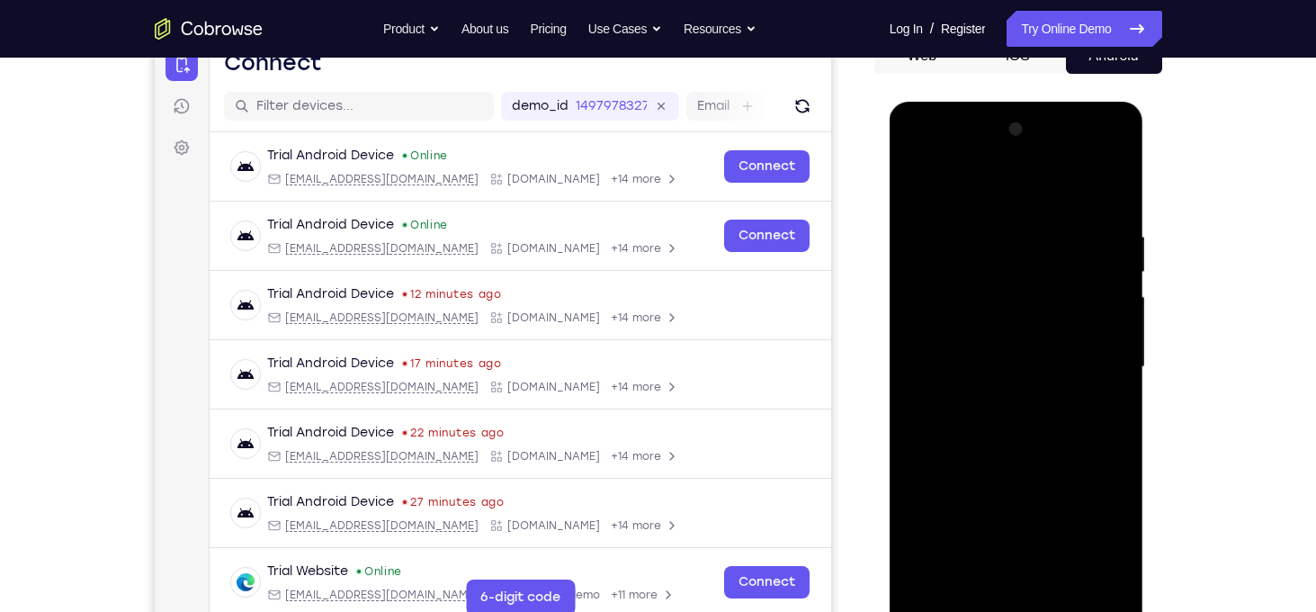
scroll to position [298, 0]
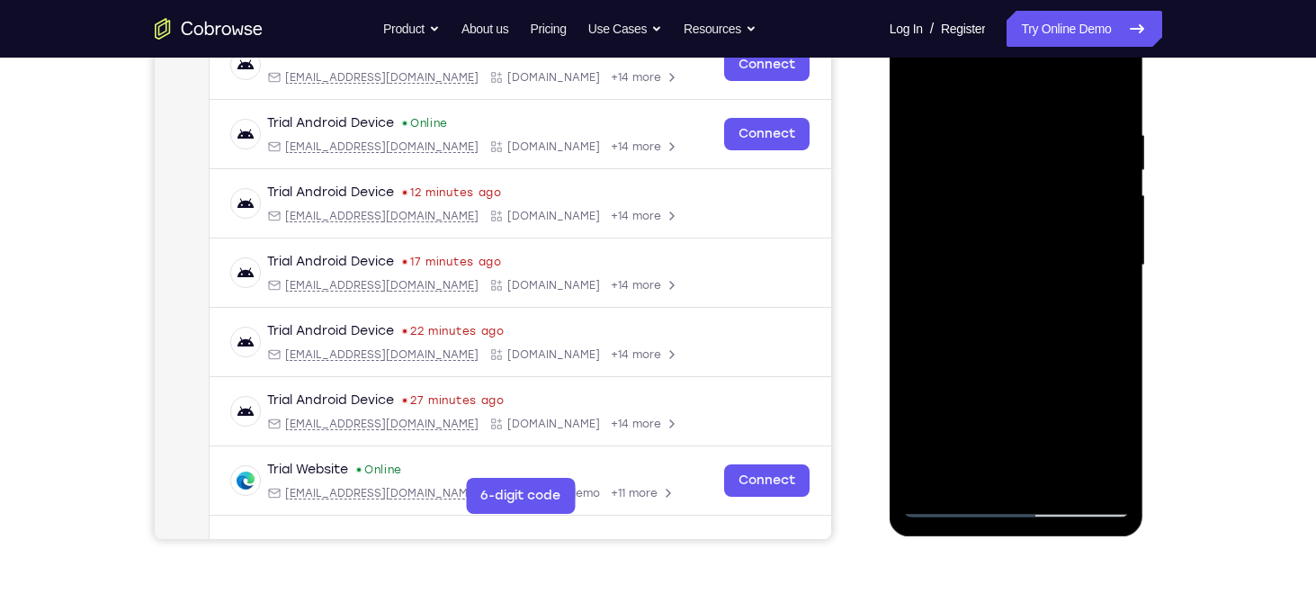
click at [934, 478] on div at bounding box center [1016, 265] width 227 height 504
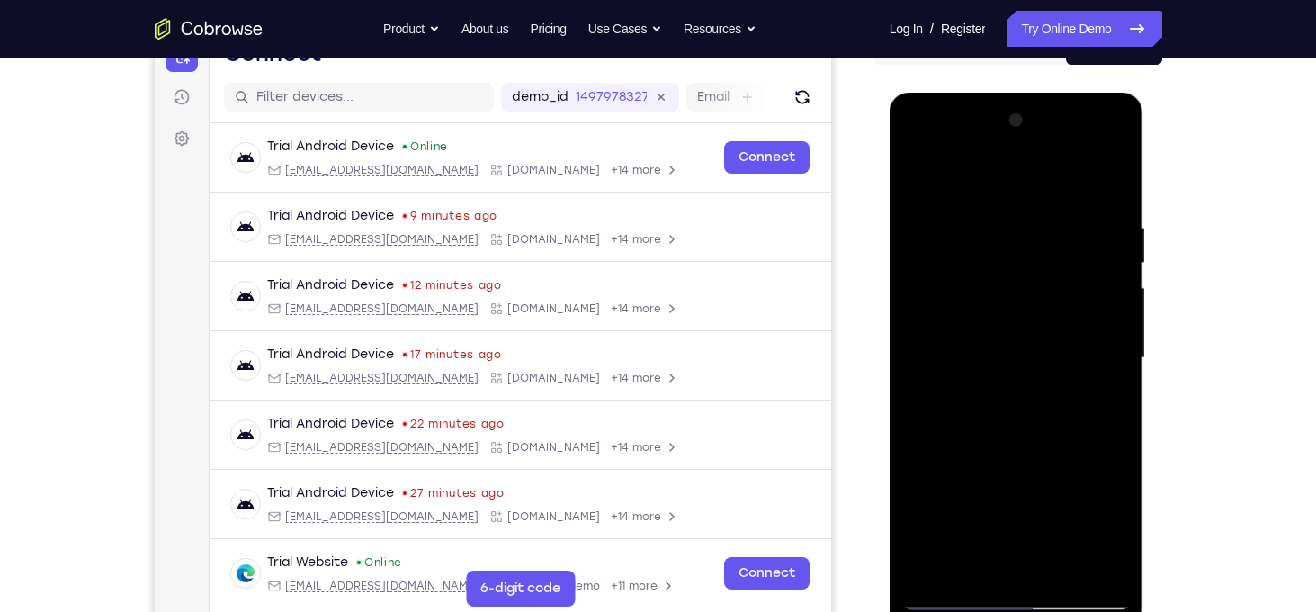
click at [1118, 171] on div at bounding box center [1016, 358] width 227 height 504
click at [1069, 220] on div at bounding box center [1016, 358] width 227 height 504
click at [1054, 201] on div at bounding box center [1016, 358] width 227 height 504
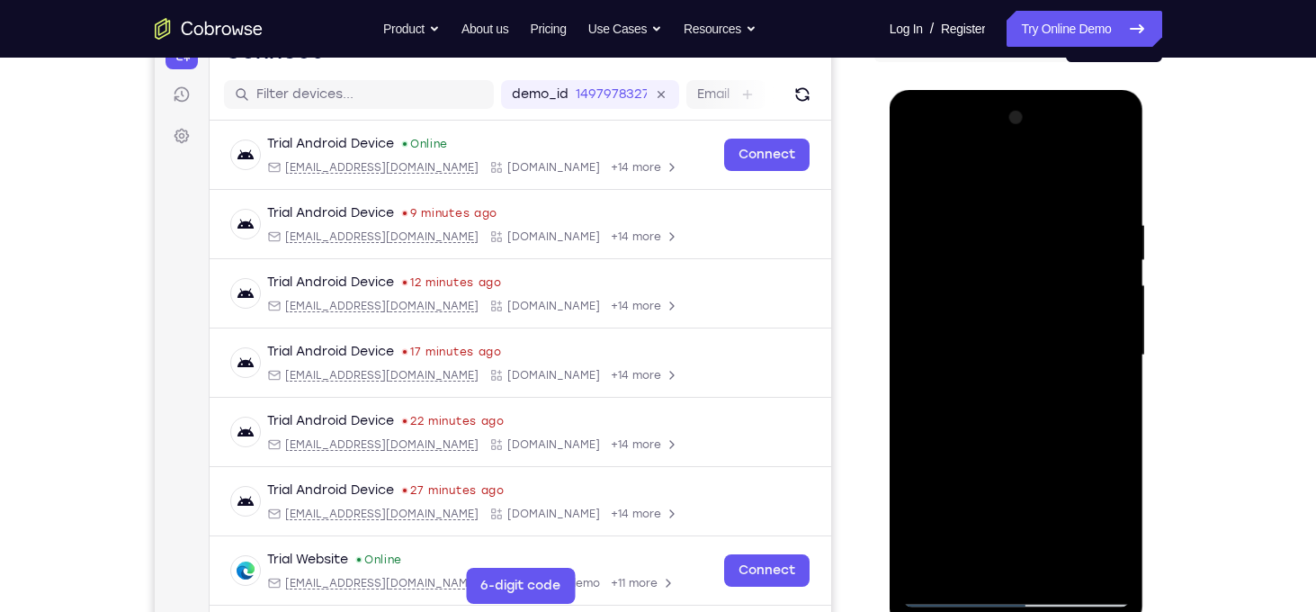
scroll to position [216, 0]
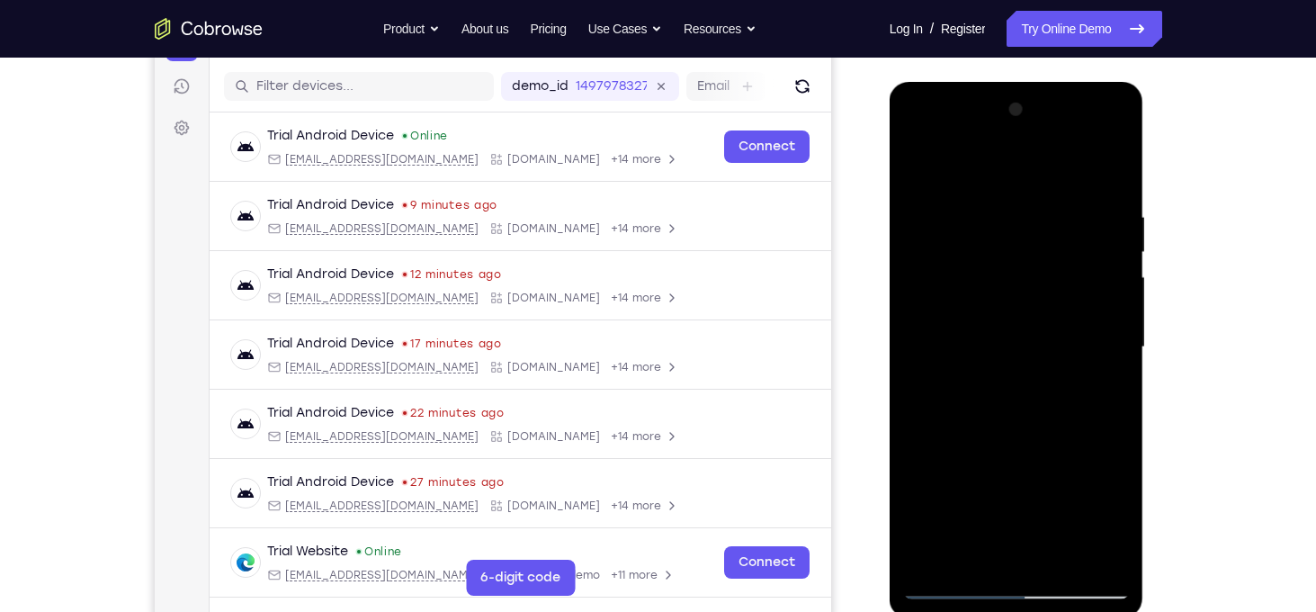
click at [917, 162] on div at bounding box center [1016, 347] width 227 height 504
click at [1071, 279] on div at bounding box center [1016, 347] width 227 height 504
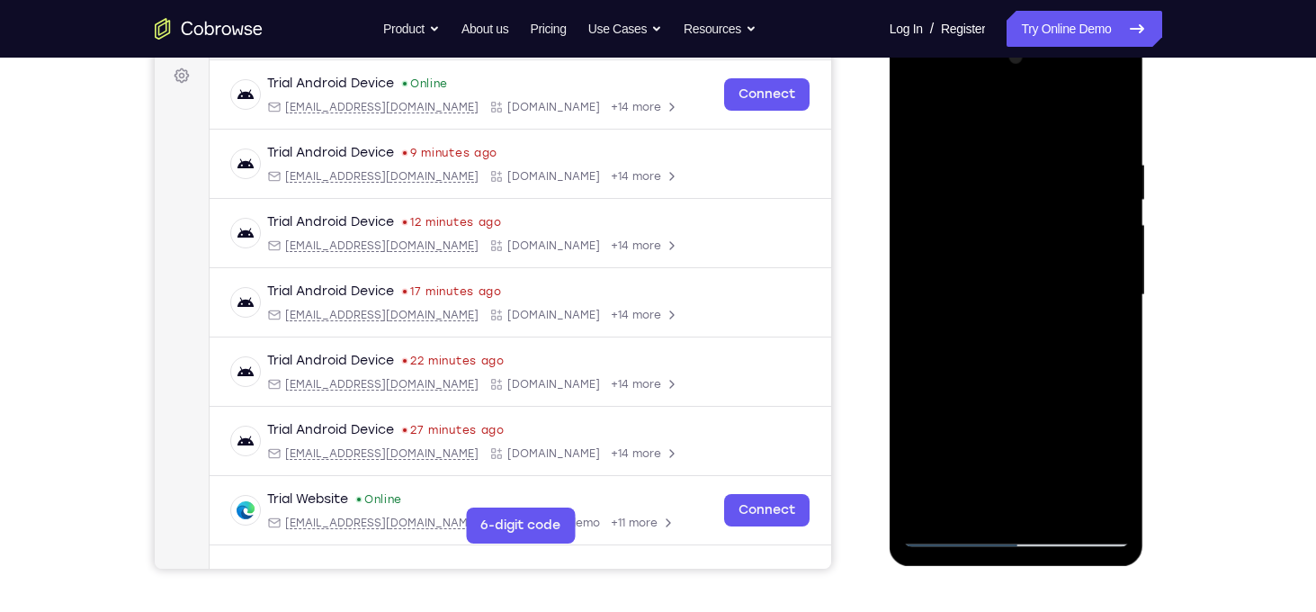
scroll to position [186, 0]
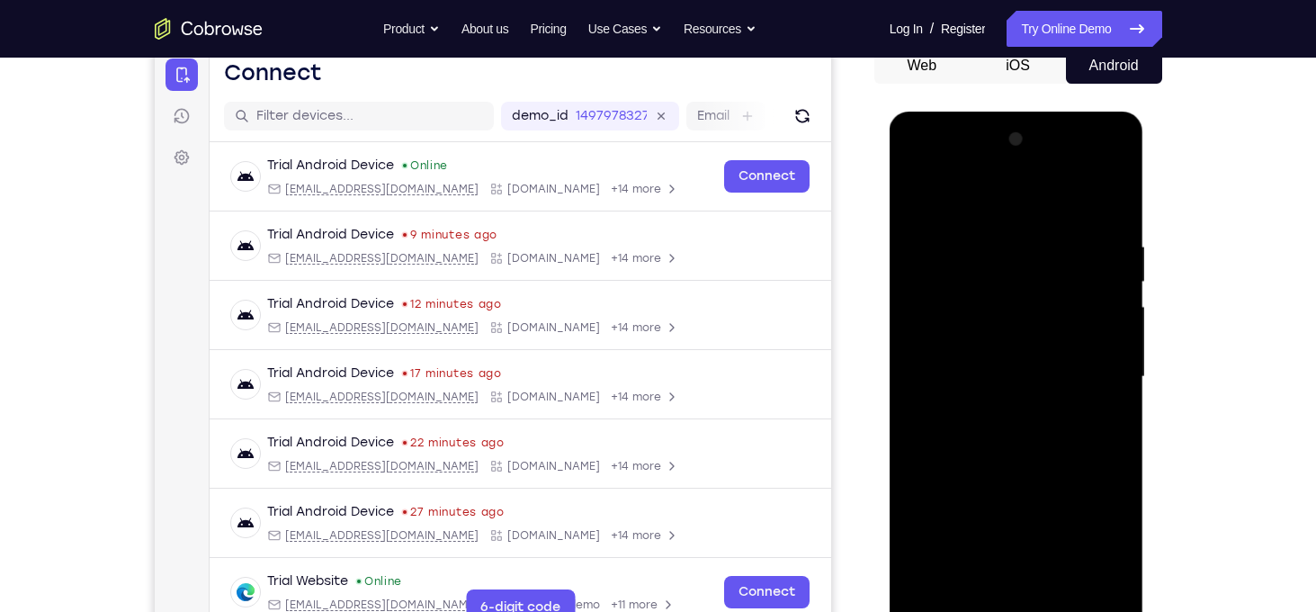
click at [921, 193] on div at bounding box center [1016, 377] width 227 height 504
drag, startPoint x: 1064, startPoint y: 505, endPoint x: 1091, endPoint y: 181, distance: 325.1
click at [1091, 181] on div at bounding box center [1016, 377] width 227 height 504
drag, startPoint x: 1020, startPoint y: 438, endPoint x: 1093, endPoint y: 98, distance: 347.9
click at [1093, 112] on html "Online web based iOS Simulators and Android Emulators. Run iPhone, iPad, Mobile…" at bounding box center [1018, 382] width 256 height 540
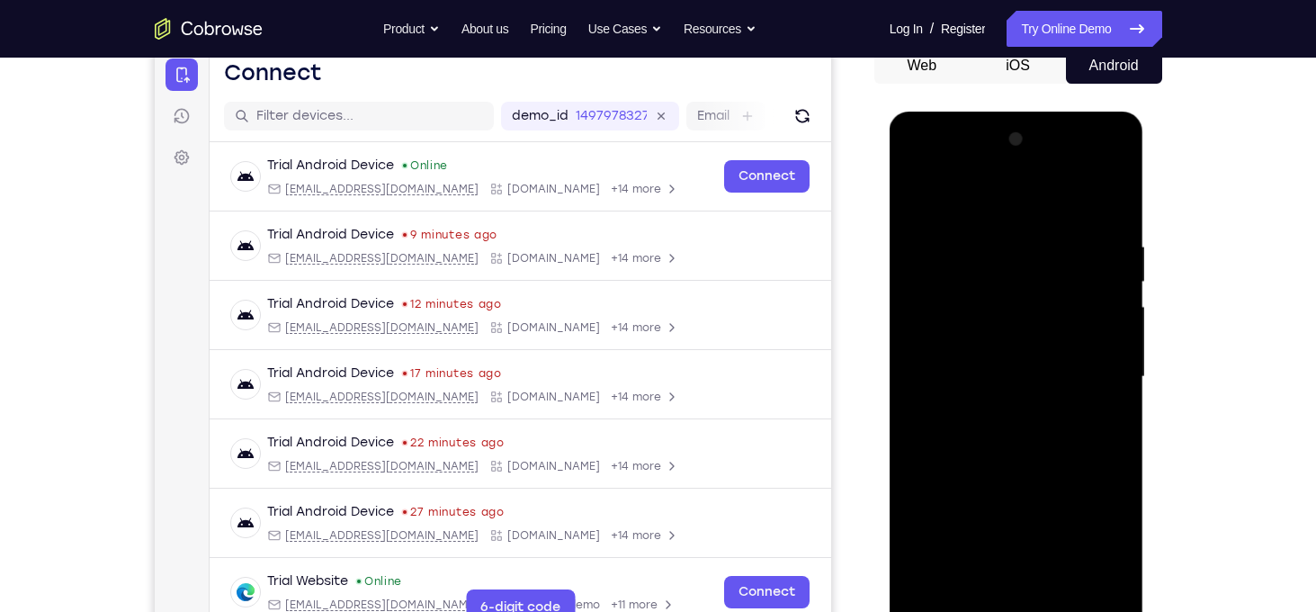
drag, startPoint x: 1030, startPoint y: 405, endPoint x: 1059, endPoint y: 120, distance: 286.7
click at [1059, 120] on div at bounding box center [1017, 380] width 255 height 536
drag, startPoint x: 1046, startPoint y: 445, endPoint x: 1124, endPoint y: 156, distance: 300.1
click at [1124, 156] on div at bounding box center [1016, 377] width 227 height 504
drag, startPoint x: 999, startPoint y: 386, endPoint x: 1050, endPoint y: 93, distance: 297.8
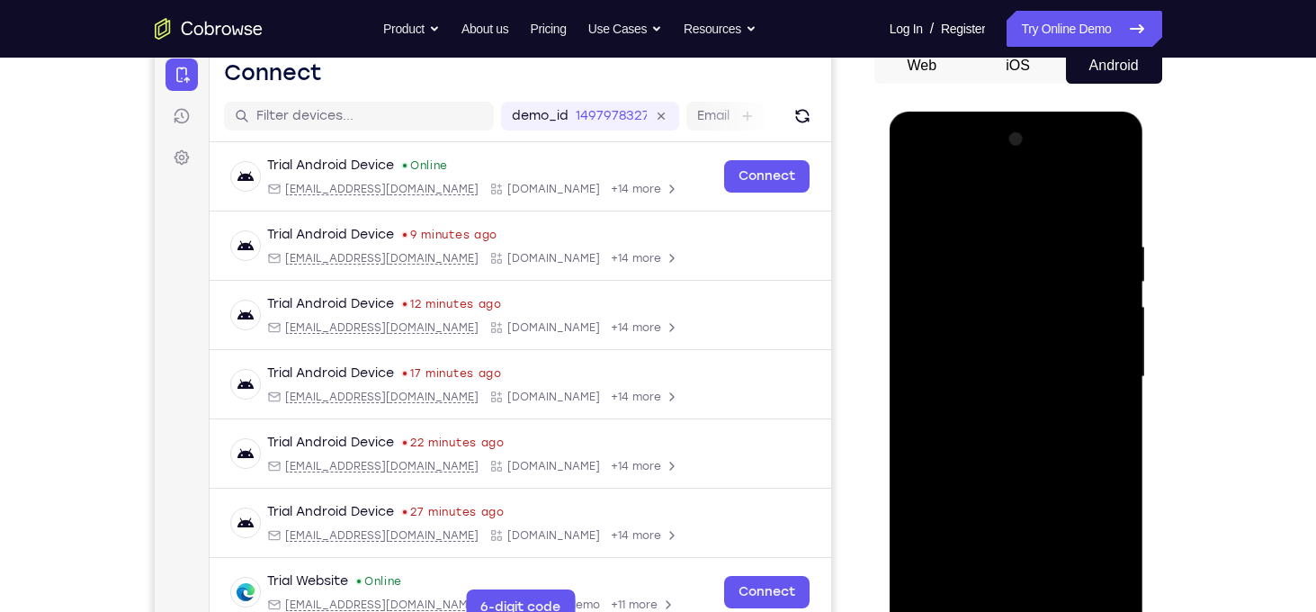
click at [1050, 112] on html "Online web based iOS Simulators and Android Emulators. Run iPhone, iPad, Mobile…" at bounding box center [1018, 382] width 256 height 540
